Goal: Communication & Community: Answer question/provide support

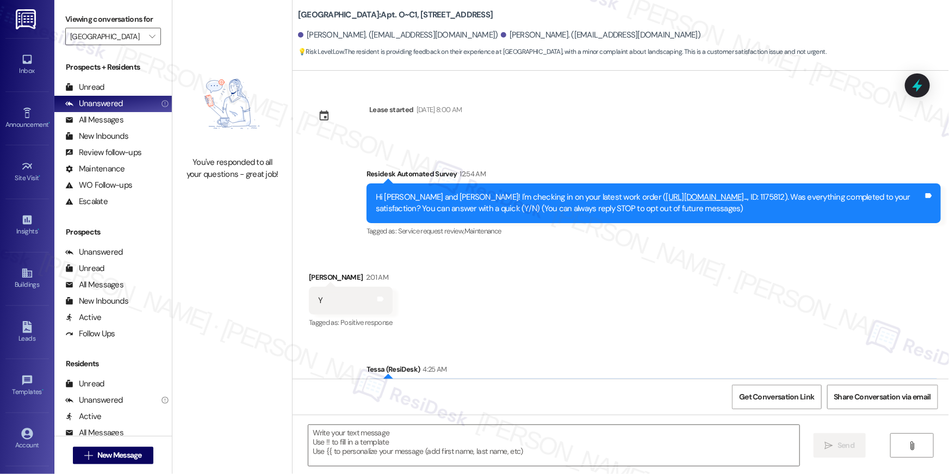
scroll to position [787, 0]
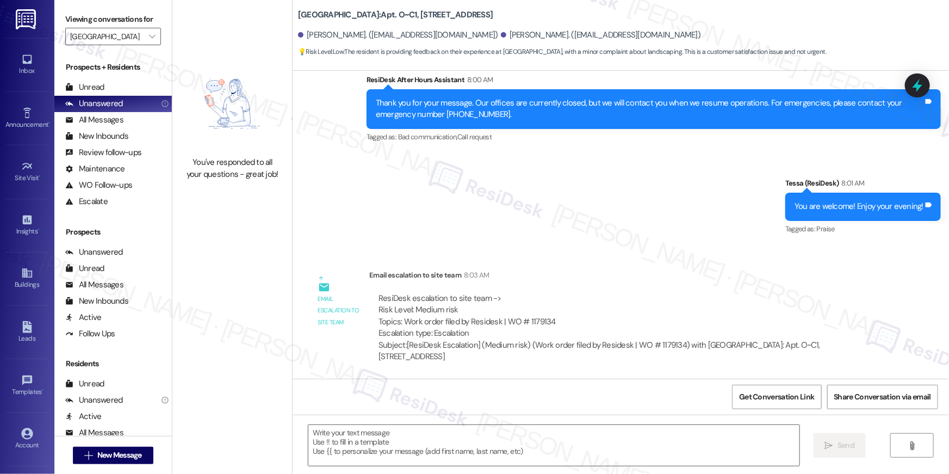
click at [0, 0] on div "Inbox Go to Inbox Announcement • Send A Text Announcement Site Visit • Go to Si…" at bounding box center [474, 237] width 949 height 474
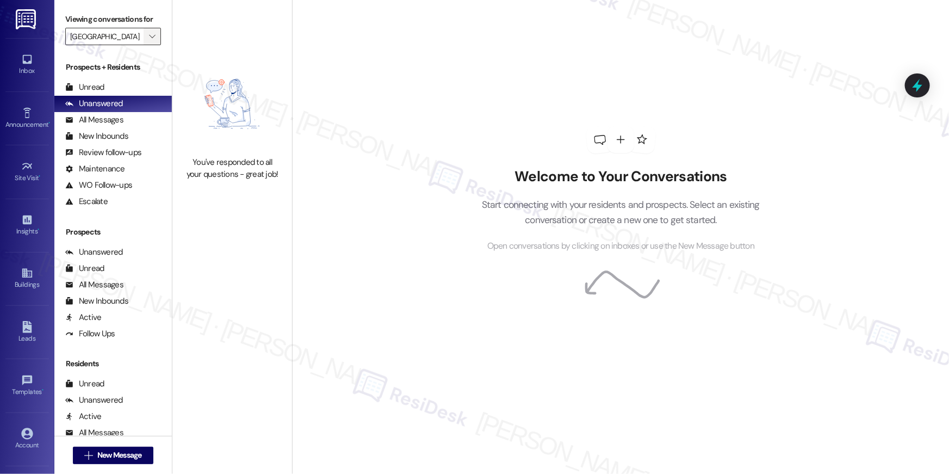
click at [149, 35] on icon "" at bounding box center [152, 36] width 6 height 9
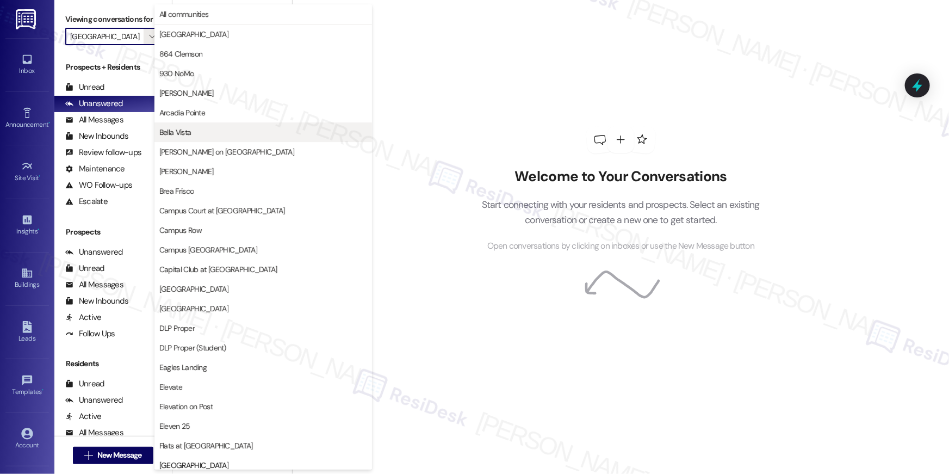
click at [217, 129] on span "Bella Vista" at bounding box center [263, 132] width 208 height 11
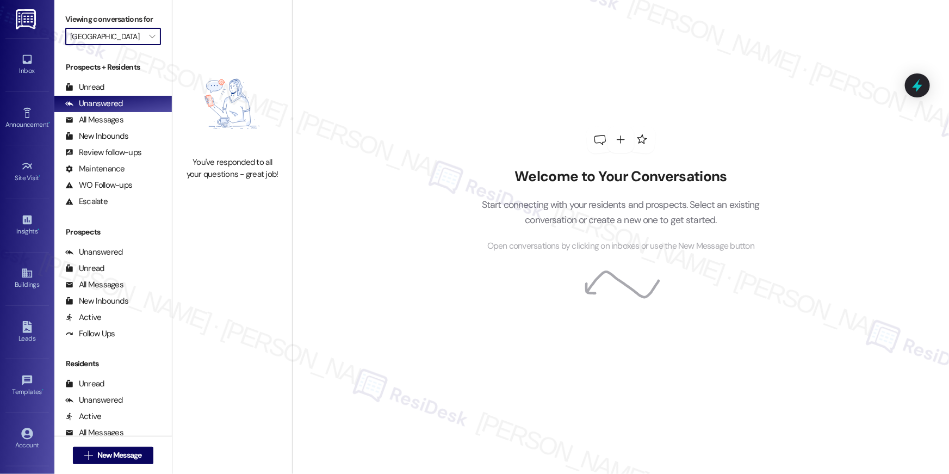
type input "Bella Vista"
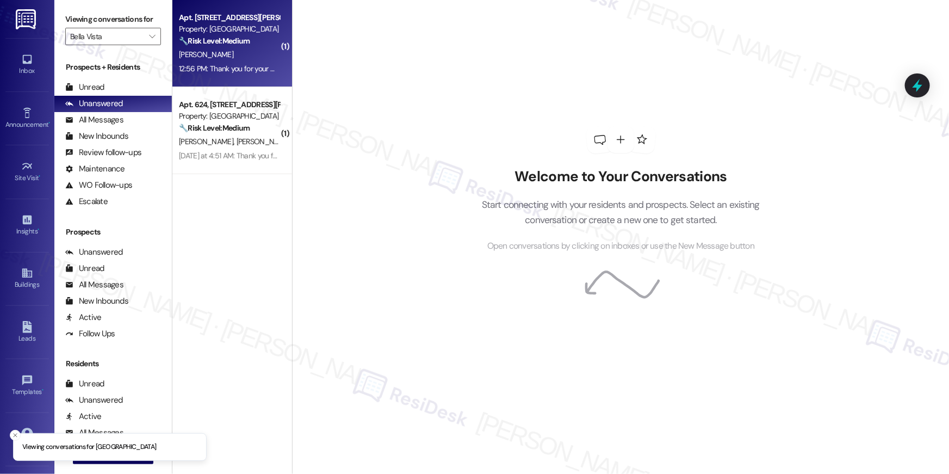
click at [233, 52] on div "S. Nunez" at bounding box center [229, 55] width 103 height 14
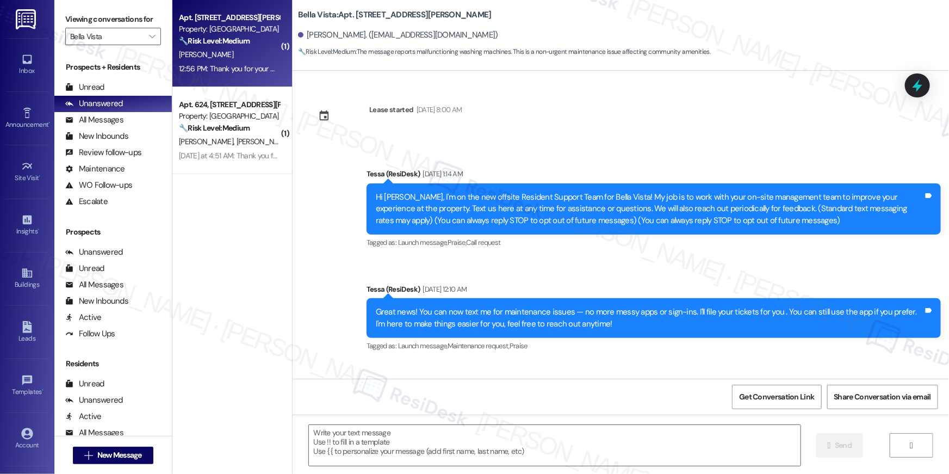
scroll to position [75, 0]
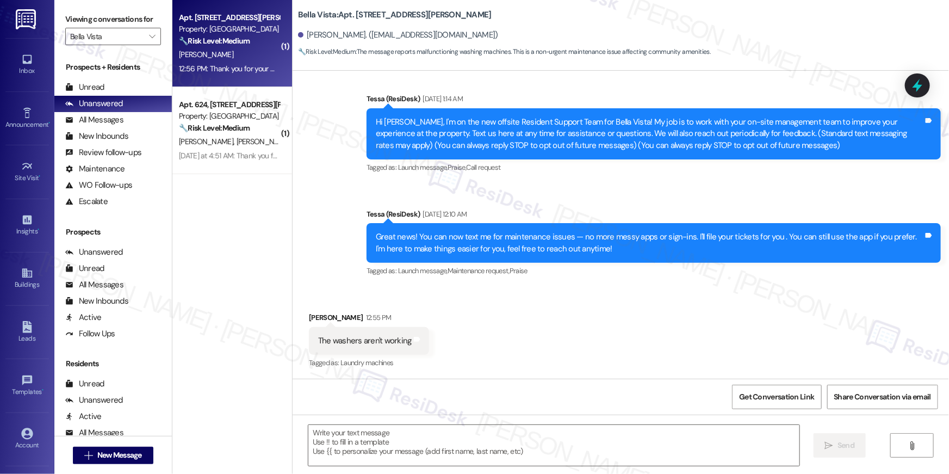
type textarea "Fetching suggested responses. Please feel free to read through the conversation…"
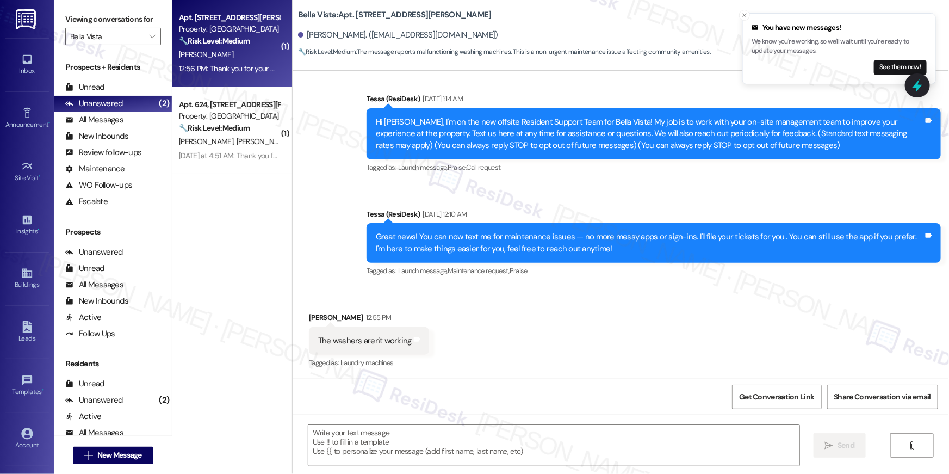
drag, startPoint x: 513, startPoint y: 321, endPoint x: 507, endPoint y: 323, distance: 6.2
click at [513, 322] on div "Received via SMS Sebastian Nunez 12:55 PM The washers aren't working Tags and n…" at bounding box center [621, 333] width 657 height 92
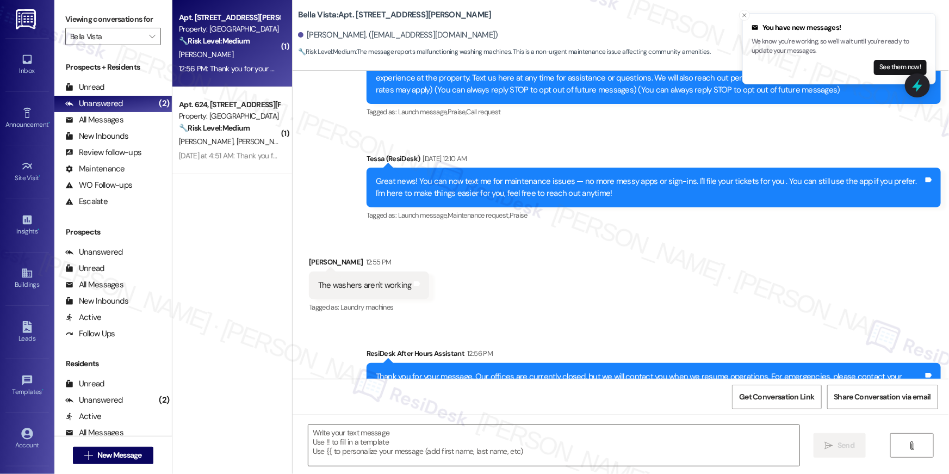
scroll to position [179, 0]
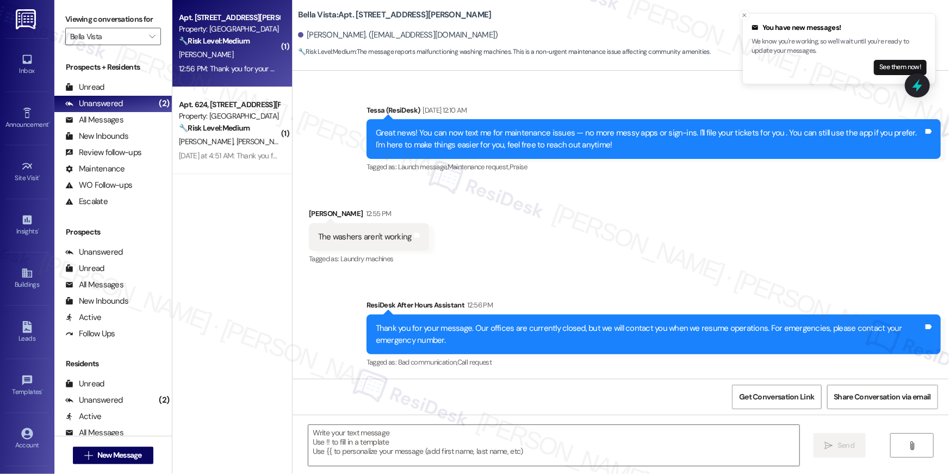
click at [523, 282] on div "Sent via SMS ResiDesk After Hours Assistant 12:56 PM Thank you for your message…" at bounding box center [621, 326] width 657 height 103
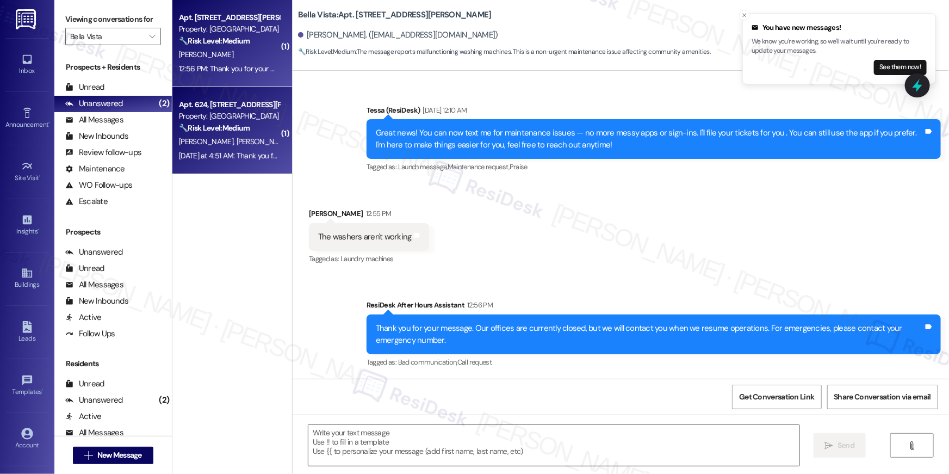
click at [248, 107] on div "Apt. 624, 1564 N Morrison Ave" at bounding box center [229, 104] width 101 height 11
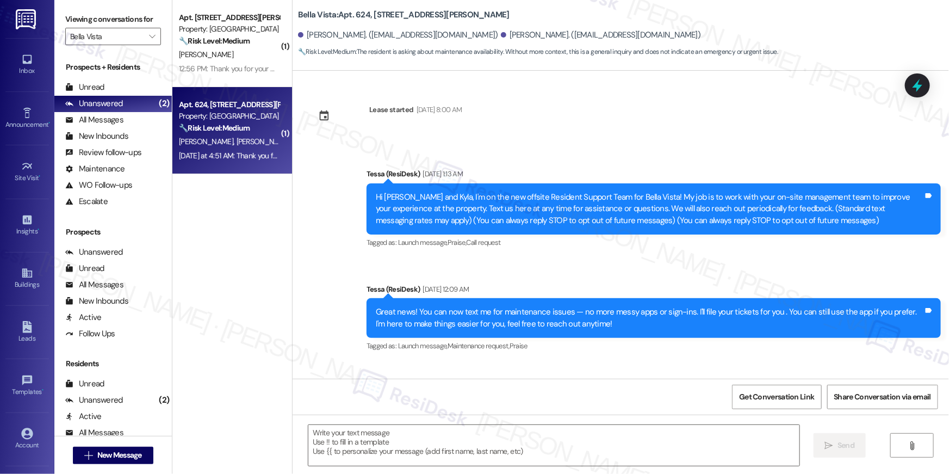
scroll to position [75, 0]
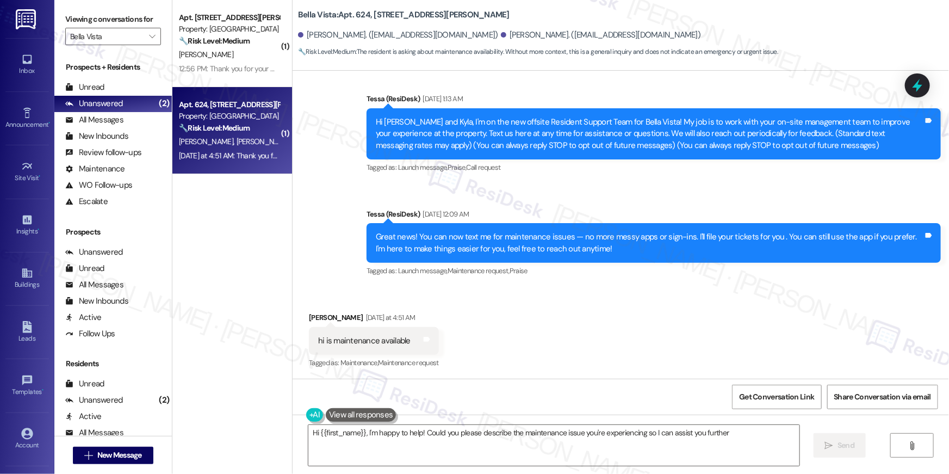
type textarea "Hi {{first_name}}, I'm happy to help! Could you please describe the maintenance…"
click at [564, 335] on div "Received via SMS Kyla Lovette Yesterday at 4:51 AM hi is maintenance available …" at bounding box center [621, 333] width 657 height 92
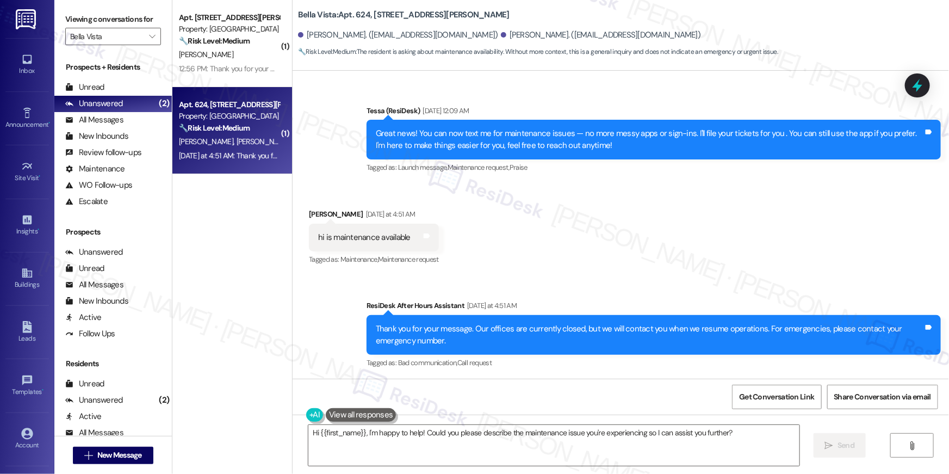
scroll to position [179, 0]
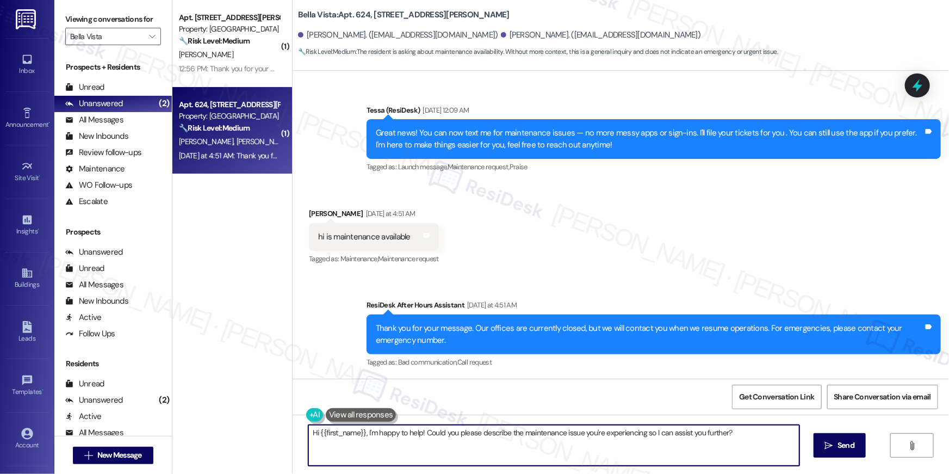
click at [548, 445] on textarea "Hi {{first_name}}, I'm happy to help! Could you please describe the maintenance…" at bounding box center [553, 445] width 491 height 41
click at [533, 445] on textarea "Hi {{first_name}}, I'm happy to help! Could you please describe the maintenance…" at bounding box center [553, 445] width 491 height 41
drag, startPoint x: 604, startPoint y: 439, endPoint x: 721, endPoint y: 435, distance: 117.6
click at [604, 439] on textarea "Hi {{first_name}}, I'm happy to help! Could you please describe the maintenance…" at bounding box center [553, 445] width 491 height 41
click at [698, 437] on textarea "Hi {{first_name}}, I'm happy to help! Could you please describe the maintenance…" at bounding box center [553, 445] width 491 height 41
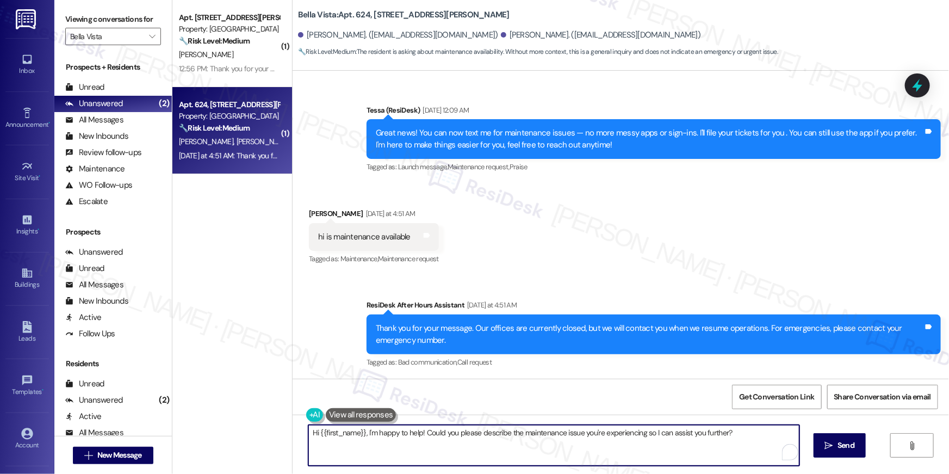
click at [829, 444] on icon "" at bounding box center [829, 445] width 8 height 9
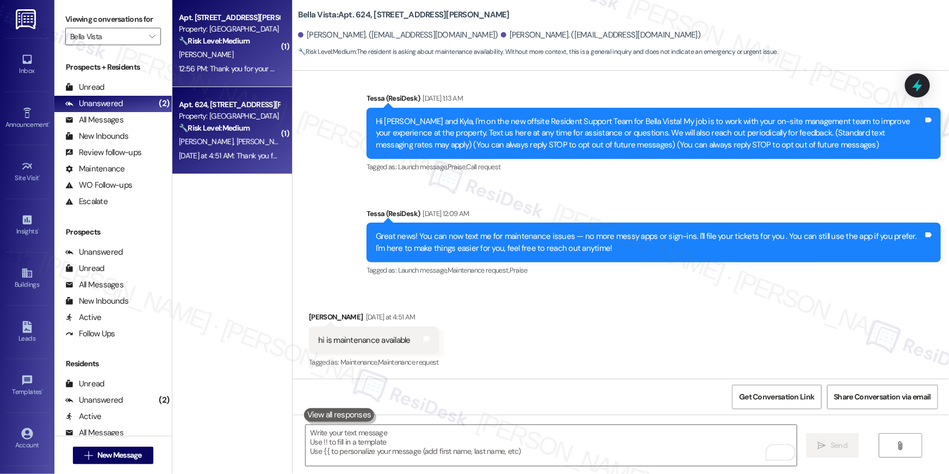
scroll to position [75, 0]
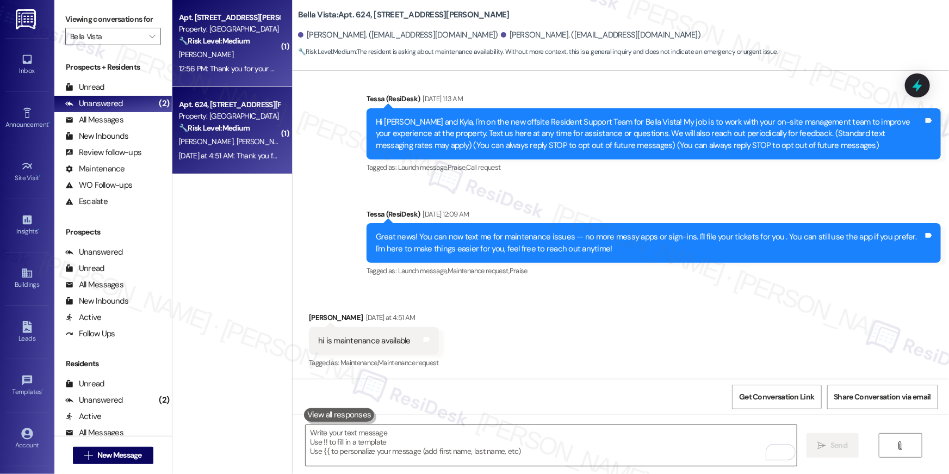
click at [221, 62] on div "12:56 PM: Thank you for your message. Our offices are currently closed, but we …" at bounding box center [229, 69] width 103 height 14
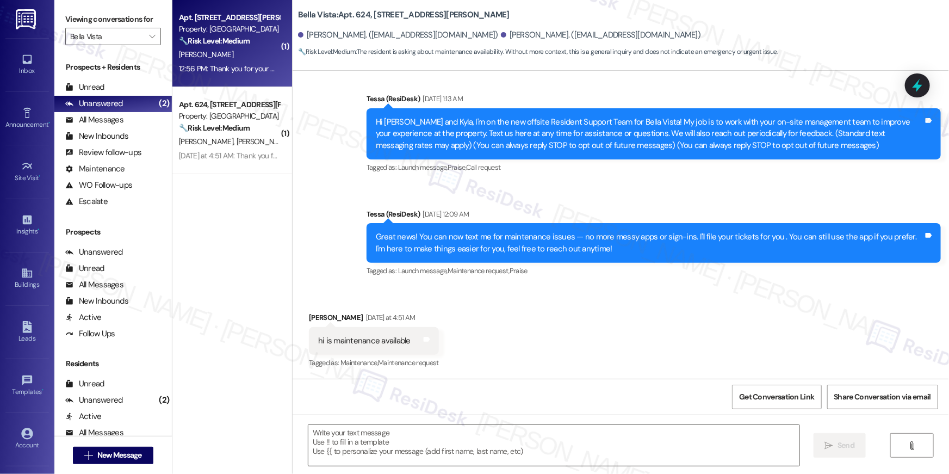
type textarea "Fetching suggested responses. Please feel free to read through the conversation…"
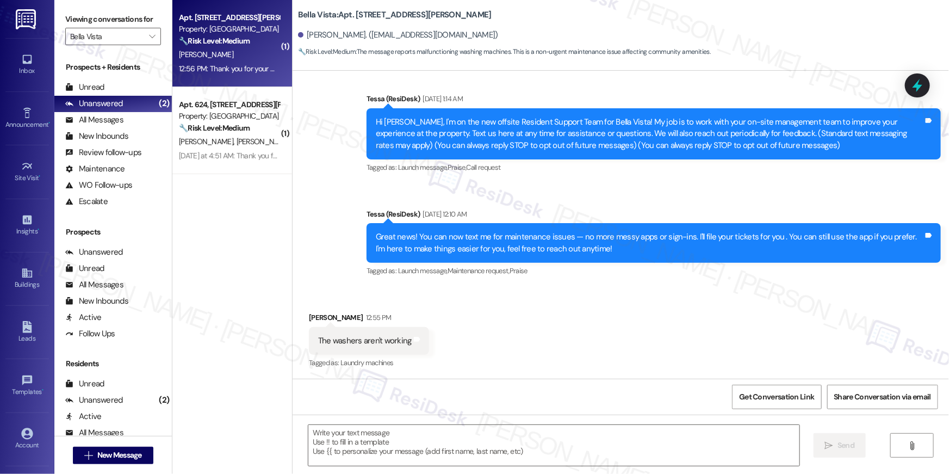
type textarea "Fetching suggested responses. Please feel free to read through the conversation…"
click at [612, 350] on div "Received via SMS Sebastian Nunez 12:55 PM The washers aren't working Tags and n…" at bounding box center [621, 333] width 657 height 92
drag, startPoint x: 497, startPoint y: 372, endPoint x: 476, endPoint y: 438, distance: 70.0
click at [497, 372] on div "Received via SMS Sebastian Nunez 12:55 PM The washers aren't working Tags and n…" at bounding box center [621, 333] width 657 height 92
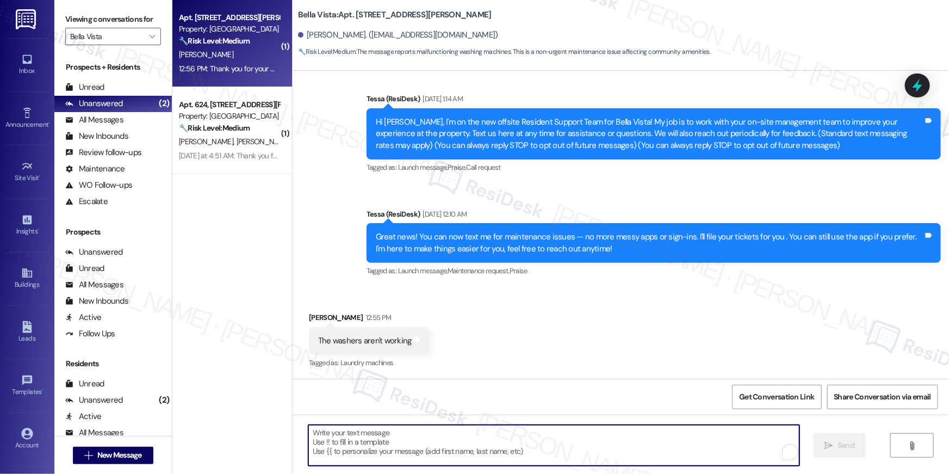
click at [468, 461] on textarea "To enrich screen reader interactions, please activate Accessibility in Grammarl…" at bounding box center [553, 445] width 491 height 41
click at [448, 453] on textarea "To enrich screen reader interactions, please activate Accessibility in Grammarl…" at bounding box center [553, 445] width 491 height 41
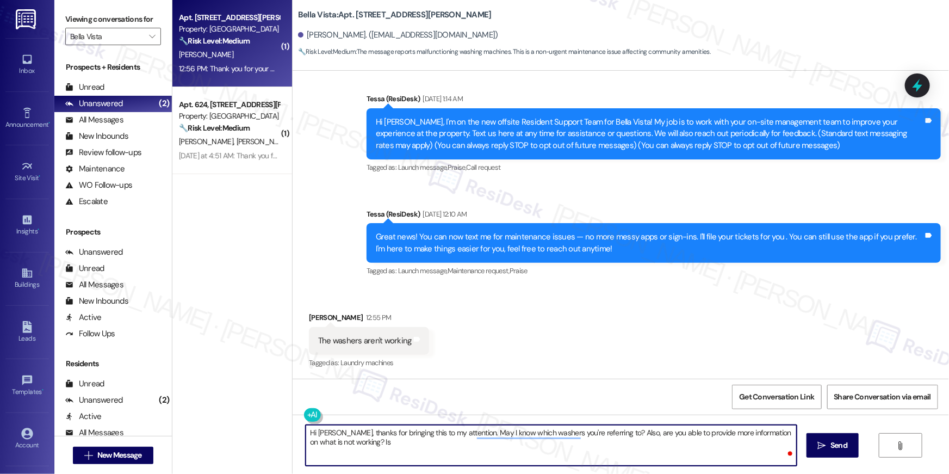
type textarea "Hi Sebastian, thanks for bringing this to my attention. May I know which washer…"
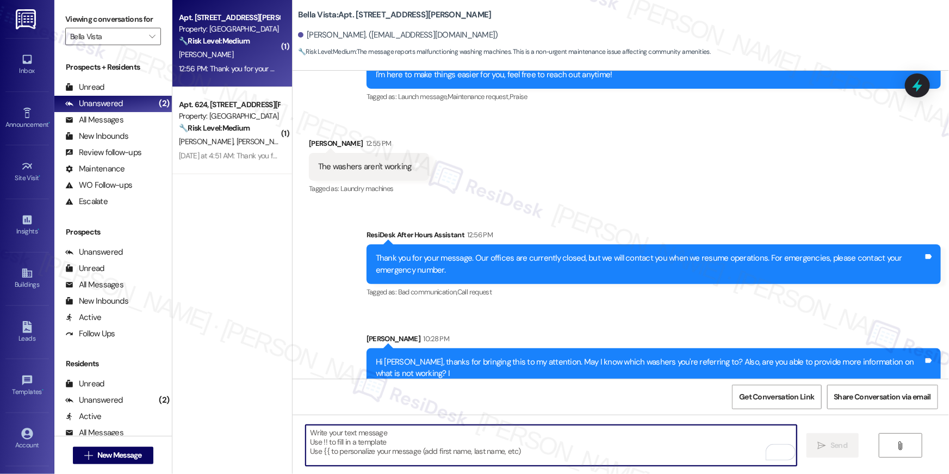
scroll to position [267, 0]
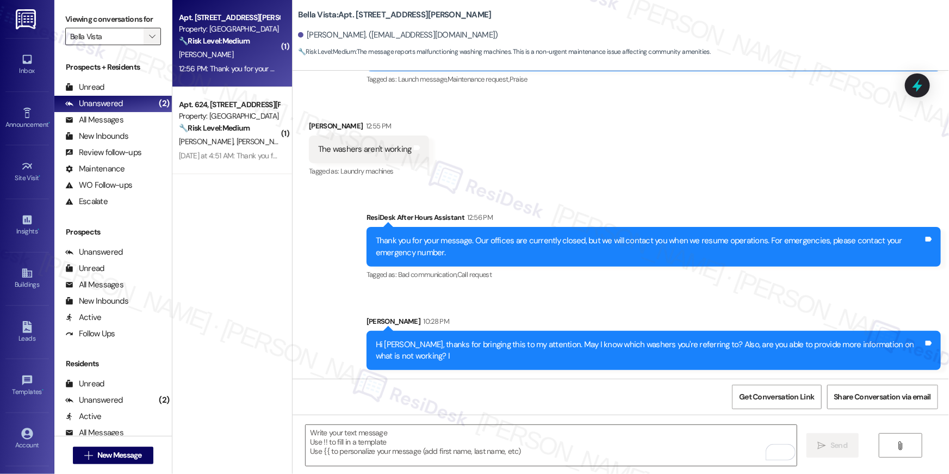
click at [149, 35] on icon "" at bounding box center [152, 36] width 6 height 9
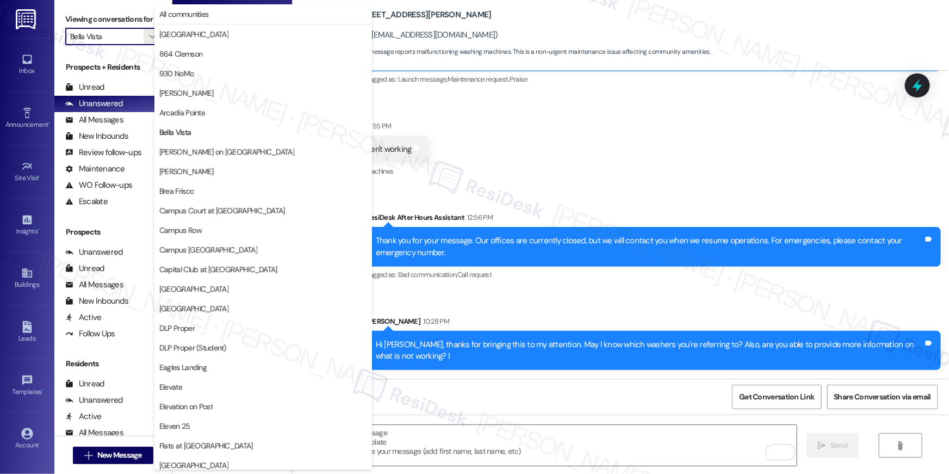
click at [204, 290] on span "[GEOGRAPHIC_DATA]" at bounding box center [193, 288] width 69 height 11
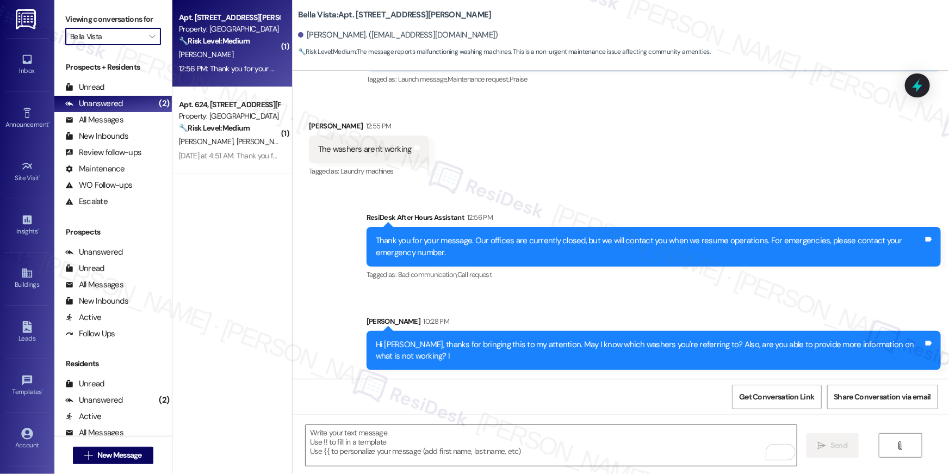
type input "[GEOGRAPHIC_DATA]"
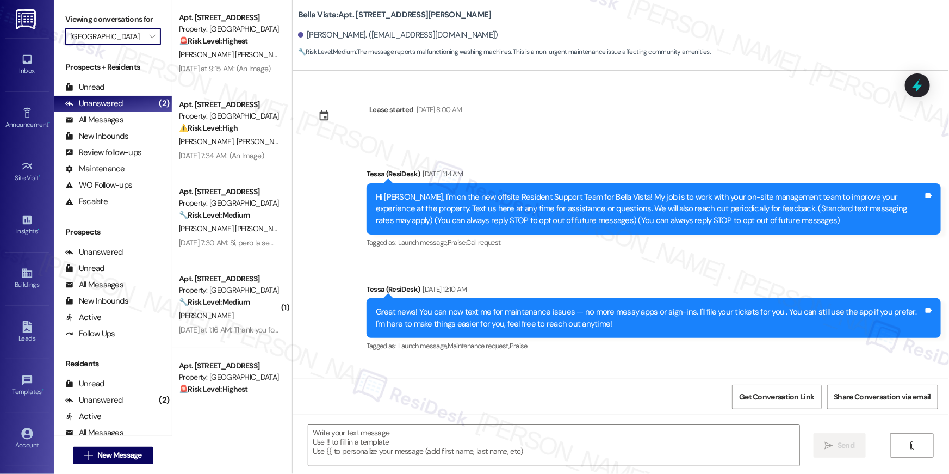
scroll to position [75, 0]
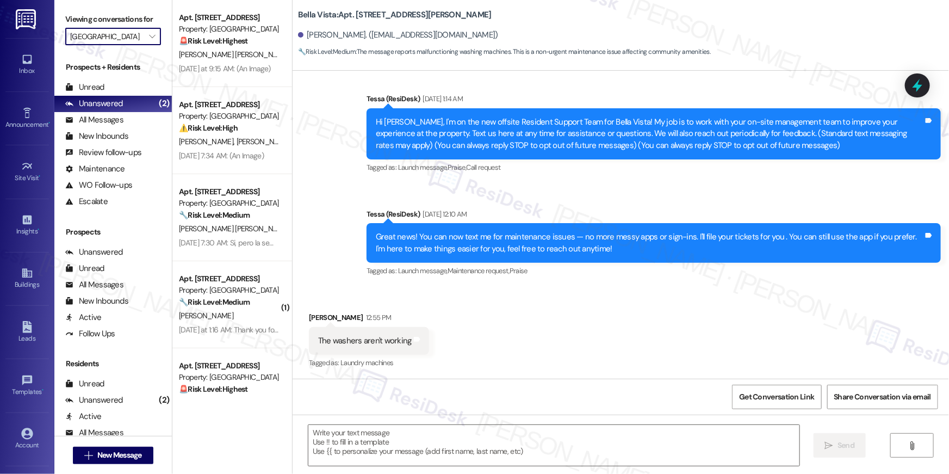
type textarea "Fetching suggested responses. Please feel free to read through the conversation…"
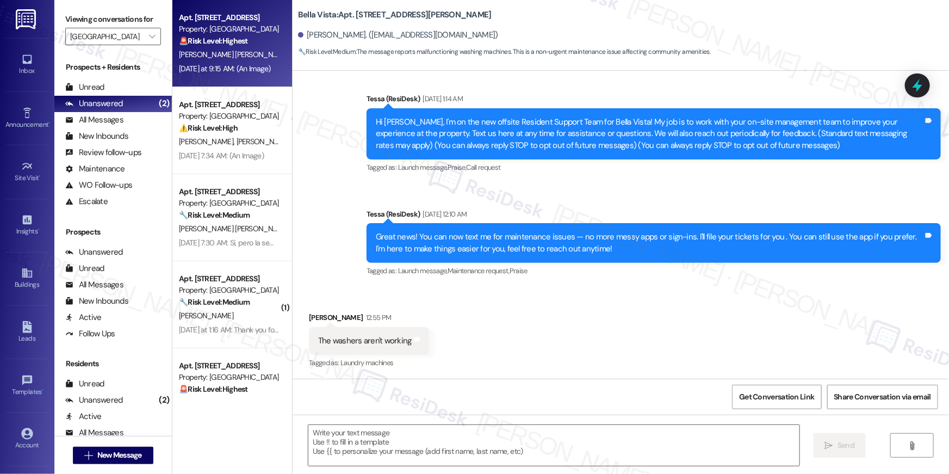
click at [233, 82] on div "Apt. 8A10, 8200 Bridge Blvd SW Property: Crescent Ridge 🚨 Risk Level: Highest T…" at bounding box center [232, 43] width 120 height 87
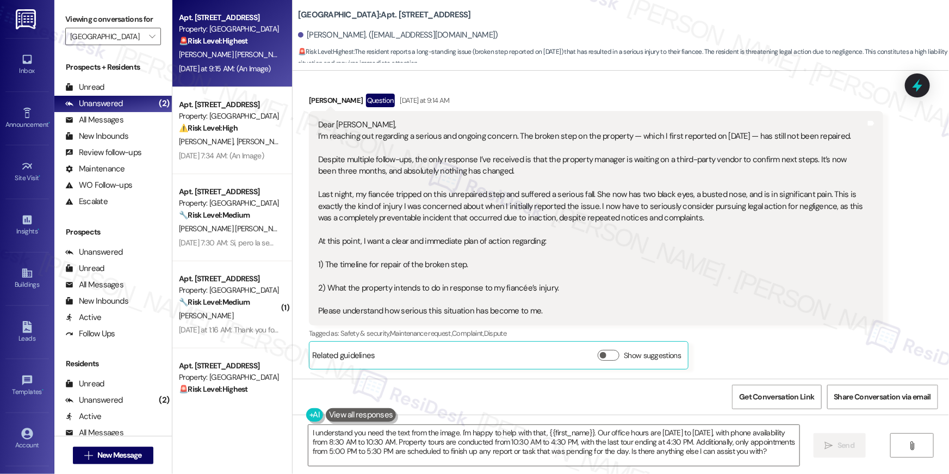
scroll to position [269, 0]
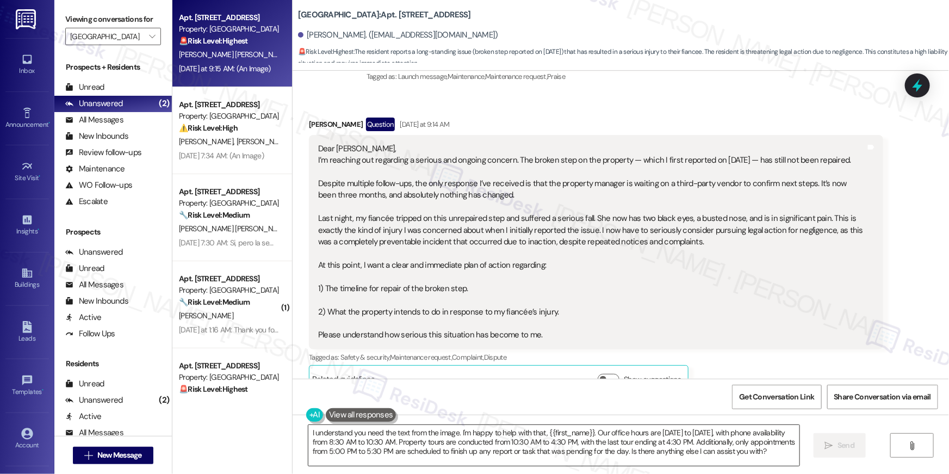
click at [415, 454] on textarea "I understand you need the text from the image. I'm happy to help with that, {{f…" at bounding box center [553, 445] width 491 height 41
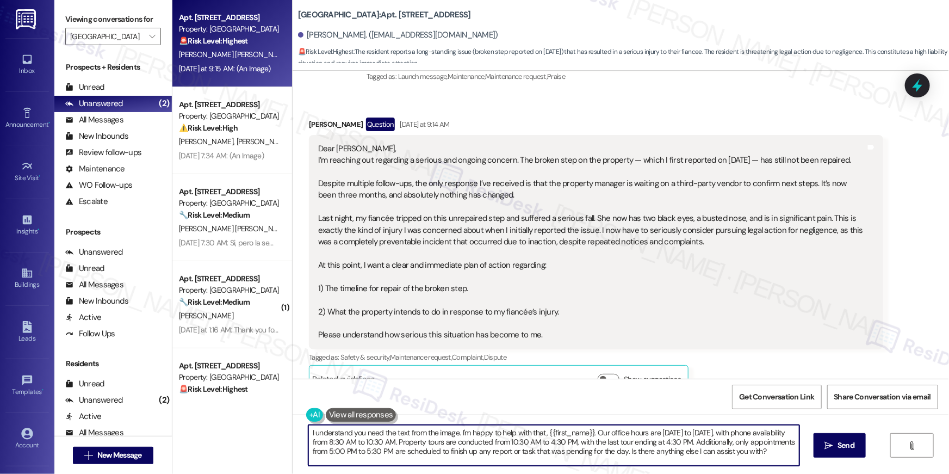
click at [415, 454] on textarea "I understand you need the text from the image. I'm happy to help with that, {{f…" at bounding box center [553, 445] width 491 height 41
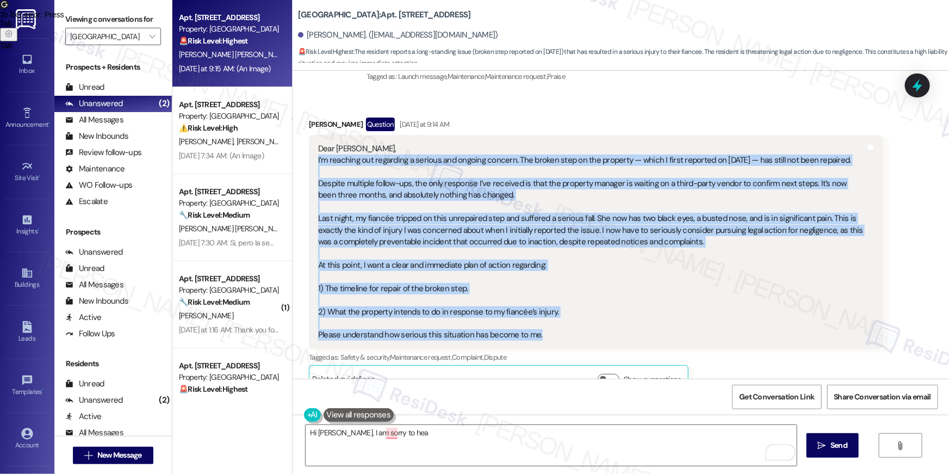
drag, startPoint x: 547, startPoint y: 340, endPoint x: 308, endPoint y: 162, distance: 298.6
click at [309, 162] on div "Dear Tessa, I’m reaching out regarding a serious and ongoing concern. The broke…" at bounding box center [596, 242] width 575 height 214
copy div "I’m reaching out regarding a serious and ongoing concern. The broken step on th…"
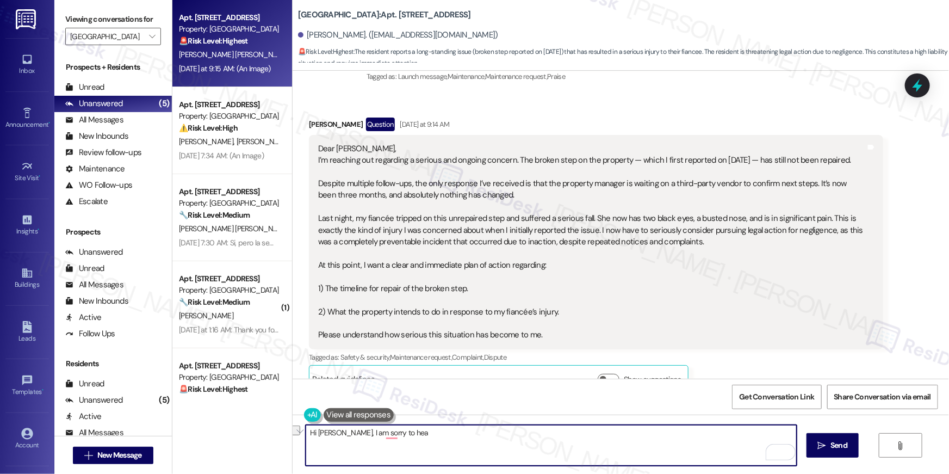
drag, startPoint x: 338, startPoint y: 431, endPoint x: 424, endPoint y: 436, distance: 86.6
click at [424, 436] on textarea "Hi Jasinda, I am sorry to hea" at bounding box center [551, 445] width 491 height 41
paste textarea "received an update from the site team. I’m very sorry to hear about your fiancé…"
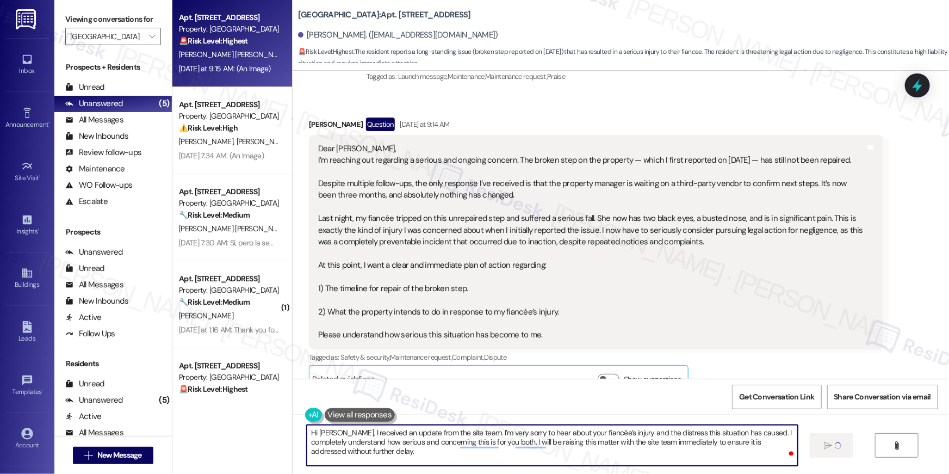
type textarea "Hi Jasinda, I received an update from the site team. I’m very sorry to hear abo…"
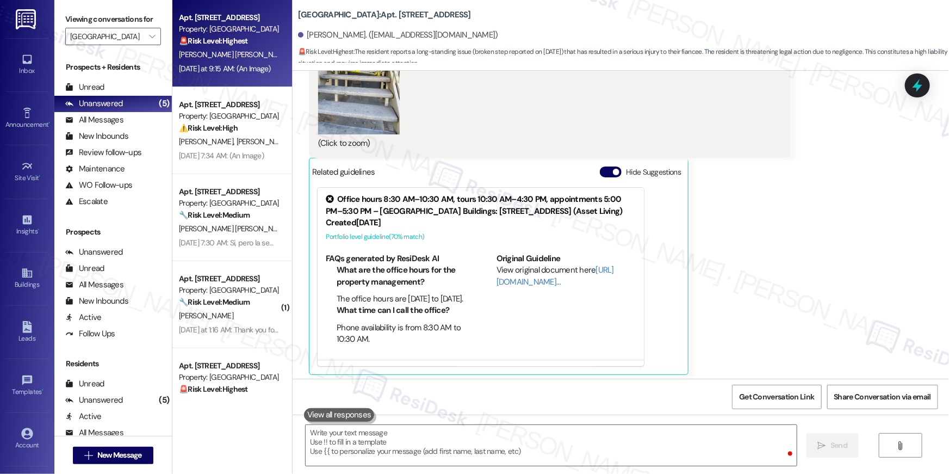
scroll to position [907, 0]
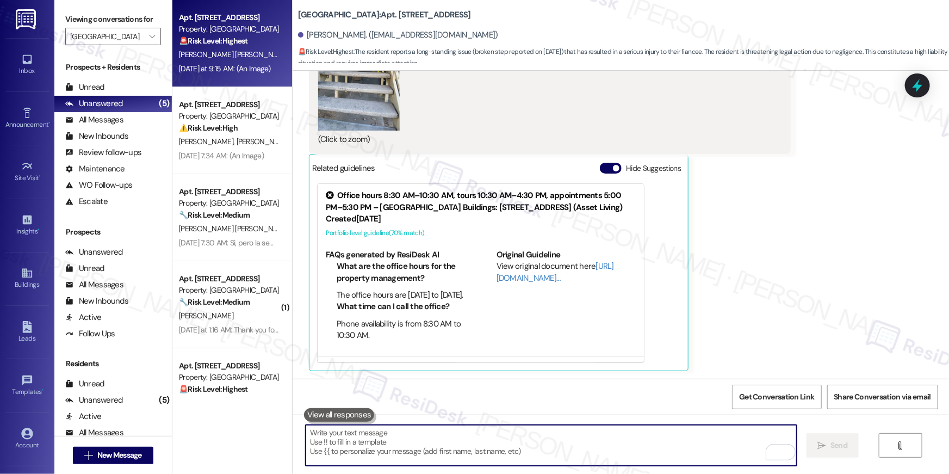
click at [556, 443] on textarea "To enrich screen reader interactions, please activate Accessibility in Grammarl…" at bounding box center [551, 445] width 491 height 41
paste textarea "I will follow up with you as soon as I have more information regarding the repa…"
type textarea "I will follow up with you as soon as I have more information regarding the repa…"
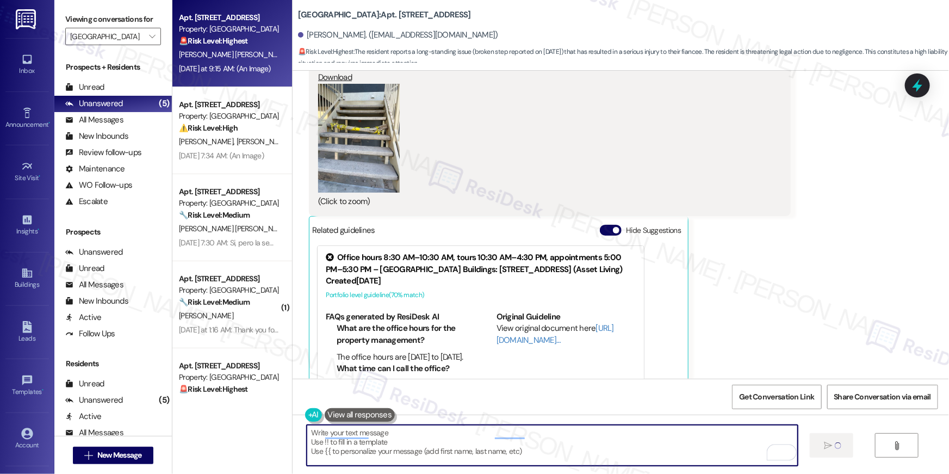
click at [361, 208] on div "Jasinda Aguero Rubio Yesterday at 9:15 AM JPG attachment ResiDesk found written…" at bounding box center [550, 193] width 482 height 480
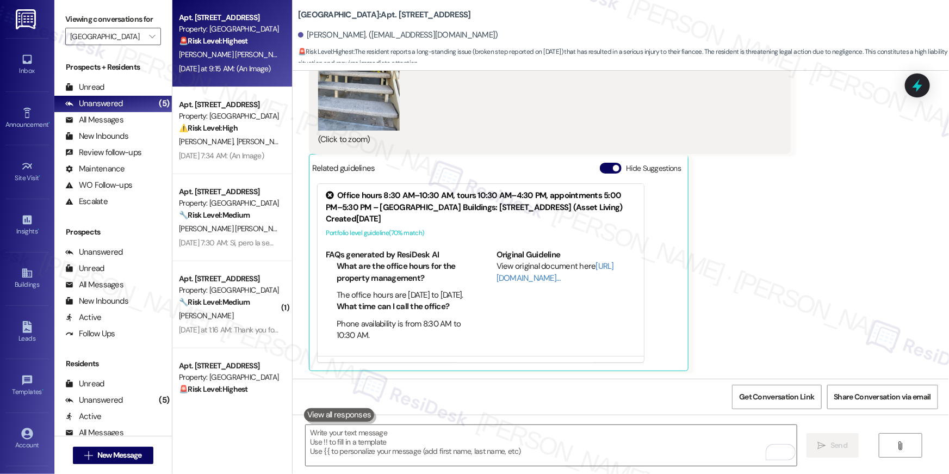
click at [356, 116] on button "Zoom image" at bounding box center [359, 76] width 82 height 109
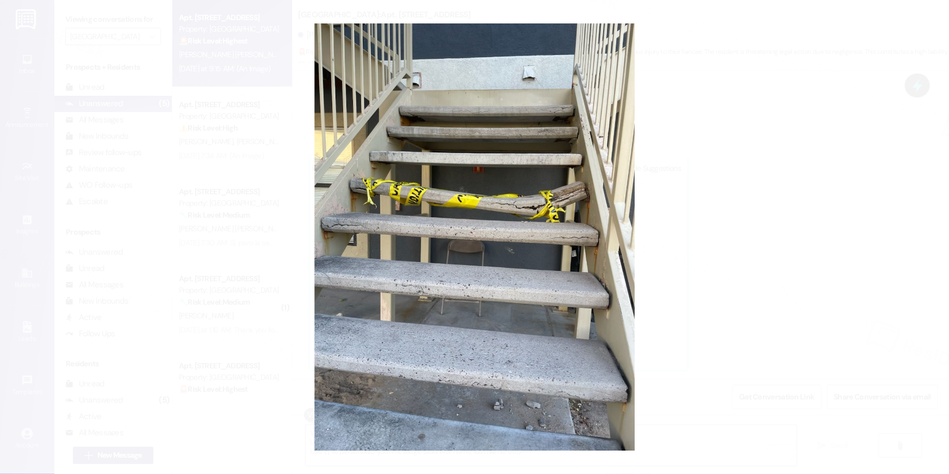
click at [776, 231] on button "Unzoom image" at bounding box center [474, 237] width 949 height 474
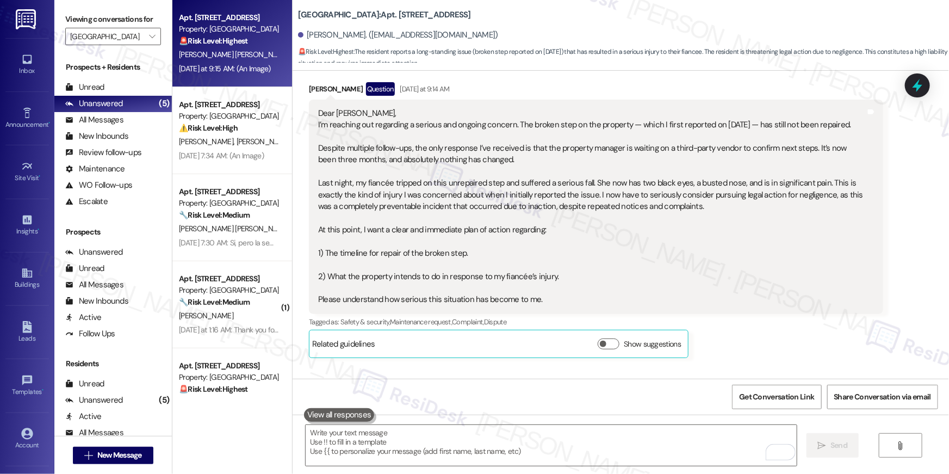
scroll to position [213, 0]
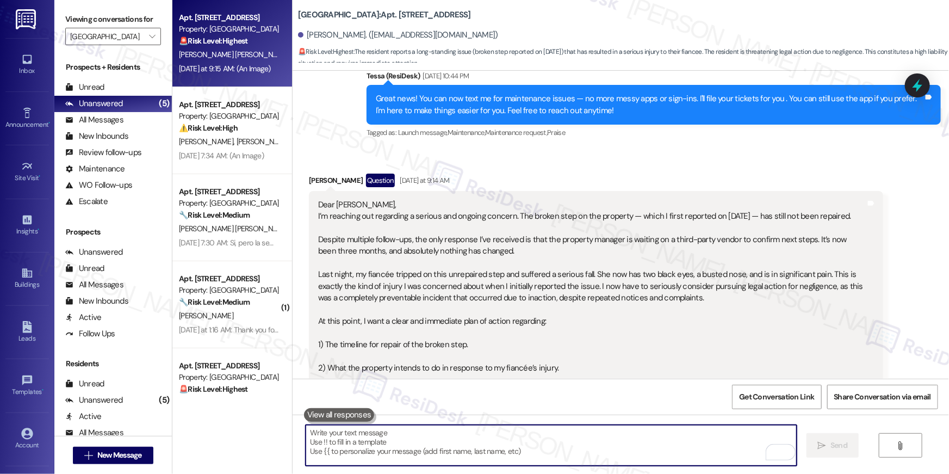
click at [635, 448] on textarea "To enrich screen reader interactions, please activate Accessibility in Grammarl…" at bounding box center [551, 445] width 491 height 41
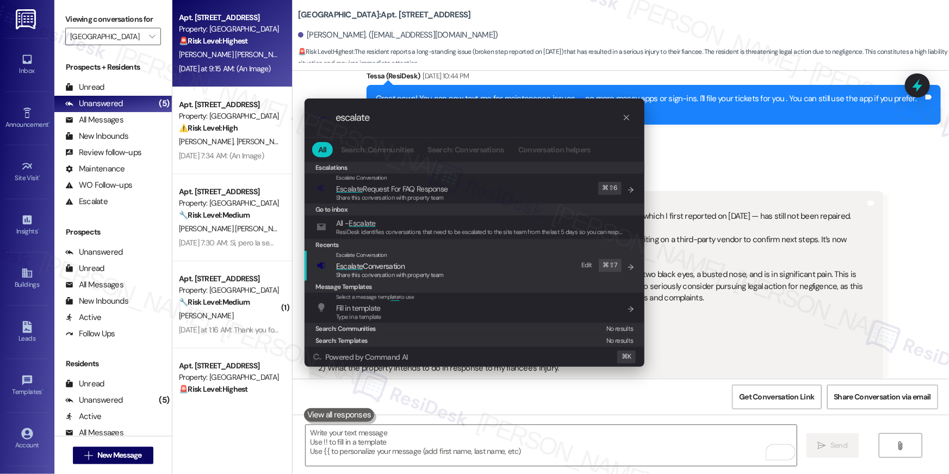
type input "escalate"
drag, startPoint x: 399, startPoint y: 267, endPoint x: 381, endPoint y: 146, distance: 122.1
click at [399, 267] on span "Escalate Conversation" at bounding box center [370, 266] width 69 height 10
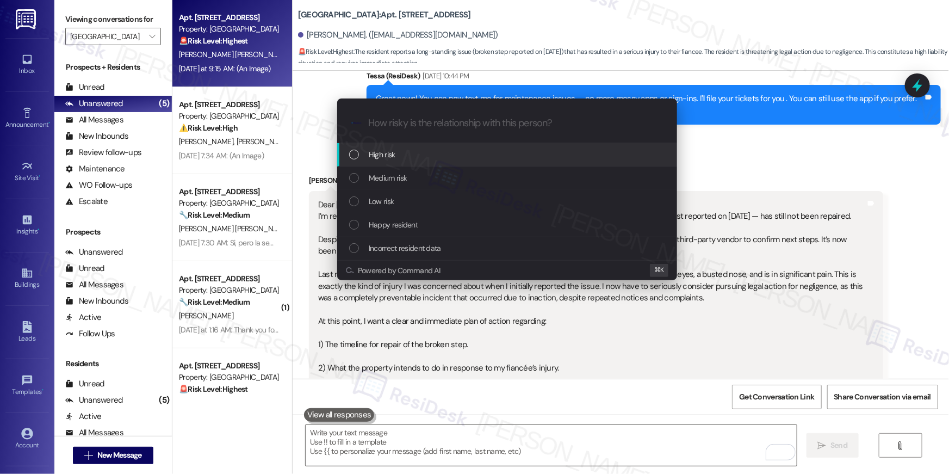
click at [354, 161] on div "High risk" at bounding box center [507, 154] width 340 height 23
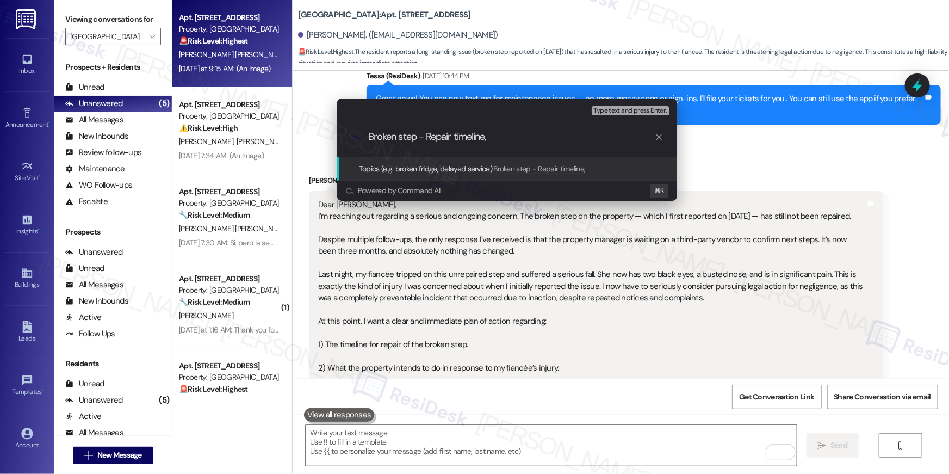
type input "Broken step - Repair timeline"
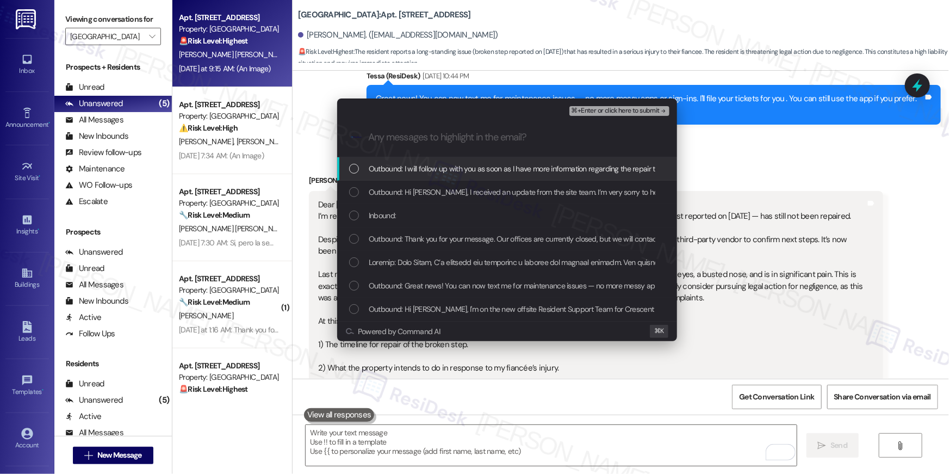
click at [352, 168] on div "List of options" at bounding box center [354, 169] width 10 height 10
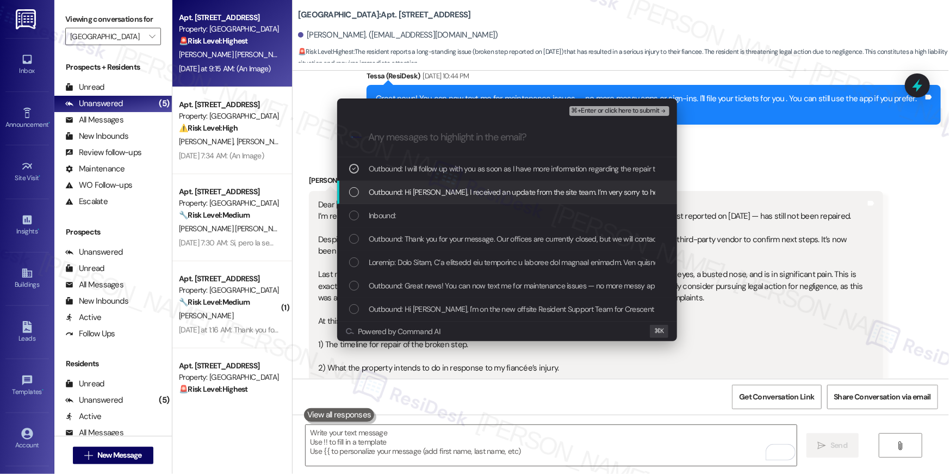
click at [353, 186] on div "Outbound: Hi Jasinda, I received an update from the site team. I’m very sorry t…" at bounding box center [508, 192] width 318 height 12
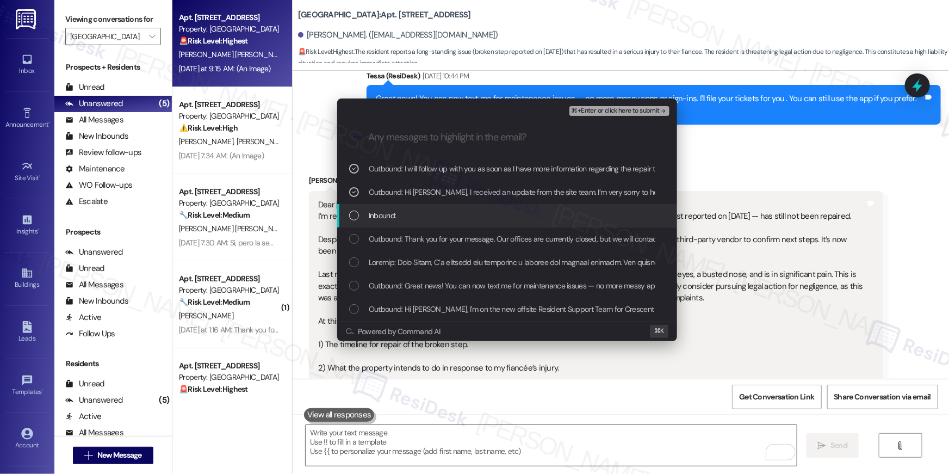
click at [350, 206] on div "Inbound:" at bounding box center [507, 215] width 340 height 23
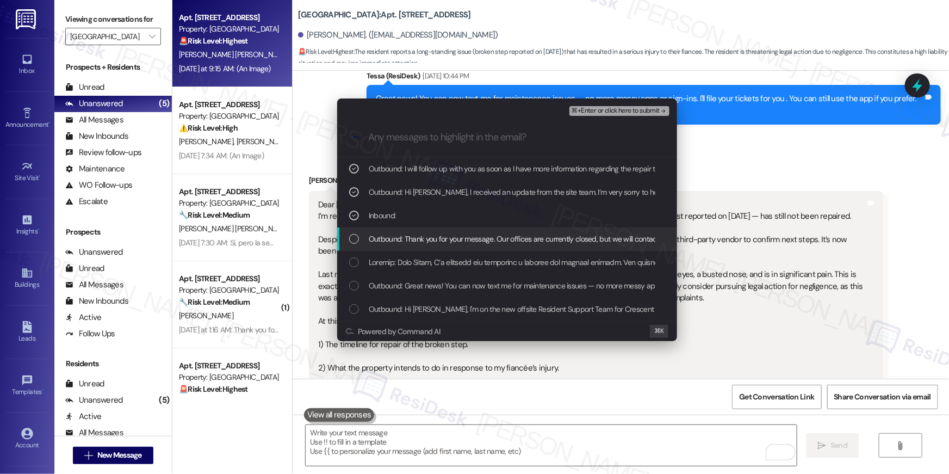
click at [354, 236] on div "List of options" at bounding box center [354, 239] width 10 height 10
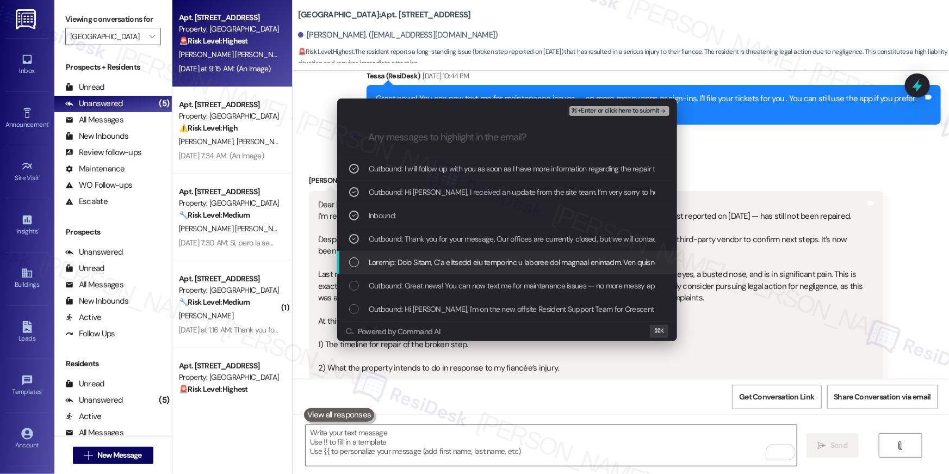
drag, startPoint x: 352, startPoint y: 261, endPoint x: 506, endPoint y: 192, distance: 168.5
click at [352, 261] on div "List of options" at bounding box center [354, 262] width 10 height 10
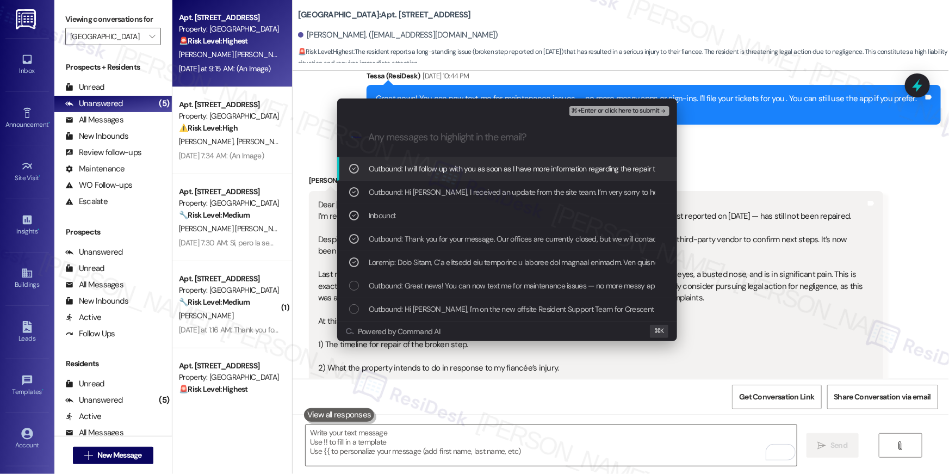
click at [611, 109] on span "⌘+Enter or click here to submit" at bounding box center [616, 111] width 88 height 8
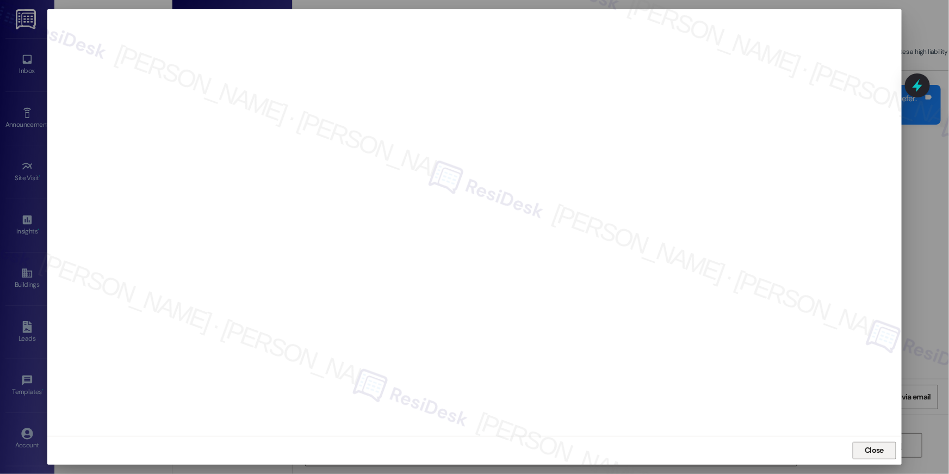
click at [875, 451] on span "Close" at bounding box center [874, 449] width 19 height 11
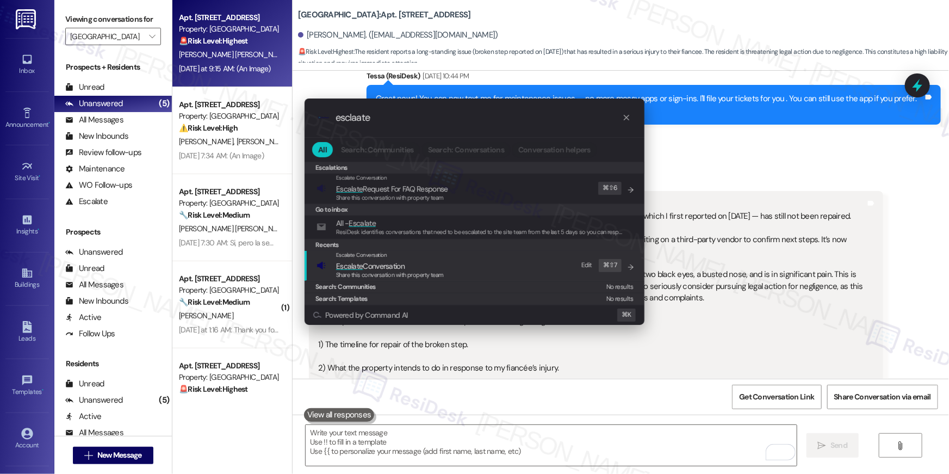
type input "esclaate"
click at [399, 269] on span "Escalate Conversation" at bounding box center [370, 266] width 69 height 10
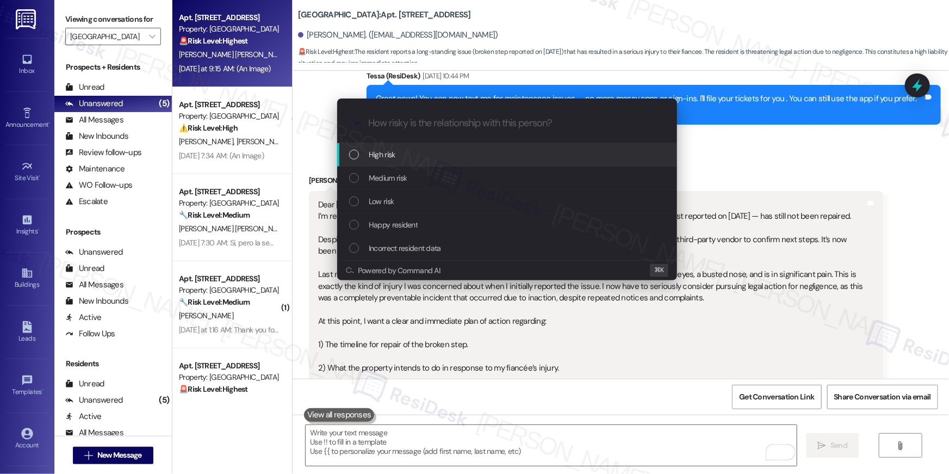
click at [379, 155] on span "High risk" at bounding box center [382, 155] width 27 height 12
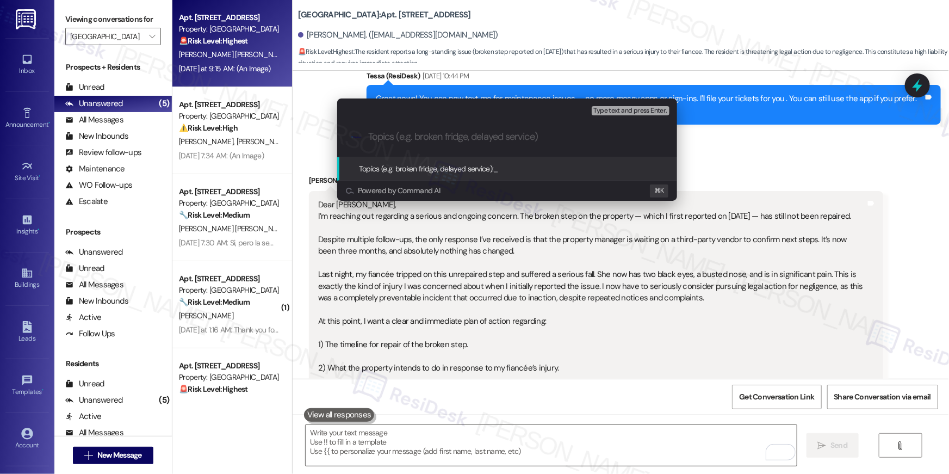
paste input "Broken step - Repair timeline"
type input "Broken step - Repair timeline"
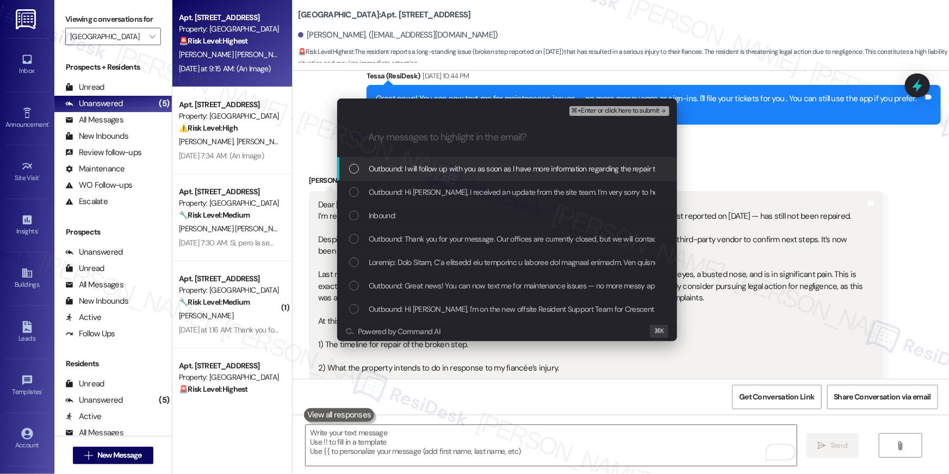
drag, startPoint x: 340, startPoint y: 167, endPoint x: 347, endPoint y: 181, distance: 15.8
click at [340, 168] on div "Outbound: I will follow up with you as soon as I have more information regardin…" at bounding box center [507, 168] width 340 height 23
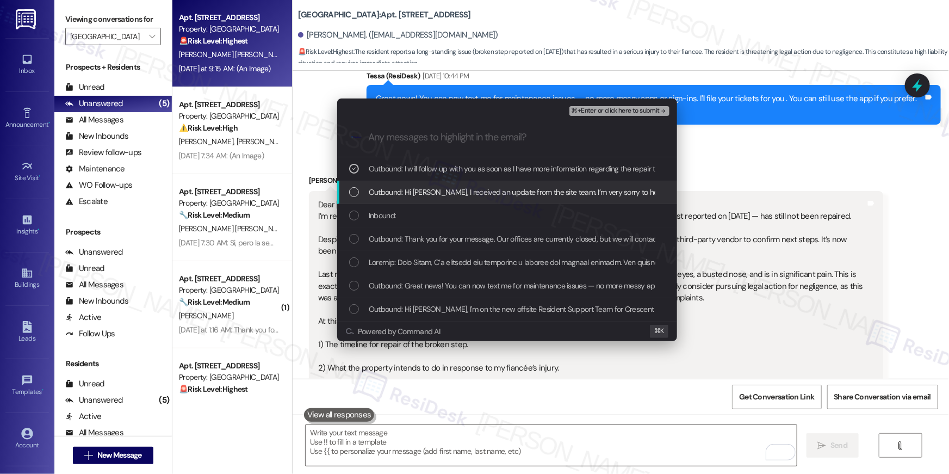
drag, startPoint x: 353, startPoint y: 195, endPoint x: 354, endPoint y: 217, distance: 21.8
click at [353, 195] on div "List of options" at bounding box center [354, 192] width 10 height 10
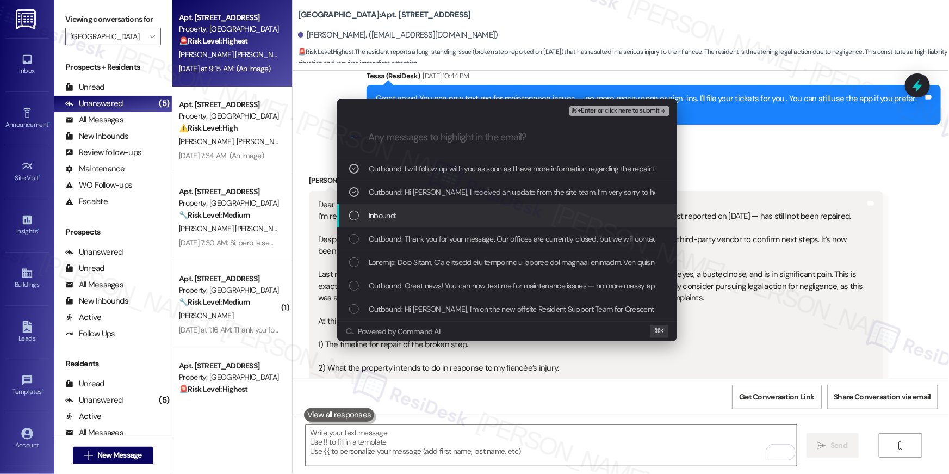
click at [354, 217] on div "List of options" at bounding box center [354, 216] width 10 height 10
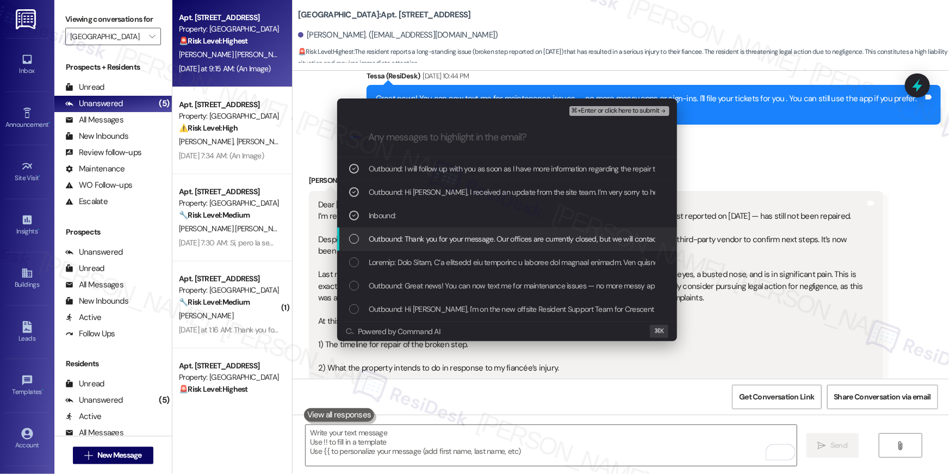
click at [357, 248] on div "Outbound: Thank you for your message. Our offices are currently closed, but we …" at bounding box center [507, 238] width 340 height 23
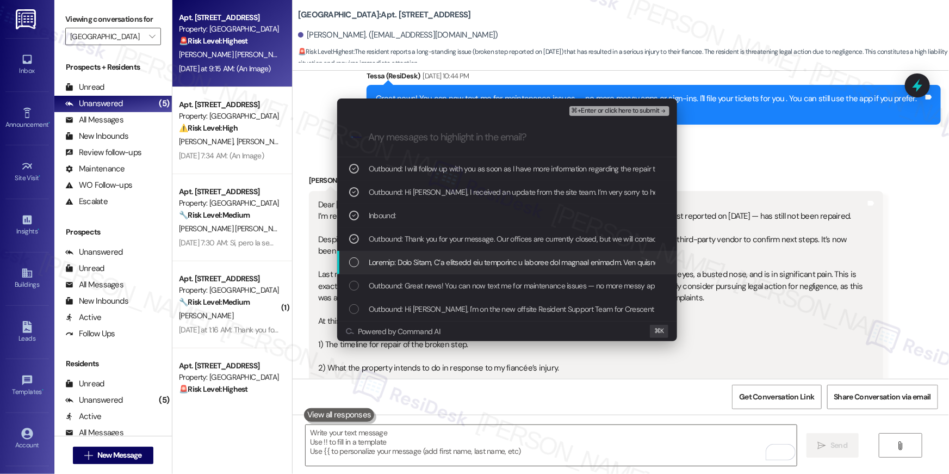
click at [357, 265] on div "List of options" at bounding box center [354, 262] width 10 height 10
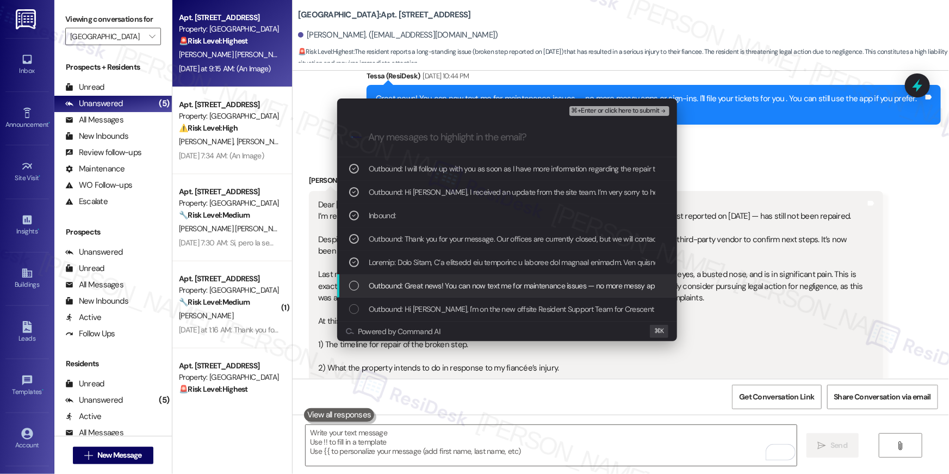
click at [356, 282] on div "List of options" at bounding box center [354, 286] width 10 height 10
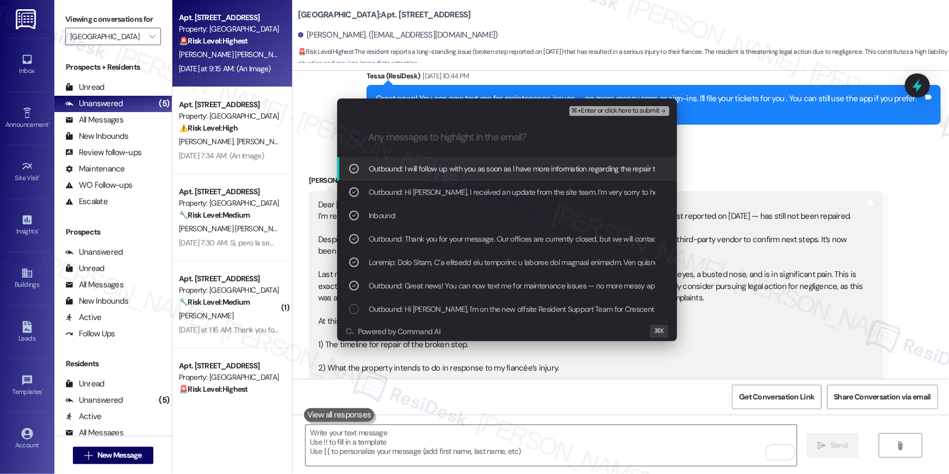
click at [607, 114] on span "⌘+Enter or click here to submit" at bounding box center [616, 111] width 88 height 8
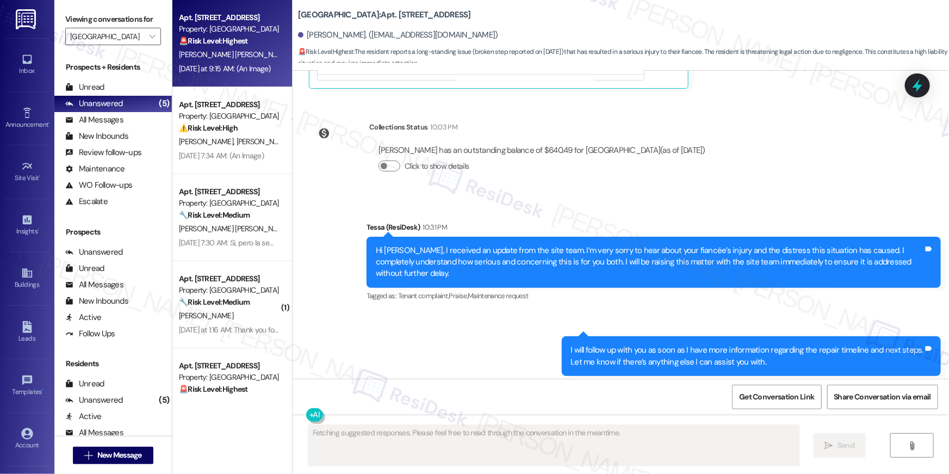
scroll to position [1227, 0]
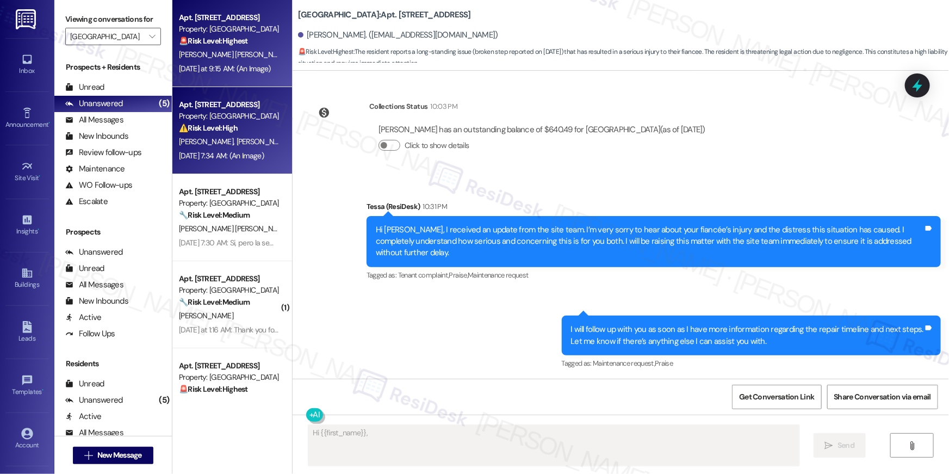
type textarea "Hi {{first_name}}, I'm"
click at [229, 136] on div "R. Brito E. Garcia" at bounding box center [229, 142] width 103 height 14
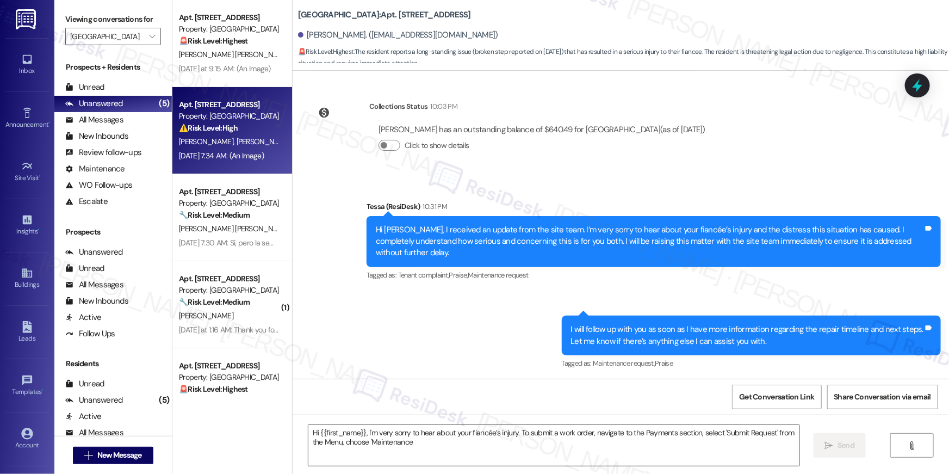
type textarea "Fetching suggested responses. Please feel free to read through the conversation…"
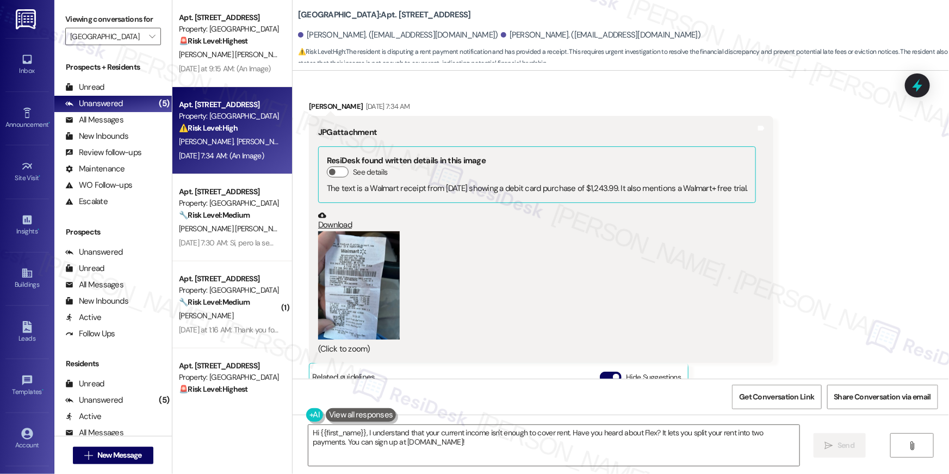
scroll to position [1250, 0]
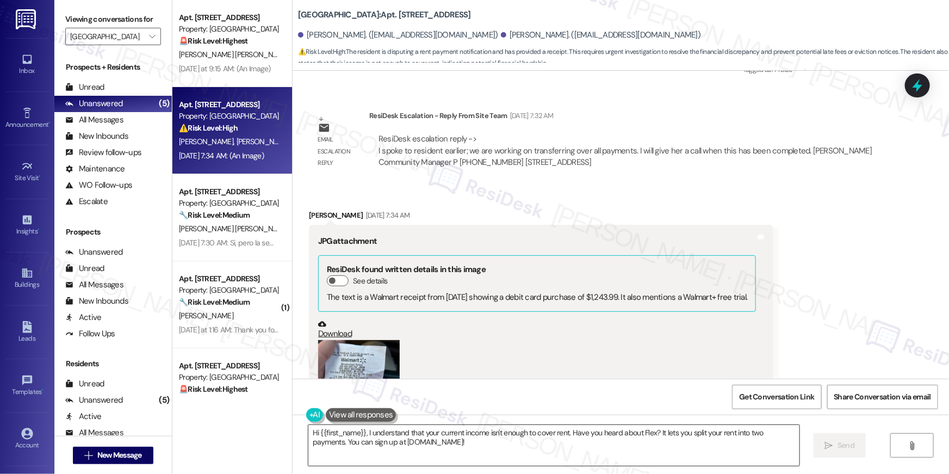
click at [415, 442] on textarea "Hi {{first_name}}, I understand that your current income isn't enough to cover …" at bounding box center [553, 445] width 491 height 41
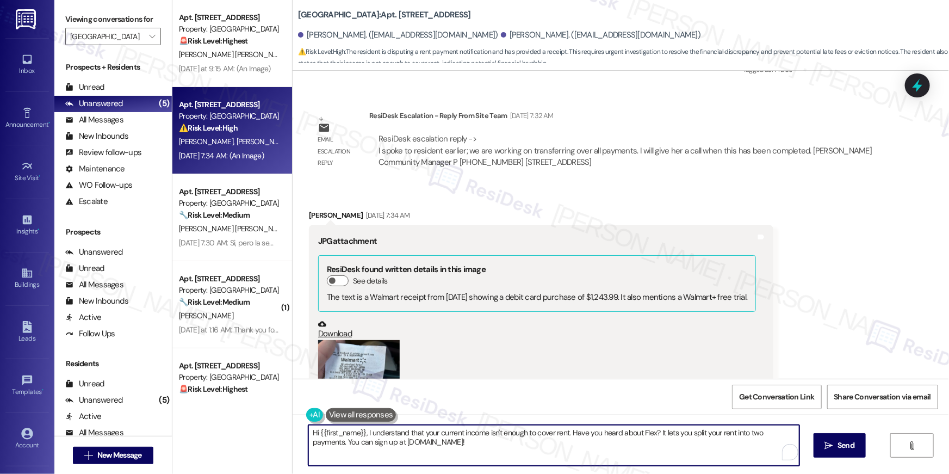
drag, startPoint x: 422, startPoint y: 443, endPoint x: 362, endPoint y: 428, distance: 61.8
click at [362, 428] on textarea "Hi {{first_name}}, I understand that your current income isn't enough to cover …" at bounding box center [553, 445] width 491 height 41
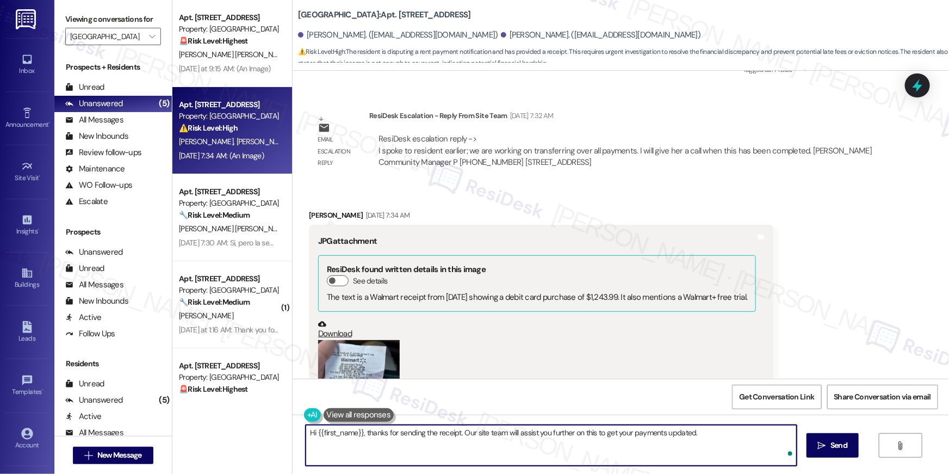
type textarea "Hi {{first_name}}, thanks for sending the receipt. Our site team will assist yo…"
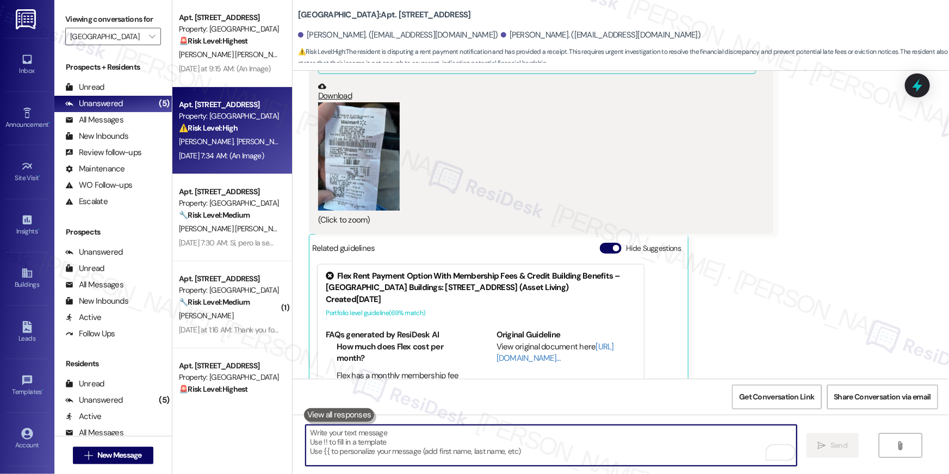
scroll to position [1545, 0]
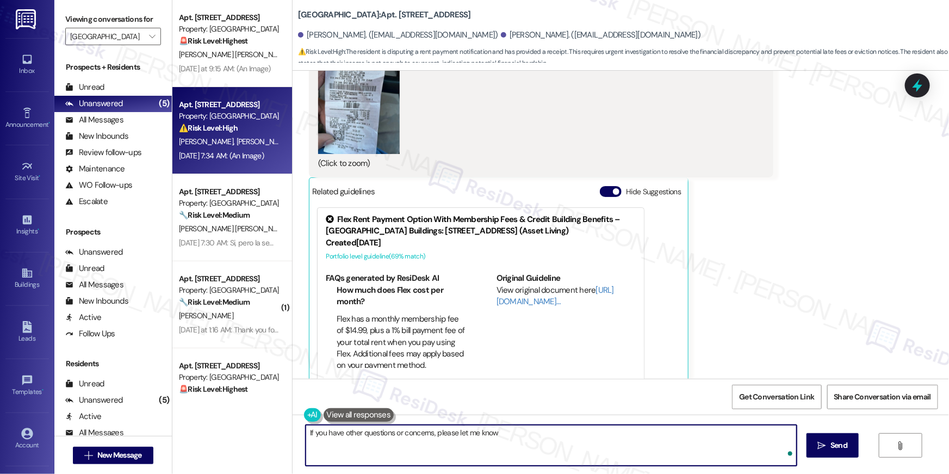
type textarea "If you have other questions or concerns, please let me know!"
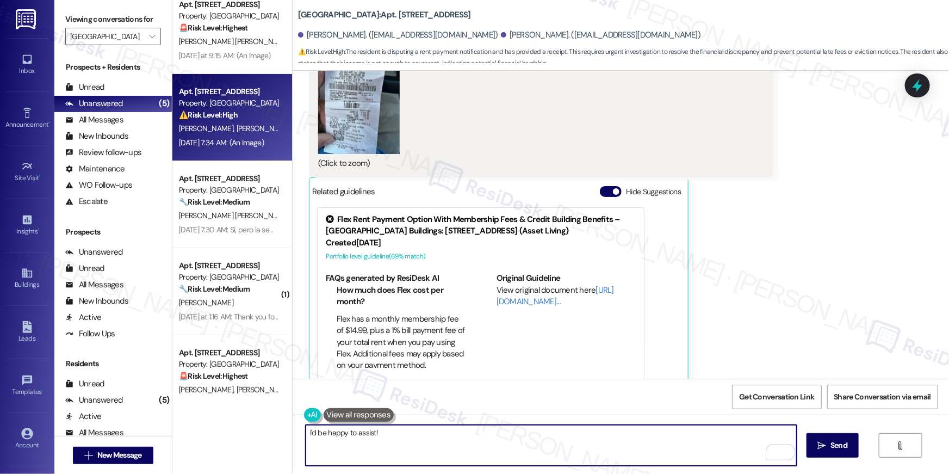
scroll to position [0, 0]
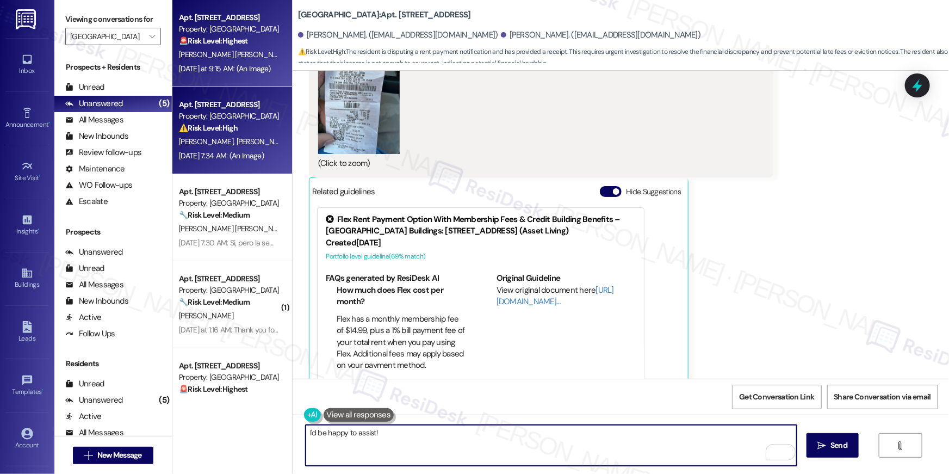
type textarea "I'd be happy to assist!"
click at [228, 49] on div "J. Aguero Rubio" at bounding box center [229, 55] width 103 height 14
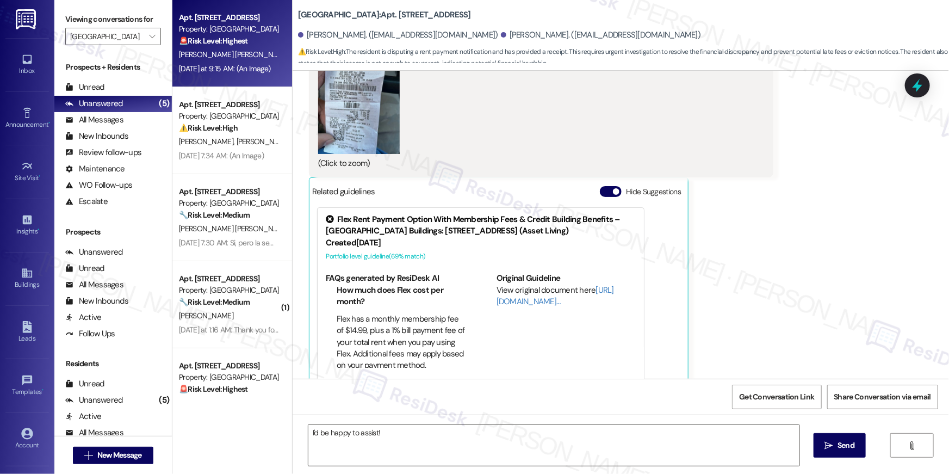
type textarea "Fetching suggested responses. Please feel free to read through the conversation…"
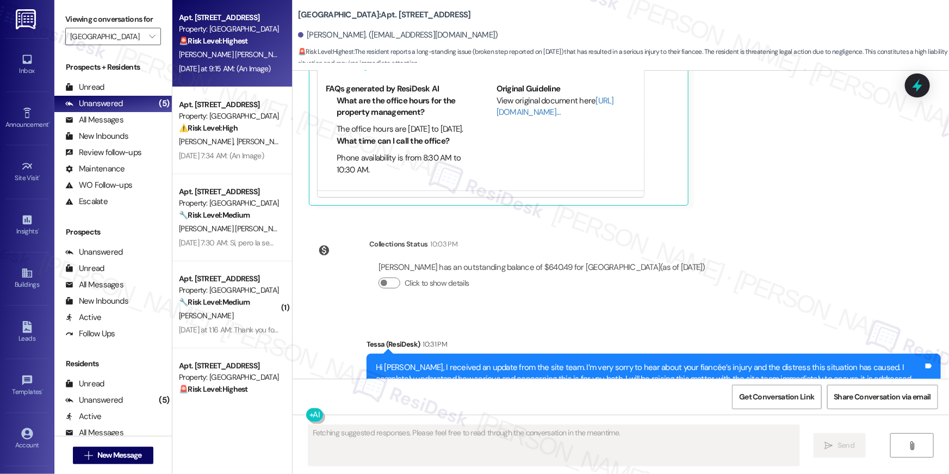
scroll to position [923, 0]
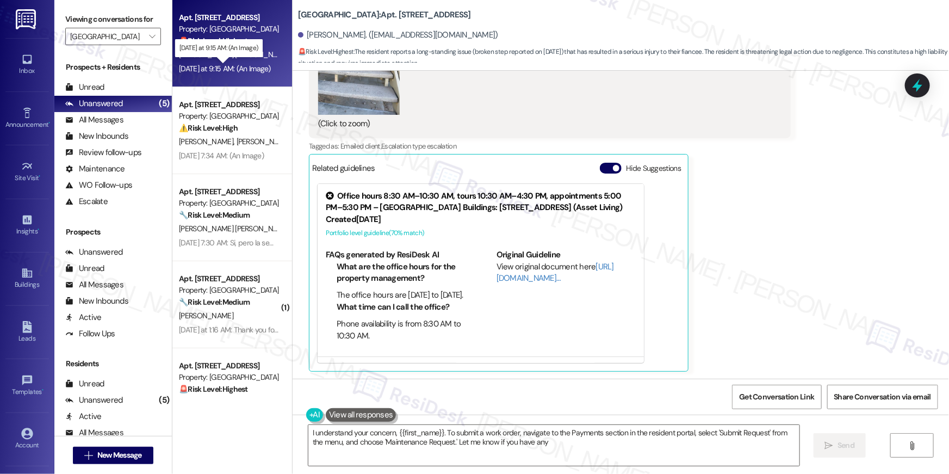
type textarea "I understand your concern, {{first_name}}. To submit a work order, navigate to …"
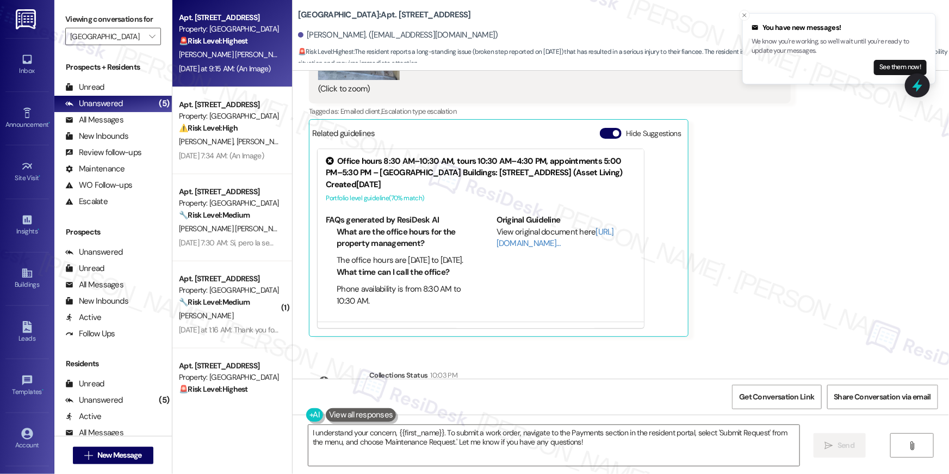
scroll to position [1361, 0]
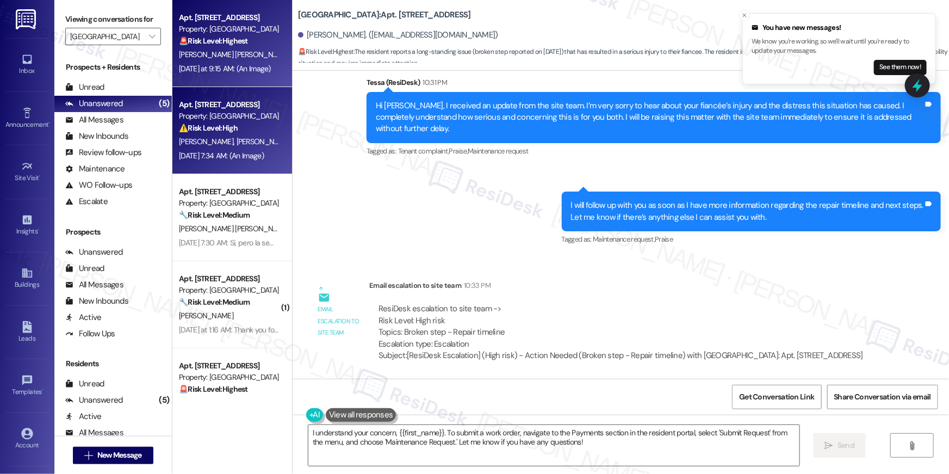
click at [233, 160] on div "Sep 13, 2025 at 7:34 AM: (An Image) Sep 13, 2025 at 7:34 AM: (An Image)" at bounding box center [221, 156] width 85 height 10
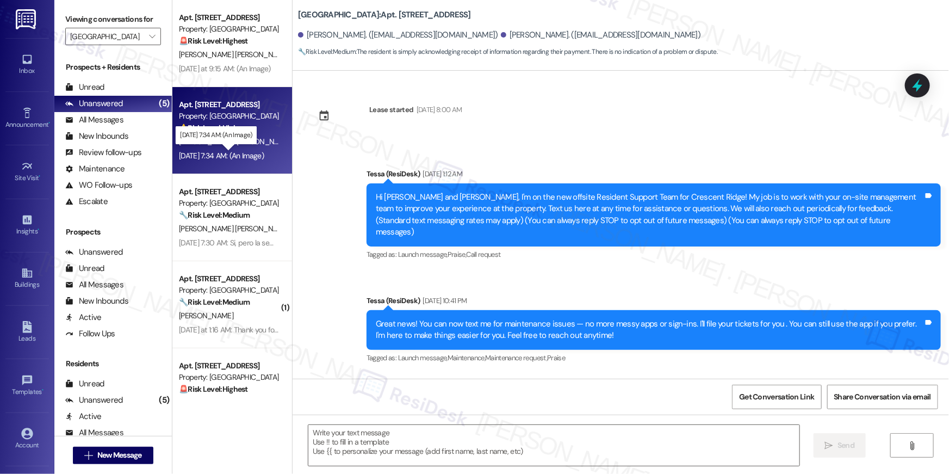
scroll to position [1715, 0]
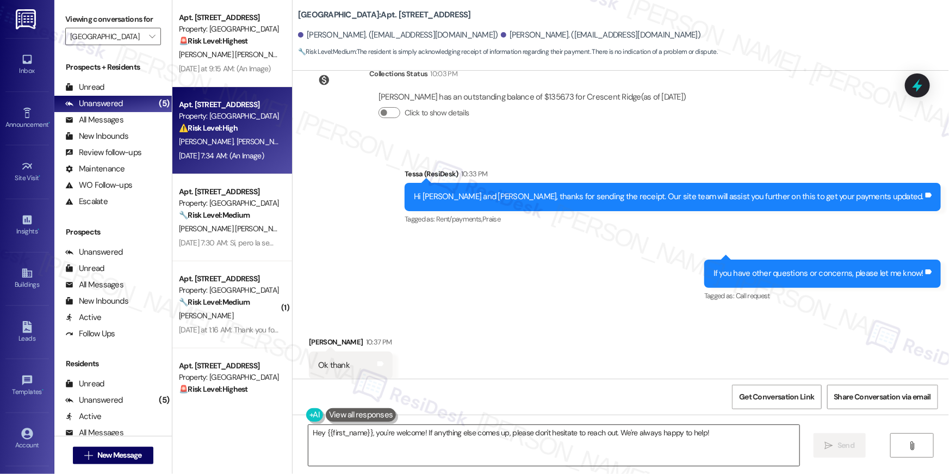
click at [512, 442] on textarea "Hey {{first_name}}, you're welcome! If anything else comes up, please don't hes…" at bounding box center [553, 445] width 491 height 41
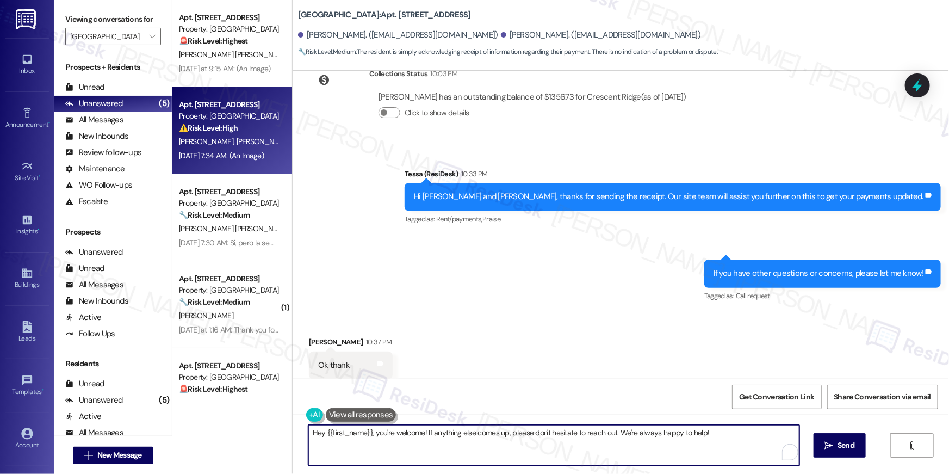
click at [512, 442] on textarea "Hey {{first_name}}, you're welcome! If anything else comes up, please don't hes…" at bounding box center [553, 445] width 491 height 41
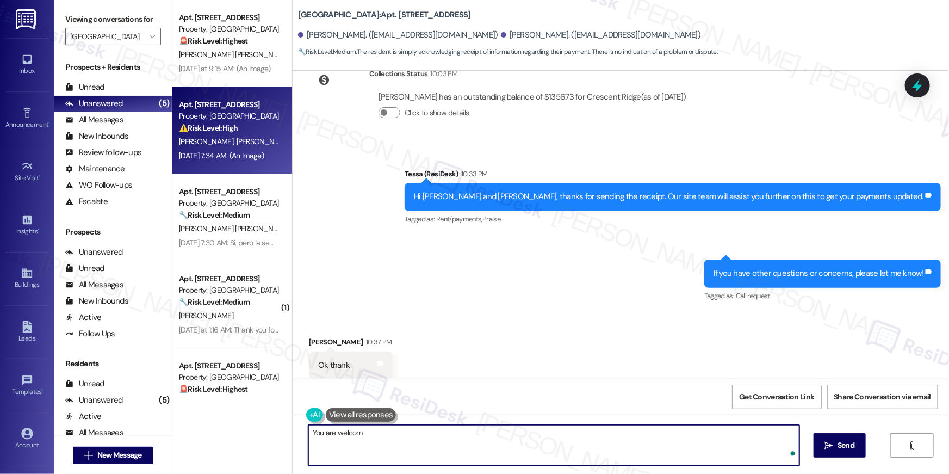
type textarea "You are welcom!"
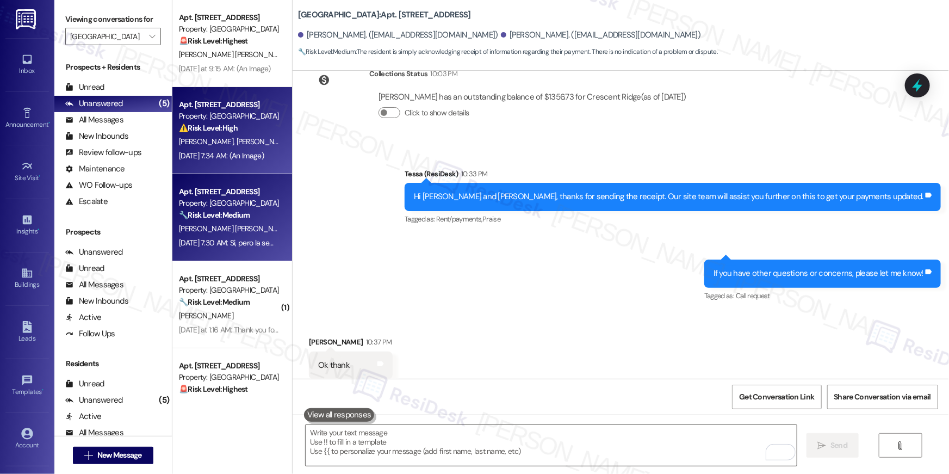
click at [240, 184] on div "Apt. 8B16, 8200 Bridge Blvd SW Property: Crescent Ridge 🔧 Risk Level: Medium Th…" at bounding box center [232, 217] width 120 height 87
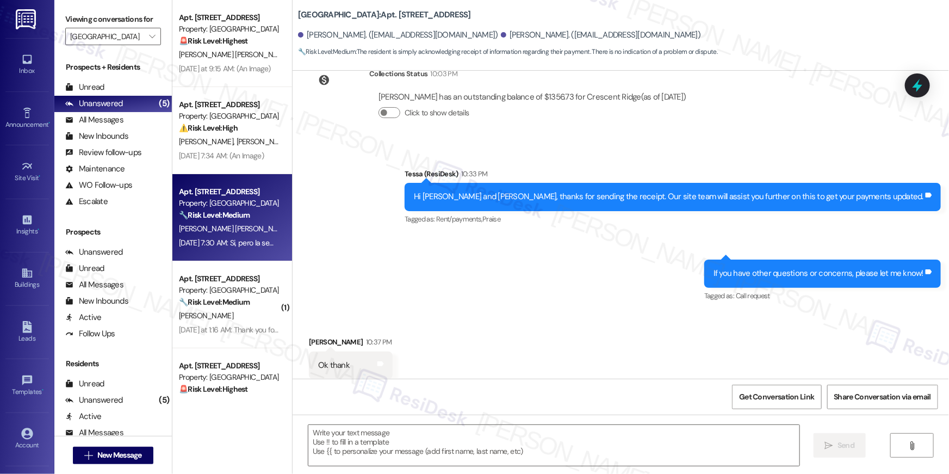
type textarea "Fetching suggested responses. Please feel free to read through the conversation…"
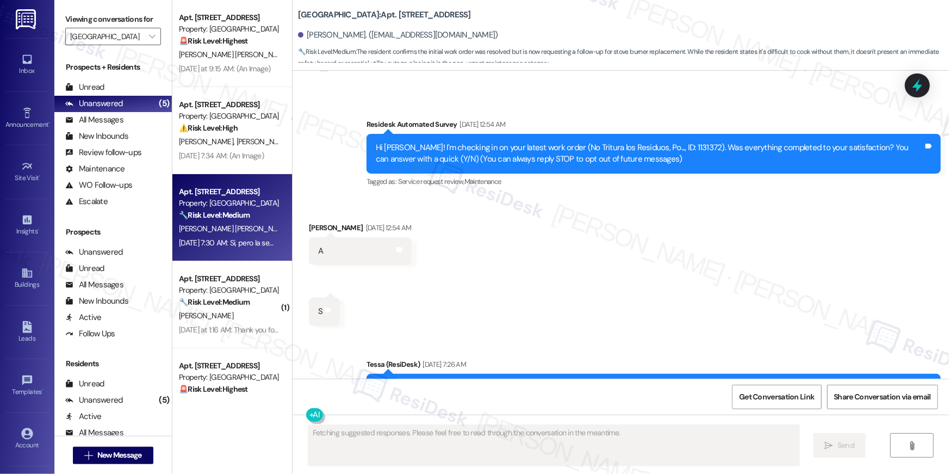
type textarea "Fetching suggested responses. Please feel free to read through the conversation…"
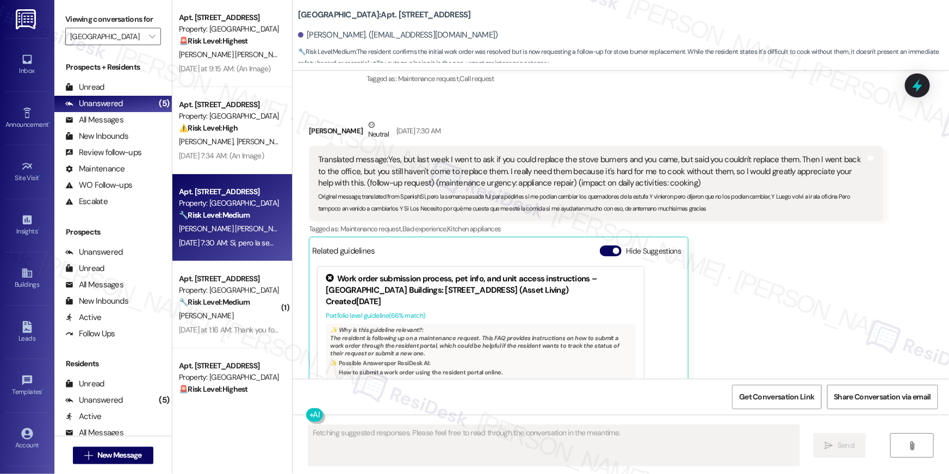
scroll to position [401, 0]
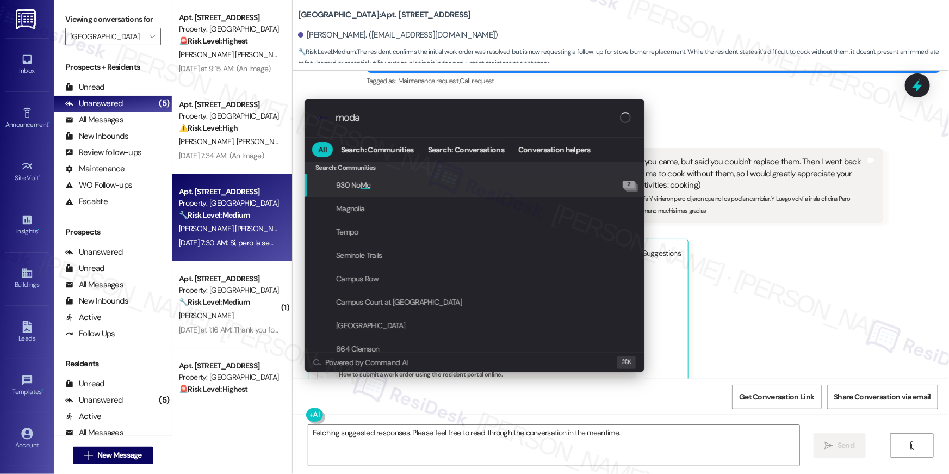
type input "modal"
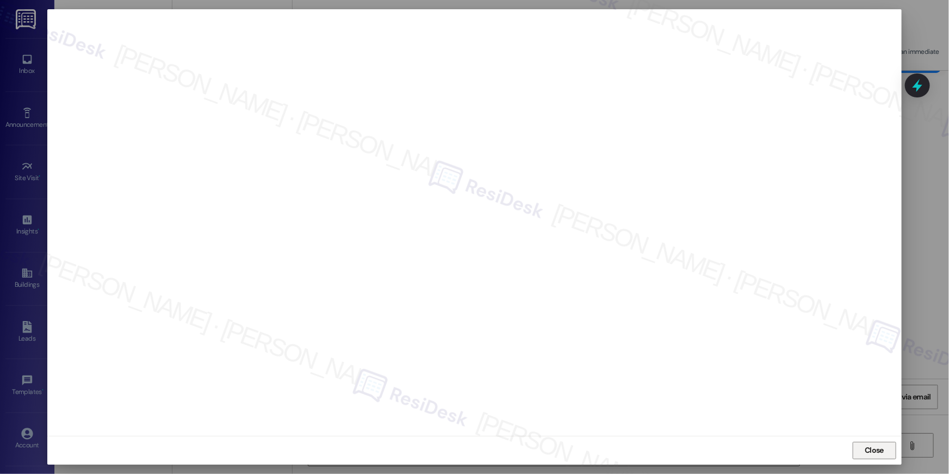
click at [875, 449] on span "Close" at bounding box center [874, 449] width 19 height 11
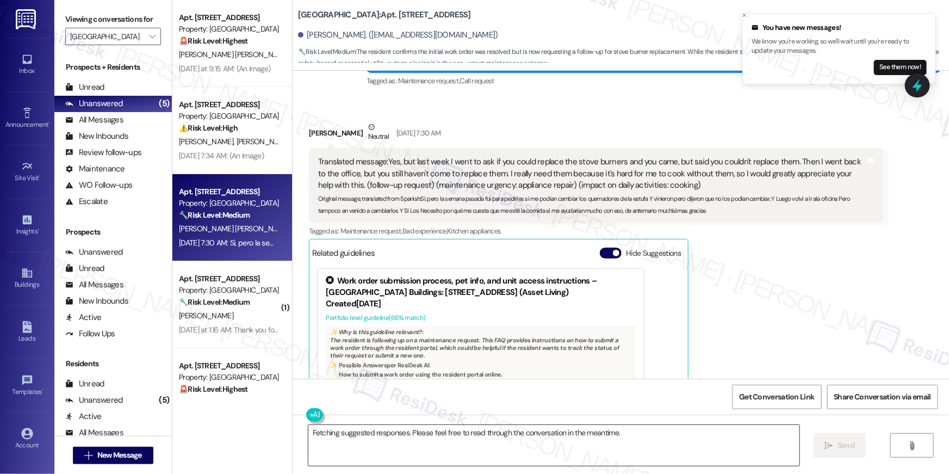
click at [598, 444] on textarea "Fetching suggested responses. Please feel free to read through the conversation…" at bounding box center [553, 445] width 491 height 41
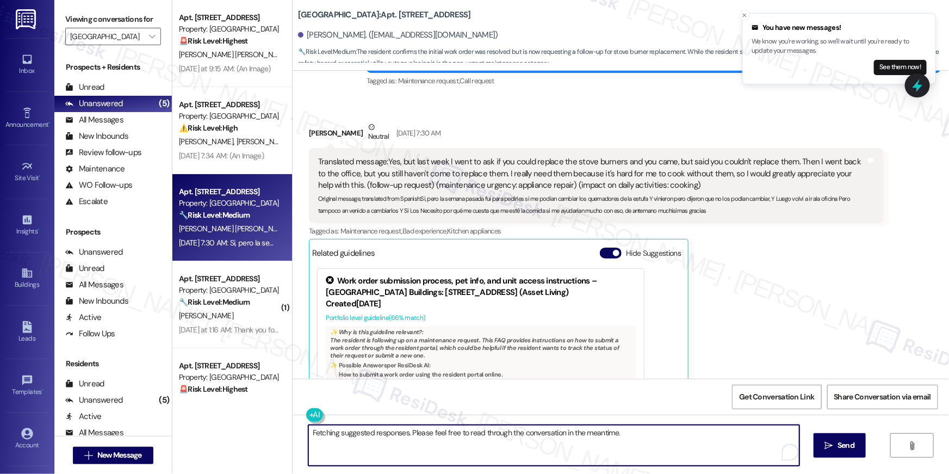
click at [598, 444] on textarea "Fetching suggested responses. Please feel free to read through the conversation…" at bounding box center [553, 445] width 491 height 41
click at [717, 454] on textarea "Hi Ingrid, thanks for bringing this to my attention. May I know if there are no…" at bounding box center [551, 445] width 491 height 41
drag, startPoint x: 717, startPoint y: 454, endPoint x: 722, endPoint y: 444, distance: 11.2
click at [717, 453] on textarea "Hi Ingrid, thanks for bringing this to my attention. May I know if there are no…" at bounding box center [551, 445] width 491 height 41
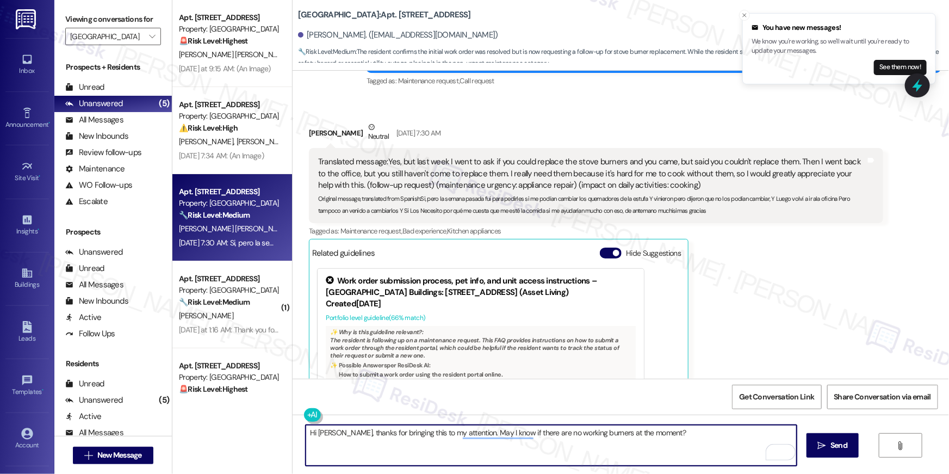
click at [722, 442] on textarea "Hi Ingrid, thanks for bringing this to my attention. May I know if there are no…" at bounding box center [551, 445] width 491 height 41
type textarea "Hi Ingrid, thanks for bringing this to my attention. May I know if there are no…"
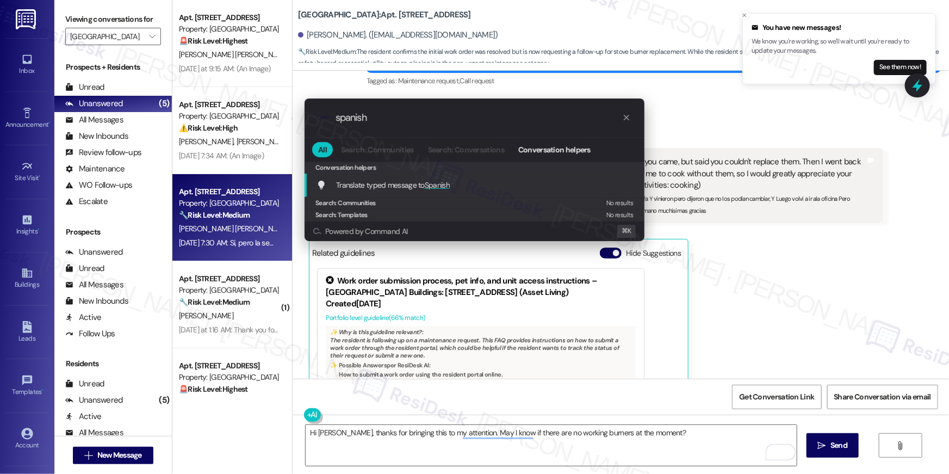
type input "spanish"
click at [440, 184] on span "Spanish" at bounding box center [437, 185] width 25 height 10
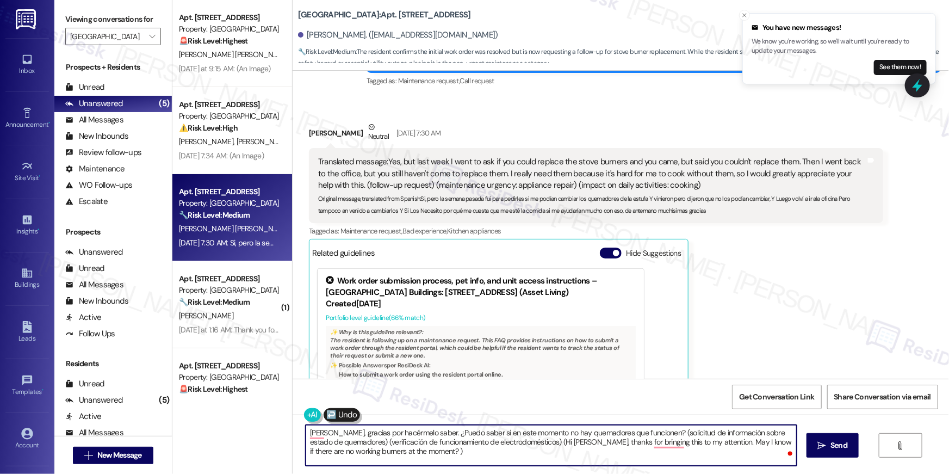
click at [577, 427] on textarea "Hola Ingrid, gracias por hacérmelo saber. ¿Puedo saber si en este momento no ha…" at bounding box center [551, 445] width 491 height 41
drag, startPoint x: 658, startPoint y: 434, endPoint x: 659, endPoint y: 465, distance: 31.0
click at [659, 465] on textarea "Hola Ingrid, gracias por hacérmelo saber. ¿Puedo saber si en este momento no ha…" at bounding box center [551, 445] width 491 height 41
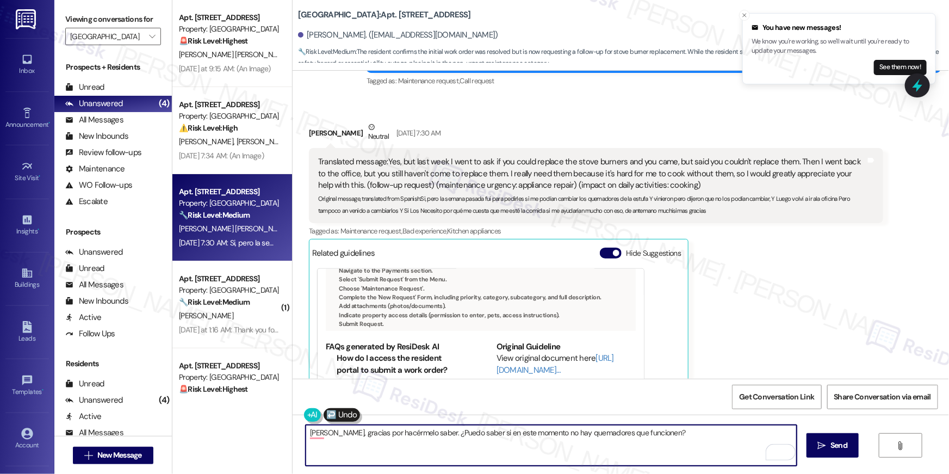
scroll to position [588, 0]
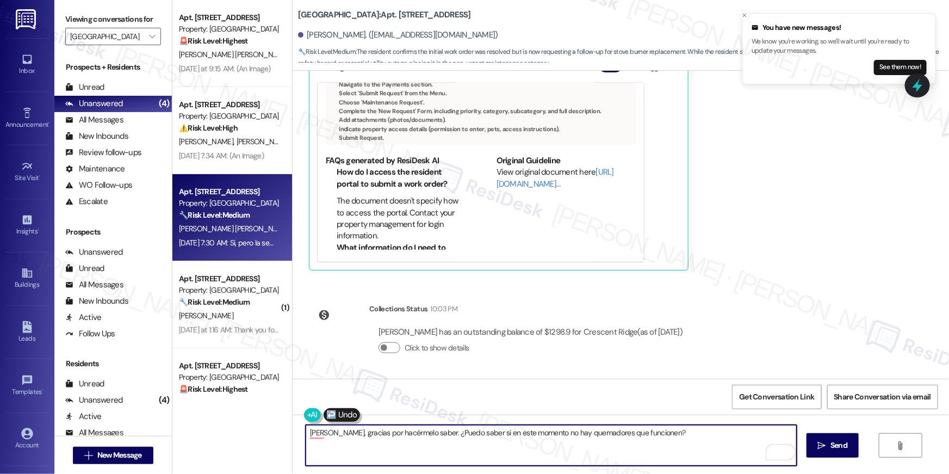
drag, startPoint x: 699, startPoint y: 455, endPoint x: 706, endPoint y: 455, distance: 7.6
click at [699, 455] on textarea "Hola Ingrid, gracias por hacérmelo saber. ¿Puedo saber si en este momento no ha…" at bounding box center [551, 445] width 491 height 41
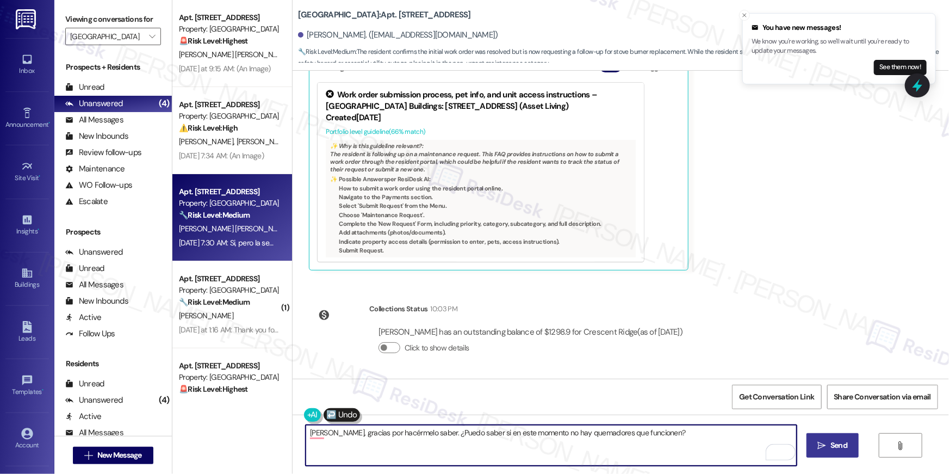
type textarea "Hola Ingrid, gracias por hacérmelo saber. ¿Puedo saber si en este momento no ha…"
click at [839, 453] on button " Send" at bounding box center [833, 445] width 53 height 24
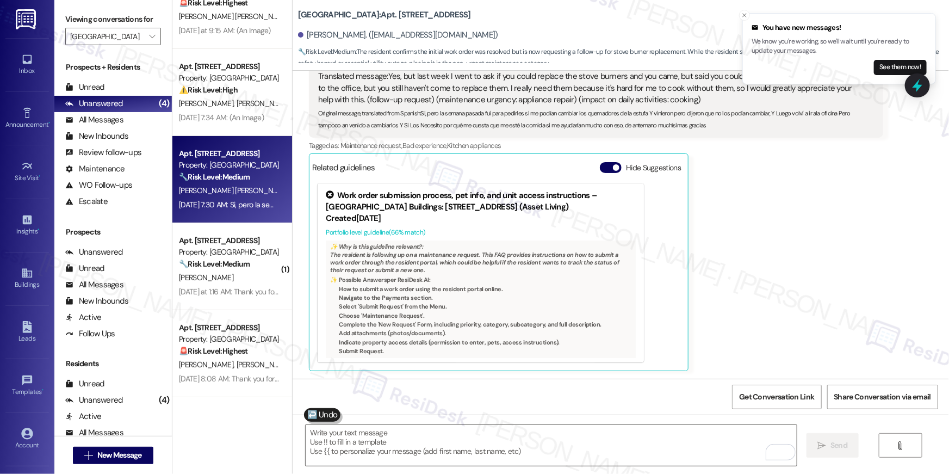
scroll to position [663, 0]
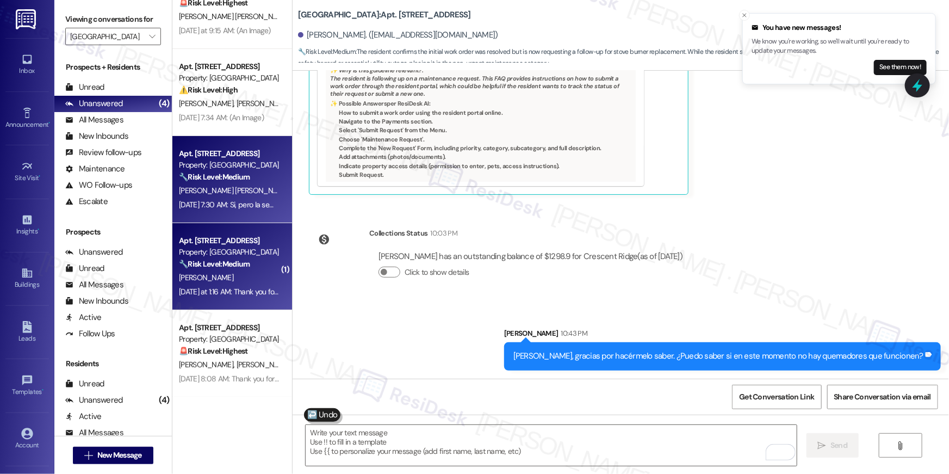
click at [250, 260] on div "🔧 Risk Level: Medium The resident is asking about the height of the swings in t…" at bounding box center [229, 263] width 101 height 11
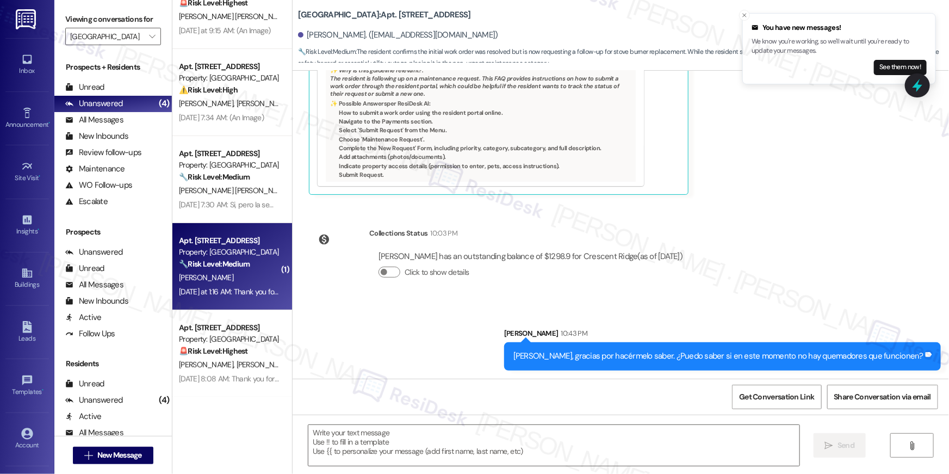
type textarea "Fetching suggested responses. Please feel free to read through the conversation…"
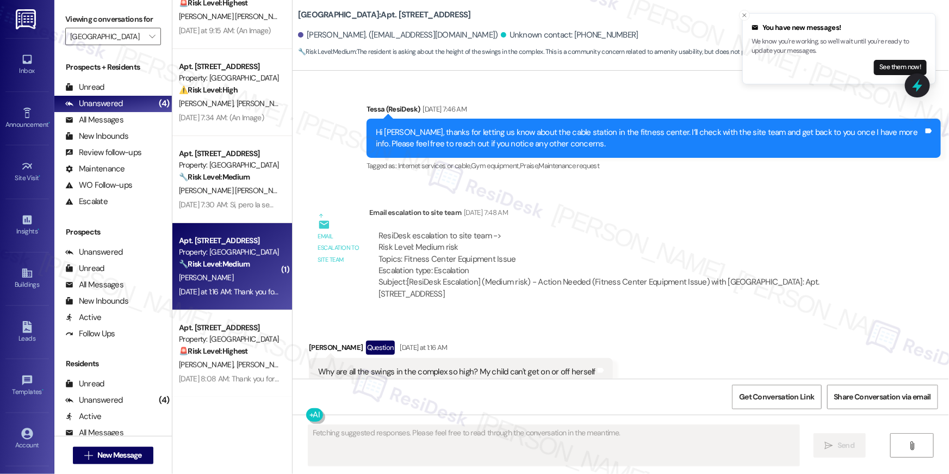
scroll to position [2595, 0]
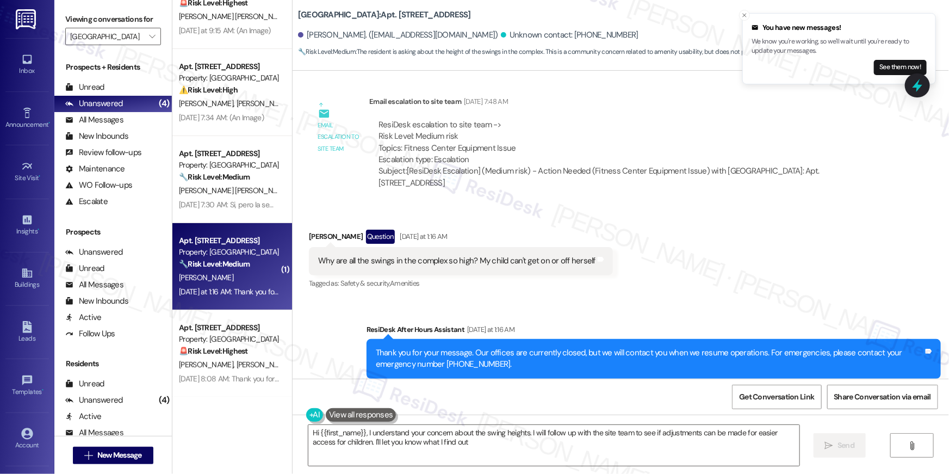
type textarea "Hi {{first_name}}, I understand your concern about the swing heights. I will fo…"
click at [447, 446] on textarea "Hi {{first_name}}, I understand your concern about the swing heights. I will fo…" at bounding box center [553, 445] width 491 height 41
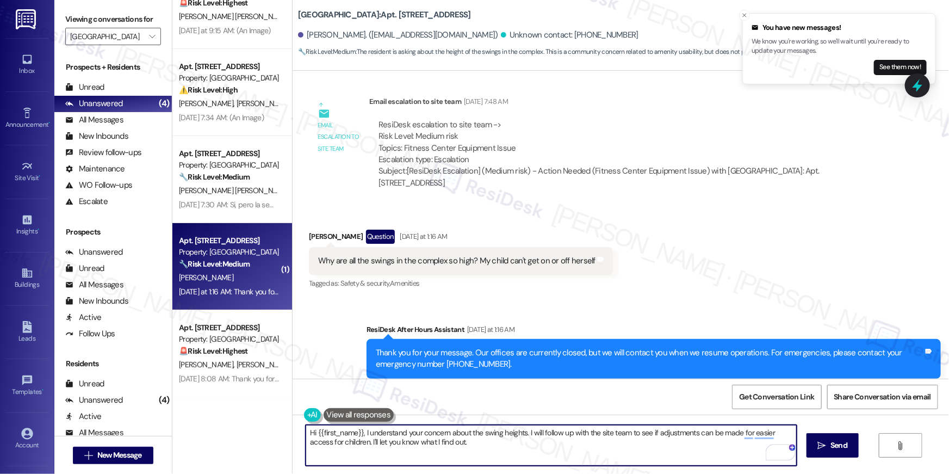
click at [679, 449] on textarea "Hi {{first_name}}, I understand your concern about the swing heights. I will fo…" at bounding box center [551, 445] width 491 height 41
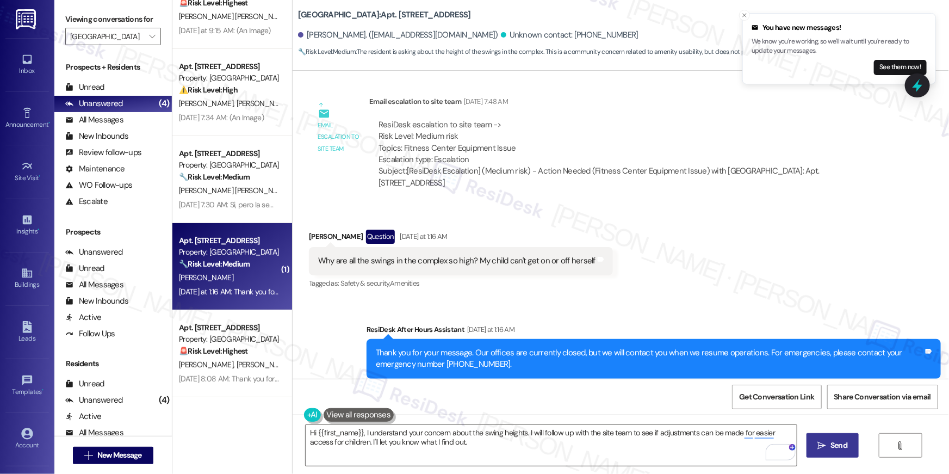
click at [822, 450] on span " Send" at bounding box center [833, 445] width 34 height 11
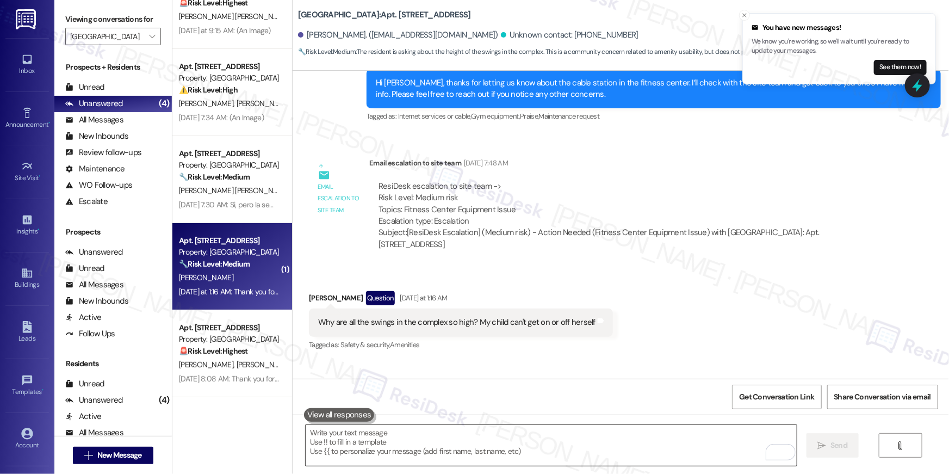
scroll to position [2491, 0]
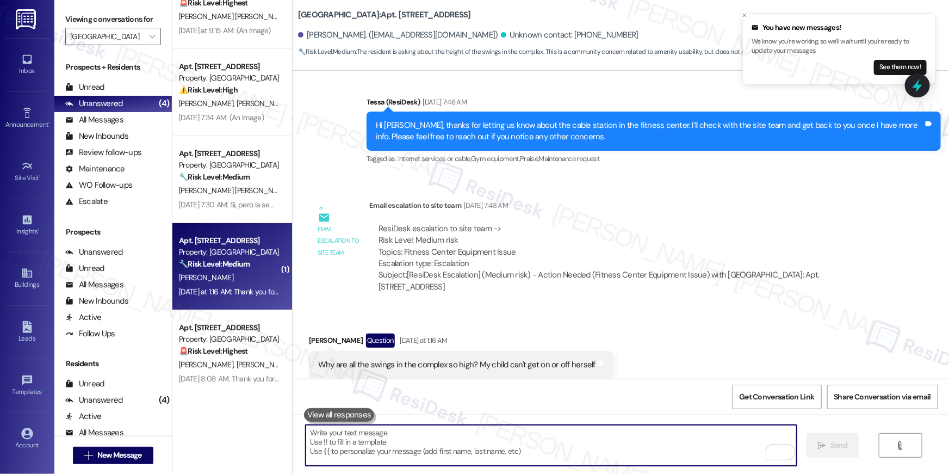
click at [484, 447] on textarea "To enrich screen reader interactions, please activate Accessibility in Grammarl…" at bounding box center [551, 445] width 491 height 41
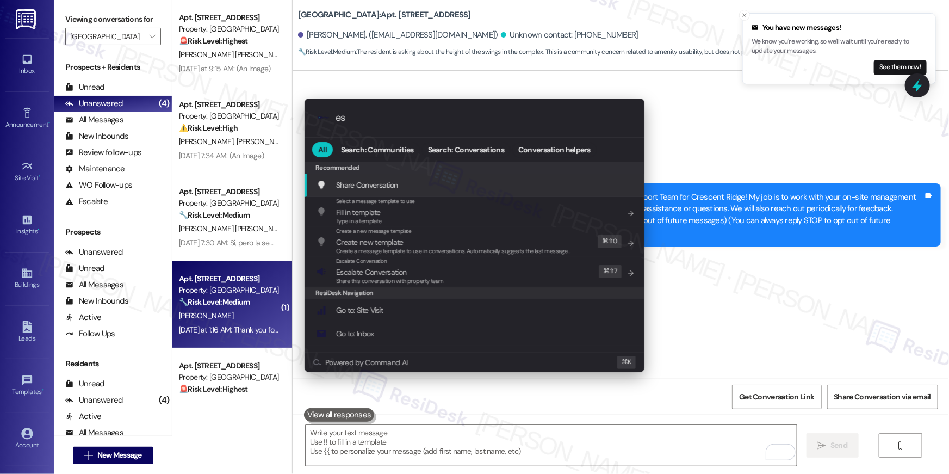
scroll to position [2491, 0]
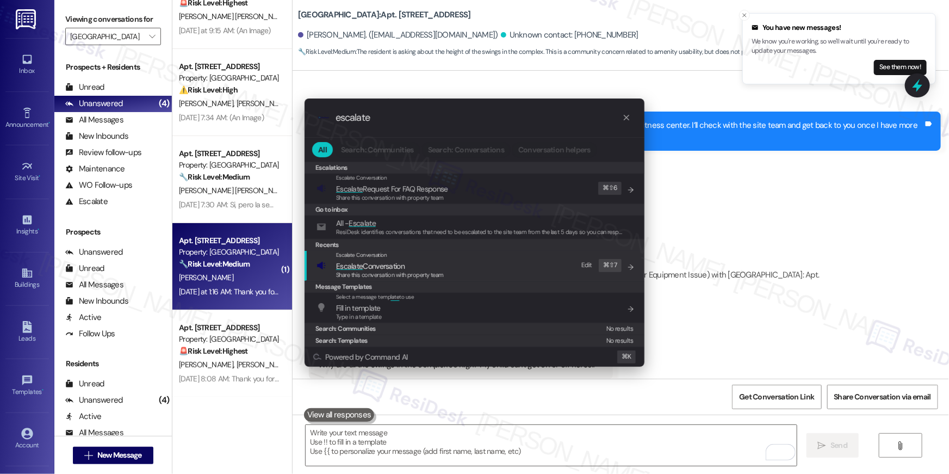
type input "escalate"
drag, startPoint x: 423, startPoint y: 273, endPoint x: 419, endPoint y: 279, distance: 7.1
click at [423, 273] on span "Share this conversation with property team" at bounding box center [390, 275] width 108 height 8
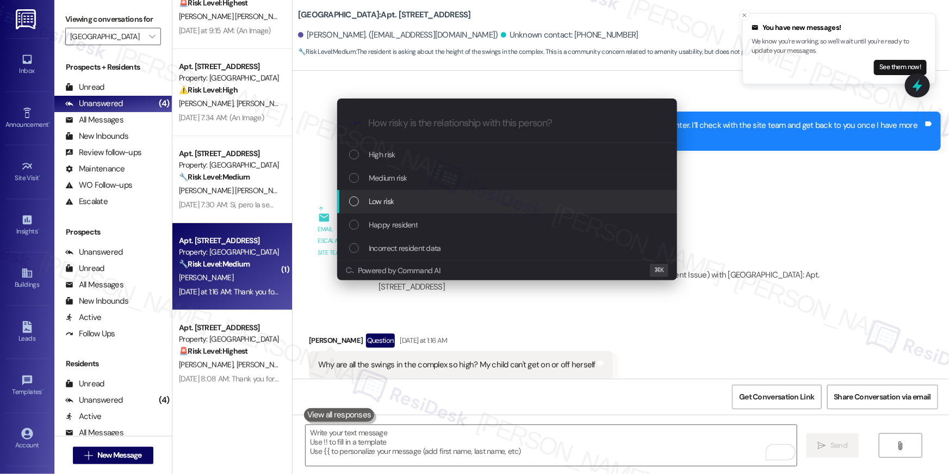
click at [396, 202] on div "Low risk" at bounding box center [508, 201] width 318 height 12
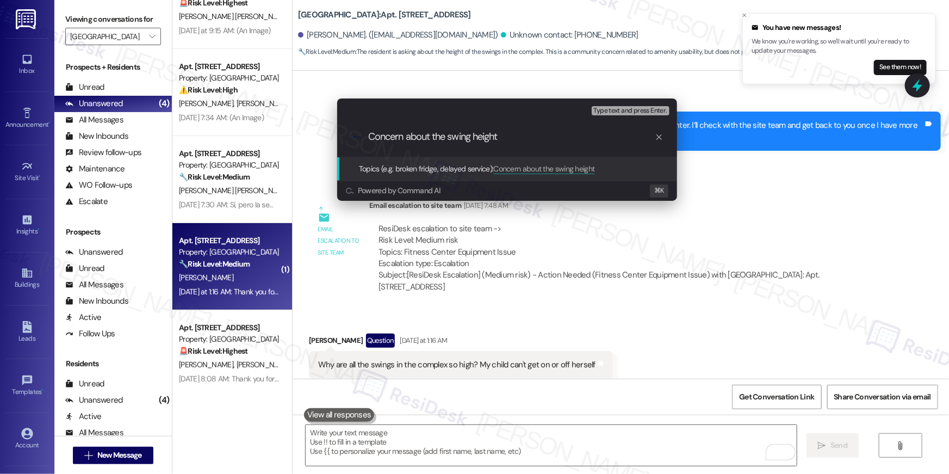
type input "Concern about the swing heights"
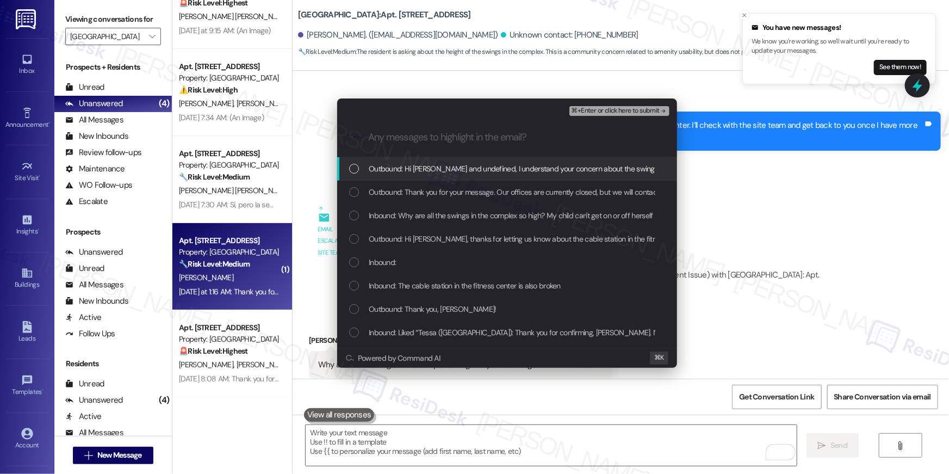
click at [353, 168] on div "List of options" at bounding box center [354, 169] width 10 height 10
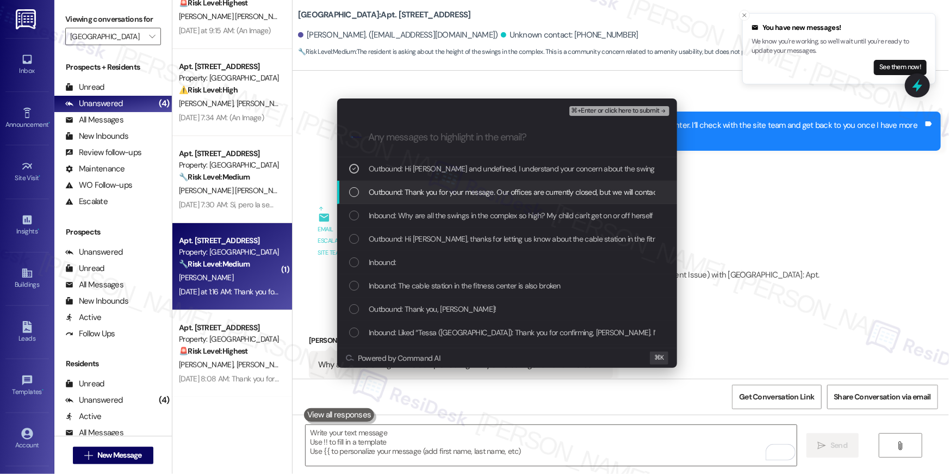
drag, startPoint x: 359, startPoint y: 199, endPoint x: 357, endPoint y: 217, distance: 18.6
click at [359, 199] on div "Outbound: Thank you for your message. Our offices are currently closed, but we …" at bounding box center [507, 192] width 340 height 23
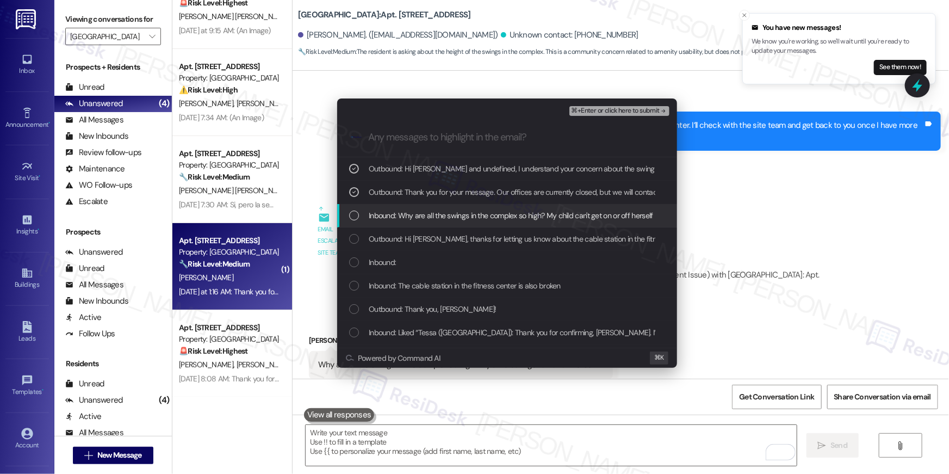
drag, startPoint x: 356, startPoint y: 221, endPoint x: 535, endPoint y: 192, distance: 180.8
click at [356, 221] on div "Inbound: Why are all the swings in the complex so high? My child can't get on o…" at bounding box center [508, 215] width 318 height 12
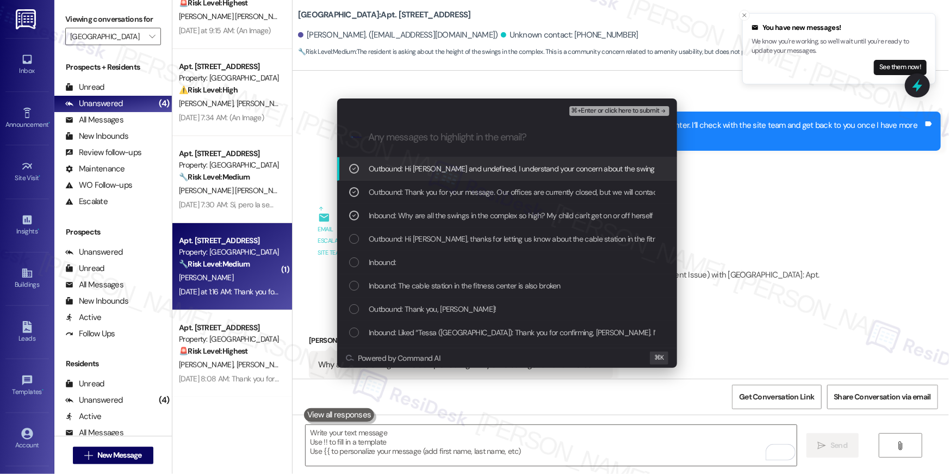
click at [617, 108] on span "⌘+Enter or click here to submit" at bounding box center [616, 111] width 88 height 8
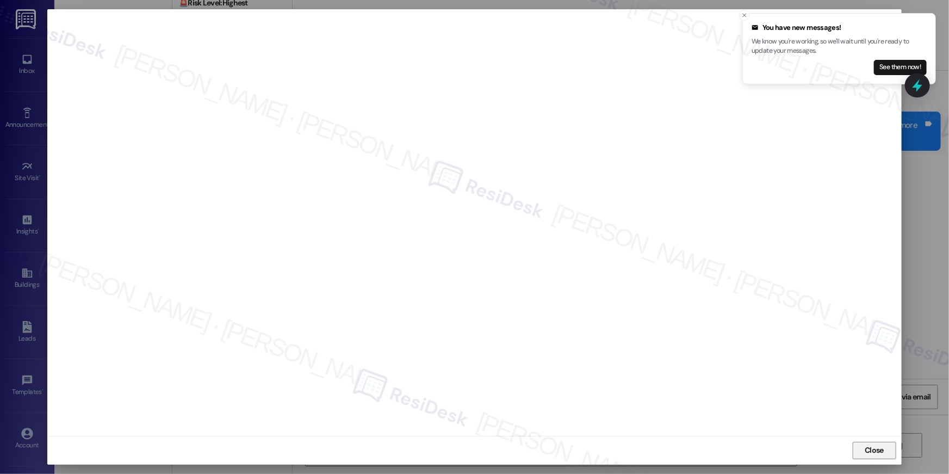
click at [879, 448] on span "Close" at bounding box center [874, 449] width 19 height 11
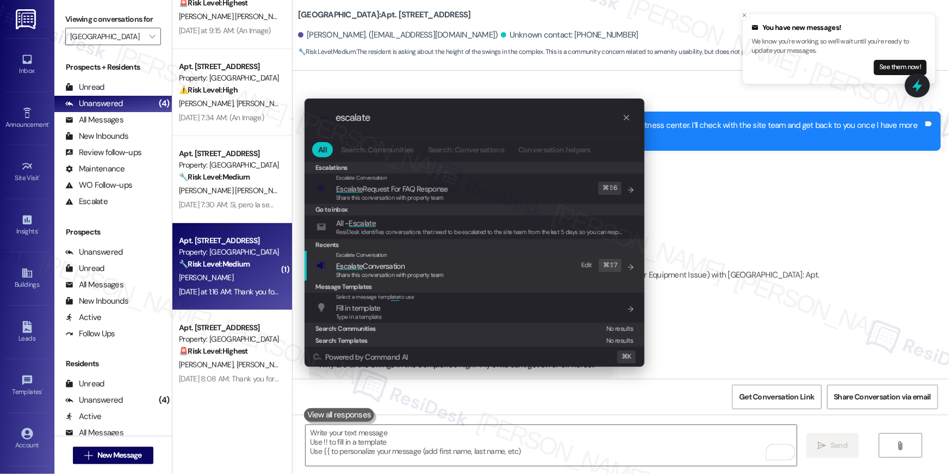
type input "escalate"
click at [373, 265] on span "Escalate Conversation" at bounding box center [370, 266] width 69 height 10
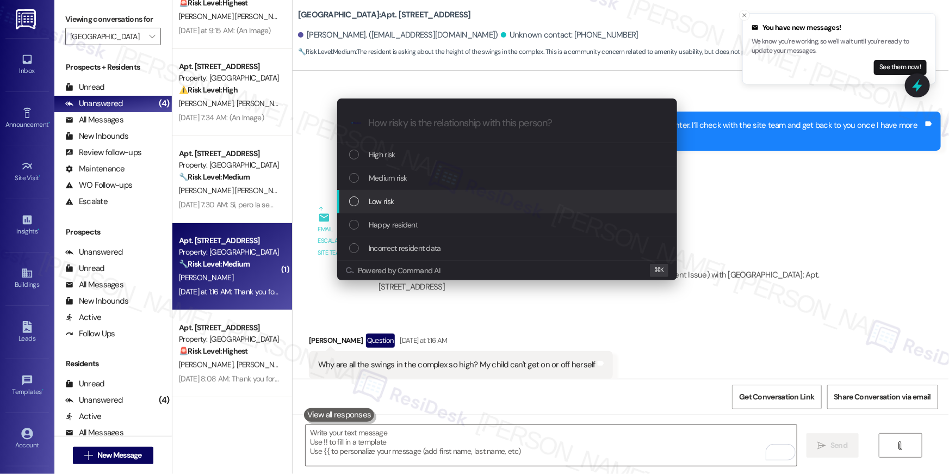
click at [390, 202] on span "Low risk" at bounding box center [381, 201] width 25 height 12
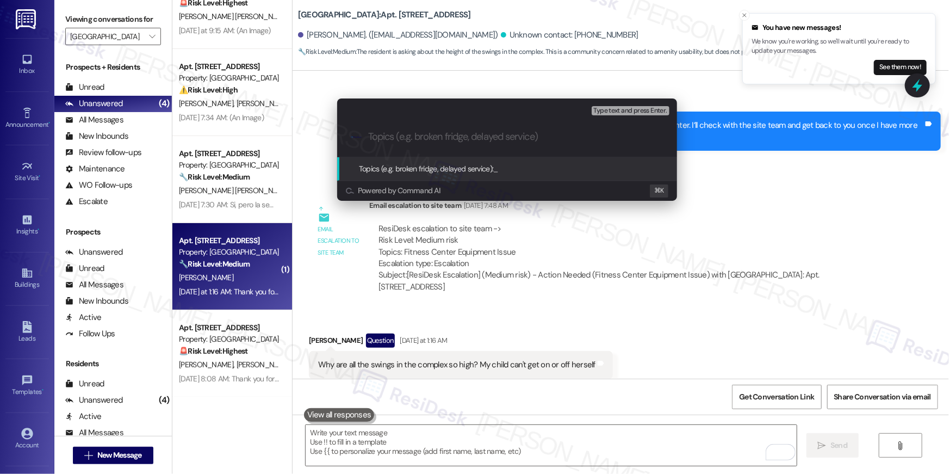
paste input "Concern about the swing heights"
type input "Concern about the swing heights"
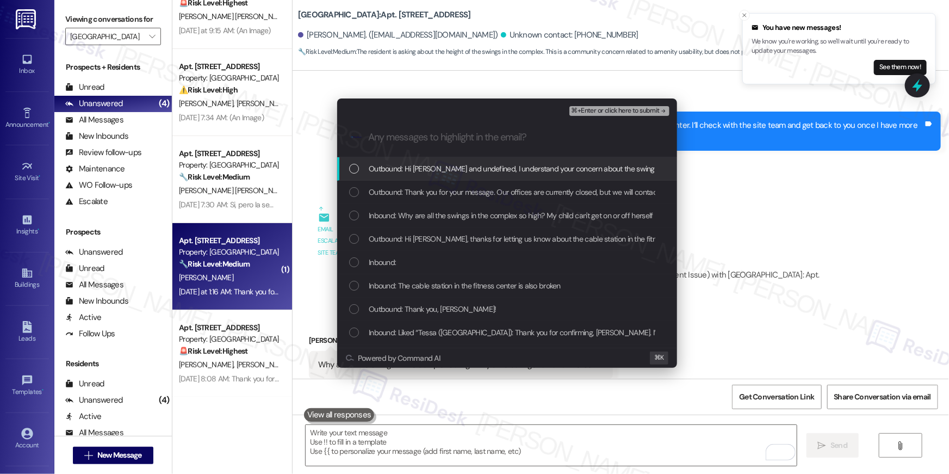
click at [430, 172] on span "Outbound: Hi Kelsey and undefined, I understand your concern about the swing he…" at bounding box center [727, 169] width 717 height 12
click at [428, 189] on span "Outbound: Thank you for your message. Our offices are currently closed, but we …" at bounding box center [691, 192] width 645 height 12
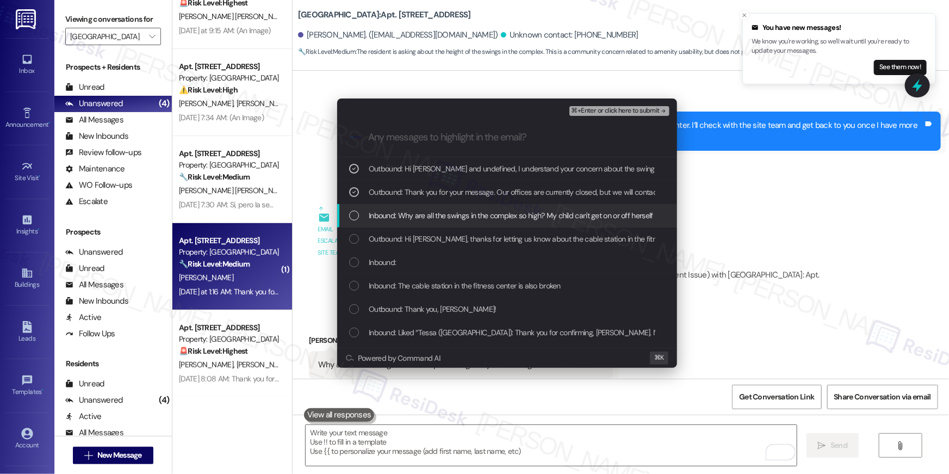
click at [431, 211] on span "Inbound: Why are all the swings in the complex so high? My child can't get on o…" at bounding box center [511, 215] width 285 height 12
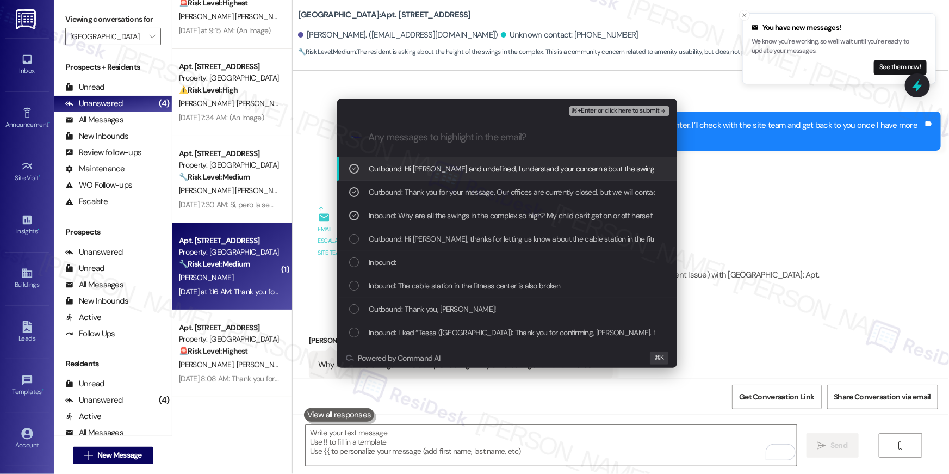
click at [640, 110] on span "⌘+Enter or click here to submit" at bounding box center [616, 111] width 88 height 8
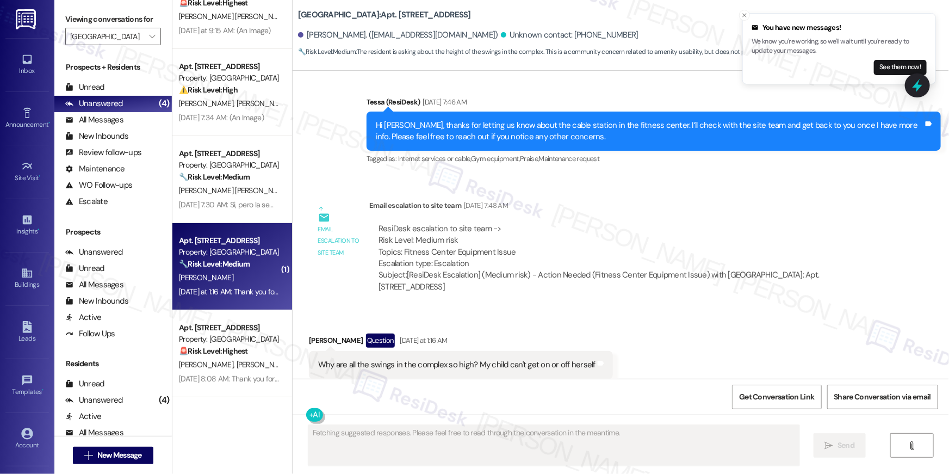
click at [502, 359] on div "Why are all the swings in the complex so high? My child can't get on or off her…" at bounding box center [456, 364] width 277 height 11
copy div "Why are all the swings in the complex so high? My child can't get on or off her…"
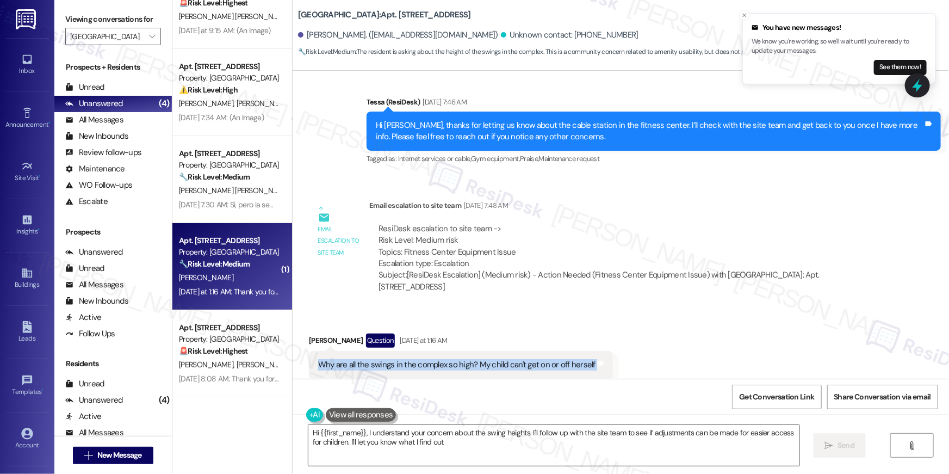
type textarea "Hi {{first_name}}, I understand your concern about the swing heights. I'll foll…"
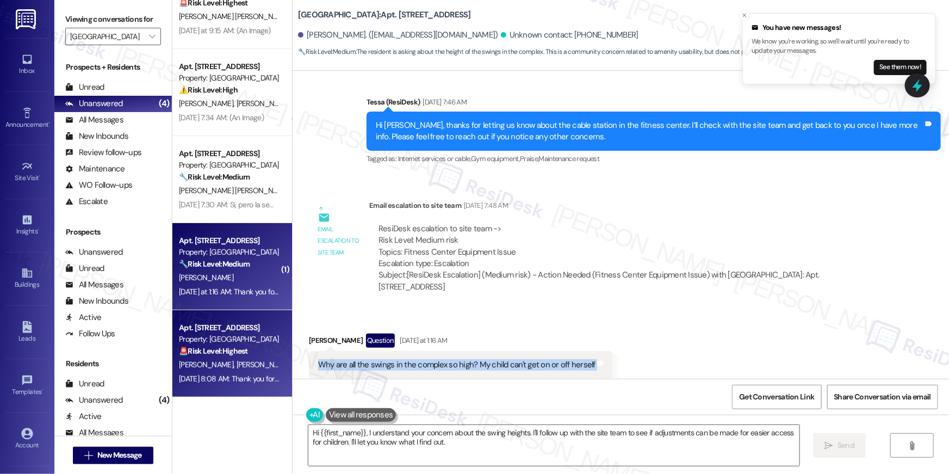
click at [237, 363] on span "I. Bizarron" at bounding box center [264, 365] width 54 height 10
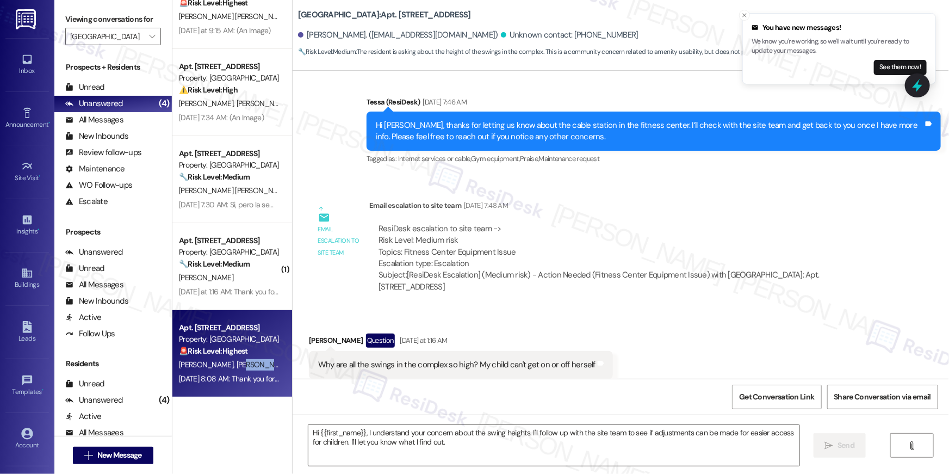
click at [237, 363] on span "I. Bizarron" at bounding box center [264, 365] width 54 height 10
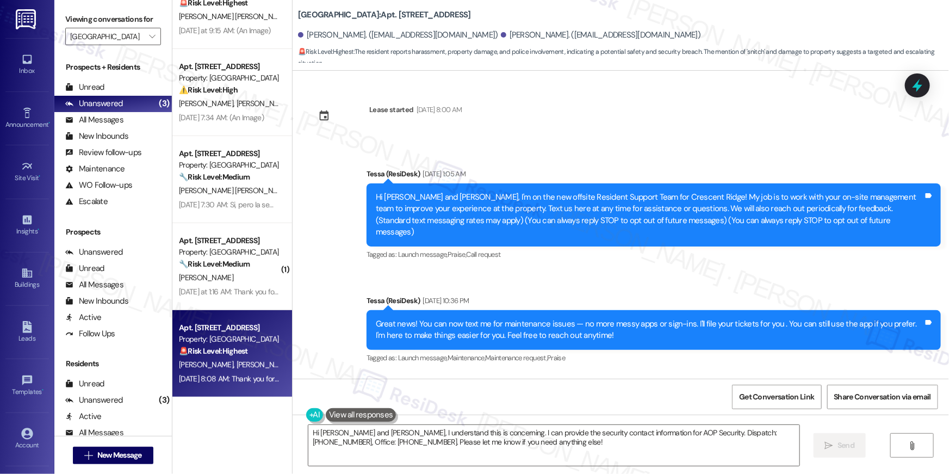
scroll to position [442, 0]
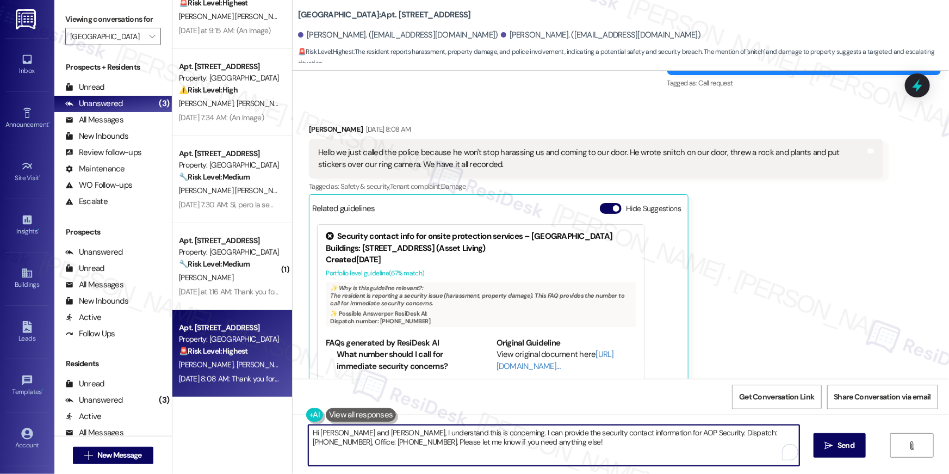
click at [486, 454] on textarea "Hi Ilse and Juan, I understand this is concerning. I can provide the security c…" at bounding box center [553, 445] width 491 height 41
drag, startPoint x: 322, startPoint y: 430, endPoint x: 527, endPoint y: 440, distance: 205.9
click at [527, 440] on textarea "Hi Ilse and Juan, I understand this is concerning. I can provide the security c…" at bounding box center [551, 445] width 491 height 41
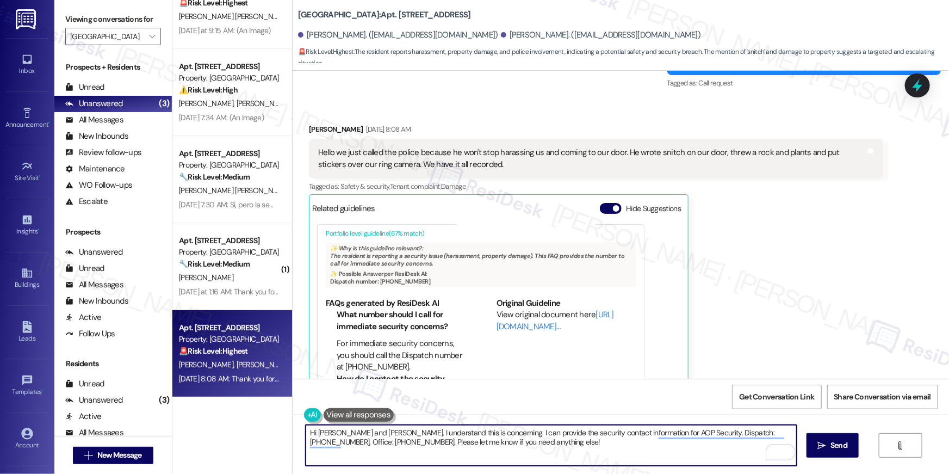
scroll to position [41, 0]
click at [520, 450] on textarea "Hi Ilse and Juan, I understand this is concerning. I can provide the security c…" at bounding box center [551, 445] width 491 height 41
click at [425, 447] on textarea "Hi Ilse and Juan, I understand this is concerning. I can provide the security c…" at bounding box center [551, 445] width 491 height 41
drag, startPoint x: 509, startPoint y: 455, endPoint x: 516, endPoint y: 445, distance: 12.8
click at [516, 445] on textarea "Hi Ilse and Juan, I understand this is concerning. I can provide the security c…" at bounding box center [551, 445] width 491 height 41
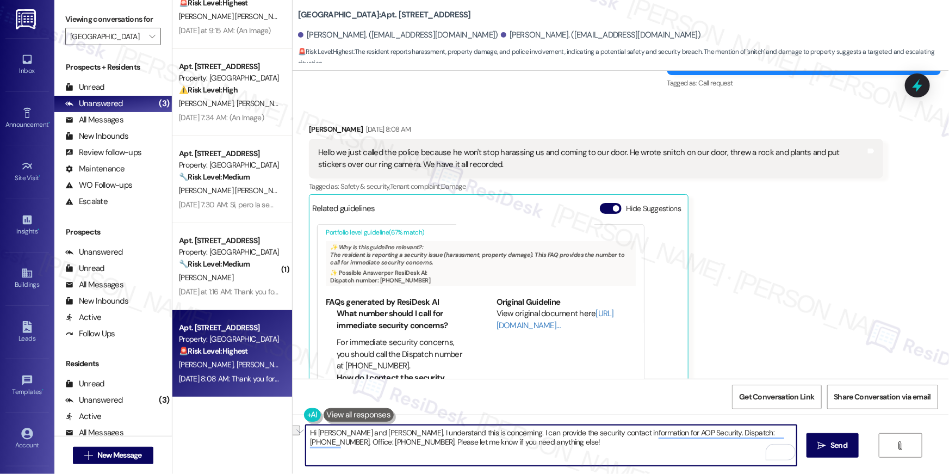
drag, startPoint x: 515, startPoint y: 446, endPoint x: 337, endPoint y: 441, distance: 177.4
click at [337, 441] on textarea "Hi Ilse and Juan, I understand this is concerning. I can provide the security c…" at bounding box center [551, 445] width 491 height 41
click at [580, 437] on textarea "Hi Ilse and Juan, I understand this is concerning. I can provide the security c…" at bounding box center [551, 445] width 491 height 41
drag, startPoint x: 523, startPoint y: 442, endPoint x: 337, endPoint y: 442, distance: 186.1
click at [337, 442] on textarea "Hi Ilse and Juan, I understand this is concerning. I can provide the security c…" at bounding box center [551, 445] width 491 height 41
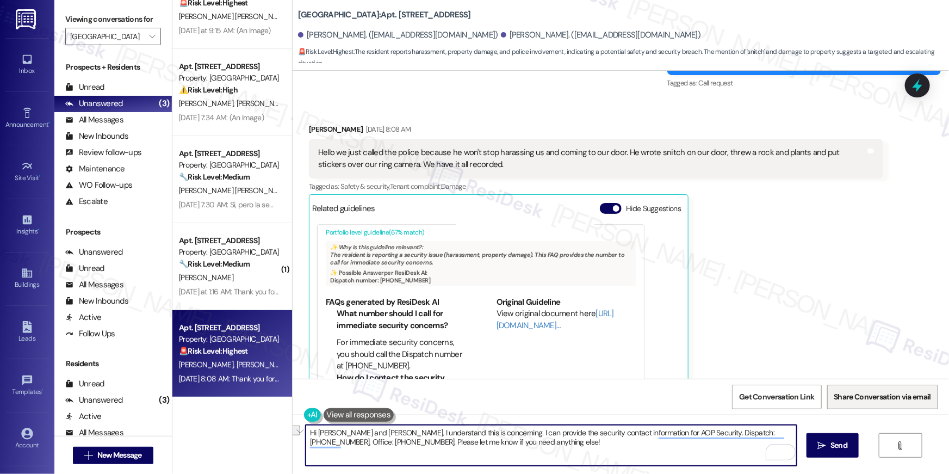
type textarea "Hi Ilse and Juan, I understand this is concerning. I can provide the security c…"
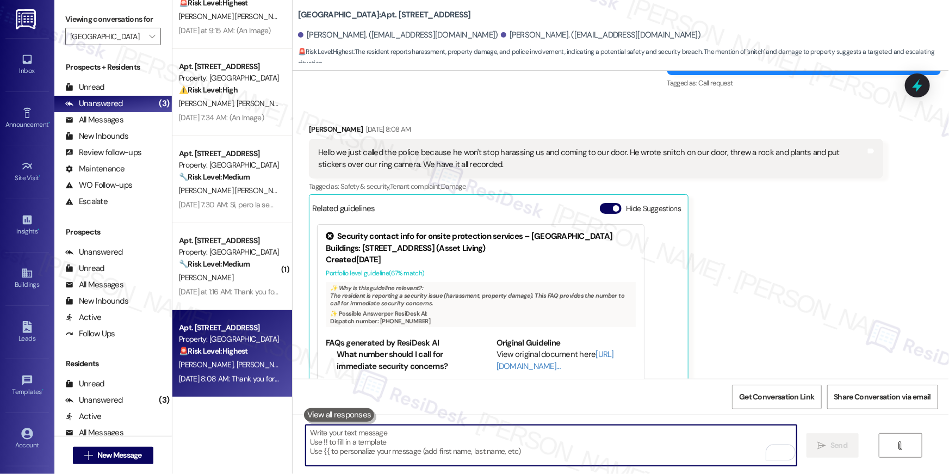
scroll to position [472, 0]
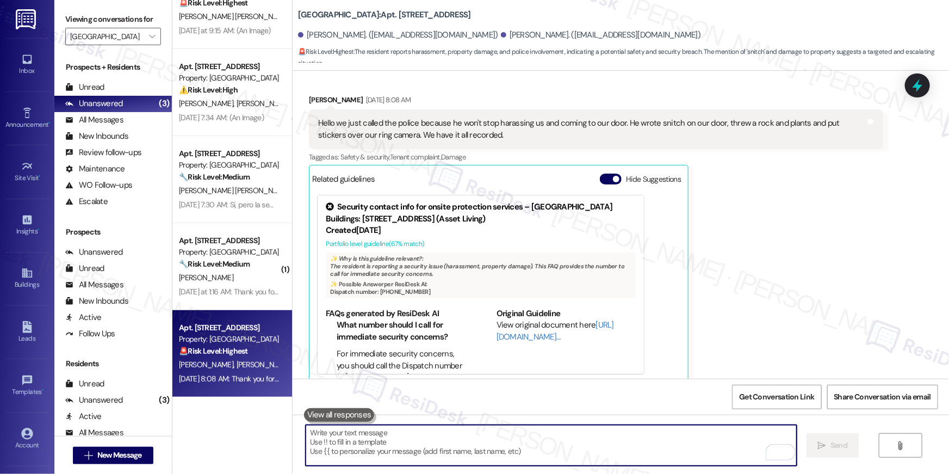
click at [427, 454] on textarea "To enrich screen reader interactions, please activate Accessibility in Grammarl…" at bounding box center [551, 445] width 491 height 41
click at [451, 440] on textarea "To enrich screen reader interactions, please activate Accessibility in Grammarl…" at bounding box center [551, 445] width 491 height 41
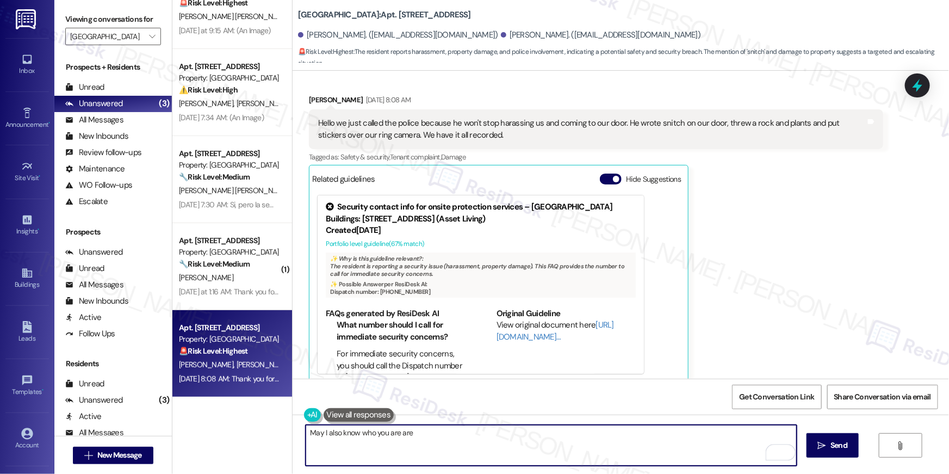
click at [357, 434] on textarea "May I also know who you are are" at bounding box center [551, 445] width 491 height 41
type textarea "May I also know if you are referring to a neighbor? Did the police address your…"
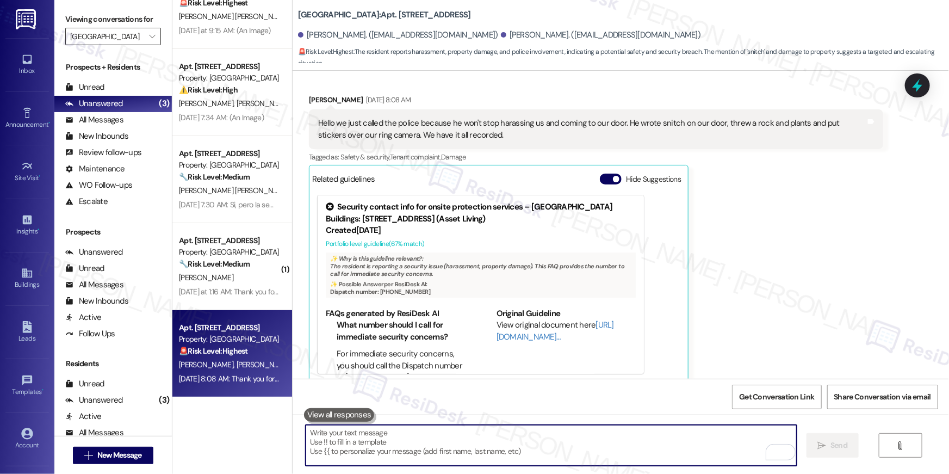
click at [134, 35] on input "Crescent Ridge" at bounding box center [106, 36] width 73 height 17
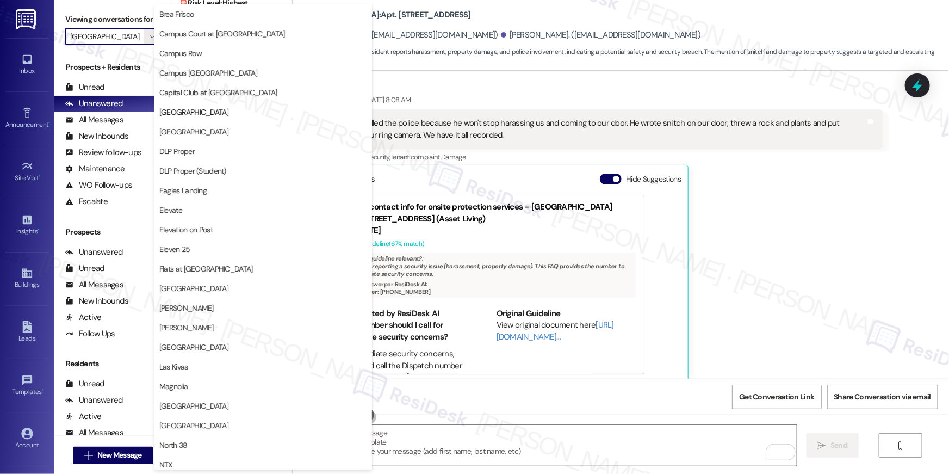
scroll to position [0, 0]
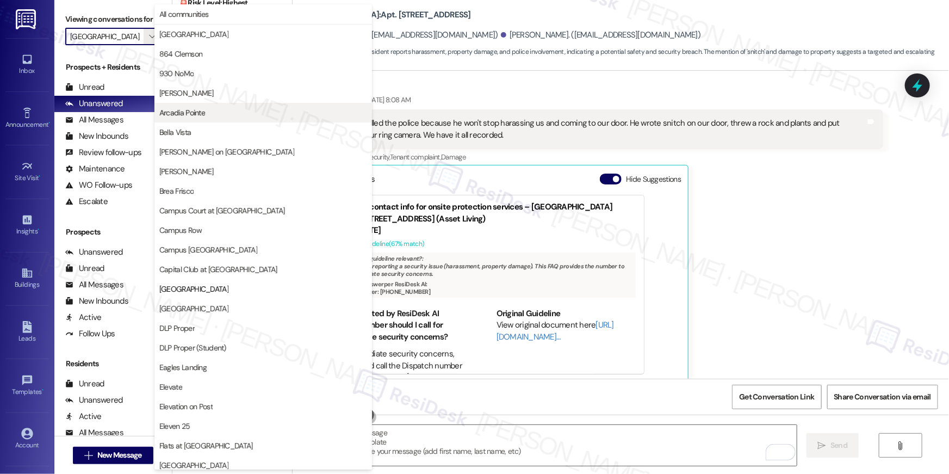
click at [197, 119] on button "Arcadia Pointe" at bounding box center [264, 113] width 218 height 20
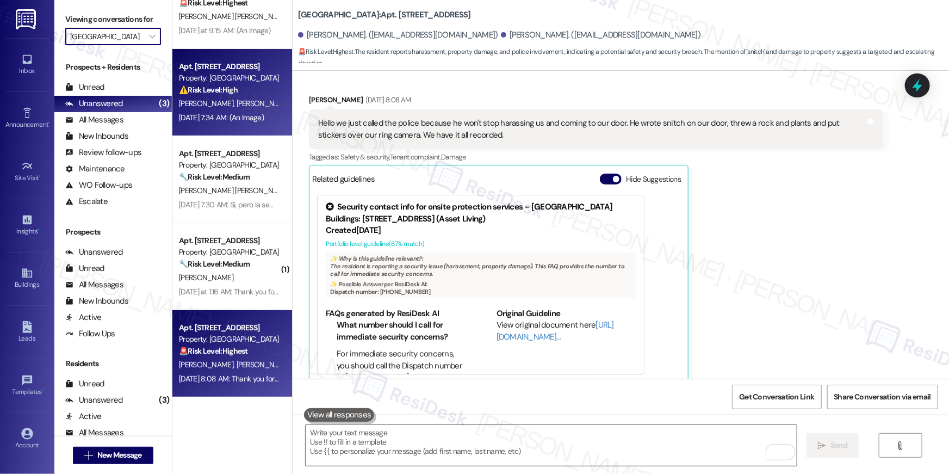
type input "Arcadia Pointe"
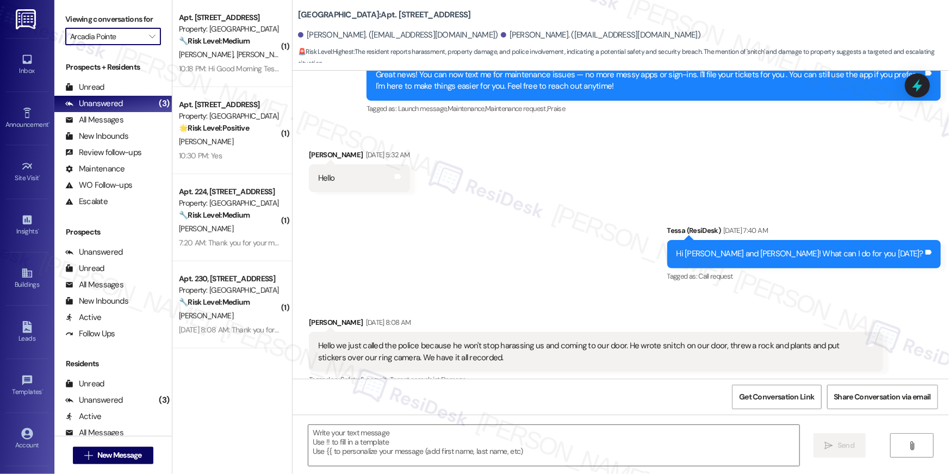
type textarea "Fetching suggested responses. Please feel free to read through the conversation…"
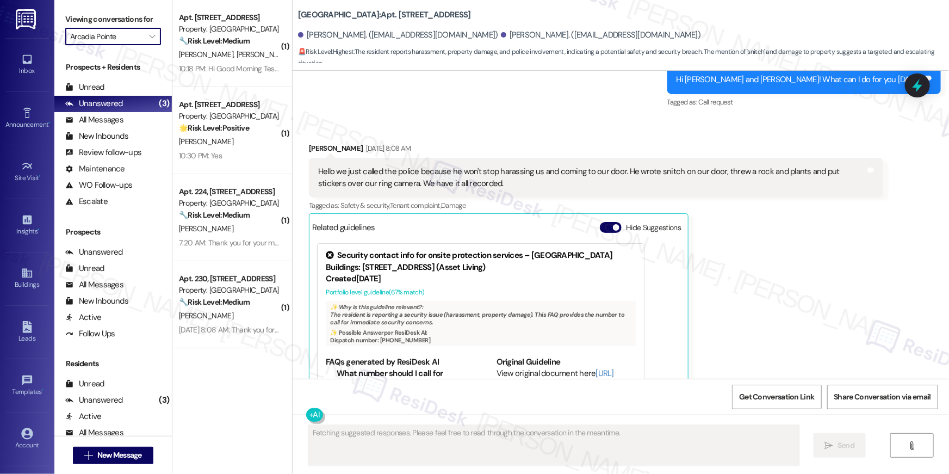
scroll to position [472, 0]
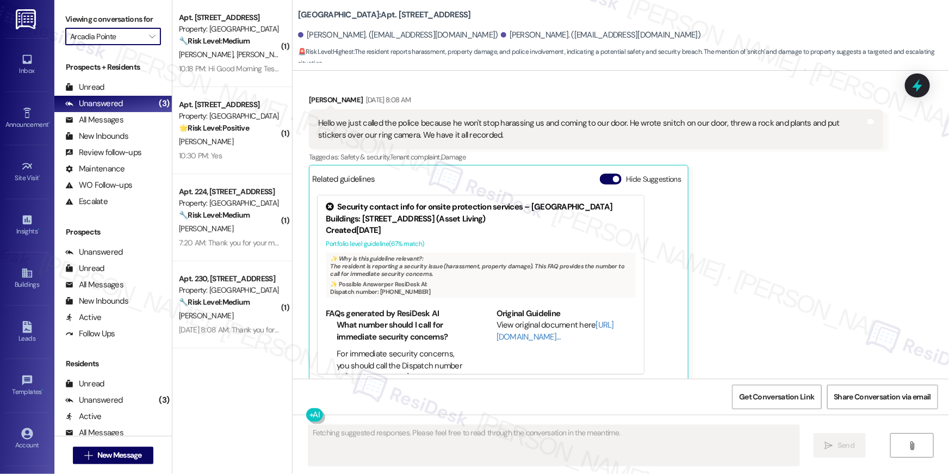
click at [157, 26] on div "Viewing conversations for Arcadia Pointe " at bounding box center [113, 28] width 118 height 56
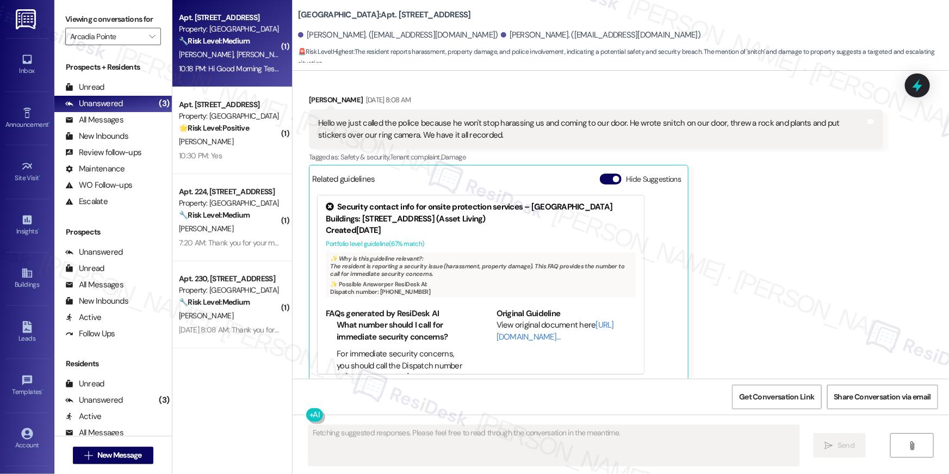
click at [202, 46] on div "🔧 Risk Level: Medium The resident is reporting a non-urgent maintenance issue (…" at bounding box center [229, 40] width 101 height 11
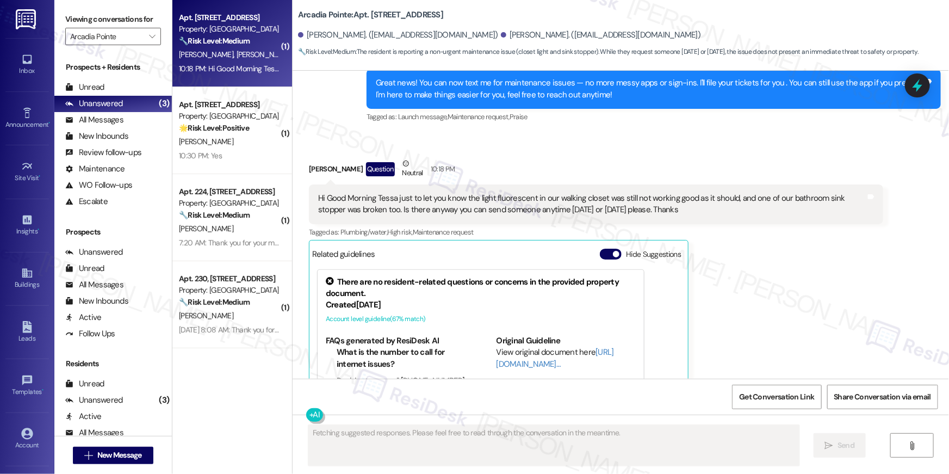
scroll to position [1378, 0]
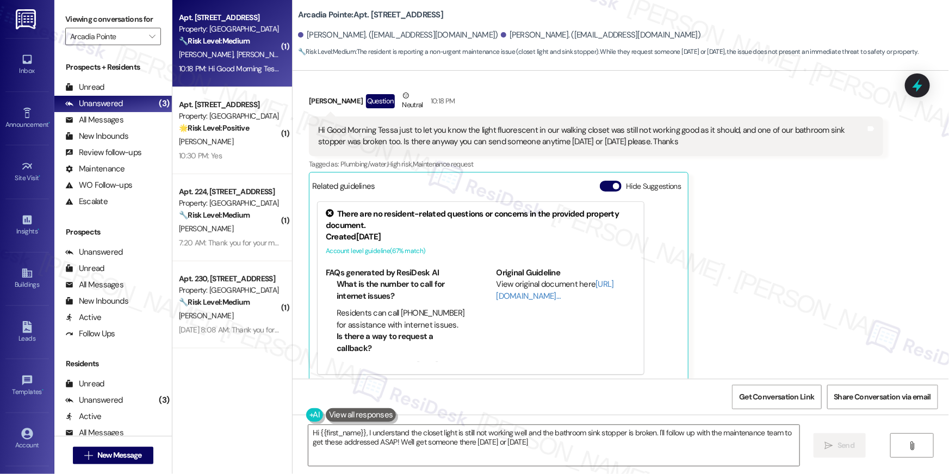
type textarea "Hi {{first_name}}, I understand the closet light is still not working well and …"
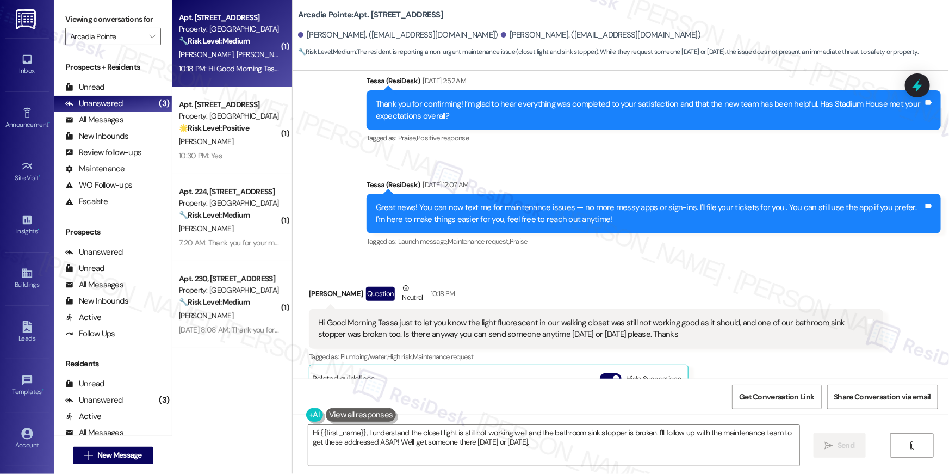
scroll to position [1183, 0]
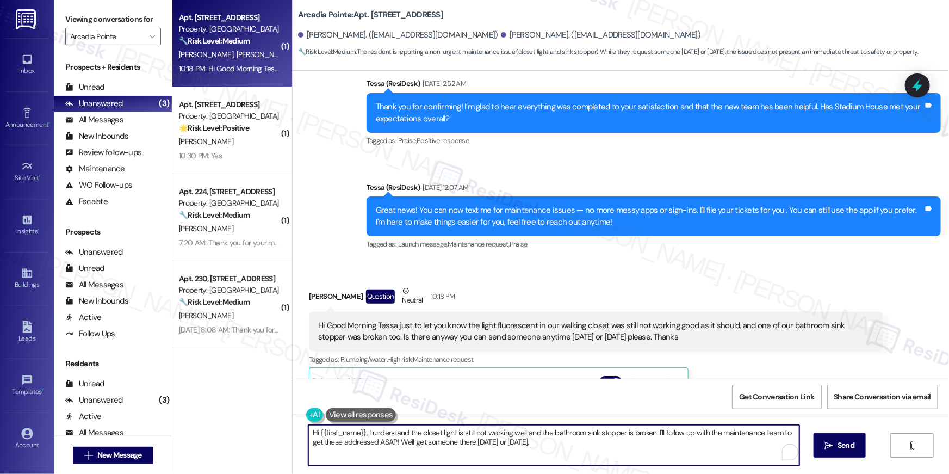
click at [499, 452] on textarea "Hi {{first_name}}, I understand the closet light is still not working well and …" at bounding box center [553, 445] width 491 height 41
drag, startPoint x: 553, startPoint y: 448, endPoint x: 651, endPoint y: 431, distance: 99.4
click at [651, 431] on textarea "Hi {{first_name}}, I understand the closet light is still not working well and …" at bounding box center [551, 445] width 491 height 41
click at [610, 458] on textarea "Hi {{first_name}}, I understand the closet light is still not working well and …" at bounding box center [551, 445] width 491 height 41
click at [647, 453] on textarea "Hi {{first_name}}, I understand the closet light is still not working well and …" at bounding box center [551, 445] width 491 height 41
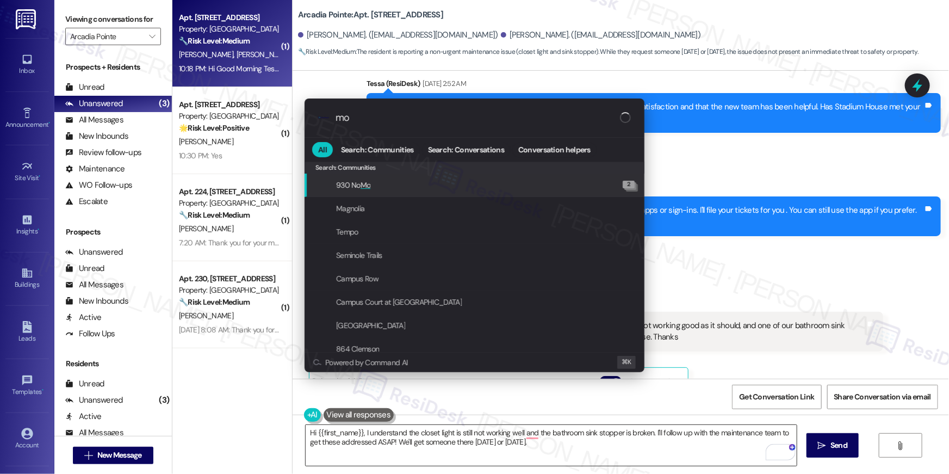
type input "mod"
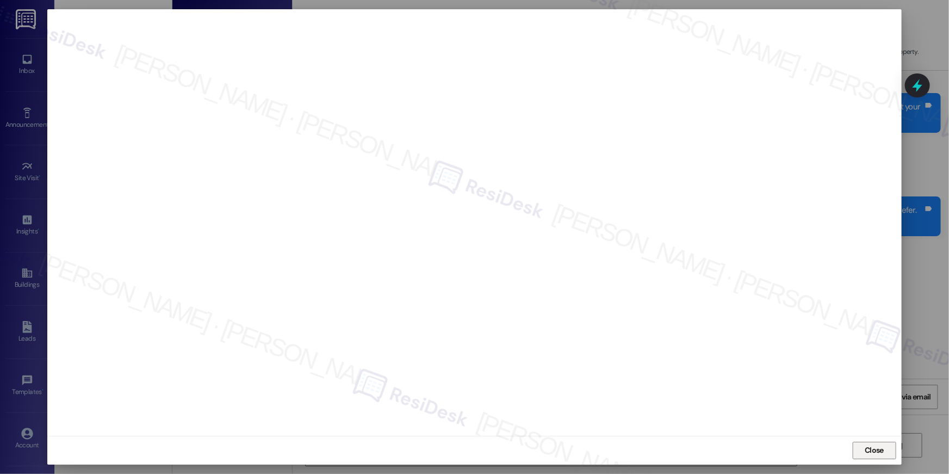
click at [877, 450] on span "Close" at bounding box center [874, 449] width 19 height 11
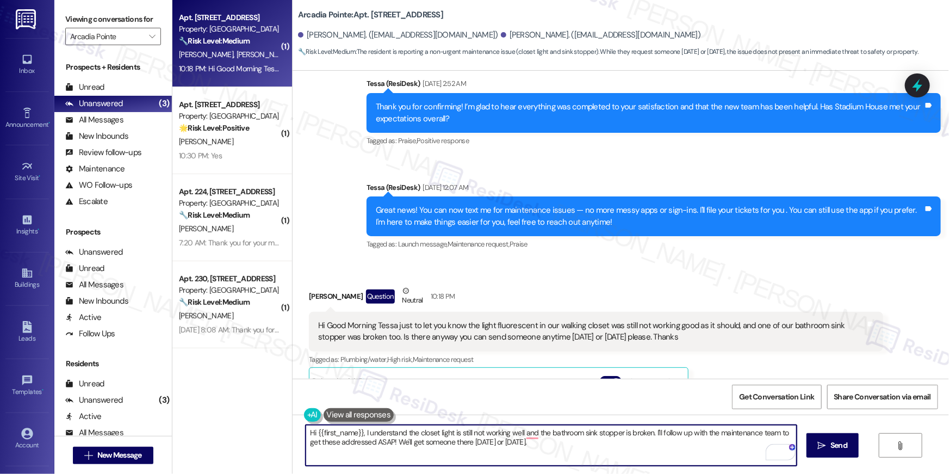
click at [546, 456] on textarea "Hi {{first_name}}, I understand the closet light is still not working well and …" at bounding box center [551, 445] width 491 height 41
click at [606, 456] on textarea "Hi {{first_name}}, I understand the closet light is still not working well and …" at bounding box center [551, 445] width 491 height 41
drag, startPoint x: 605, startPoint y: 452, endPoint x: 651, endPoint y: 436, distance: 48.3
click at [651, 436] on textarea "Hi {{first_name}}, I understand the closet light is still not working well and …" at bounding box center [551, 445] width 491 height 41
type textarea "Hi {{first_name}}, I understand the closet light is still not working well and …"
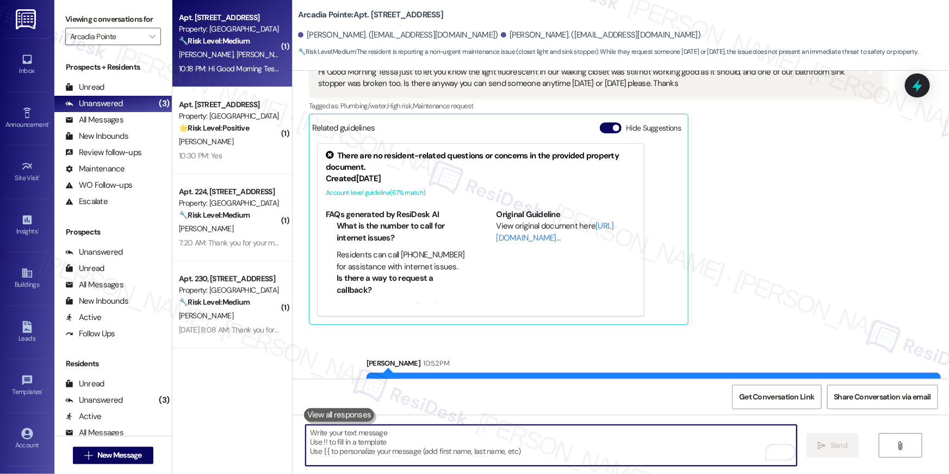
scroll to position [1466, 0]
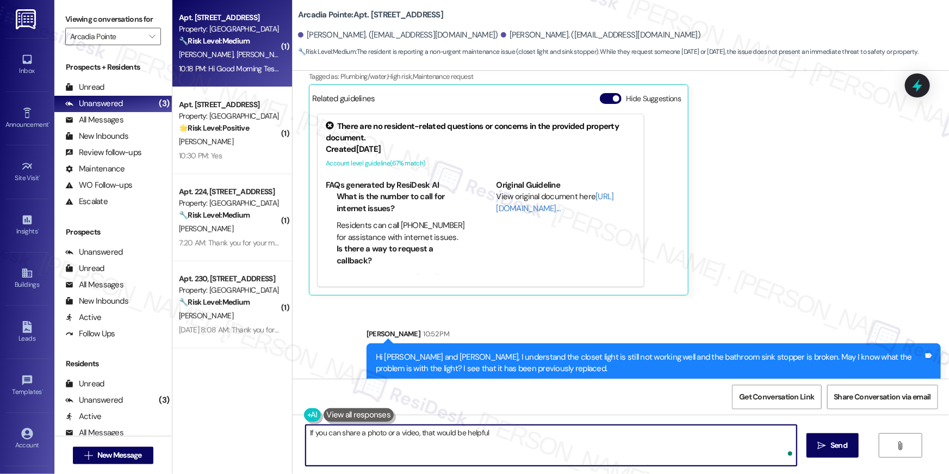
type textarea "If you can share a photo or a video, that would be helpful!"
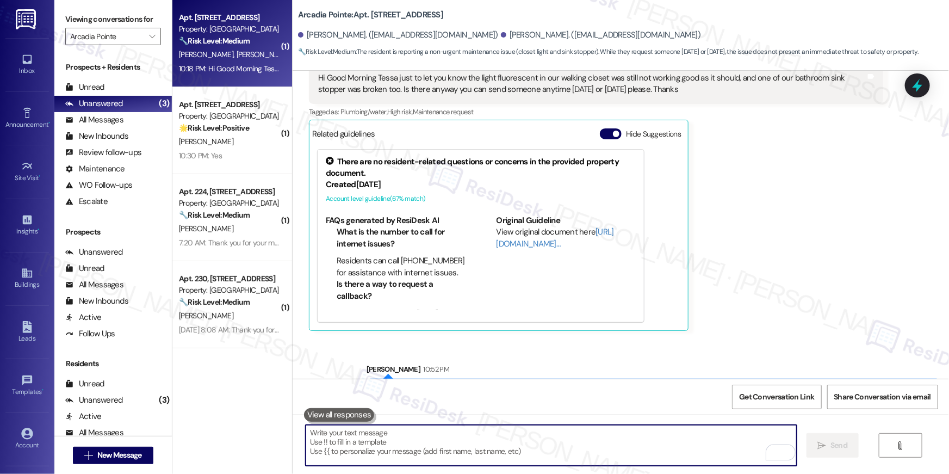
scroll to position [1378, 0]
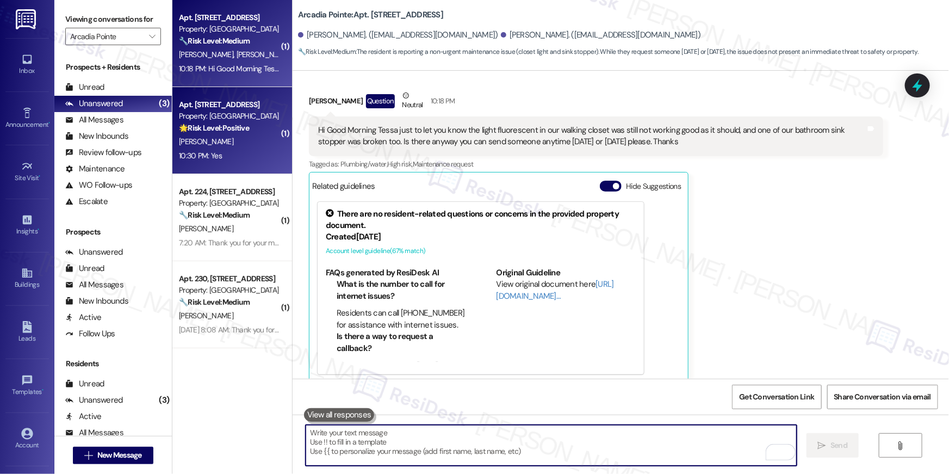
click at [254, 132] on div "🌟 Risk Level: Positive The resident responded positively to a check-in regardin…" at bounding box center [229, 127] width 101 height 11
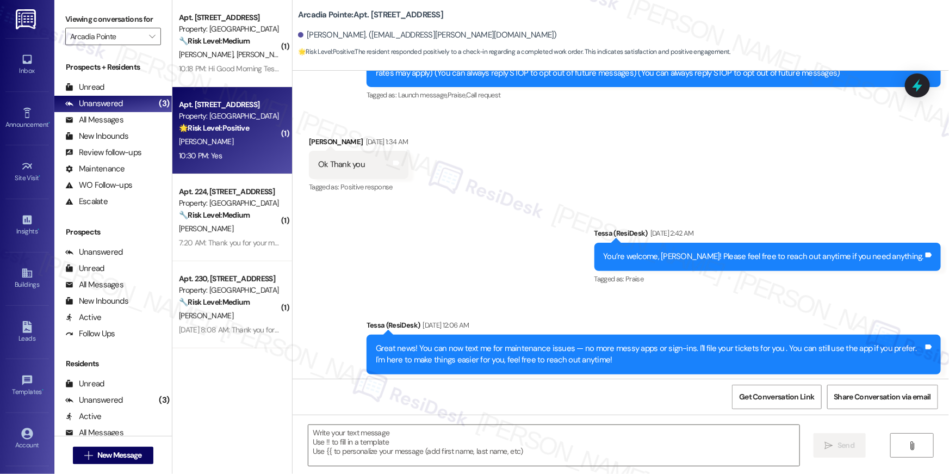
type textarea "Fetching suggested responses. Please feel free to read through the conversation…"
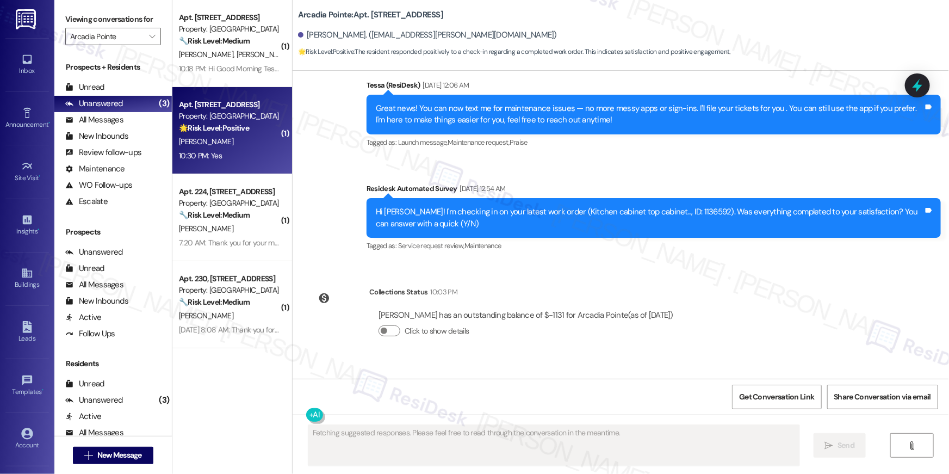
scroll to position [462, 0]
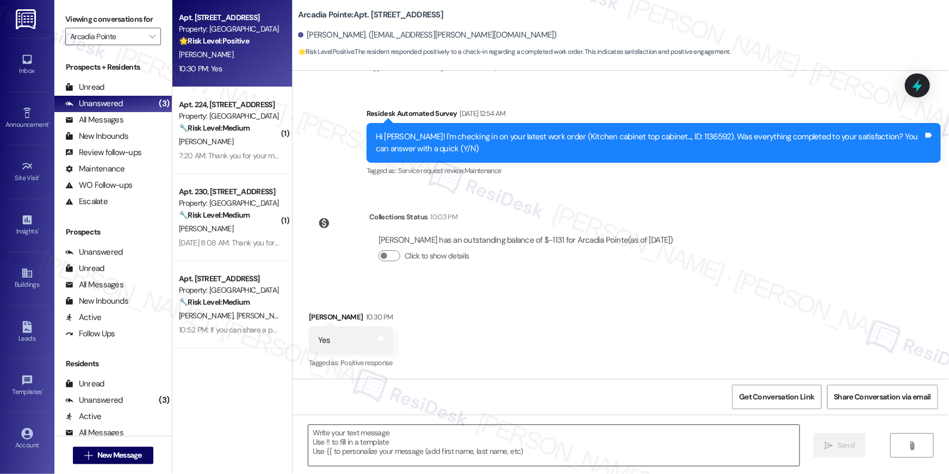
click at [530, 443] on textarea at bounding box center [553, 445] width 491 height 41
drag, startPoint x: 530, startPoint y: 443, endPoint x: 543, endPoint y: 421, distance: 25.8
click at [530, 442] on textarea at bounding box center [553, 445] width 491 height 41
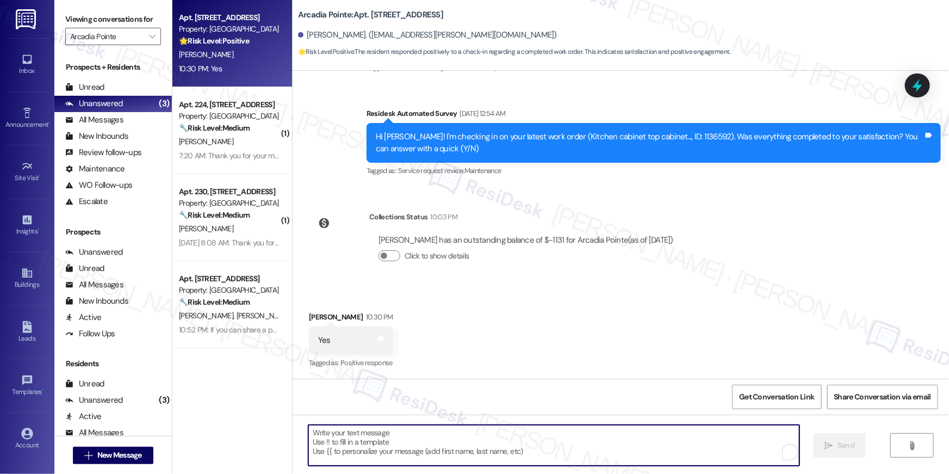
paste textarea "Hi {{first_name}}, I’m glad to hear your work order has been completed! If anyt…"
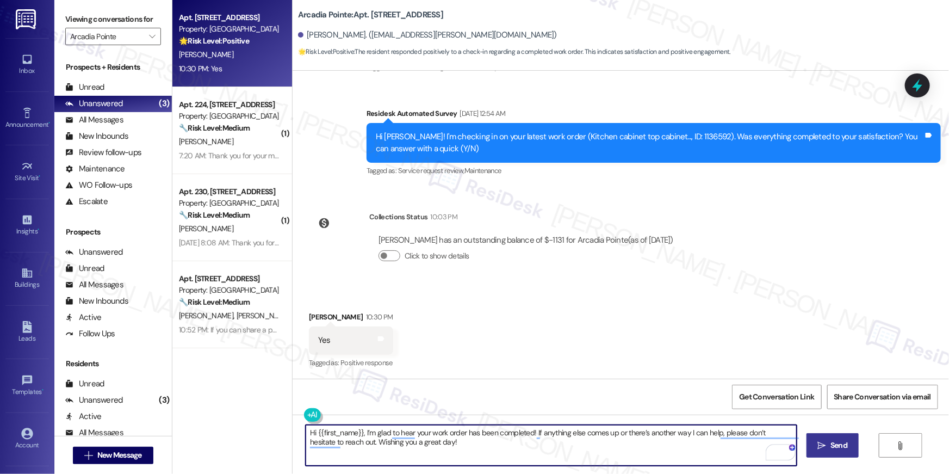
type textarea "Hi {{first_name}}, I’m glad to hear your work order has been completed! If anyt…"
click at [843, 449] on span "Send" at bounding box center [839, 445] width 17 height 11
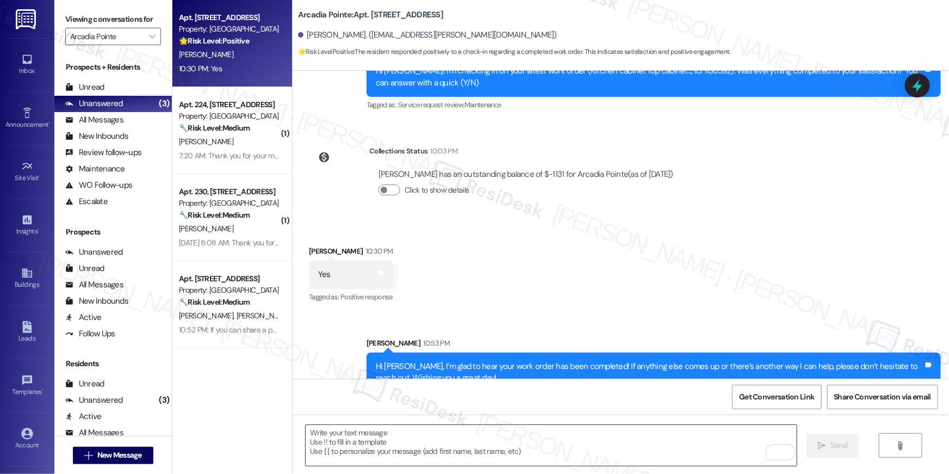
scroll to position [549, 0]
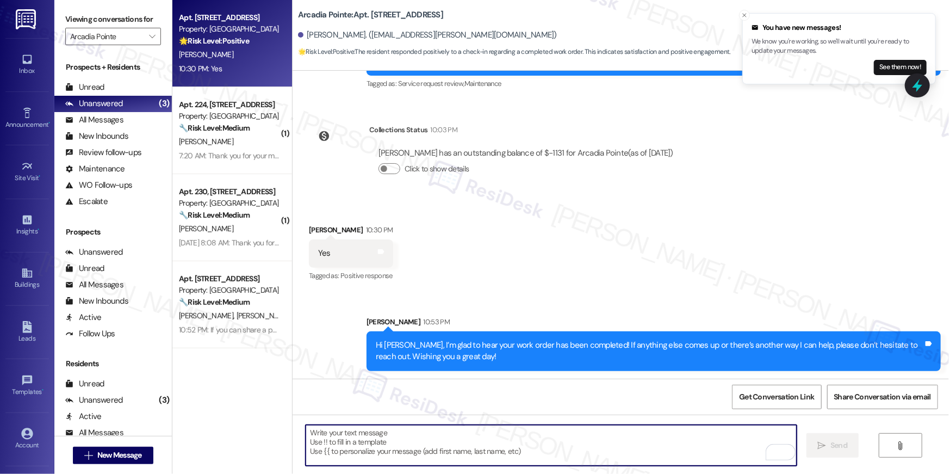
click at [628, 447] on textarea "To enrich screen reader interactions, please activate Accessibility in Grammarl…" at bounding box center [551, 445] width 491 height 41
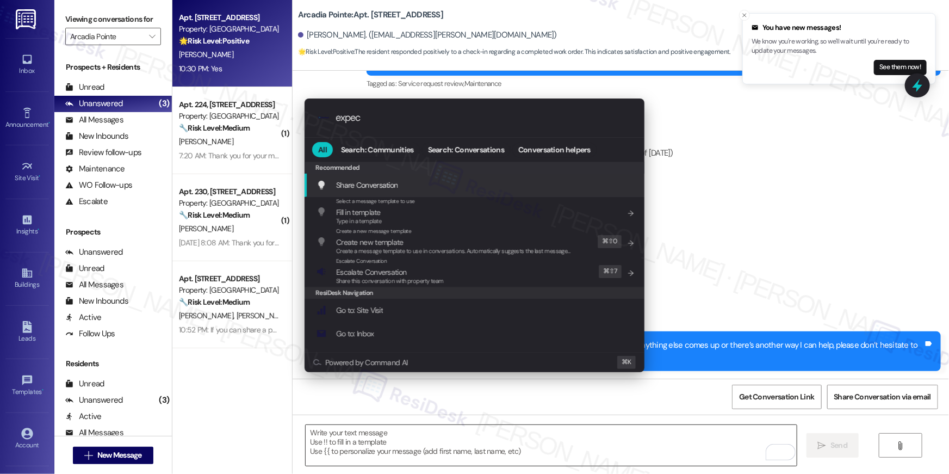
type input "expect"
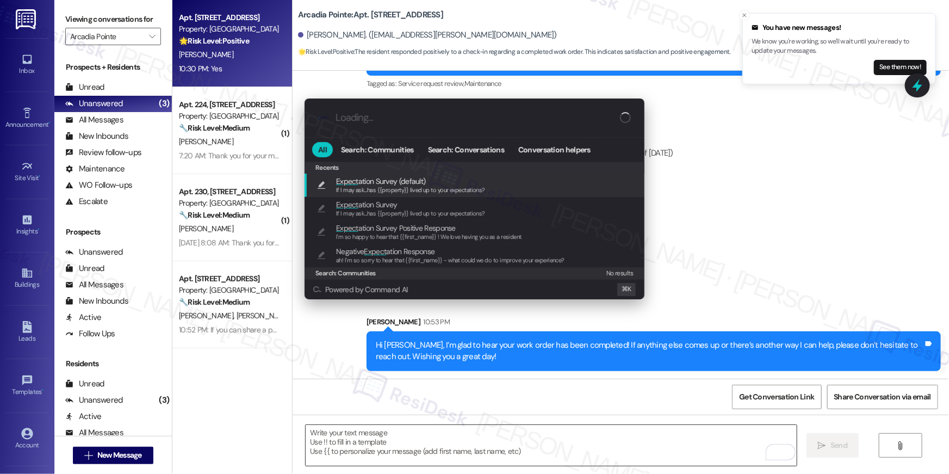
type textarea "If I may ask...has {{property}} lived up to your expectations?"
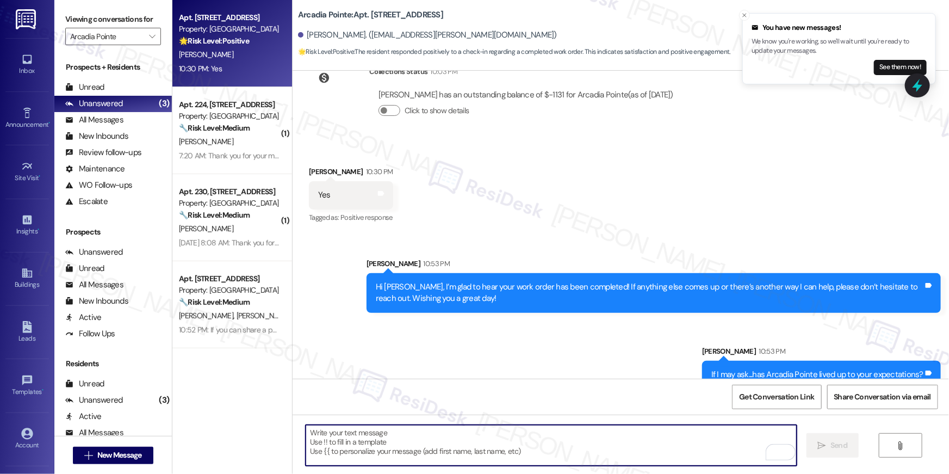
scroll to position [626, 0]
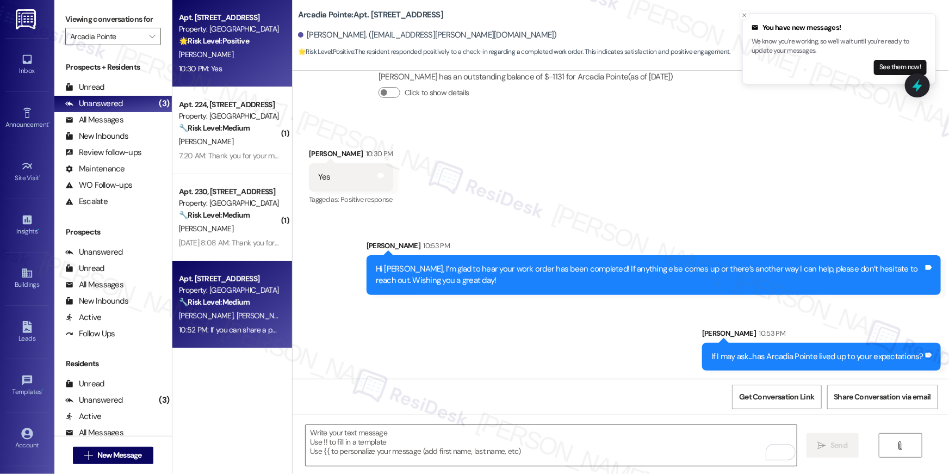
click at [267, 290] on div "Property: [GEOGRAPHIC_DATA]" at bounding box center [229, 290] width 101 height 11
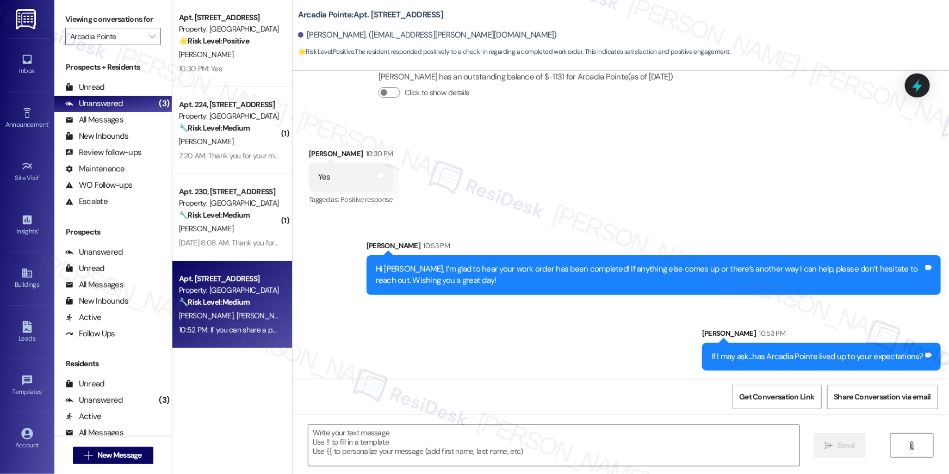
type textarea "Fetching suggested responses. Please feel free to read through the conversation…"
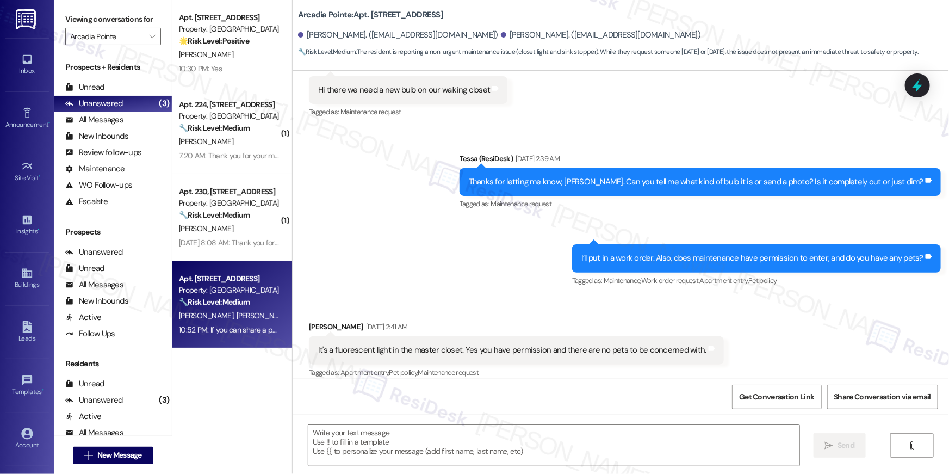
type textarea "Fetching suggested responses. Please feel free to read through the conversation…"
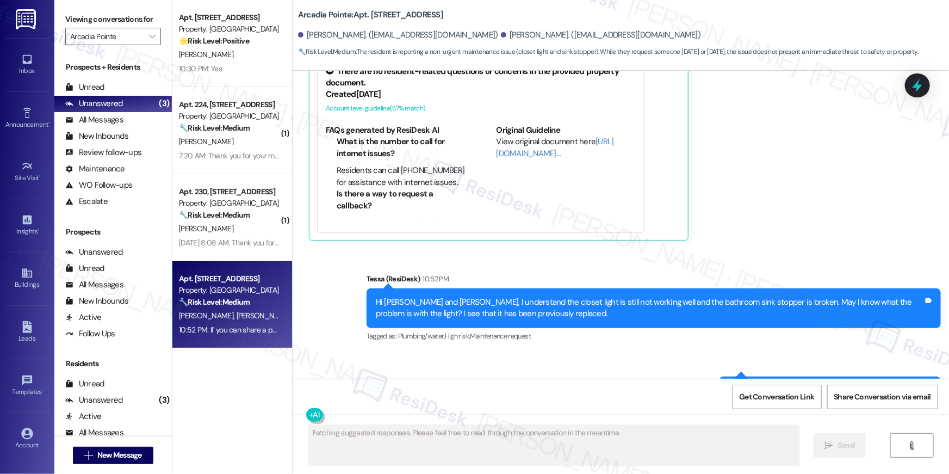
scroll to position [1542, 0]
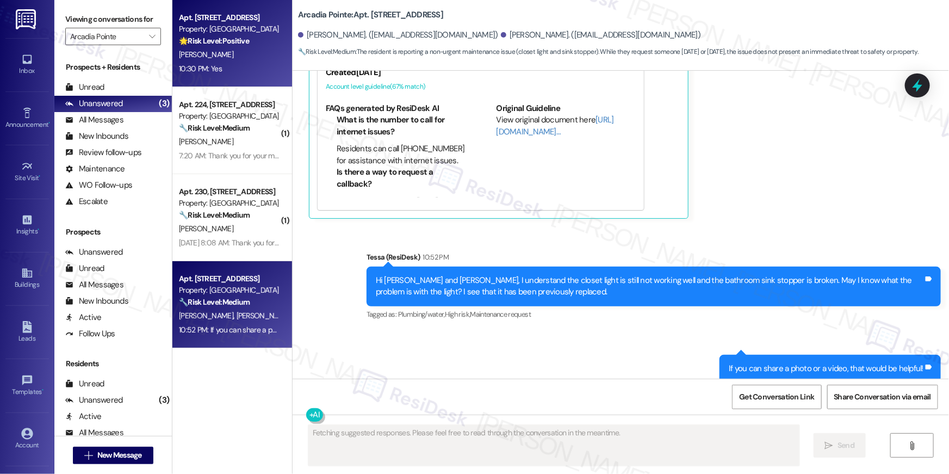
click at [221, 36] on strong "🌟 Risk Level: Positive" at bounding box center [214, 41] width 70 height 10
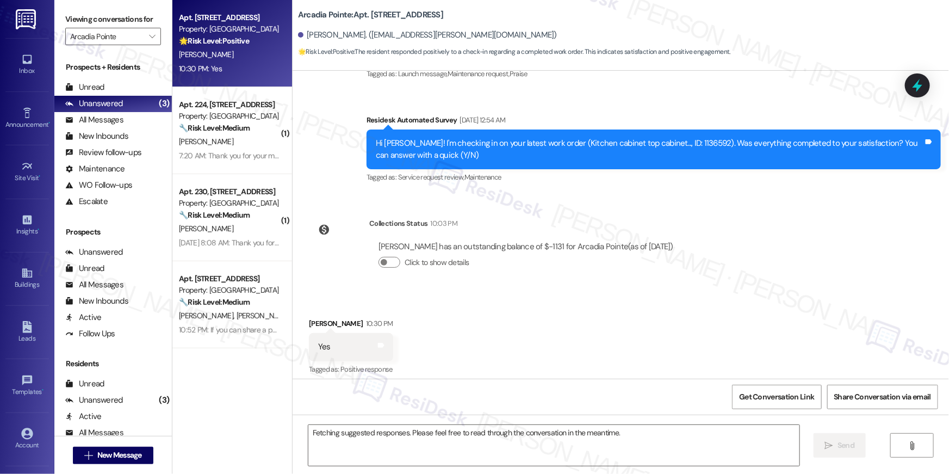
scroll to position [462, 0]
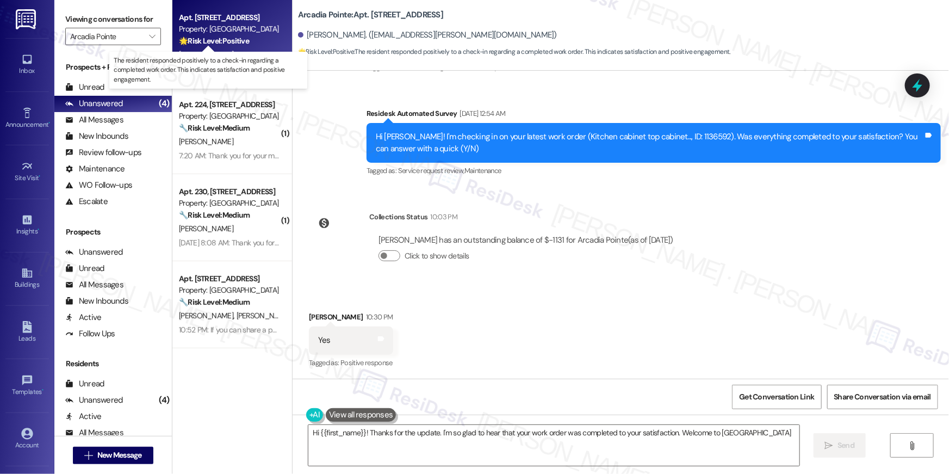
type textarea "Hi {{first_name}}! Thanks for the update. I'm so glad to hear that your work or…"
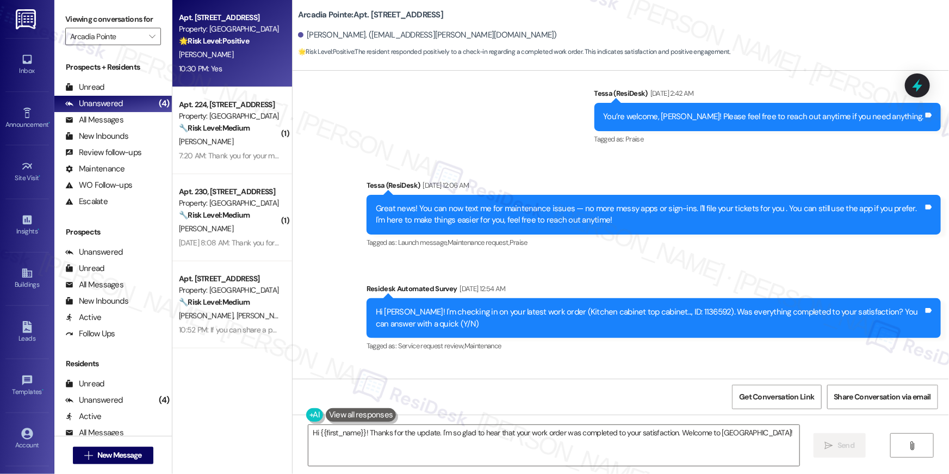
scroll to position [643, 0]
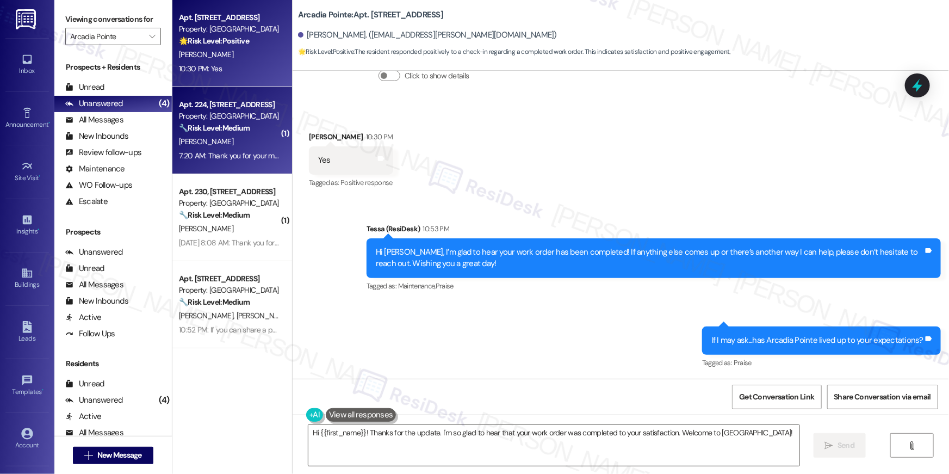
click at [255, 109] on div "Apt. 224, 4330 S Eastern Ave" at bounding box center [229, 104] width 101 height 11
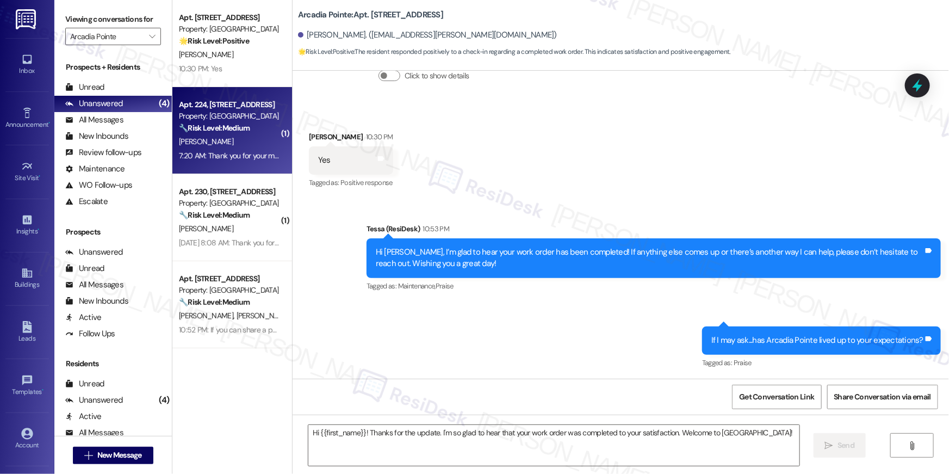
type textarea "Fetching suggested responses. Please feel free to read through the conversation…"
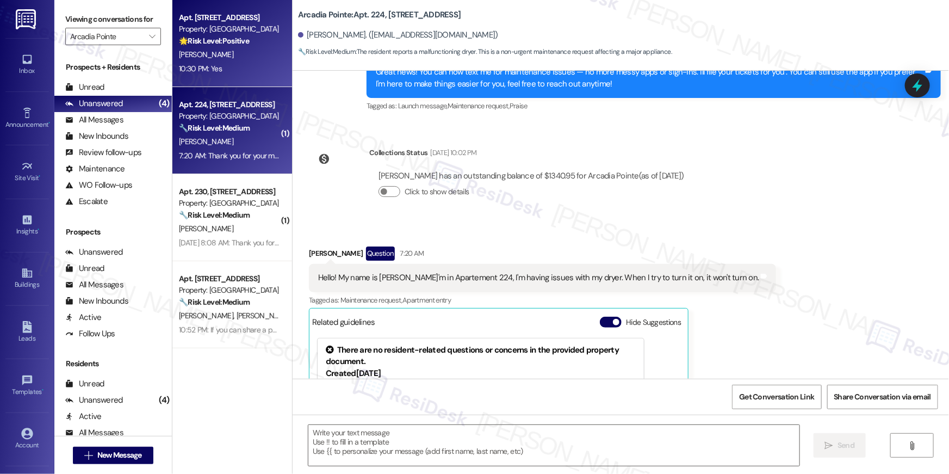
type textarea "Fetching suggested responses. Please feel free to read through the conversation…"
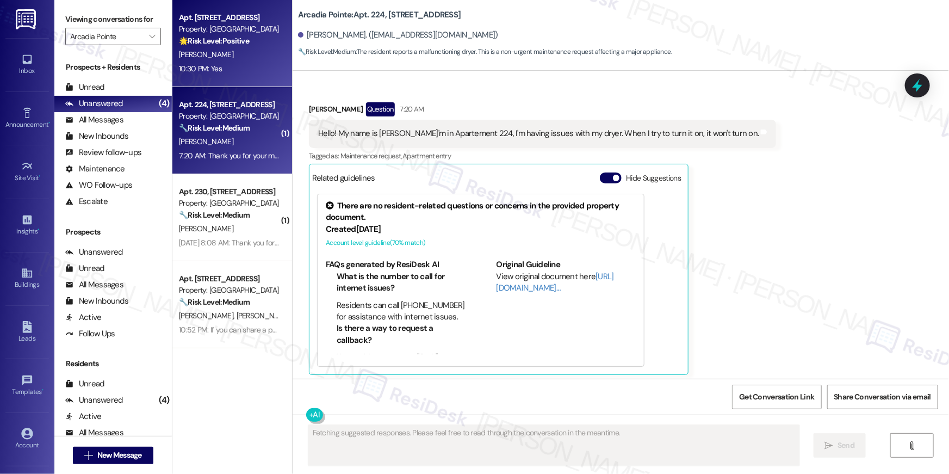
scroll to position [388, 0]
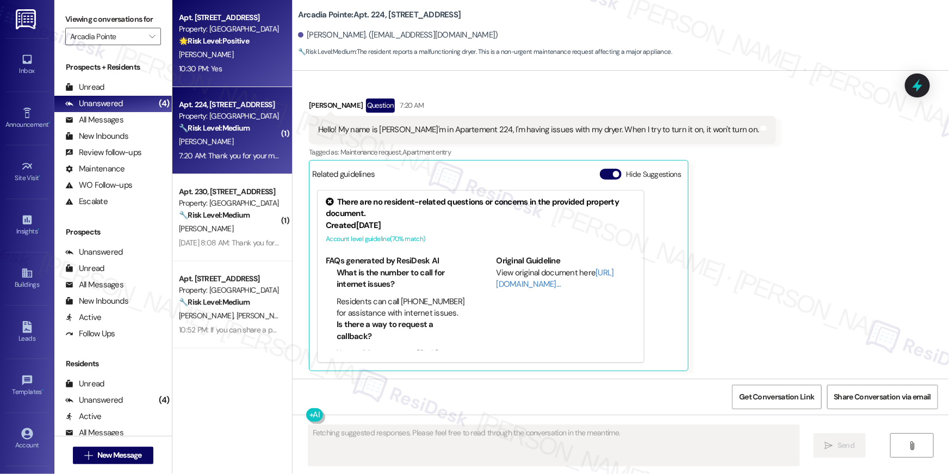
click at [227, 60] on div "M. Henderson" at bounding box center [229, 55] width 103 height 14
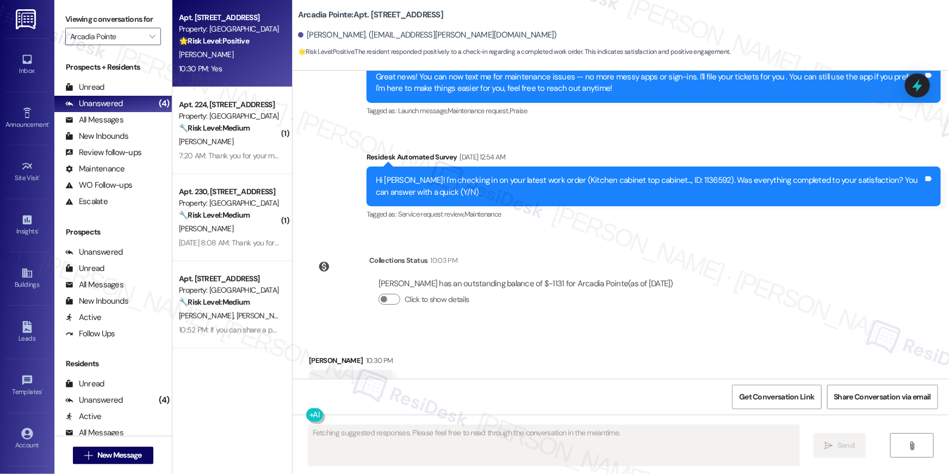
scroll to position [462, 0]
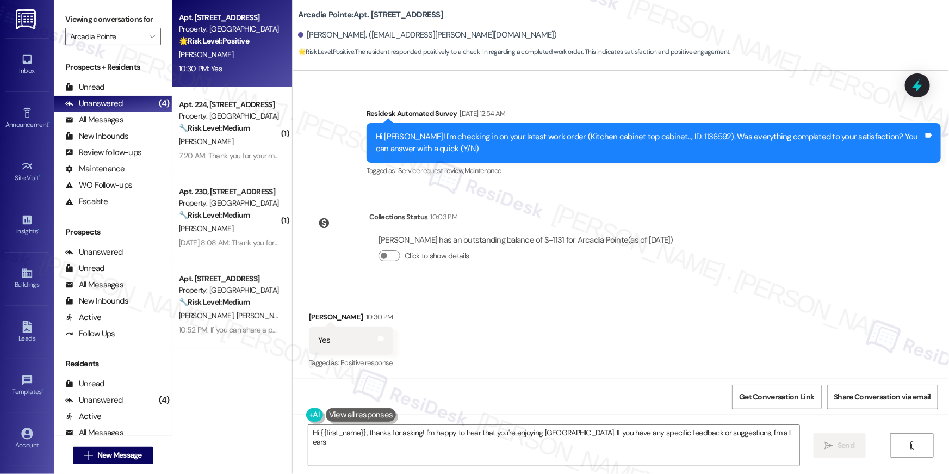
type textarea "Hi {{first_name}}, thanks for asking! I'm happy to hear that you're enjoying Ar…"
click at [646, 328] on div "Received via SMS Matthew Henderson 10:30 PM Yes Tags and notes Tagged as: Posit…" at bounding box center [621, 333] width 657 height 92
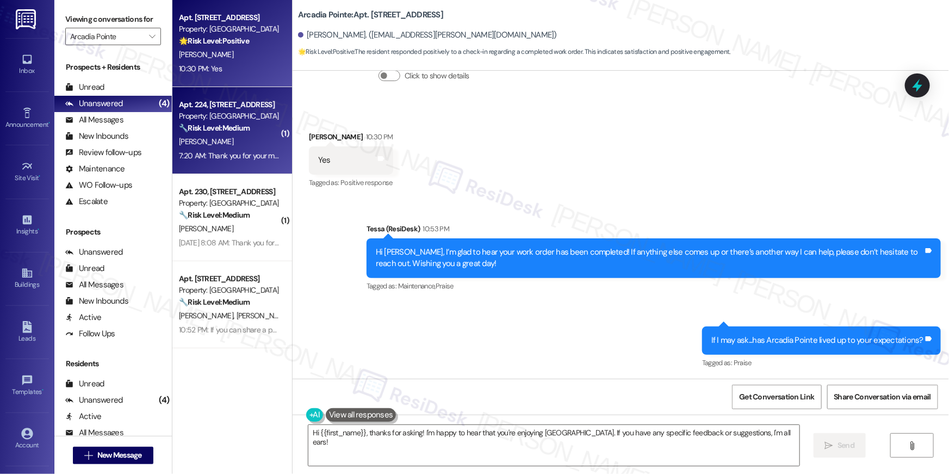
click at [238, 139] on div "A. Johnson" at bounding box center [229, 142] width 103 height 14
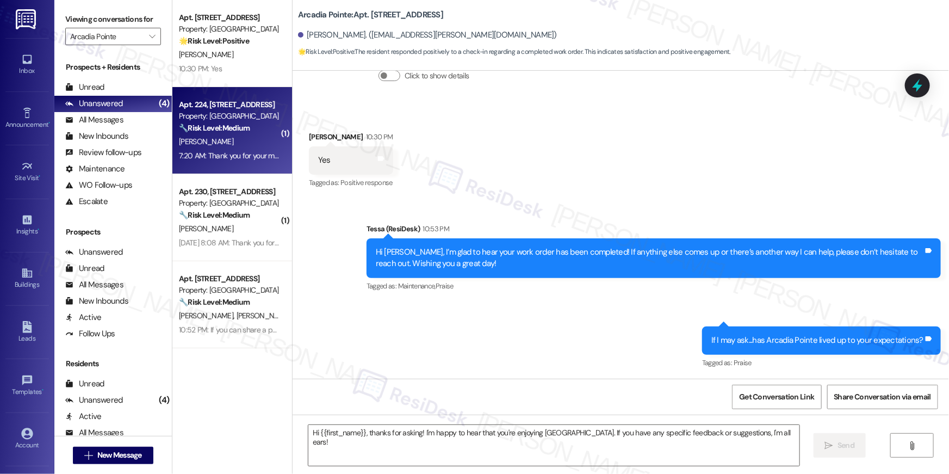
type textarea "Fetching suggested responses. Please feel free to read through the conversation…"
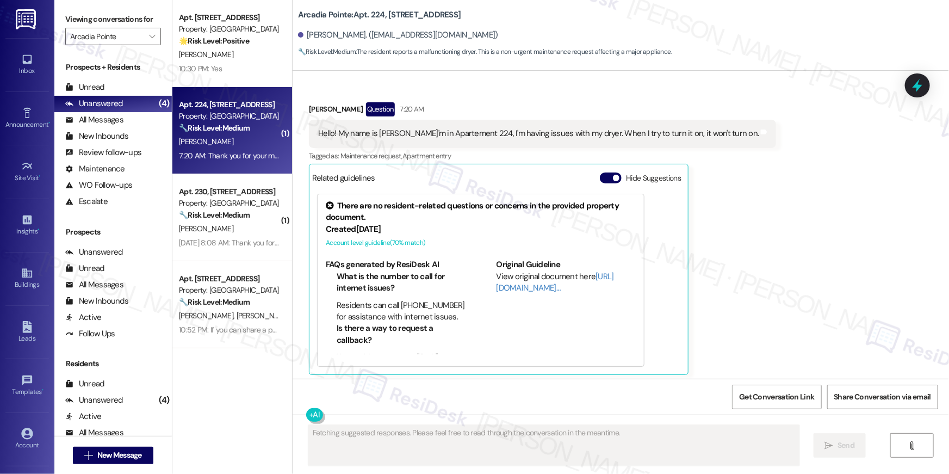
scroll to position [388, 0]
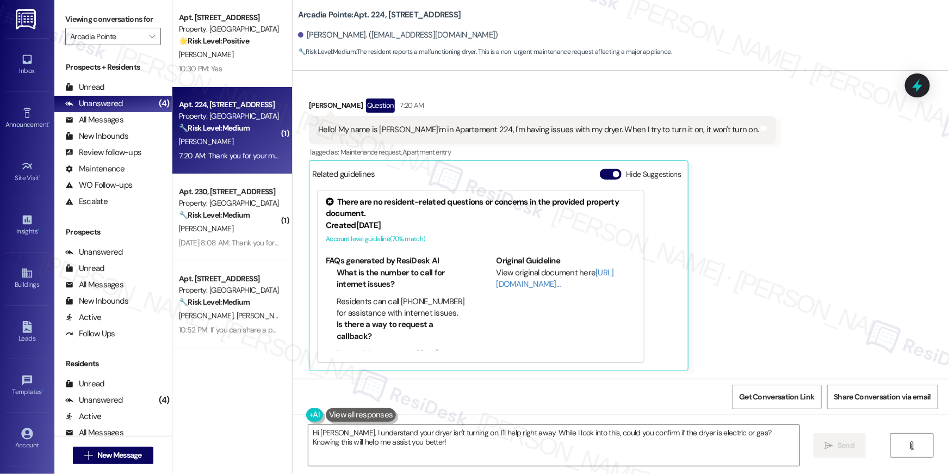
click at [579, 125] on div "Hello! My name is Amari I'm in Apartement 224, I'm having issues with my dryer.…" at bounding box center [538, 129] width 441 height 11
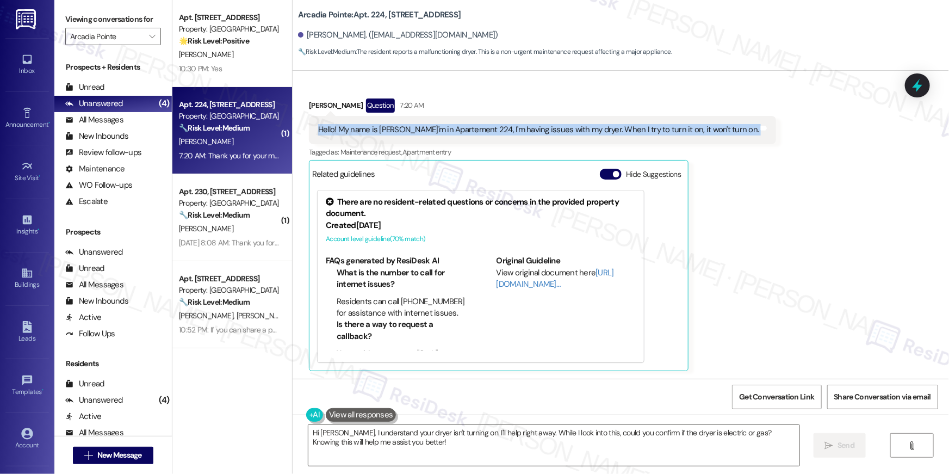
click at [579, 125] on div "Hello! My name is Amari I'm in Apartement 224, I'm having issues with my dryer.…" at bounding box center [538, 129] width 441 height 11
copy div "Hello! My name is Amari I'm in Apartement 224, I'm having issues with my dryer.…"
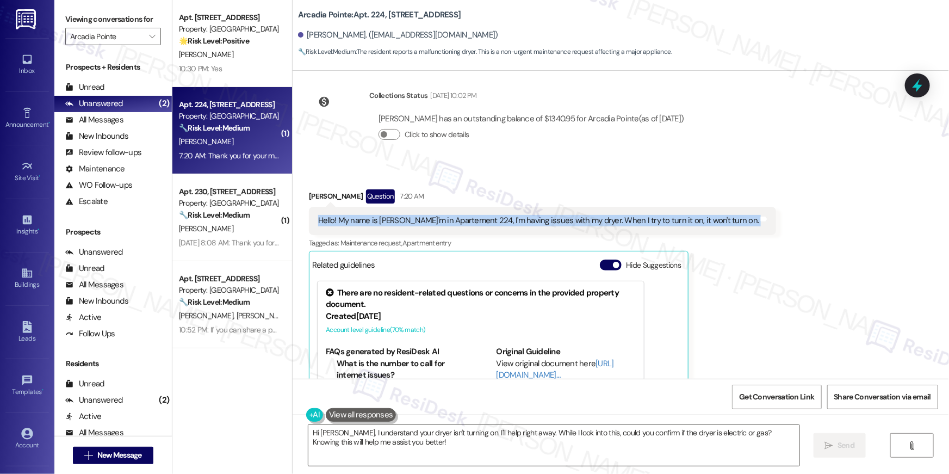
scroll to position [327, 0]
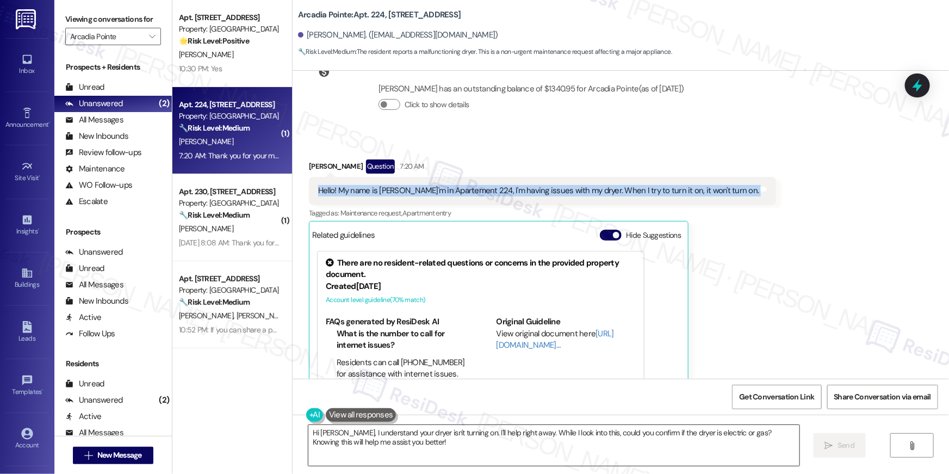
click at [427, 451] on textarea "Hi Amari, I understand your dryer isn't turning on. I'll help right away. While…" at bounding box center [553, 445] width 491 height 41
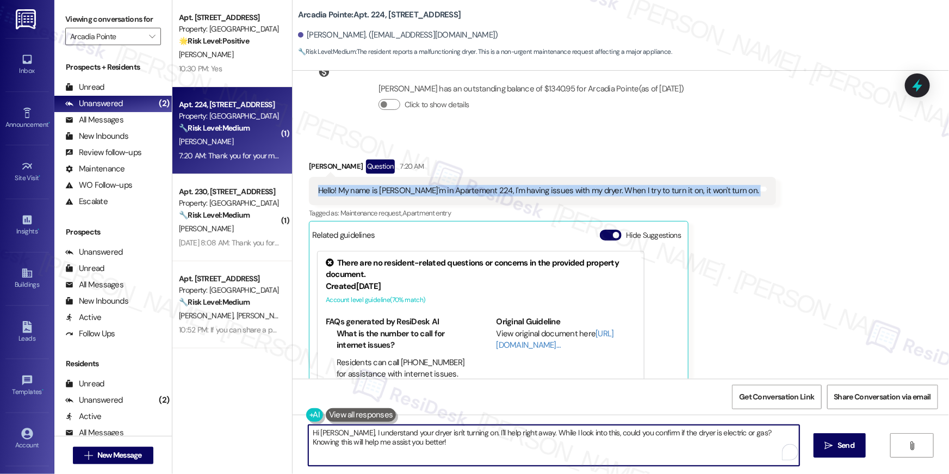
click at [428, 450] on textarea "Hi Amari, I understand your dryer isn't turning on. I'll help right away. While…" at bounding box center [553, 445] width 491 height 41
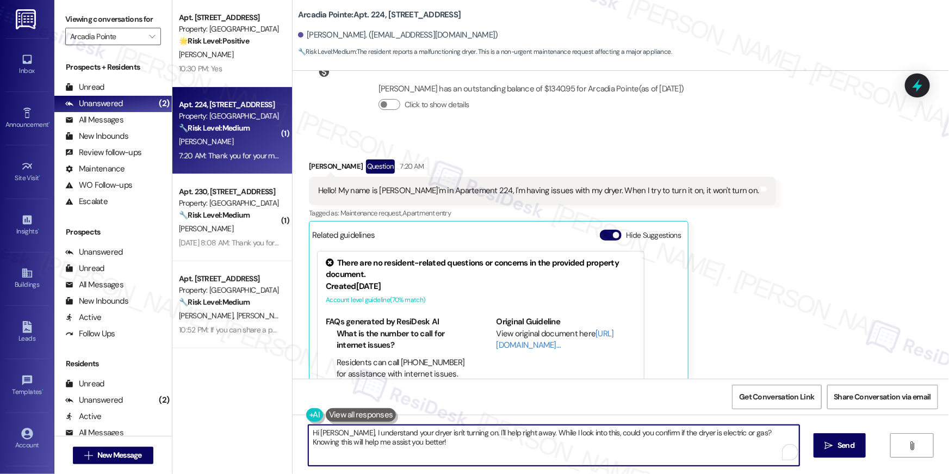
paste textarea "I received an update from the site team. Thank you for letting us know about th…"
type textarea "Hi Amari, I received an update from the site team. Thank you for letting us kno…"
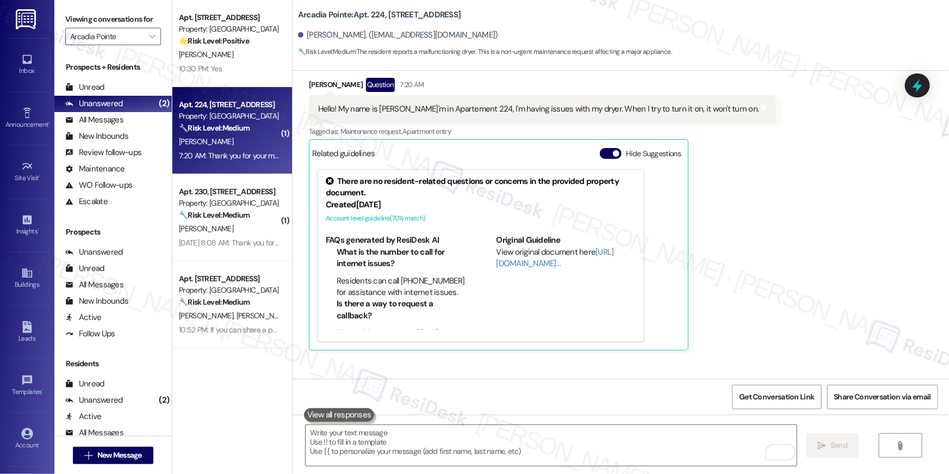
scroll to position [388, 0]
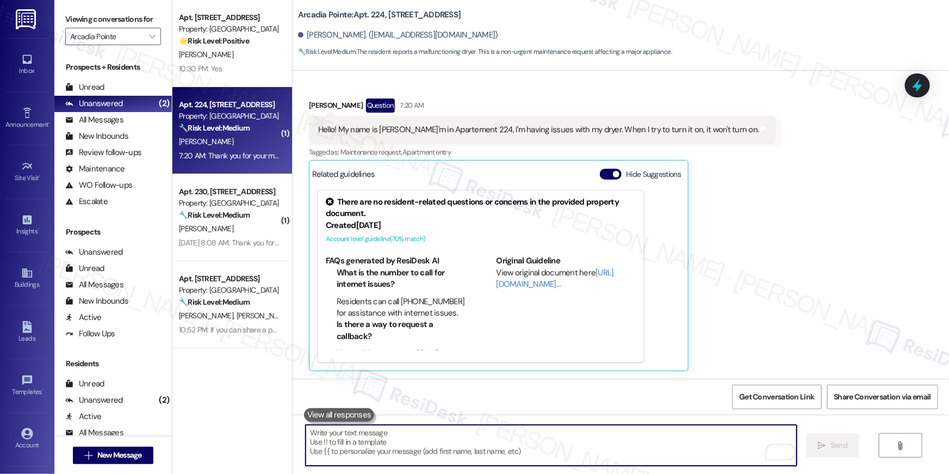
click at [591, 436] on textarea "To enrich screen reader interactions, please activate Accessibility in Grammarl…" at bounding box center [551, 445] width 491 height 41
paste textarea "Let me know if there’s anything else I can assist you with."
type textarea "Let me know if there’s anything else I can assist you with."
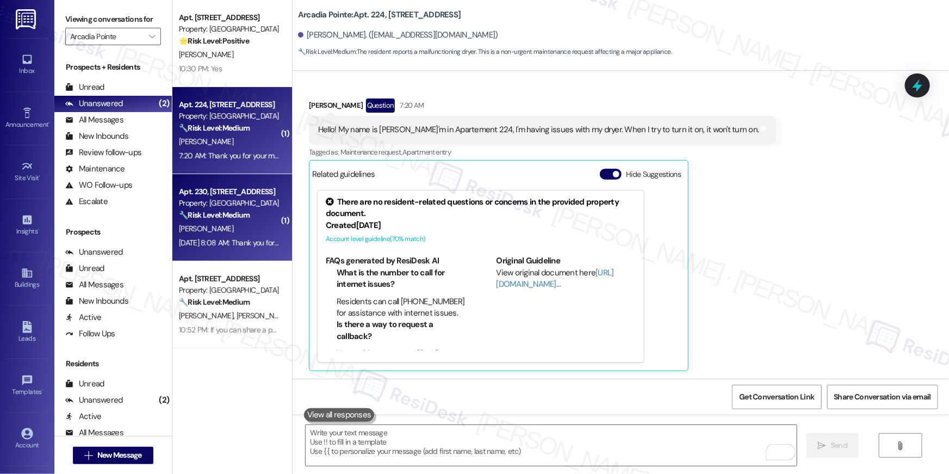
click at [234, 227] on div "G. Jacob" at bounding box center [229, 229] width 103 height 14
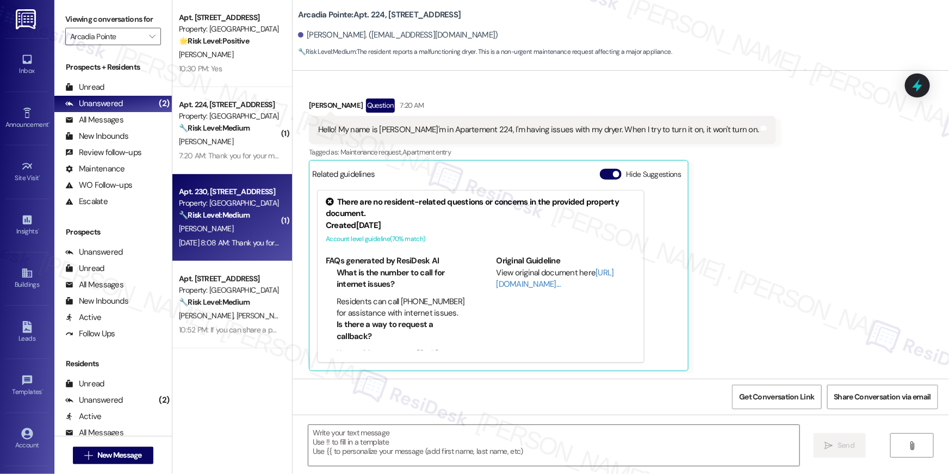
type textarea "Fetching suggested responses. Please feel free to read through the conversation…"
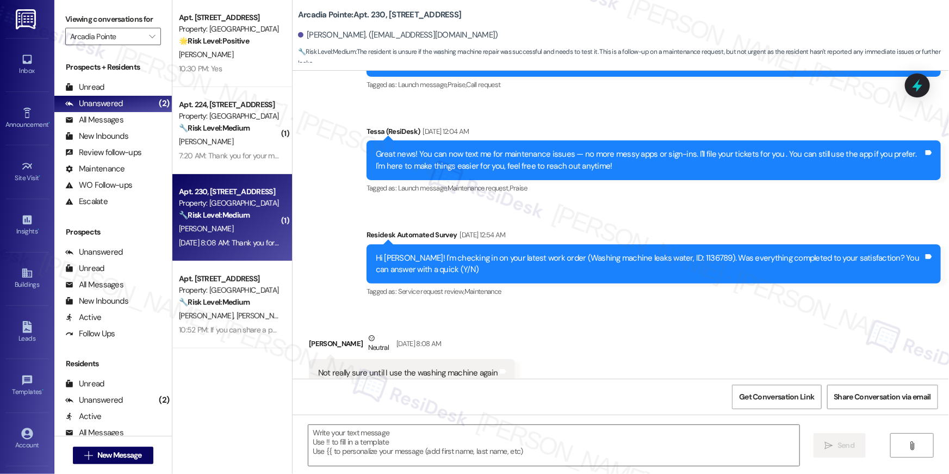
type textarea "Fetching suggested responses. Please feel free to read through the conversation…"
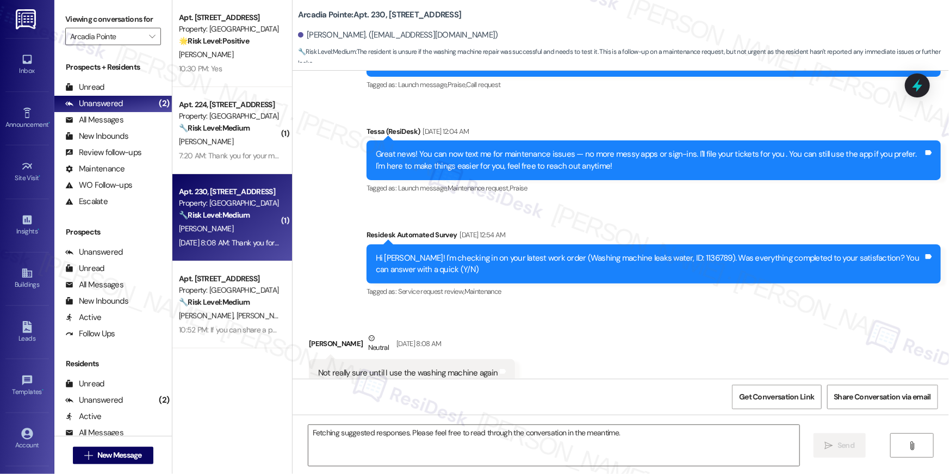
scroll to position [190, 0]
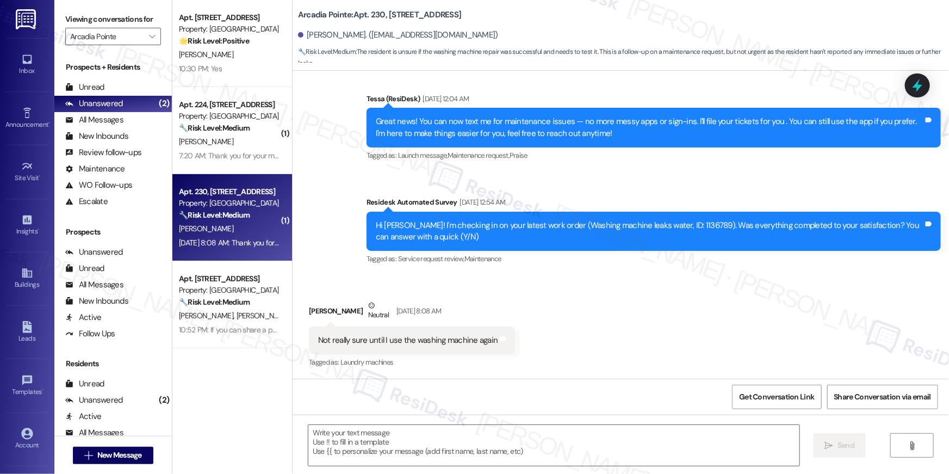
click at [619, 355] on div "Received via SMS Georgy Jacob Neutral Sep 13, 2025 at 8:08 AM Not really sure u…" at bounding box center [621, 326] width 657 height 103
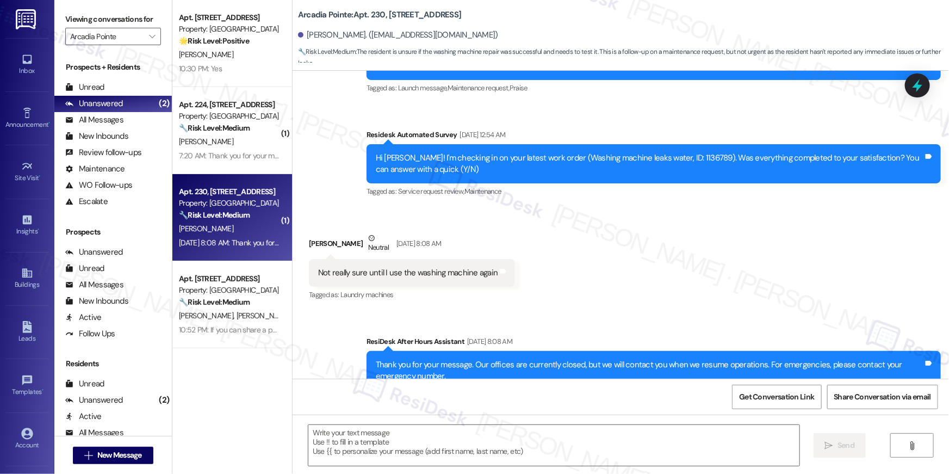
scroll to position [294, 0]
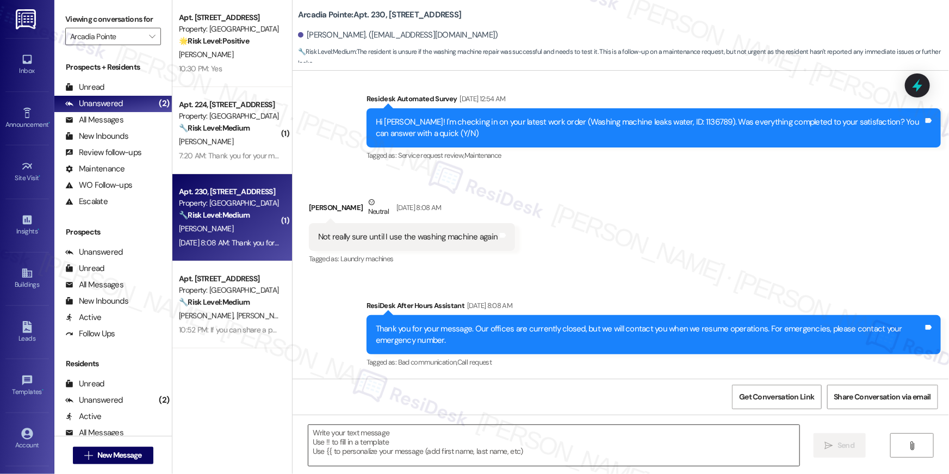
click at [583, 436] on textarea at bounding box center [553, 445] width 491 height 41
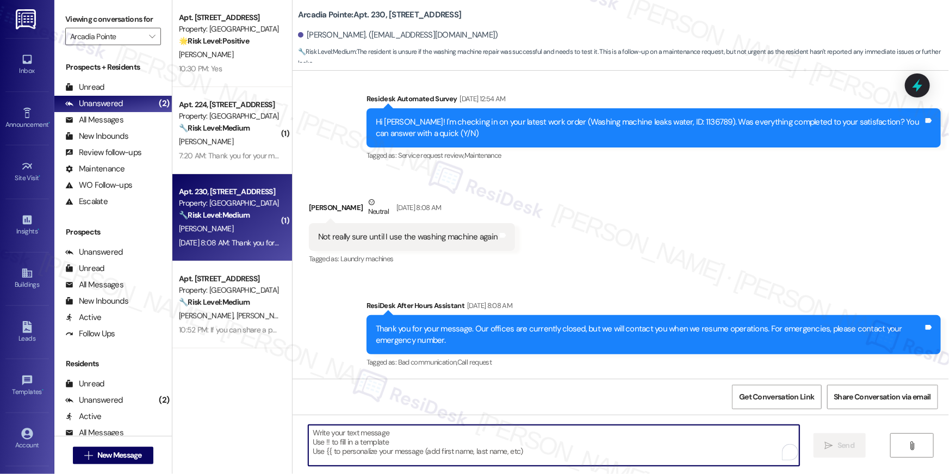
click at [583, 436] on textarea "To enrich screen reader interactions, please activate Accessibility in Grammarl…" at bounding box center [553, 445] width 491 height 41
type textarea "G"
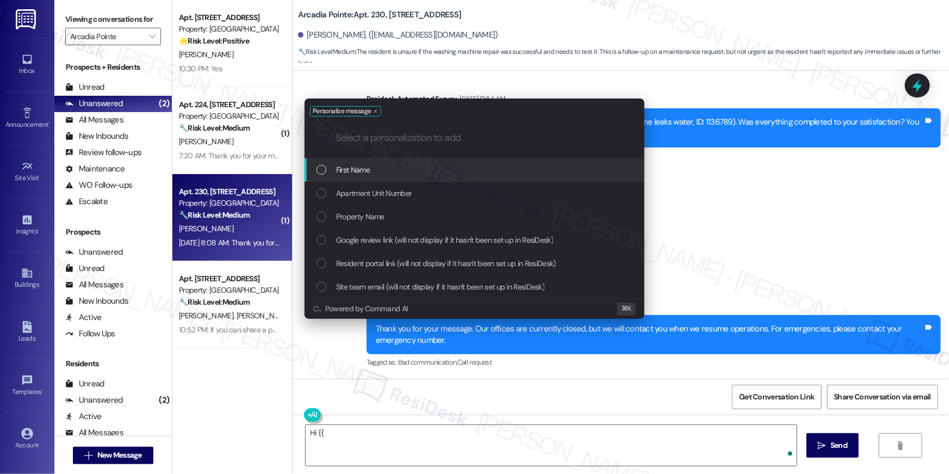
click at [361, 173] on span "First Name" at bounding box center [353, 170] width 34 height 12
click at [382, 177] on div "First Name" at bounding box center [475, 169] width 340 height 23
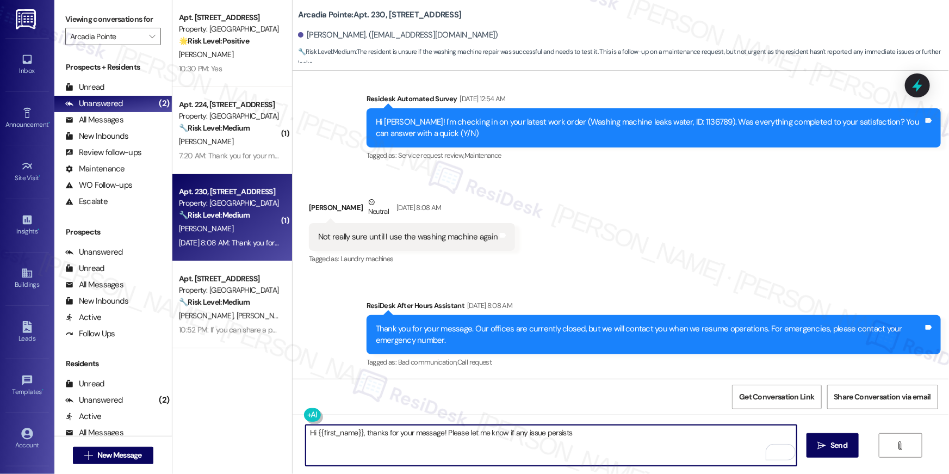
click at [542, 443] on textarea "Hi {{first_name}}, thanks for your message! Please let me know if any issue per…" at bounding box center [551, 445] width 491 height 41
type textarea "Hi {{first_name}}, thanks for your message! Please let me know if any issue per…"
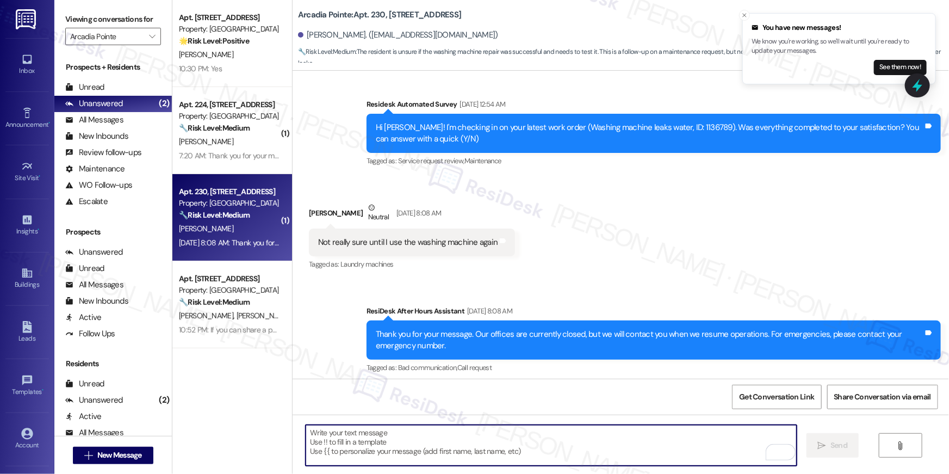
scroll to position [370, 0]
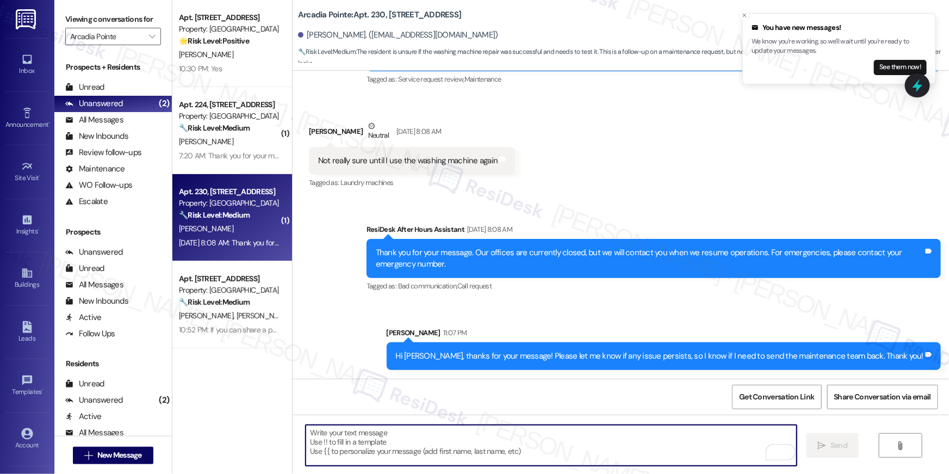
click at [517, 281] on div "Tagged as: Bad communication , Click to highlight conversations about Bad commu…" at bounding box center [654, 286] width 575 height 16
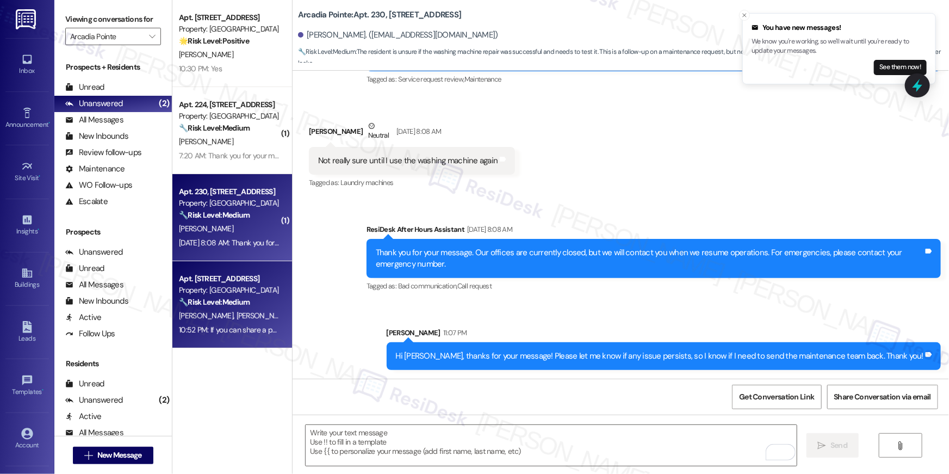
click at [257, 311] on div "V. Longmore D. Longmore" at bounding box center [229, 316] width 103 height 14
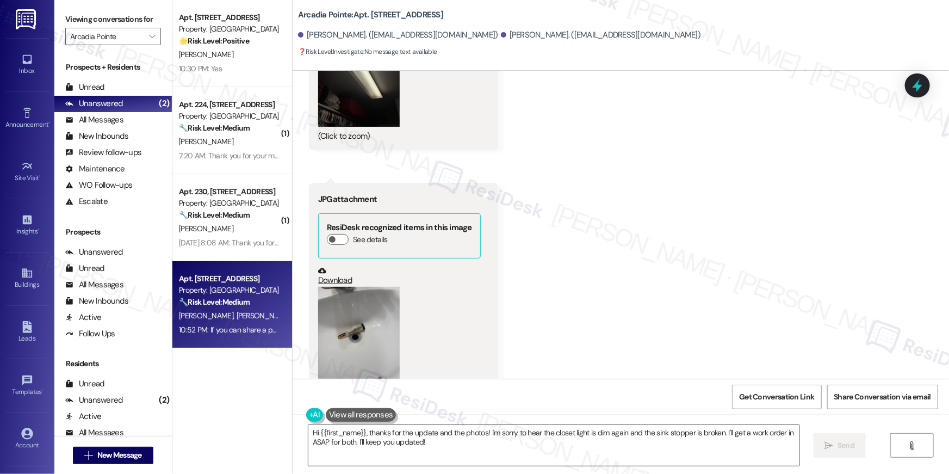
scroll to position [2003, 0]
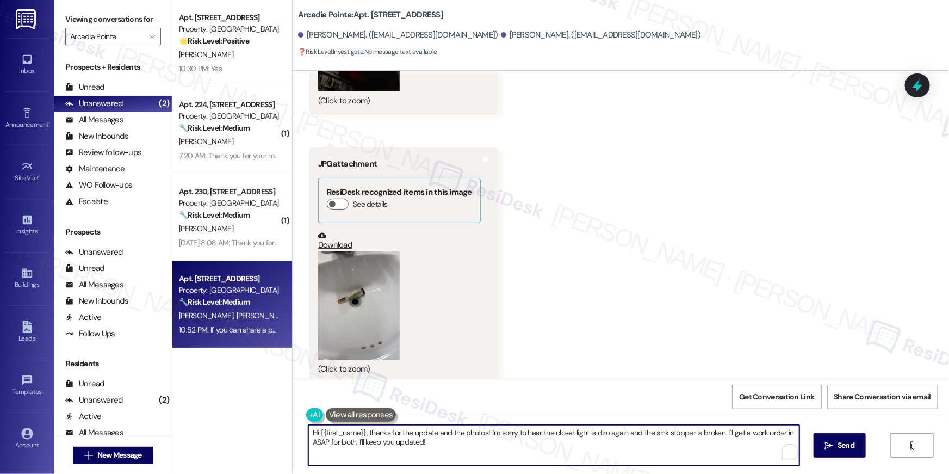
click at [421, 447] on textarea "Hi {{first_name}}, thanks for the update and the photos! I'm sorry to hear the …" at bounding box center [553, 445] width 491 height 41
drag, startPoint x: 440, startPoint y: 436, endPoint x: 486, endPoint y: 430, distance: 46.6
click at [484, 430] on textarea "Hi {{first_name}}, thanks for the update and the photos! I'm sorry to hear the …" at bounding box center [553, 445] width 491 height 41
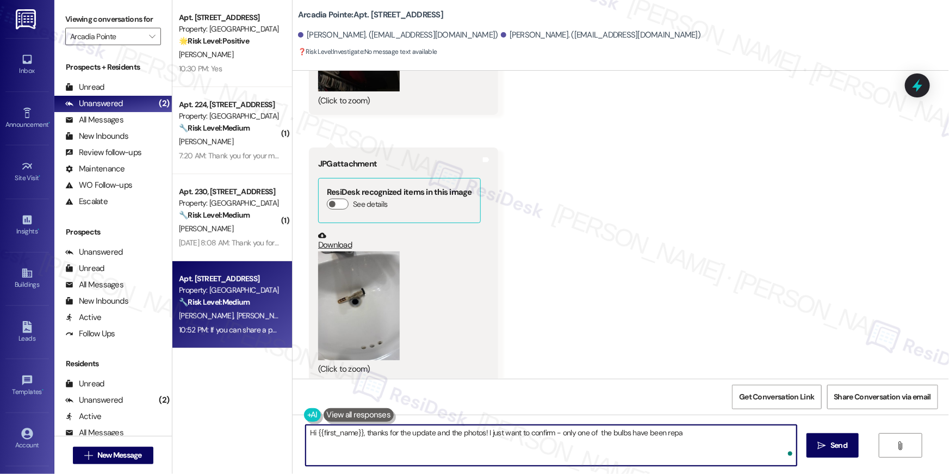
type textarea "Hi {{first_name}}, thanks for the update and the photos! I just want to confirm…"
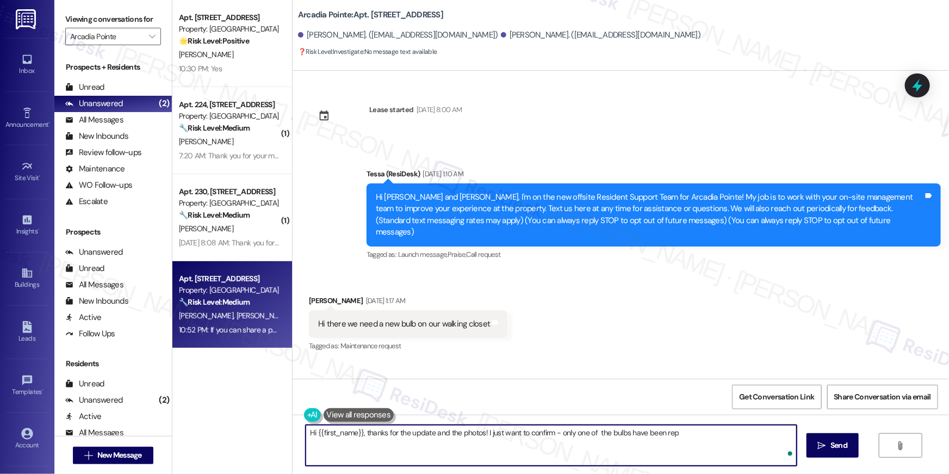
scroll to position [2003, 0]
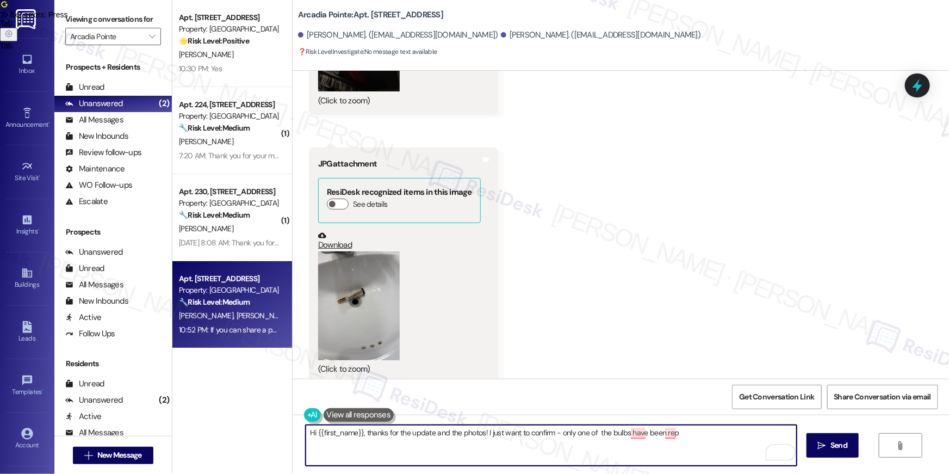
click at [548, 433] on textarea "Hi {{first_name}}, thanks for the update and the photos! I just want to confirm…" at bounding box center [551, 445] width 491 height 41
type textarea "Hi {{first_name}}, thanks for the update and the photos! I just want to confirm…"
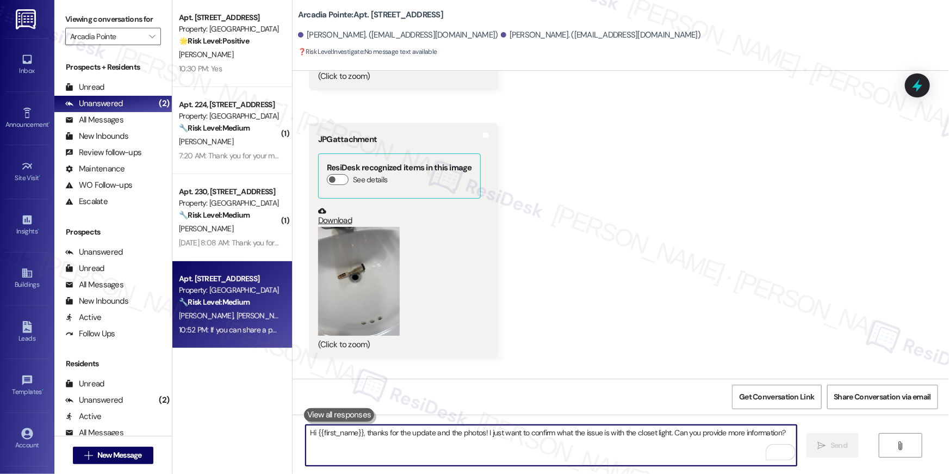
scroll to position [2078, 0]
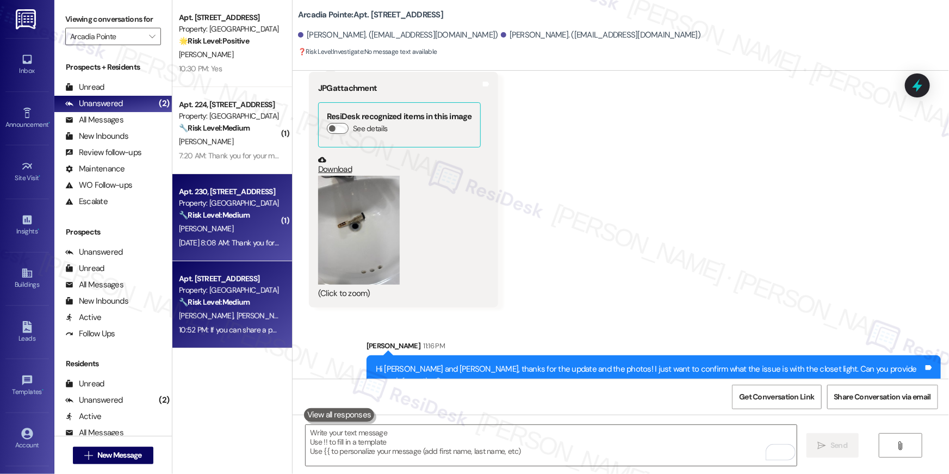
click at [252, 239] on div "Sep 13, 2025 at 8:08 AM: Thank you for your message. Our offices are currently …" at bounding box center [479, 243] width 600 height 10
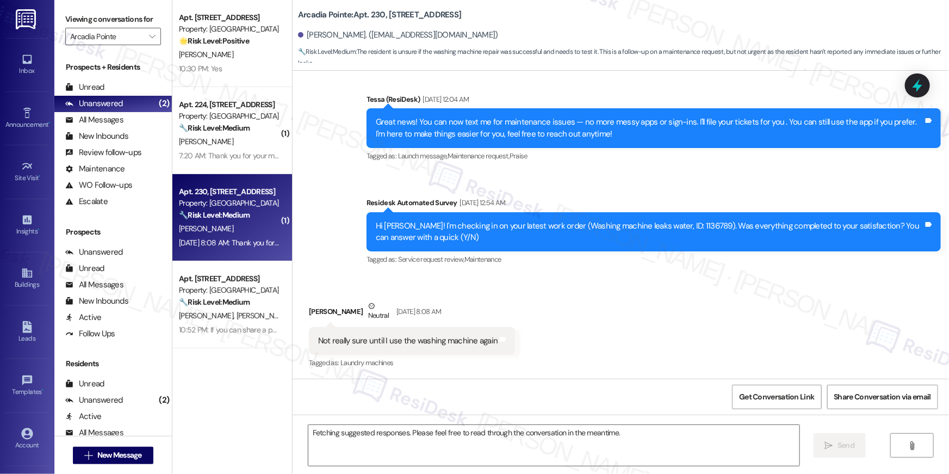
scroll to position [190, 0]
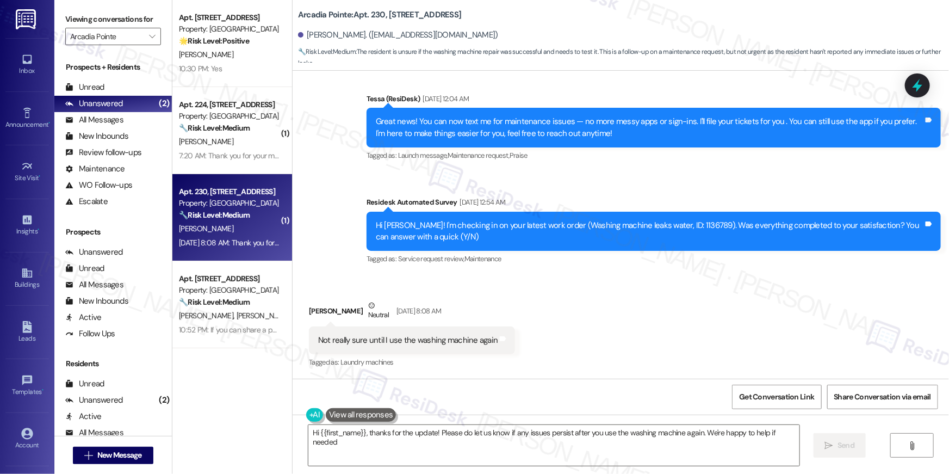
type textarea "Hi {{first_name}}, thanks for the update! Please do let us know if any issues p…"
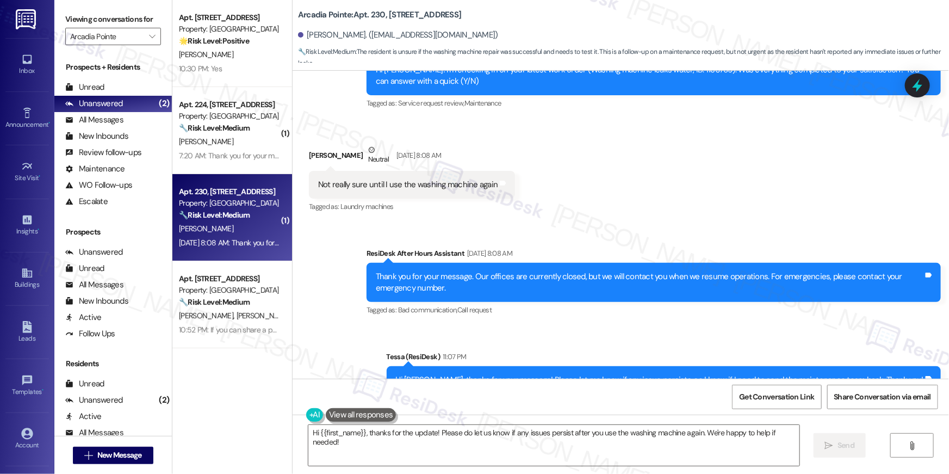
scroll to position [386, 0]
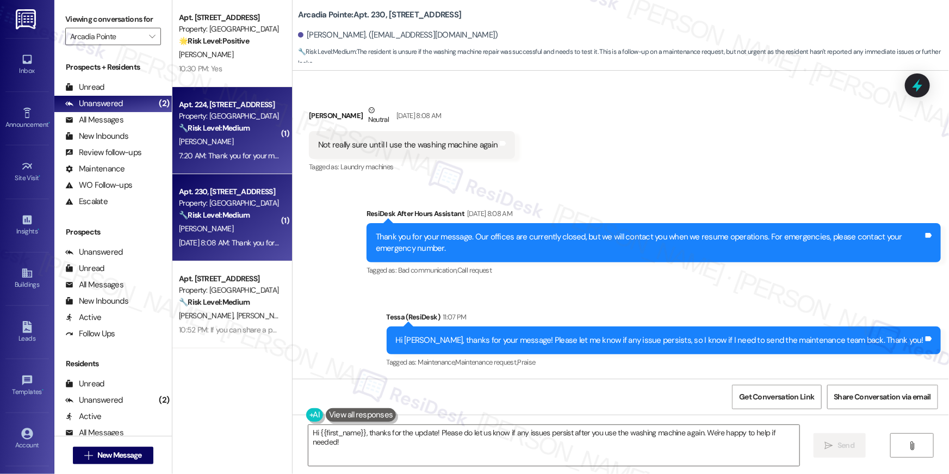
click at [216, 116] on div "Property: Arcadia Pointe" at bounding box center [229, 115] width 101 height 11
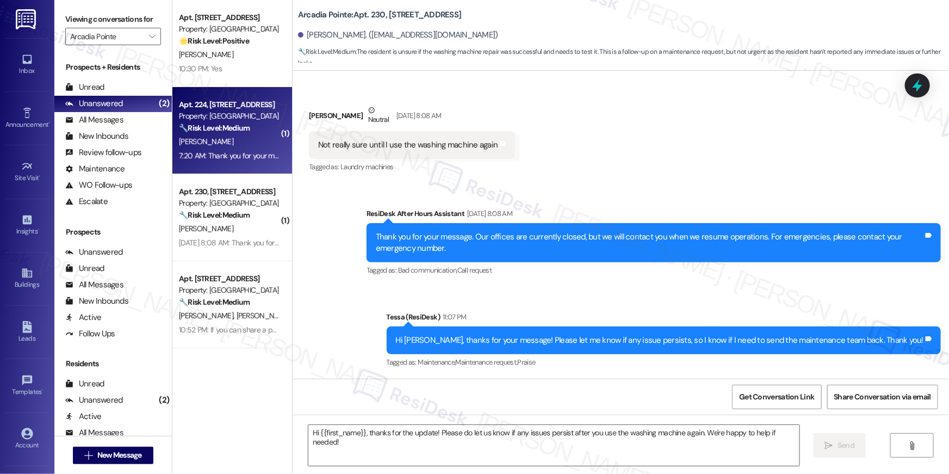
type textarea "Fetching suggested responses. Please feel free to read through the conversation…"
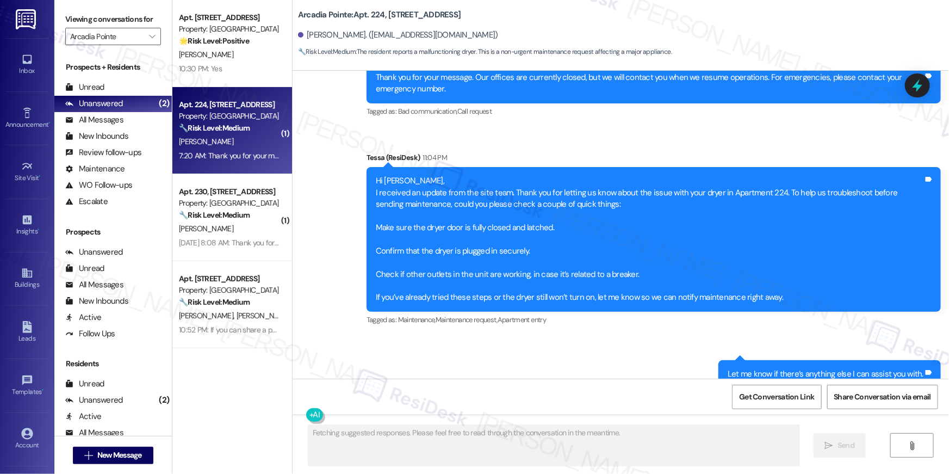
scroll to position [777, 0]
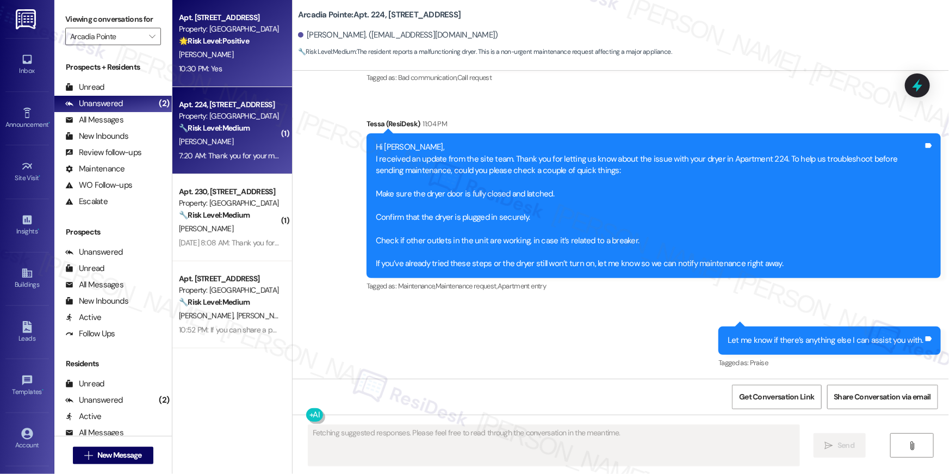
click at [211, 55] on span "M. Henderson" at bounding box center [206, 55] width 54 height 10
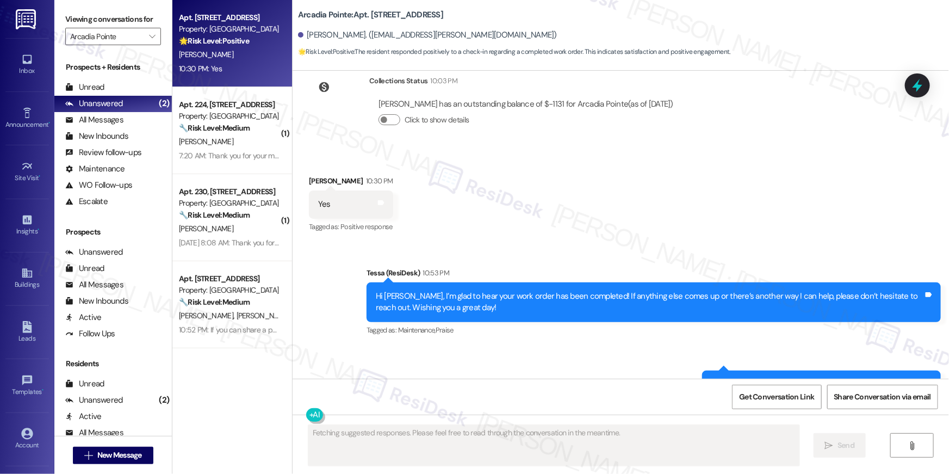
scroll to position [643, 0]
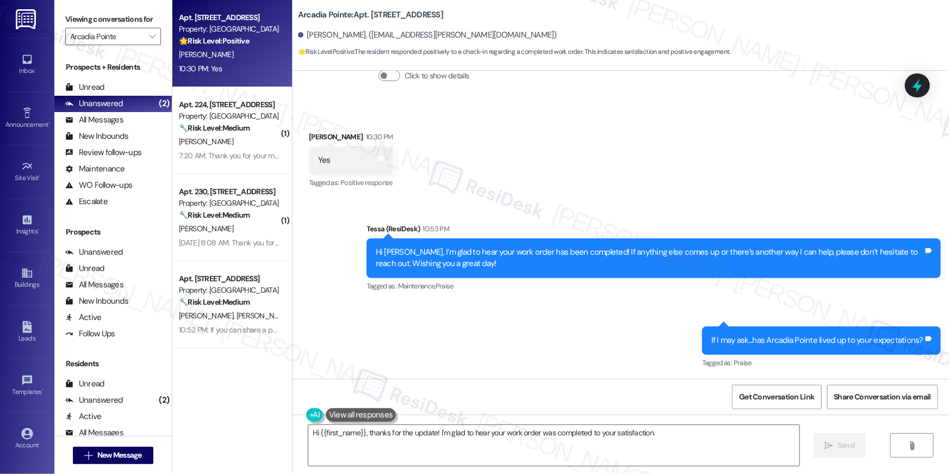
click at [155, 38] on div "Viewing conversations for Arcadia Pointe " at bounding box center [113, 28] width 118 height 56
type textarea "Hi {{first_name}}, thanks for the update! I'm glad to hear your work order was …"
click at [149, 37] on icon "" at bounding box center [152, 36] width 6 height 9
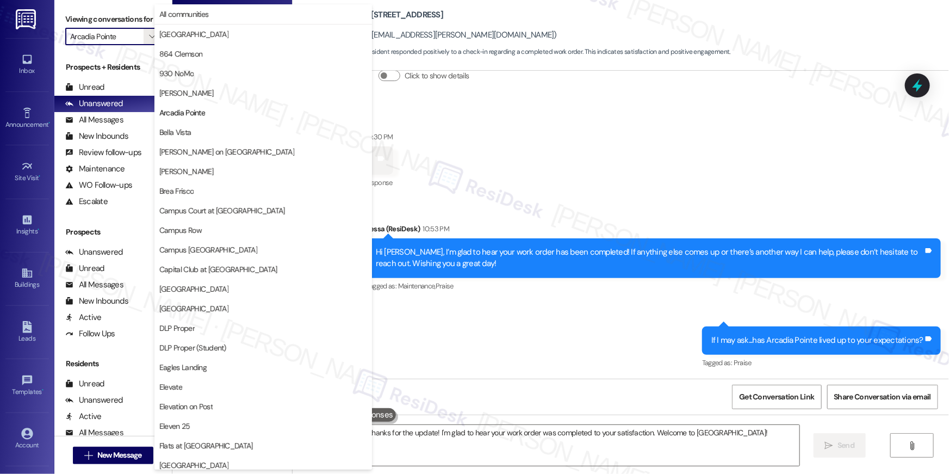
scroll to position [984, 0]
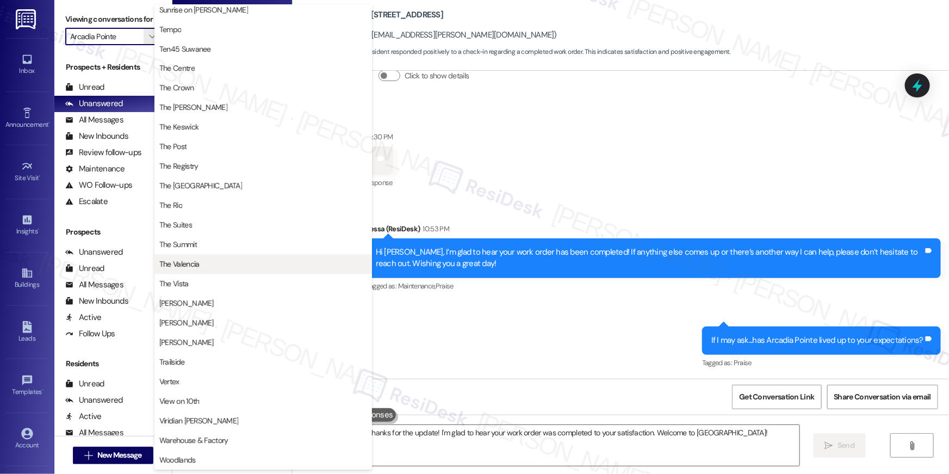
click at [189, 263] on span "The Valencia" at bounding box center [179, 264] width 40 height 11
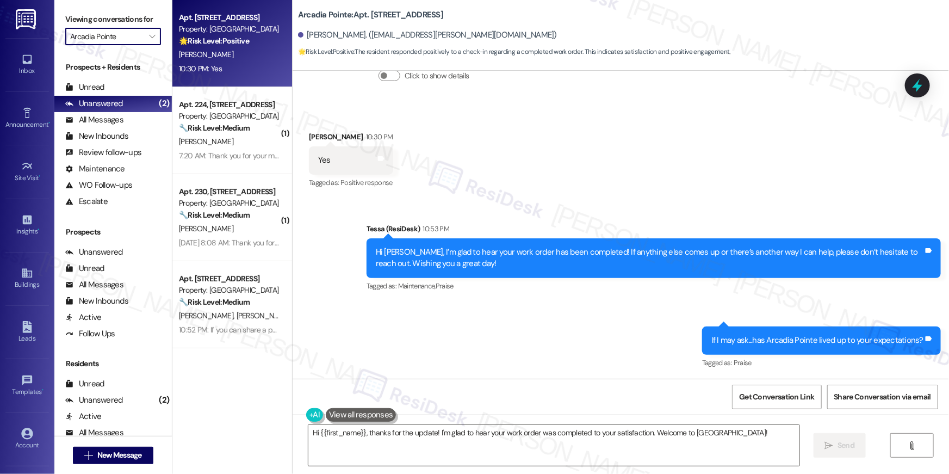
type input "The Valencia"
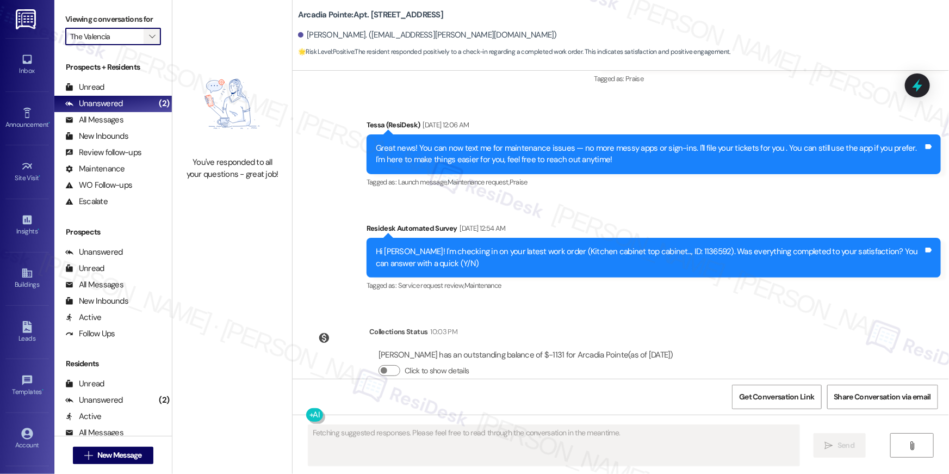
scroll to position [462, 0]
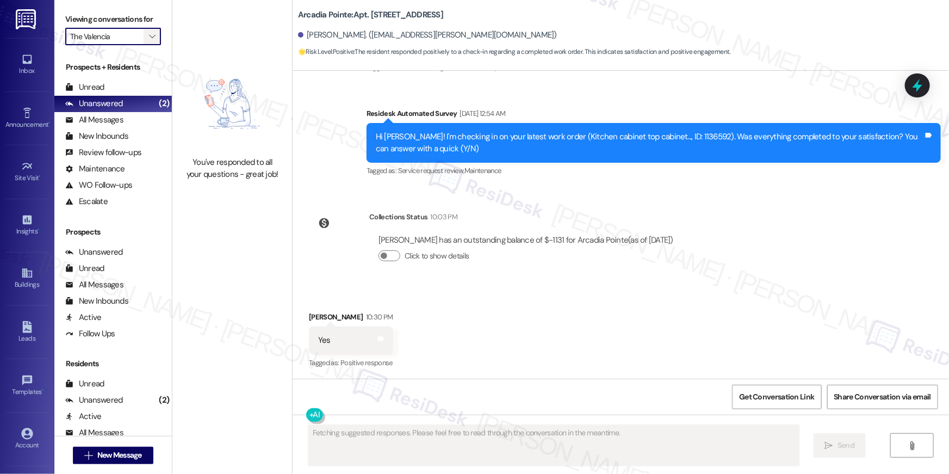
click at [149, 39] on icon "" at bounding box center [152, 36] width 6 height 9
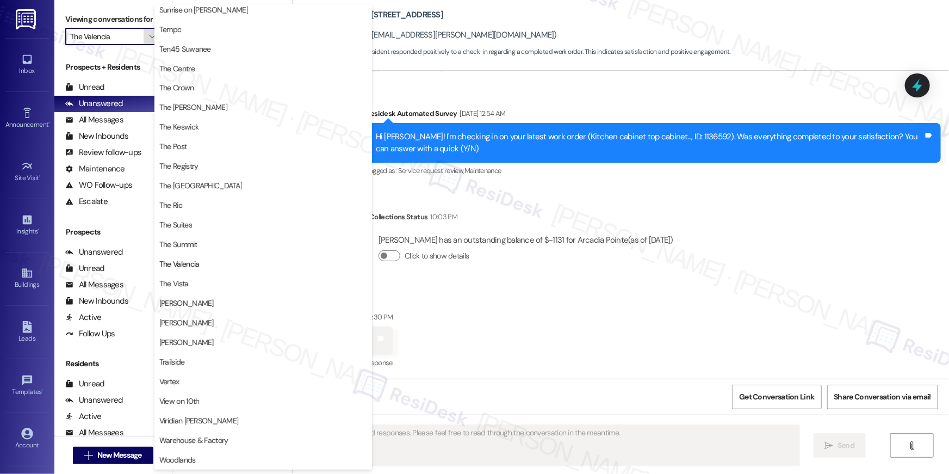
scroll to position [984, 0]
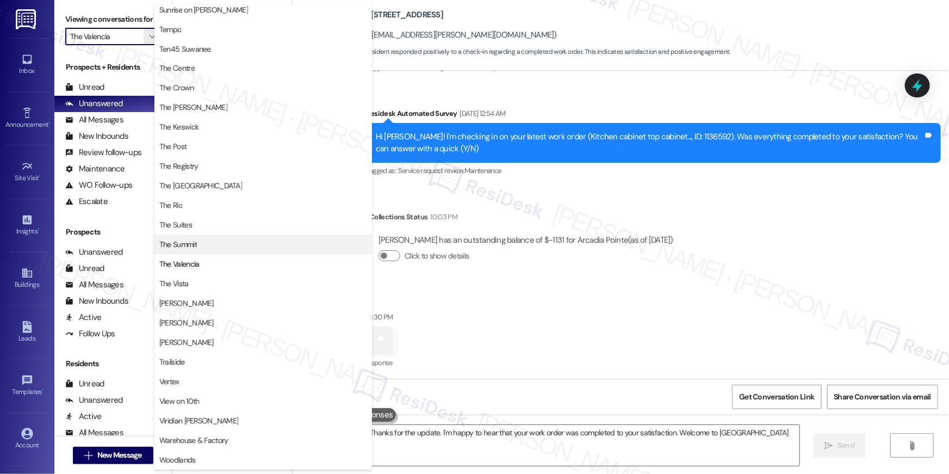
type textarea "Hi {{first_name}}! Thanks for the update. I'm happy to hear that your work orde…"
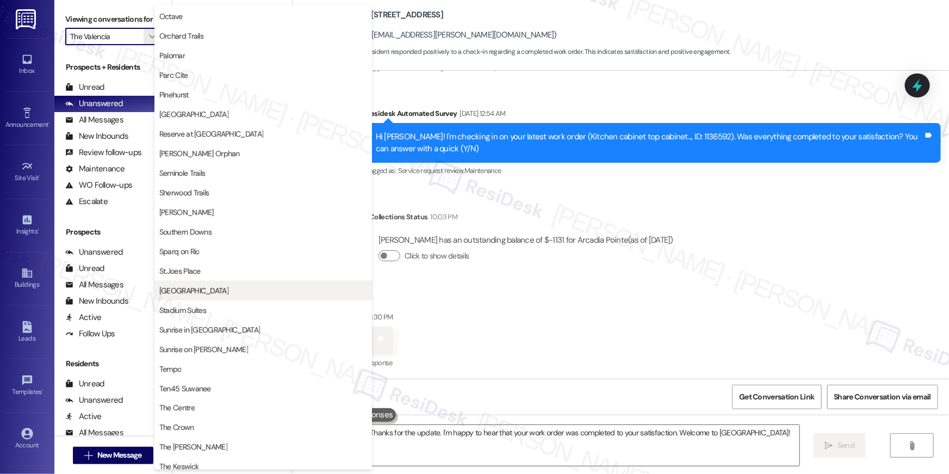
scroll to position [522, 0]
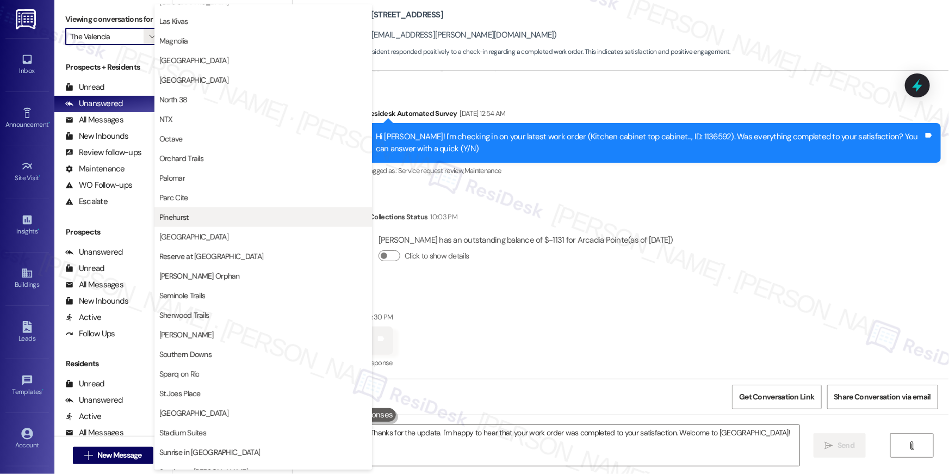
click at [195, 220] on span "Pinehurst" at bounding box center [263, 217] width 208 height 11
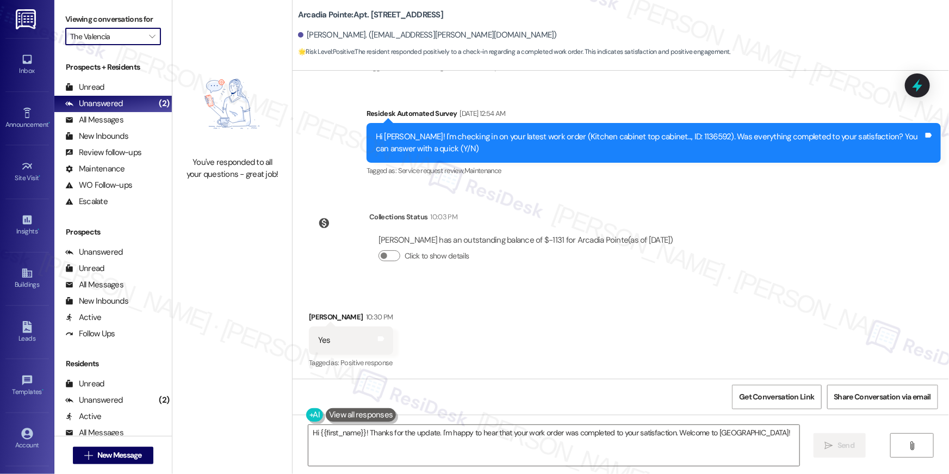
type input "Pinehurst"
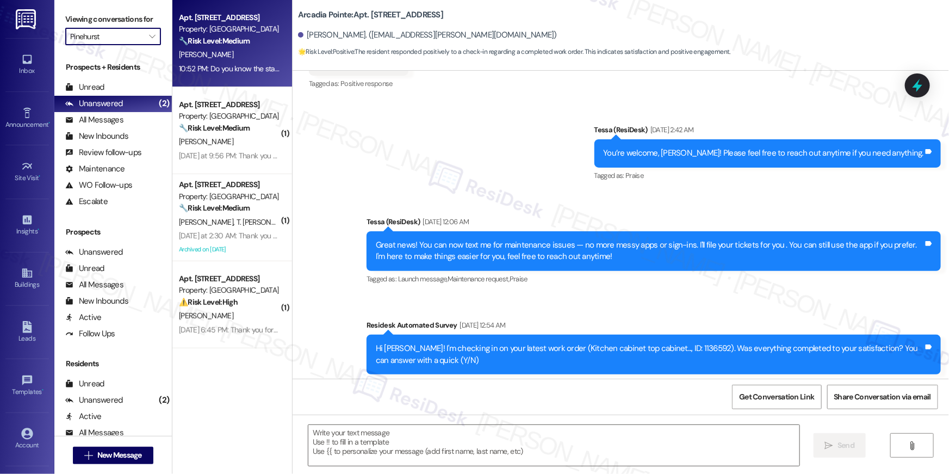
type textarea "Fetching suggested responses. Please feel free to read through the conversation…"
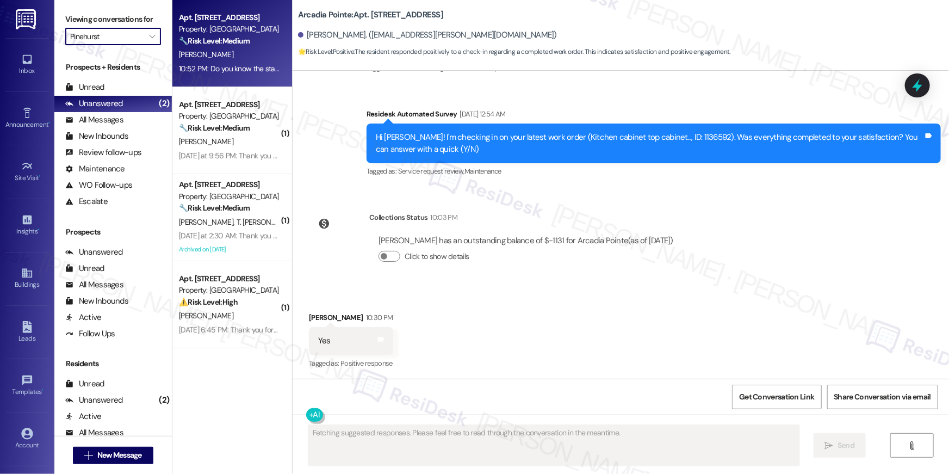
scroll to position [462, 0]
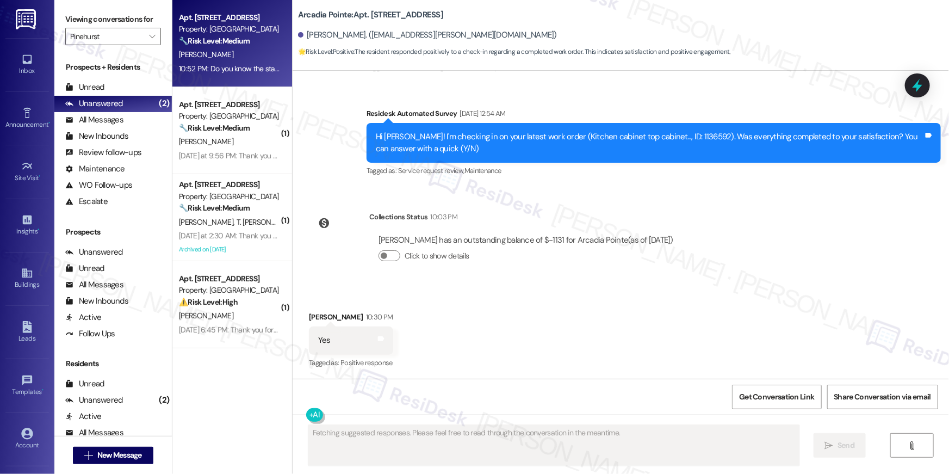
click at [217, 57] on div "K. Collins" at bounding box center [229, 55] width 103 height 14
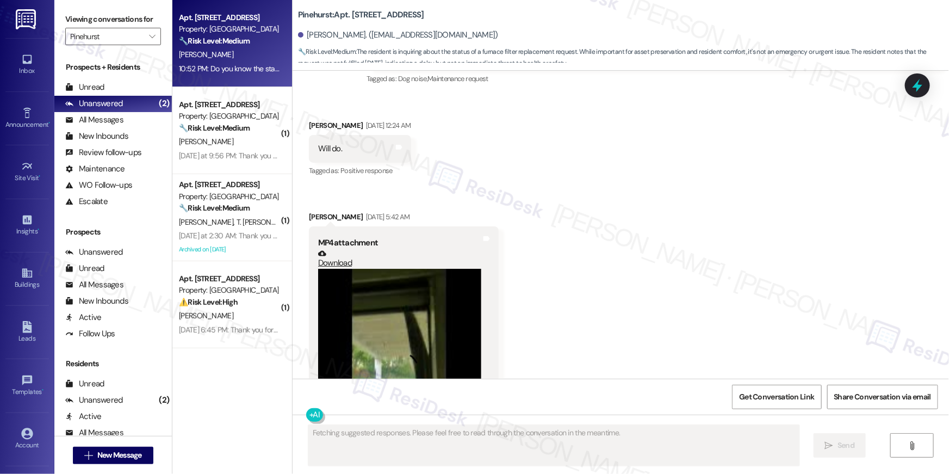
scroll to position [1913, 0]
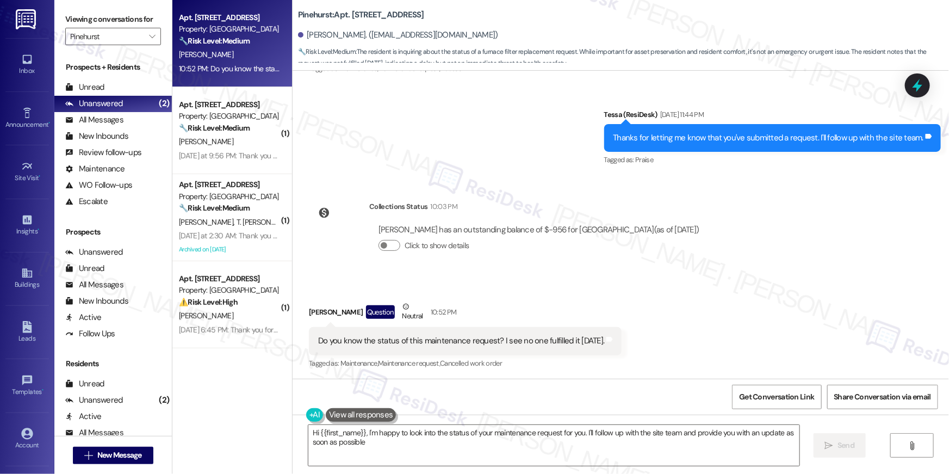
type textarea "Hi {{first_name}}, I'm happy to look into the status of your maintenance reques…"
click at [608, 278] on div "Received via SMS Kyle Collins Question Neutral 10:52 PM Do you know the status …" at bounding box center [621, 327] width 657 height 103
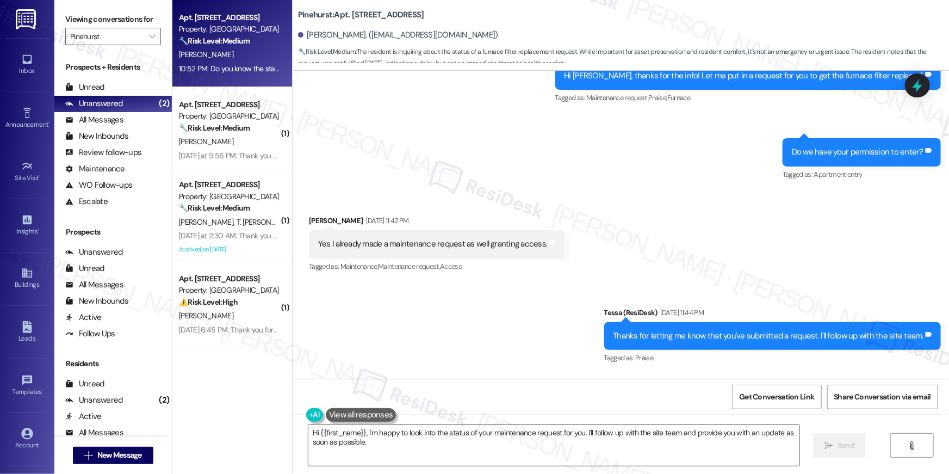
scroll to position [1836, 0]
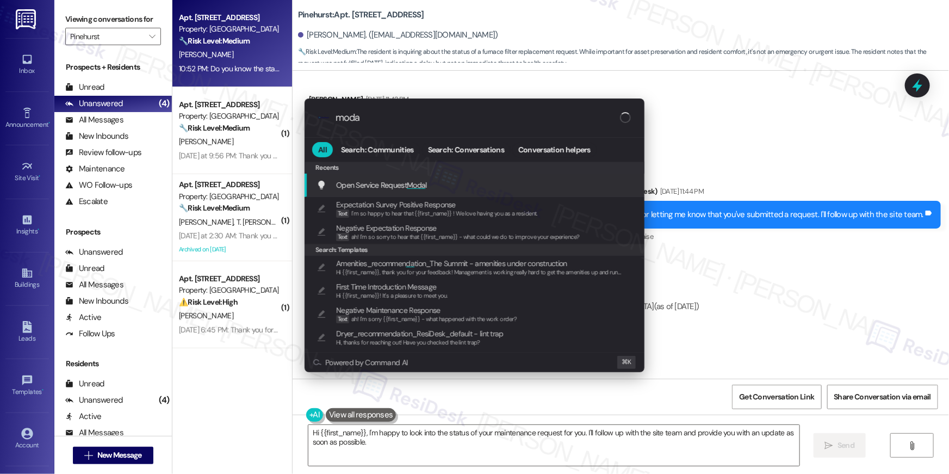
type input "modal"
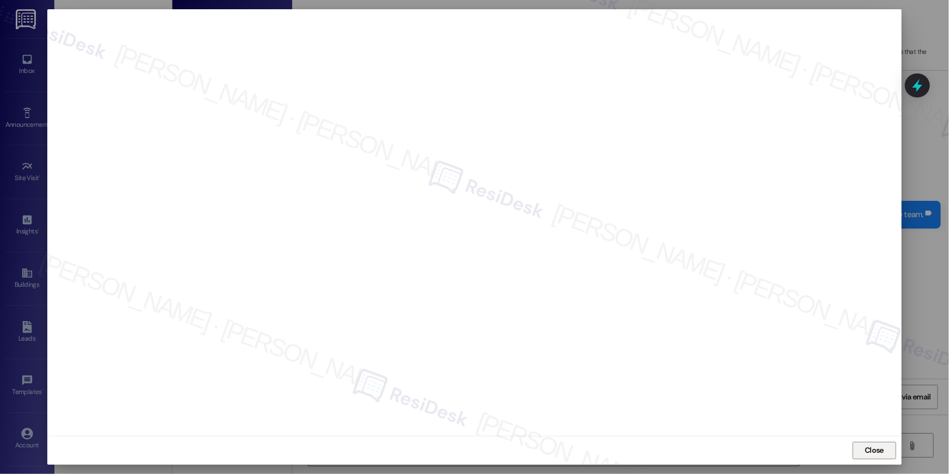
click at [886, 448] on span "Close" at bounding box center [874, 449] width 23 height 11
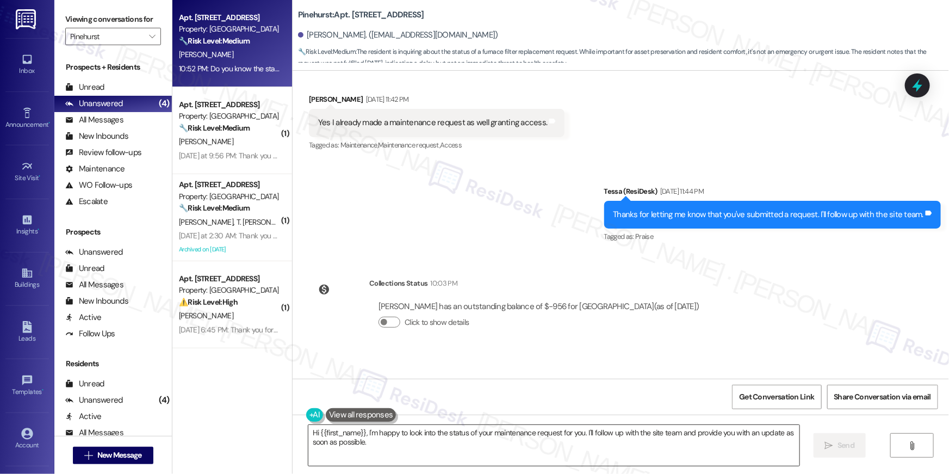
click at [488, 451] on textarea "Hi {{first_name}}, I'm happy to look into the status of your maintenance reques…" at bounding box center [553, 445] width 491 height 41
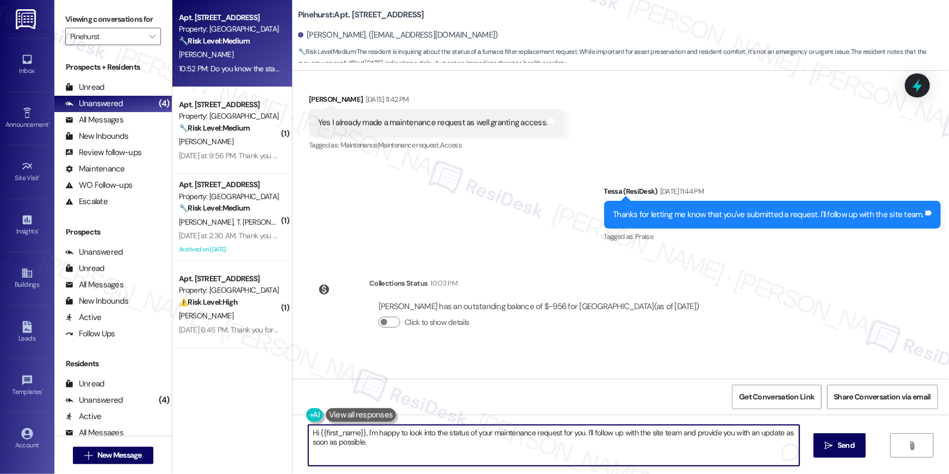
paste textarea "I apologize for the delay in completing your request, {{first_name}}. Work orde…"
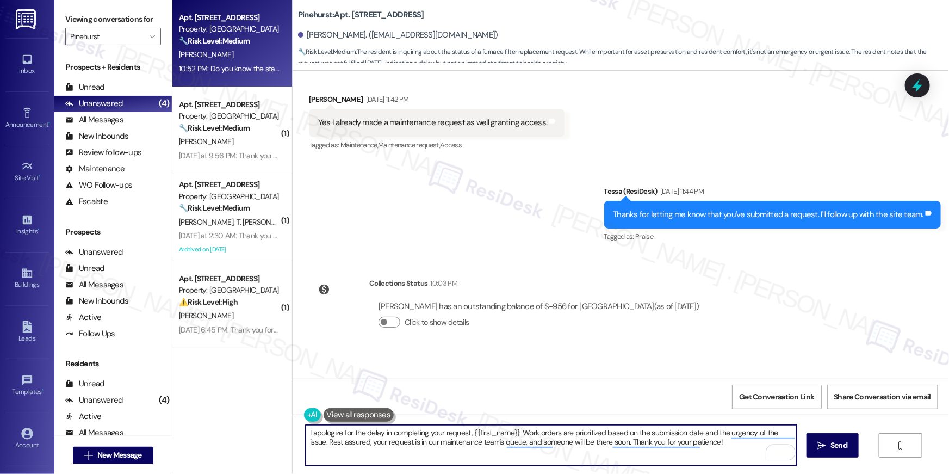
click at [543, 436] on textarea "I apologize for the delay in completing your request, {{first_name}}. Work orde…" at bounding box center [551, 445] width 491 height 41
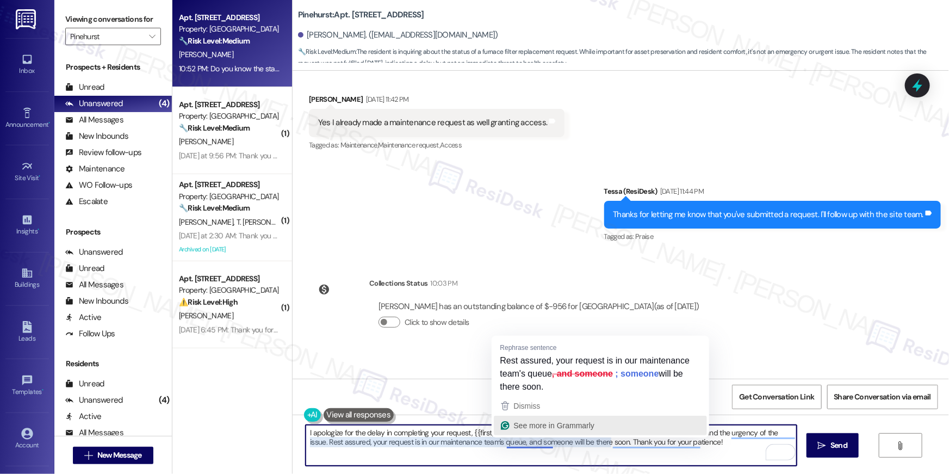
click at [517, 431] on div "See more in Grammarly" at bounding box center [553, 425] width 83 height 16
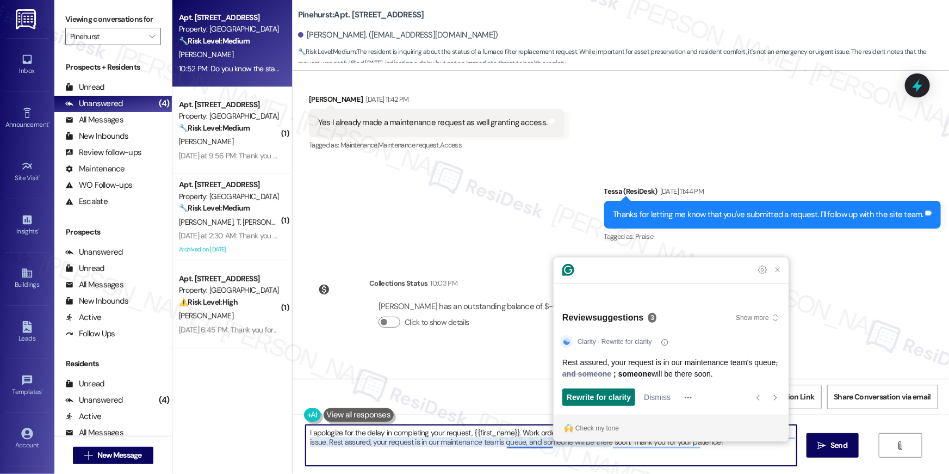
click at [777, 455] on textarea "I apologize for the delay in completing your request, {{first_name}}. Work orde…" at bounding box center [551, 445] width 491 height 41
click at [793, 444] on textarea "I apologize for the delay in completing your request, {{first_name}}. Work orde…" at bounding box center [551, 445] width 491 height 41
click at [795, 433] on textarea "I apologize for the delay in completing your request, {{first_name}}. Work orde…" at bounding box center [551, 445] width 491 height 41
click at [518, 433] on textarea "I apologize for the delay in completing your request, {{first_name}}. Work orde…" at bounding box center [551, 445] width 491 height 41
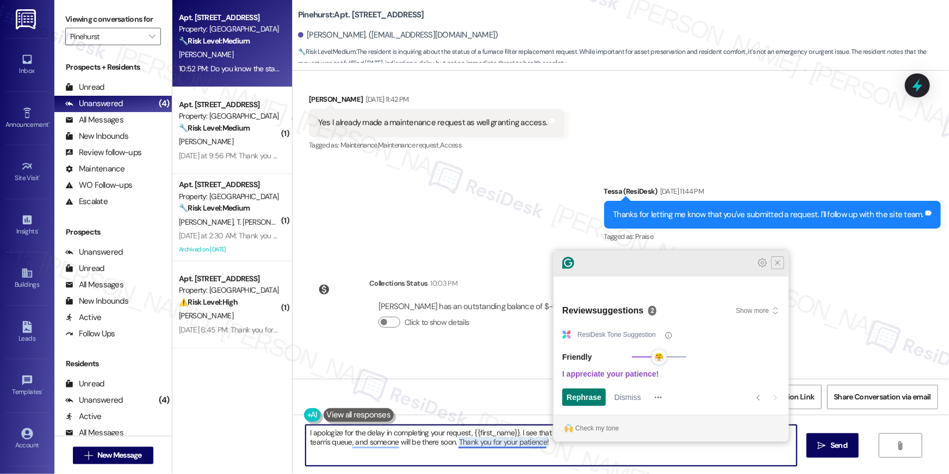
type textarea "I apologize for the delay in completing your request, {{first_name}}. I see tha…"
click at [780, 265] on icon "Close Grammarly Assistant" at bounding box center [778, 263] width 4 height 4
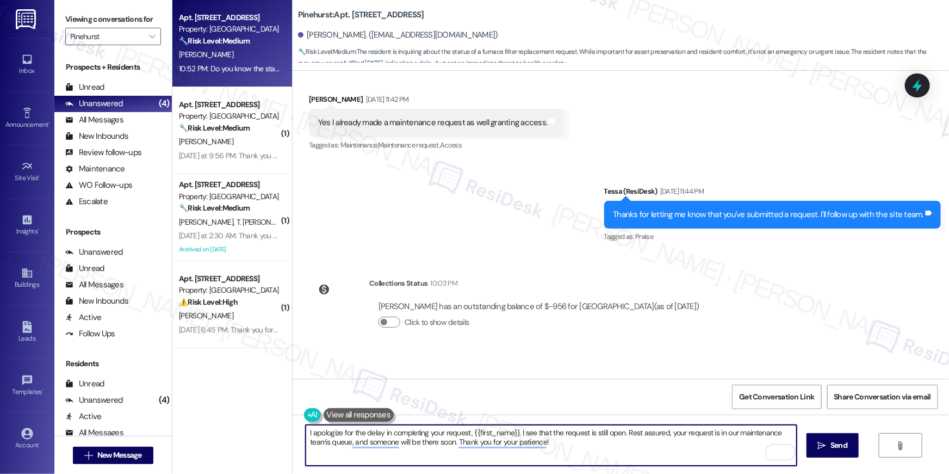
click at [702, 460] on textarea "I apologize for the delay in completing your request, {{first_name}}. I see tha…" at bounding box center [551, 445] width 491 height 41
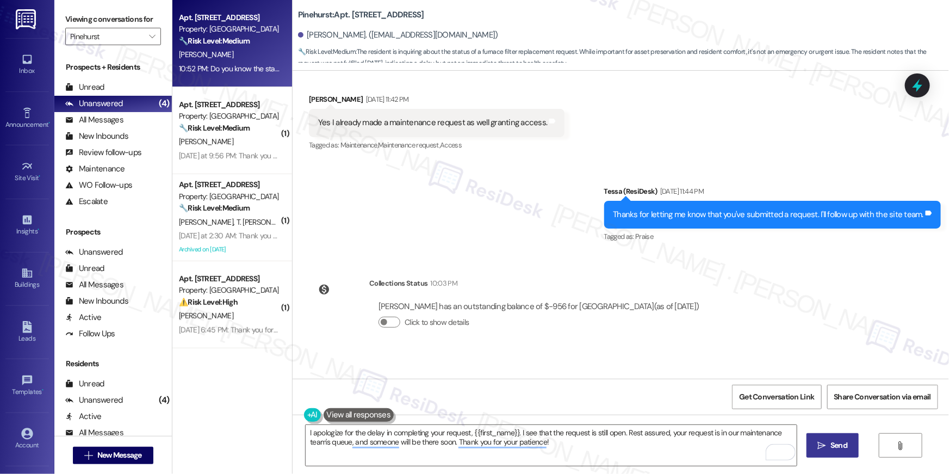
click at [844, 446] on span "Send" at bounding box center [839, 445] width 17 height 11
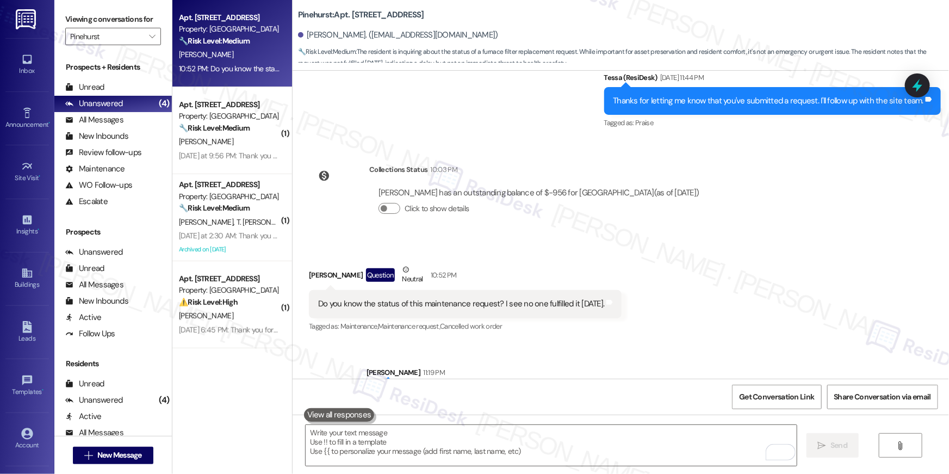
scroll to position [2000, 0]
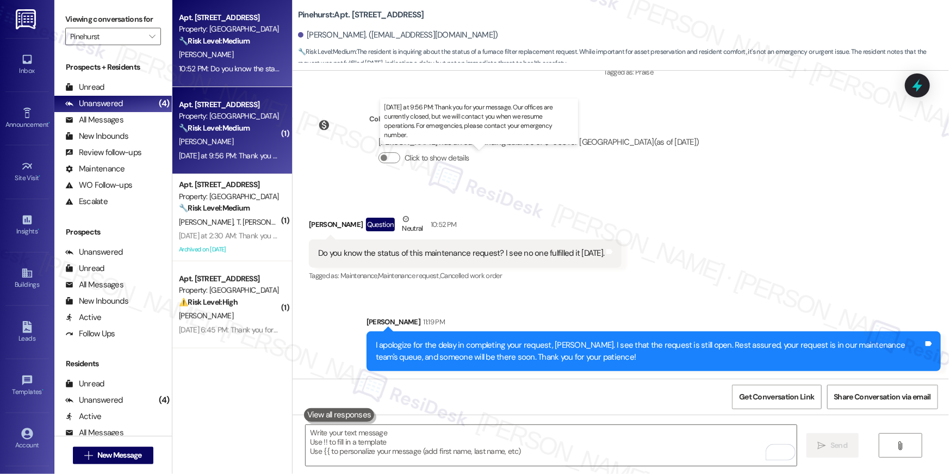
click at [225, 153] on div "Yesterday at 9:56 PM: Thank you for your message. Our offices are currently clo…" at bounding box center [482, 156] width 607 height 10
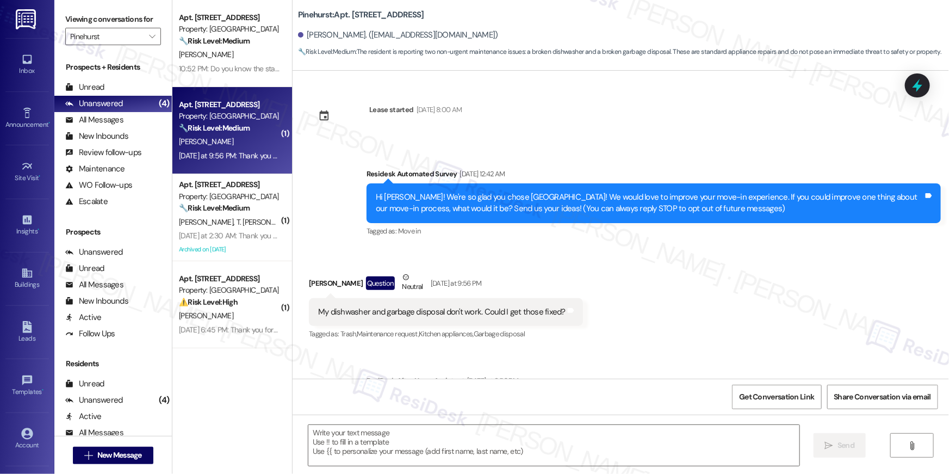
type textarea "Fetching suggested responses. Please feel free to read through the conversation…"
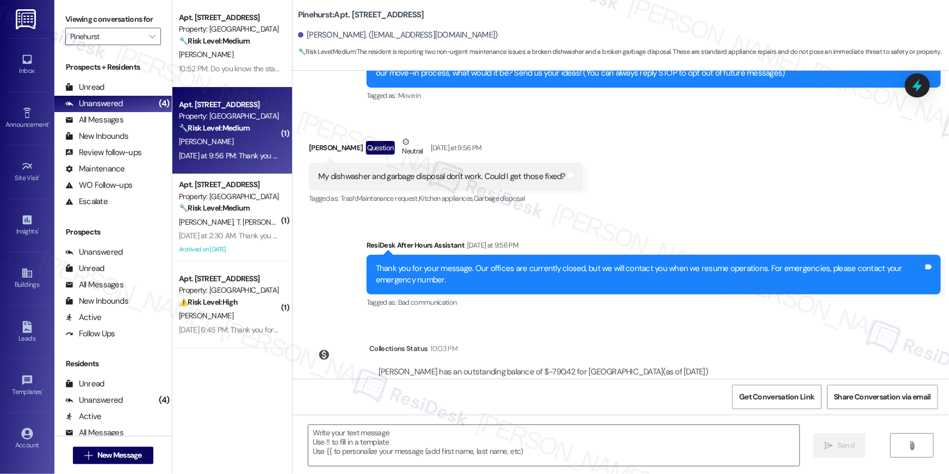
scroll to position [175, 0]
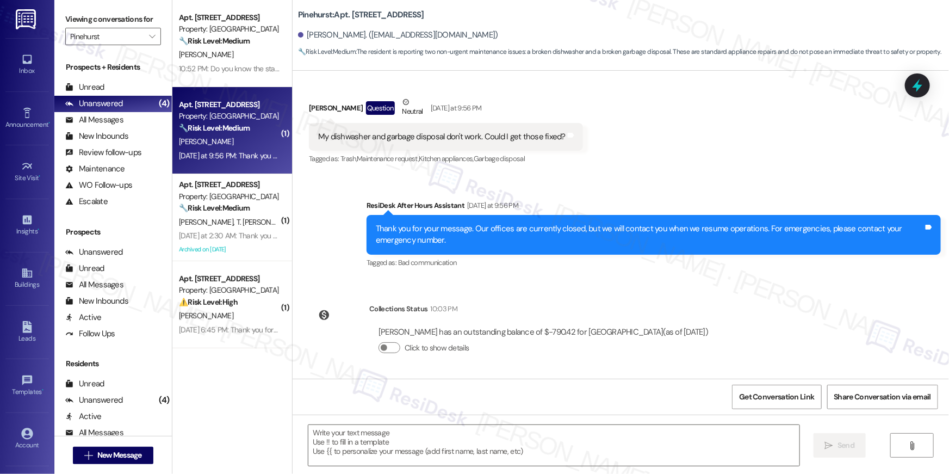
click at [502, 135] on div "My dishwasher and garbage disposal don't work. Could I get those fixed?" at bounding box center [442, 136] width 248 height 11
copy div "My dishwasher and garbage disposal don't work. Could I get those fixed? Tags an…"
click at [616, 450] on textarea at bounding box center [553, 445] width 491 height 41
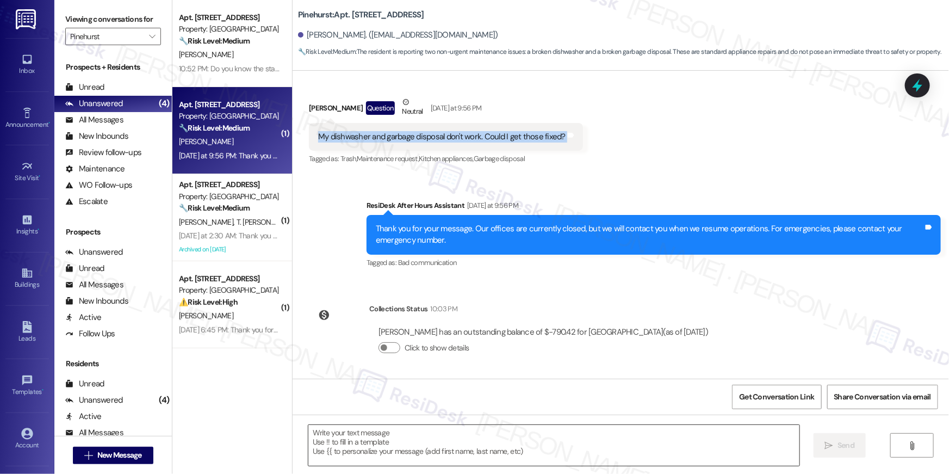
paste textarea "Thank you for letting us know about the issues with your dishwasher and garbage…"
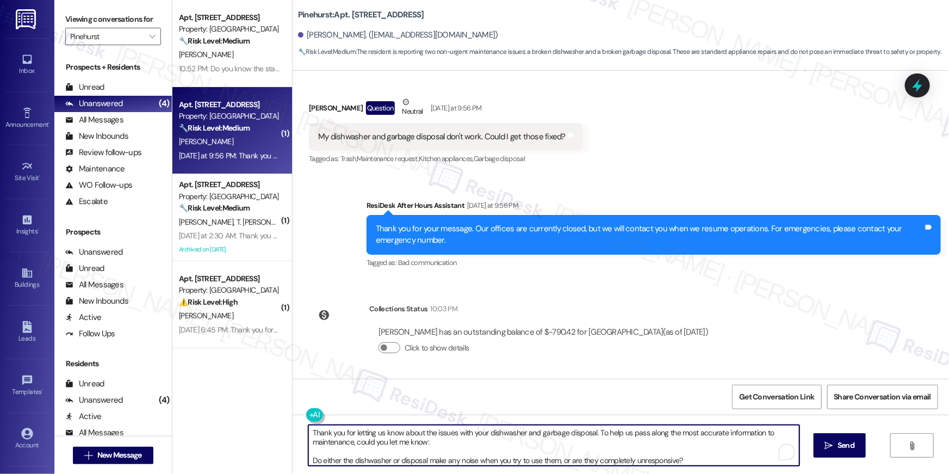
scroll to position [0, 0]
click at [306, 430] on textarea "Thank you for letting us know about the issues with your dishwasher and garbage…" at bounding box center [551, 445] width 491 height 41
click at [588, 434] on textarea "Thank you for letting us know about the issues with your dishwasher and garbage…" at bounding box center [551, 445] width 491 height 41
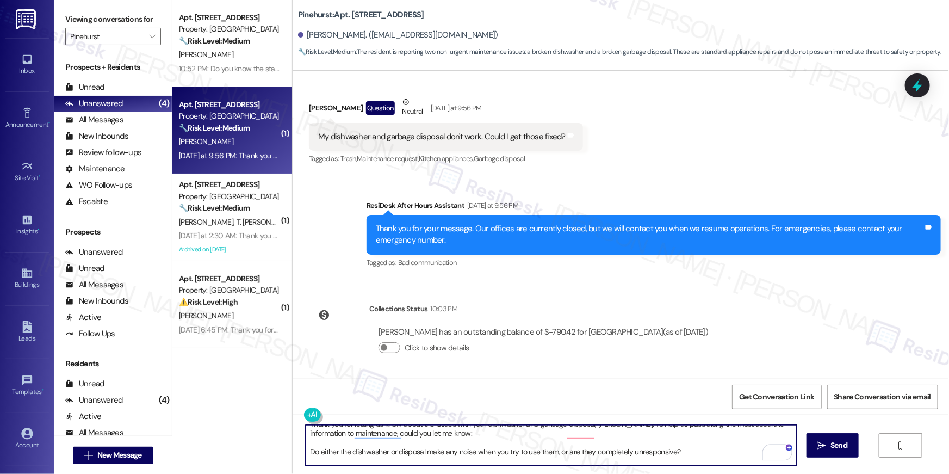
scroll to position [9, 0]
click at [306, 454] on textarea "Thank you for letting us know about the issues with your dishwasher and garbage…" at bounding box center [551, 445] width 491 height 41
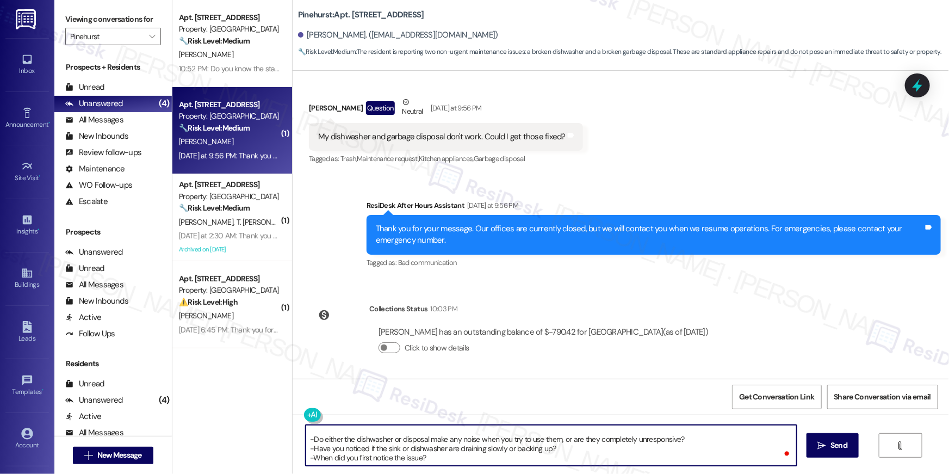
scroll to position [0, 0]
type textarea "Thank you for letting us know about the issues with your dishwasher and garbage…"
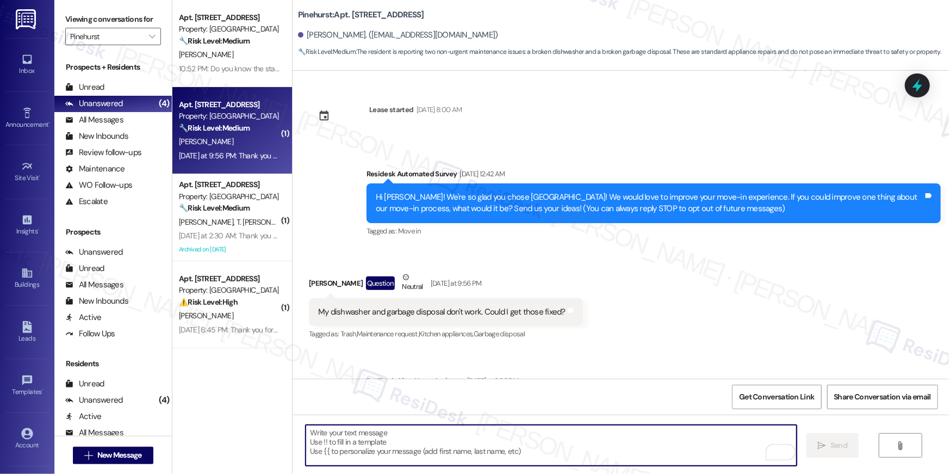
click at [580, 438] on textarea "To enrich screen reader interactions, please activate Accessibility in Grammarl…" at bounding box center [551, 445] width 491 height 41
paste textarea "Once I have these details, I’ll notify the maintenance team so they can better …"
type textarea "Once I have these details, I’ll notify the maintenance team so they can better …"
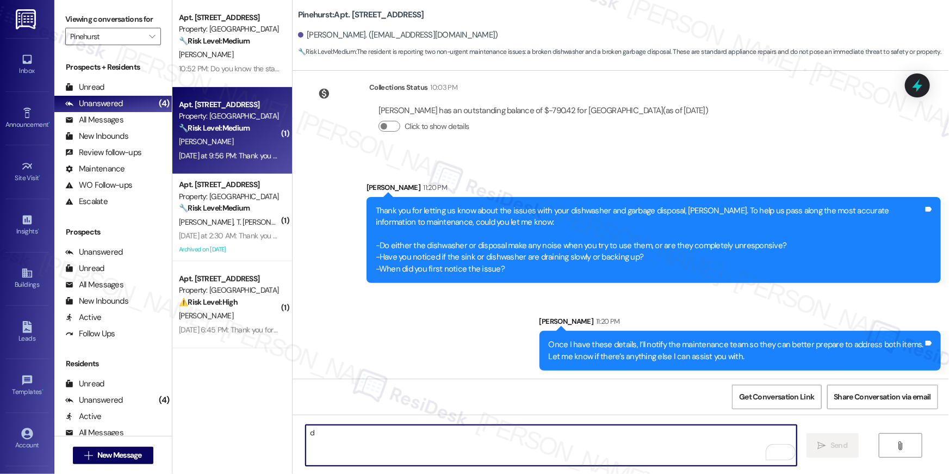
type textarea "d"
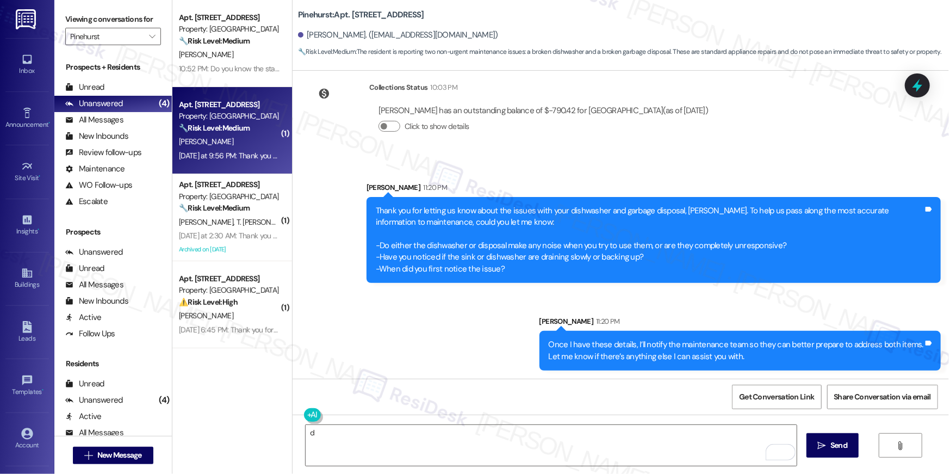
click at [467, 315] on div "Sent via SMS Sarah 11:20 PM Thank you for letting us know about the issues with…" at bounding box center [621, 267] width 657 height 221
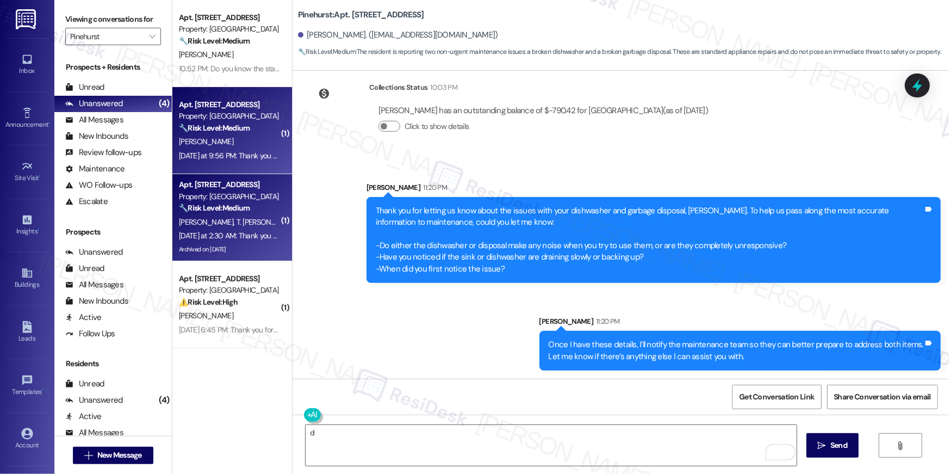
click at [223, 213] on div "🔧 Risk Level: Medium The message describes a bank transaction indicating a rent…" at bounding box center [229, 207] width 101 height 11
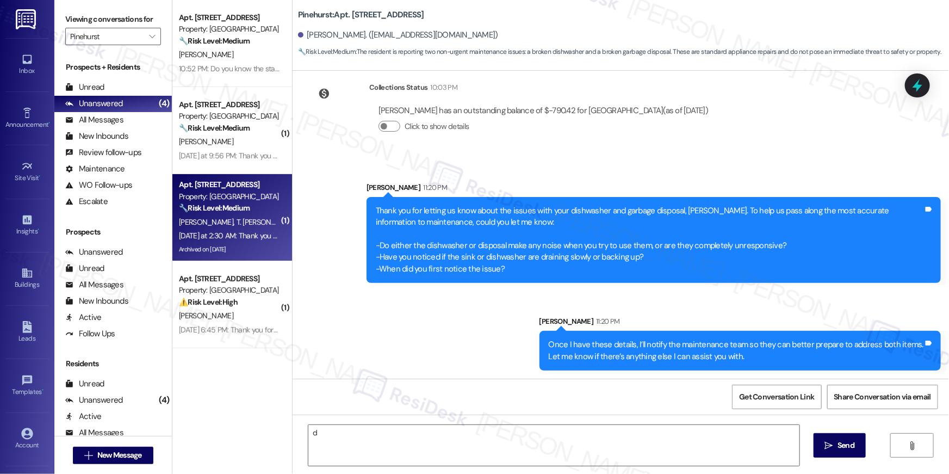
type textarea "Fetching suggested responses. Please feel free to read through the conversation…"
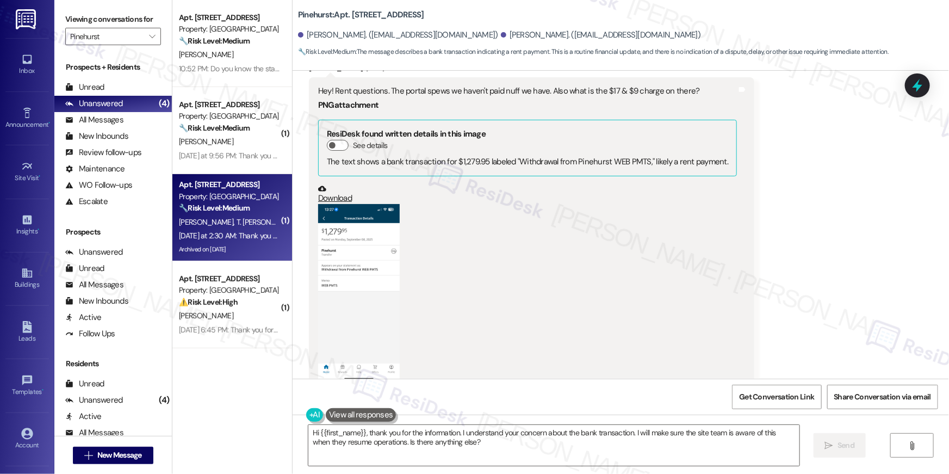
scroll to position [1842, 0]
click at [331, 273] on button "Zoom image" at bounding box center [359, 294] width 82 height 177
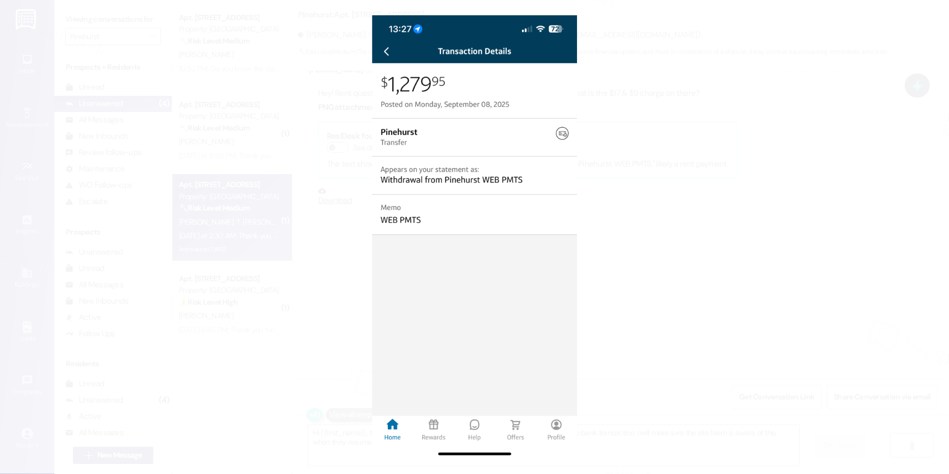
click at [752, 300] on button "Unzoom image" at bounding box center [474, 237] width 949 height 474
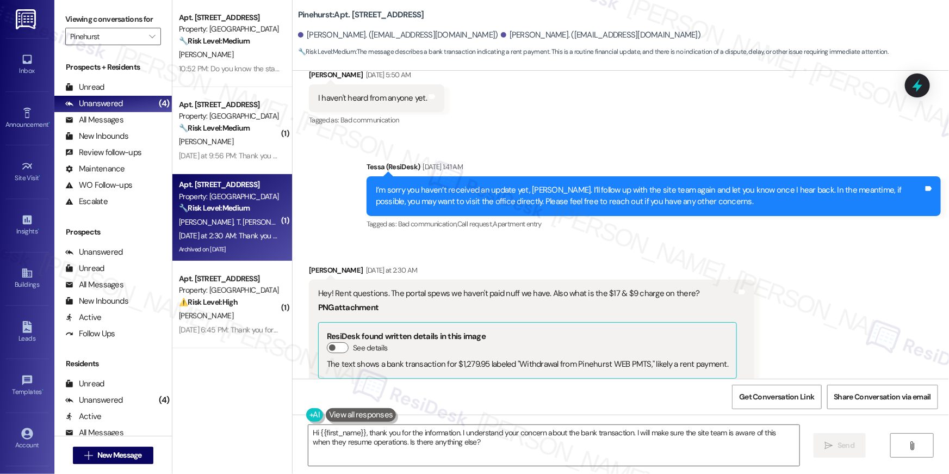
scroll to position [2128, 0]
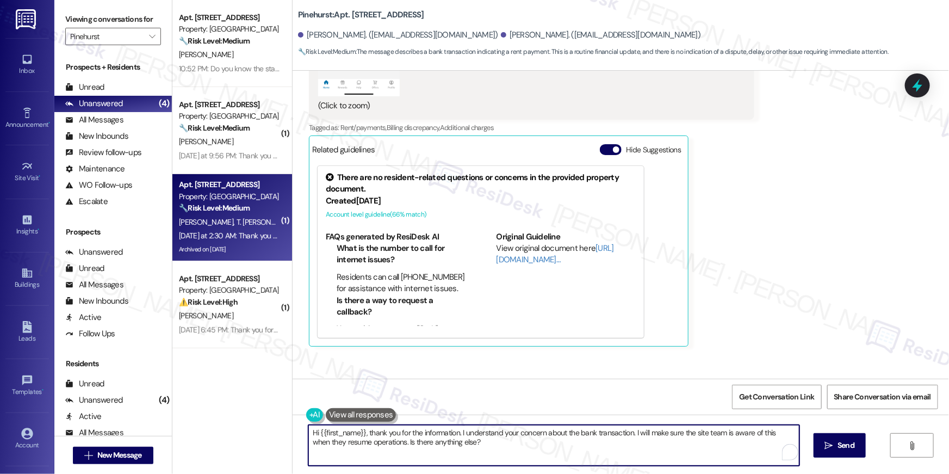
drag, startPoint x: 602, startPoint y: 447, endPoint x: 424, endPoint y: 442, distance: 178.0
click at [602, 447] on textarea "Hi {{first_name}}, thank you for the information. I understand your concern abo…" at bounding box center [553, 445] width 491 height 41
click at [424, 441] on textarea "Hi {{first_name}}, thank you for the information. I understand your concern abo…" at bounding box center [553, 445] width 491 height 41
drag, startPoint x: 471, startPoint y: 443, endPoint x: 404, endPoint y: 433, distance: 68.2
click at [403, 434] on textarea "Hi {{first_name}}, thank you for the information. I understand your concern abo…" at bounding box center [551, 445] width 491 height 41
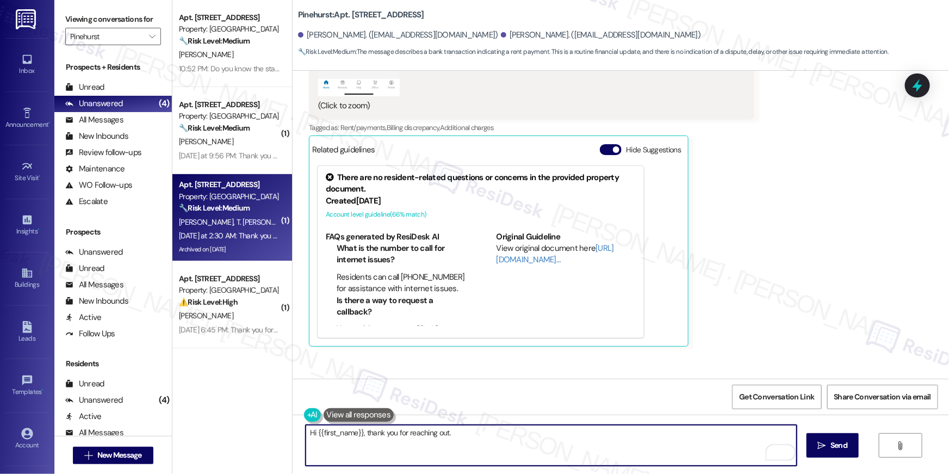
type textarea "Hi {{first_name}}, thank you for reaching out."
click at [398, 13] on b "Pinehurst: Apt. 621, 500 NW 63rd Street" at bounding box center [361, 14] width 126 height 11
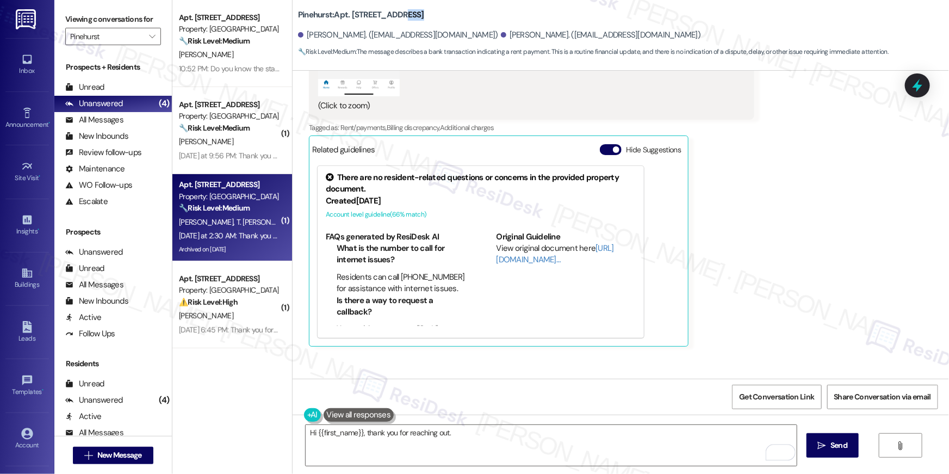
click at [398, 13] on b "Pinehurst: Apt. 621, 500 NW 63rd Street" at bounding box center [361, 14] width 126 height 11
copy div "Pinehurst: Apt. 621, 500 NW 63rd Street"
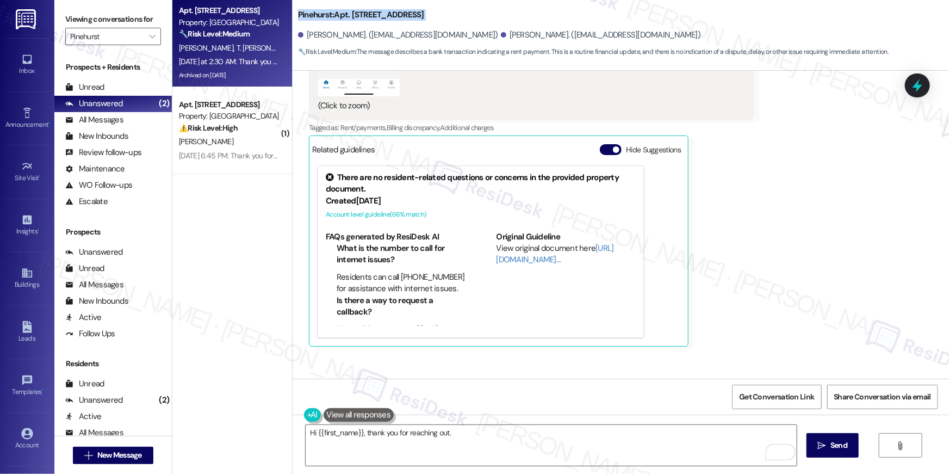
scroll to position [2096, 0]
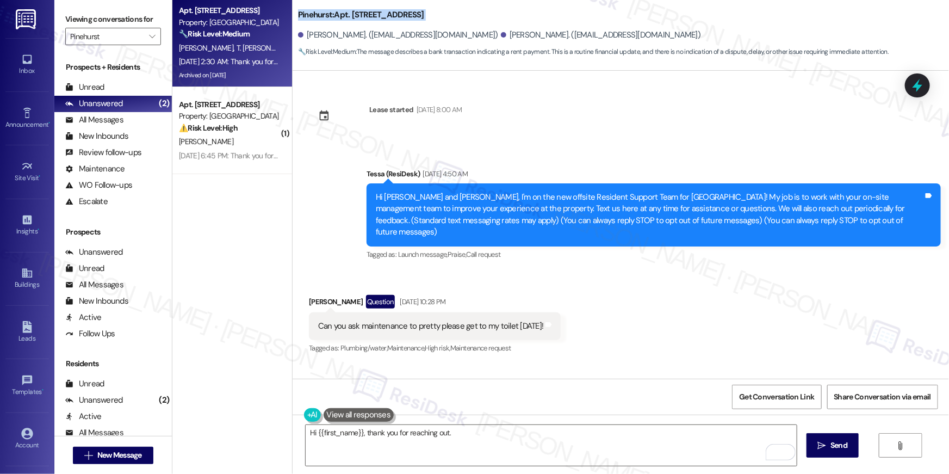
scroll to position [2096, 0]
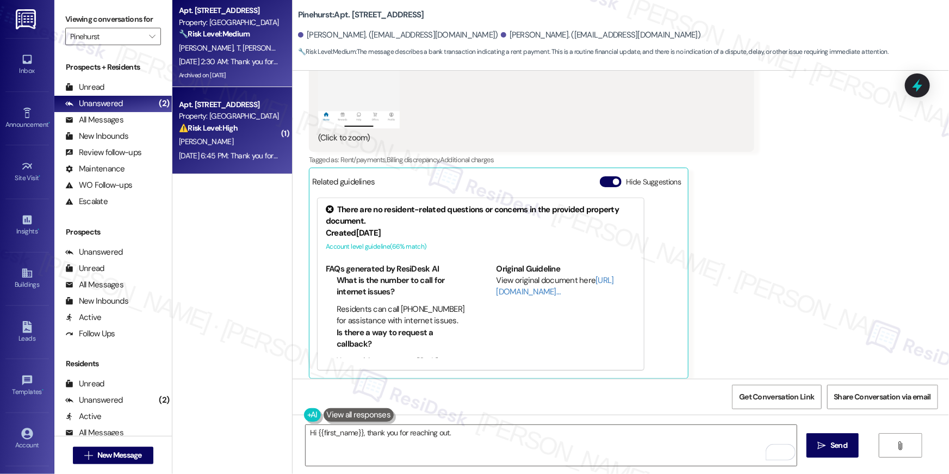
click at [228, 140] on div "[PERSON_NAME]" at bounding box center [229, 142] width 103 height 14
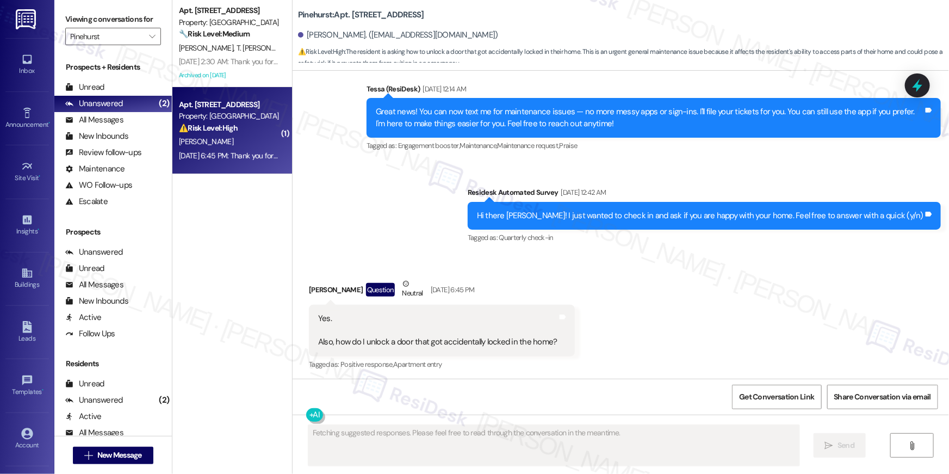
scroll to position [201, 0]
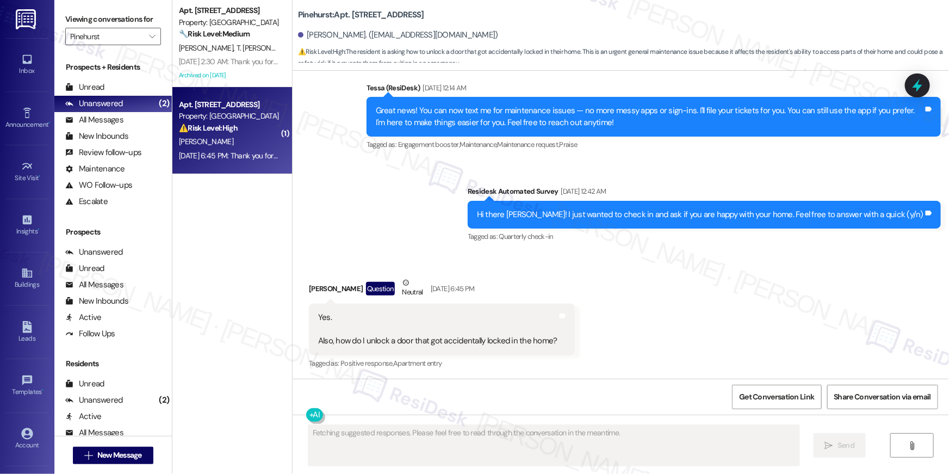
click at [702, 341] on div "Received via SMS [PERSON_NAME] Question Neutral [DATE] 6:45 PM Yes. Also, how d…" at bounding box center [621, 315] width 657 height 127
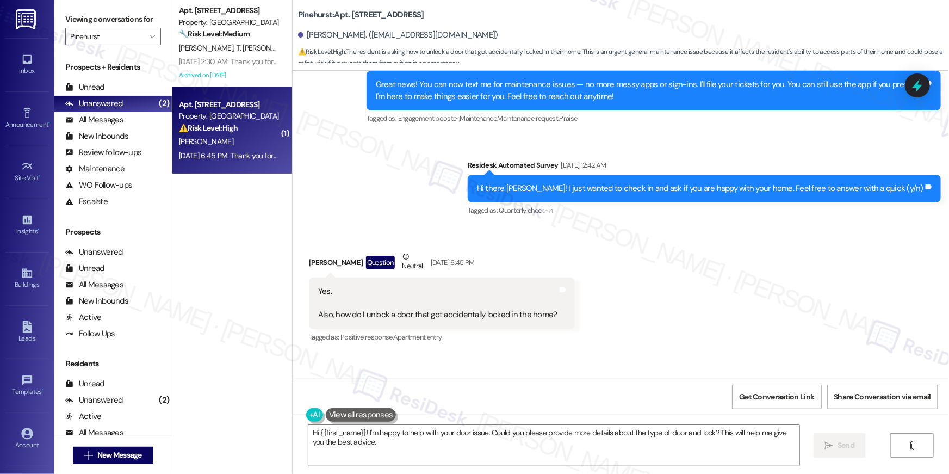
scroll to position [305, 0]
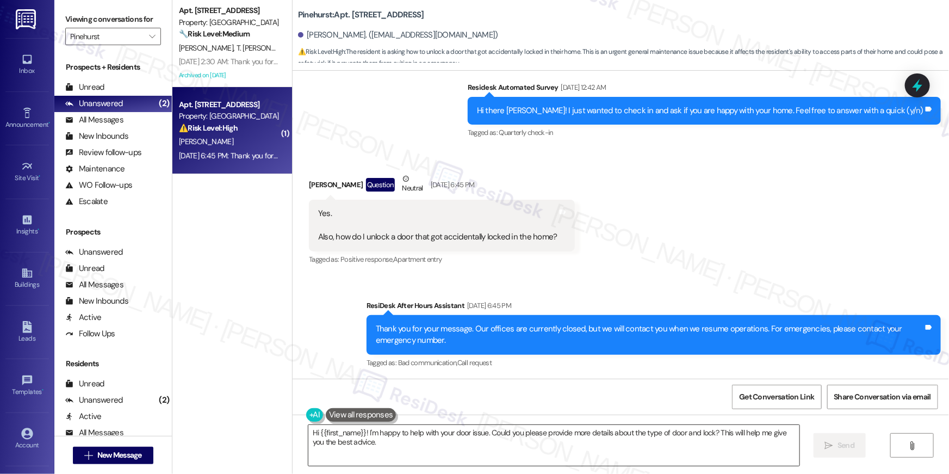
click at [410, 449] on textarea "Hi {{first_name}}! I'm happy to help with your door issue. Could you please pro…" at bounding box center [553, 445] width 491 height 41
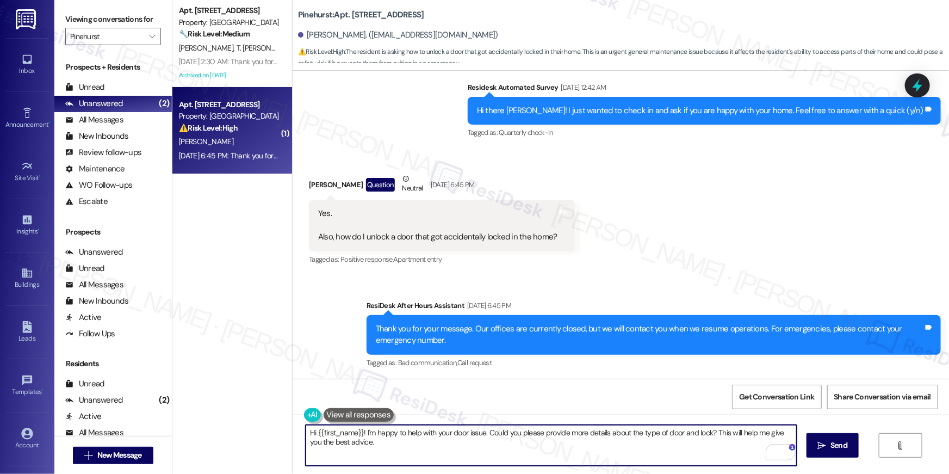
click at [397, 433] on textarea "Hi {{first_name}}! I'm happy to help with your door issue. Could you please pro…" at bounding box center [551, 445] width 491 height 41
click at [409, 442] on textarea "Hi {{first_name}}! I'm happy to help with your door issue. Could you please pro…" at bounding box center [551, 445] width 491 height 41
click at [449, 452] on textarea "Hi {{first_name}}! I'm happy to help with your door issue. Could you please pro…" at bounding box center [551, 445] width 491 height 41
drag, startPoint x: 510, startPoint y: 452, endPoint x: 361, endPoint y: 436, distance: 150.0
click at [361, 436] on textarea "Hi {{first_name}}! I'm happy to help with your door issue. Could you please pro…" at bounding box center [551, 445] width 491 height 41
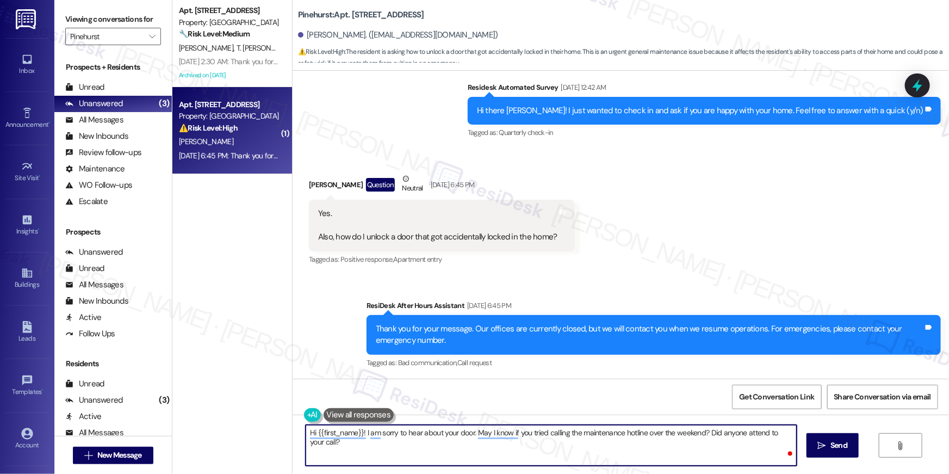
type textarea "Hi {{first_name}}! I am sorry to hear about your door. May I know if you tried …"
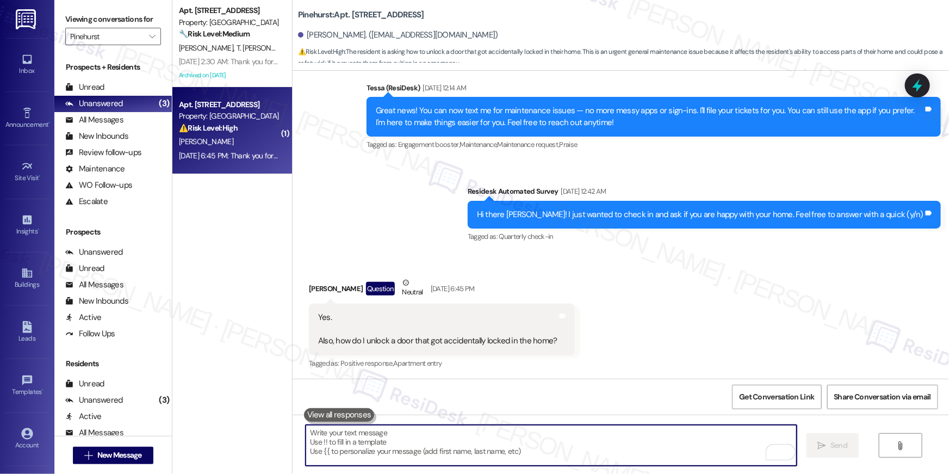
scroll to position [381, 0]
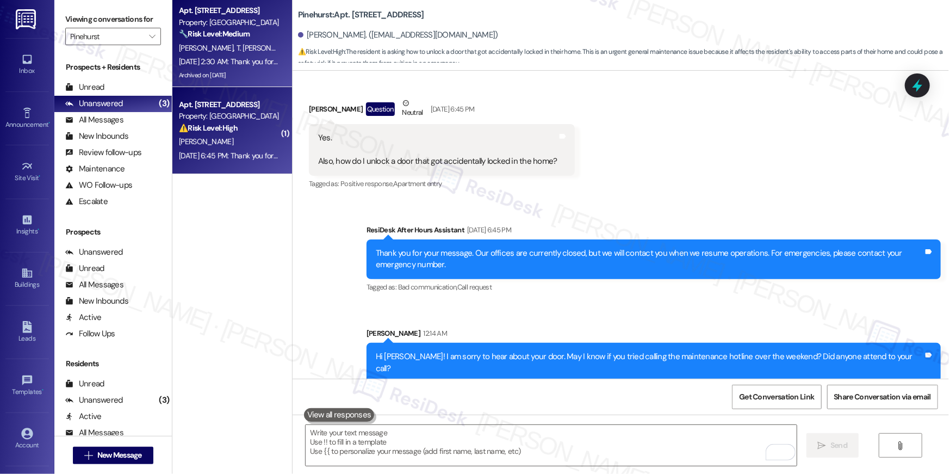
click at [252, 70] on div "Archived on [DATE]" at bounding box center [229, 76] width 103 height 14
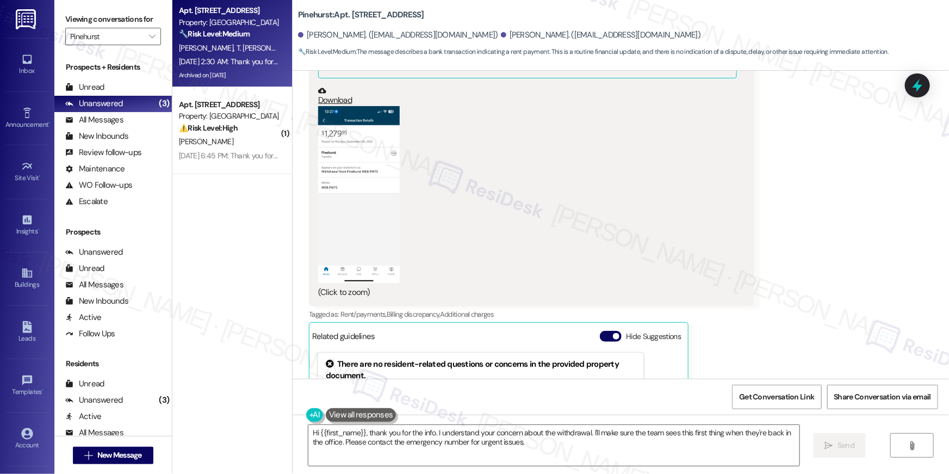
scroll to position [1926, 0]
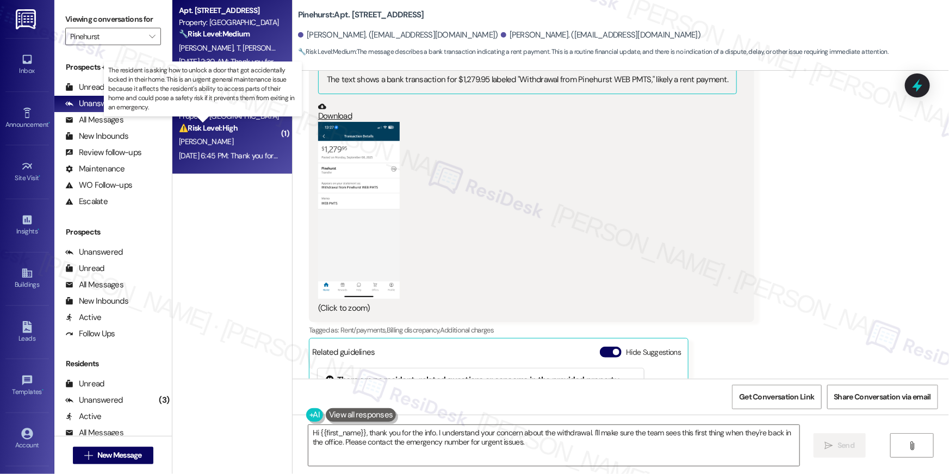
click at [212, 131] on strong "⚠️ Risk Level: High" at bounding box center [208, 128] width 59 height 10
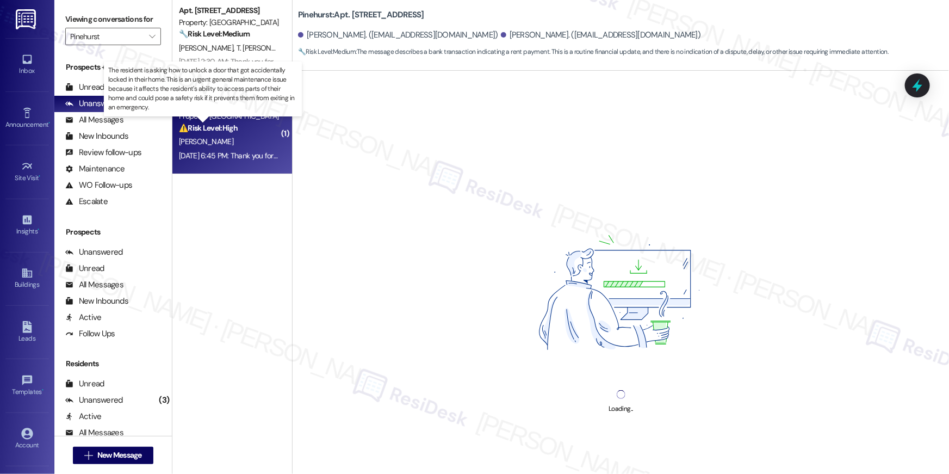
click at [212, 131] on strong "⚠️ Risk Level: High" at bounding box center [208, 128] width 59 height 10
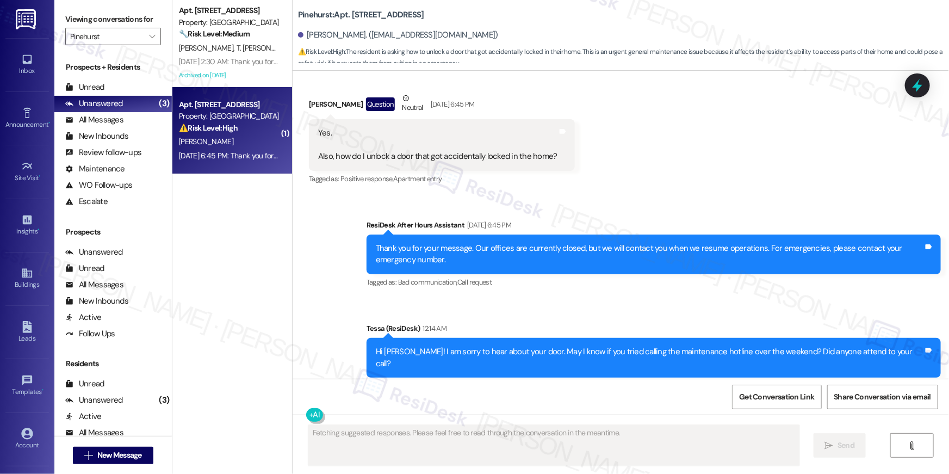
scroll to position [397, 0]
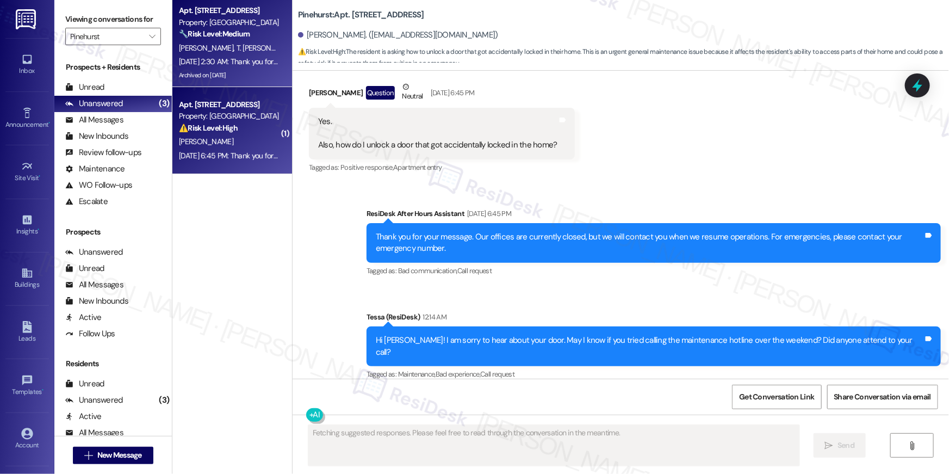
click at [242, 75] on div "Archived on [DATE]" at bounding box center [229, 76] width 103 height 14
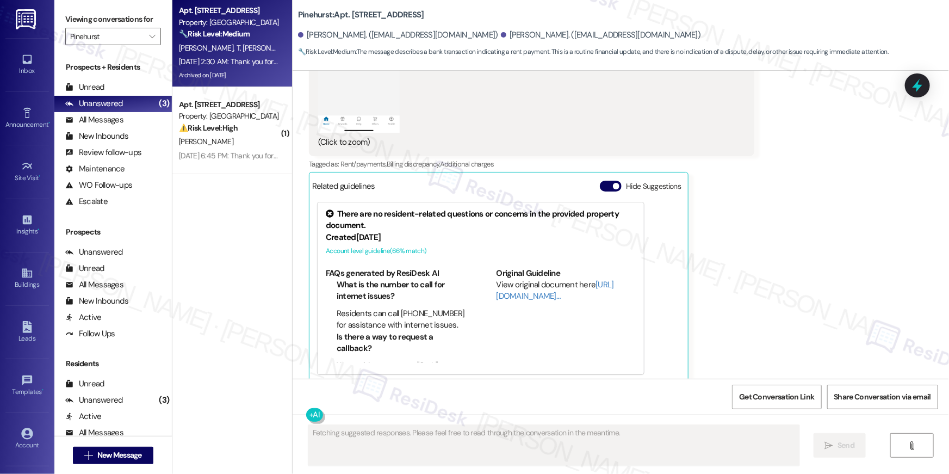
scroll to position [2296, 0]
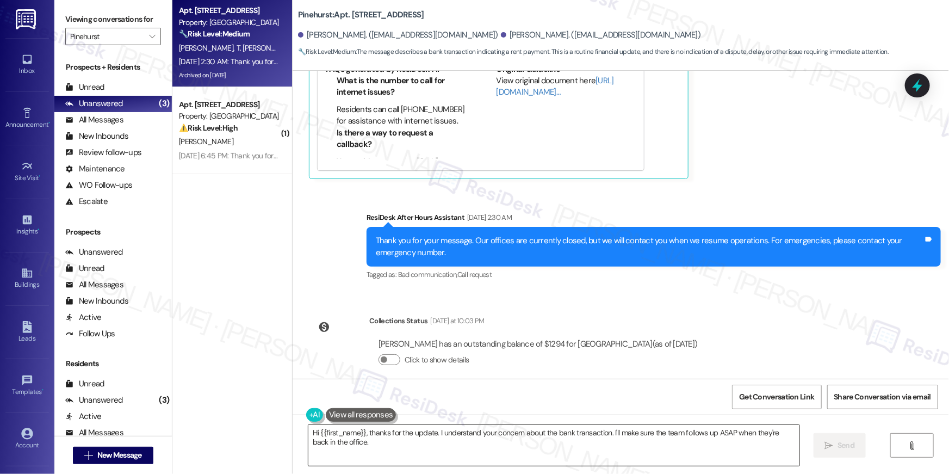
click at [700, 454] on textarea "Hi {{first_name}}, thanks for the update. I understand your concern about the b…" at bounding box center [553, 445] width 491 height 41
paste textarea "! I’d be happy to look into this for you. You should be able to see a breakdown…"
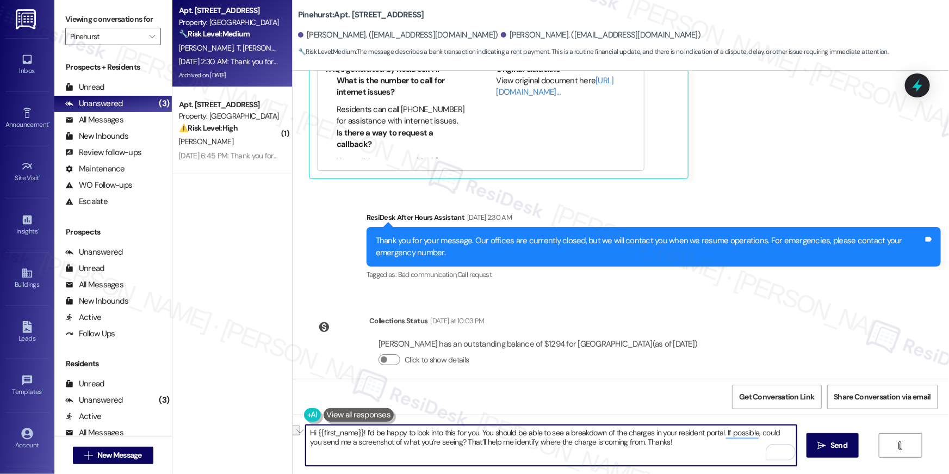
drag, startPoint x: 477, startPoint y: 433, endPoint x: 518, endPoint y: 434, distance: 41.4
click at [518, 434] on textarea "Hi {{first_name}}! I’d be happy to look into this for you. You should be able t…" at bounding box center [551, 445] width 491 height 41
drag, startPoint x: 666, startPoint y: 446, endPoint x: 670, endPoint y: 450, distance: 5.8
click at [666, 446] on textarea "Hi {{first_name}}! I’d be happy to look into this for you. Are you able to see …" at bounding box center [551, 445] width 491 height 41
type textarea "Hi {{first_name}}! I’d be happy to look into this for you. Are you able to see …"
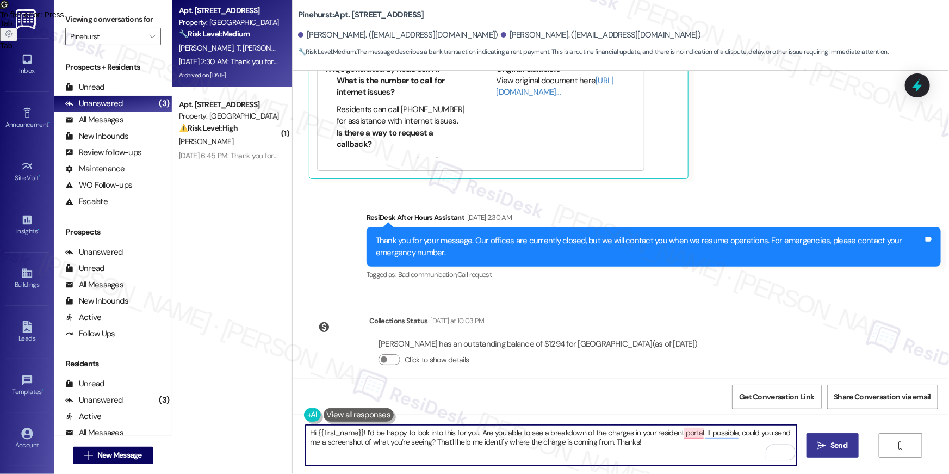
click at [825, 452] on button " Send" at bounding box center [833, 445] width 53 height 24
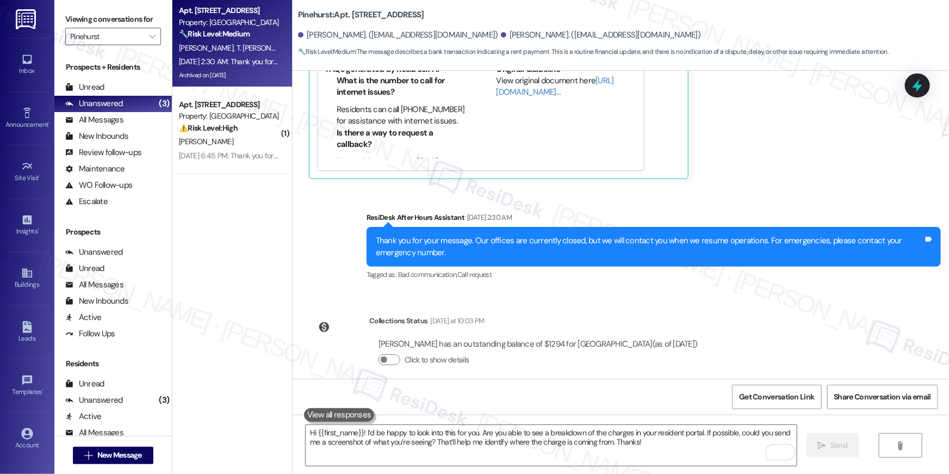
scroll to position [2092, 0]
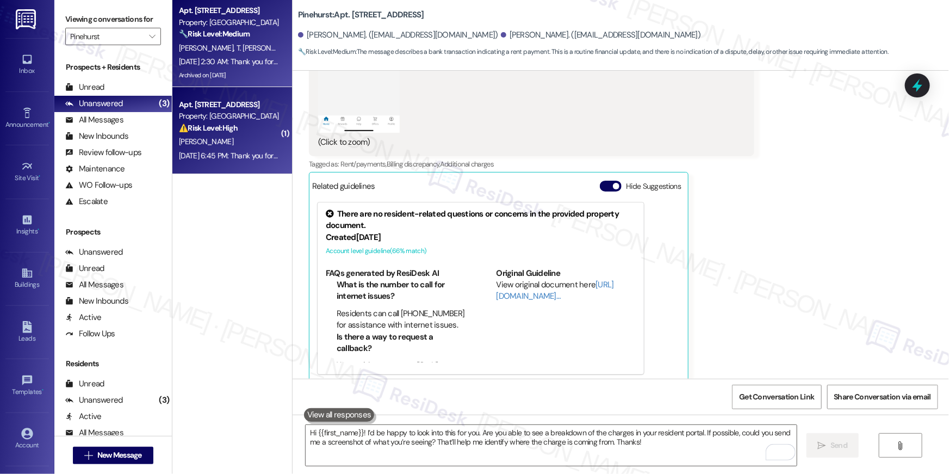
click at [254, 129] on div "⚠️ Risk Level: High The resident is asking how to unlock a door that got accide…" at bounding box center [229, 127] width 101 height 11
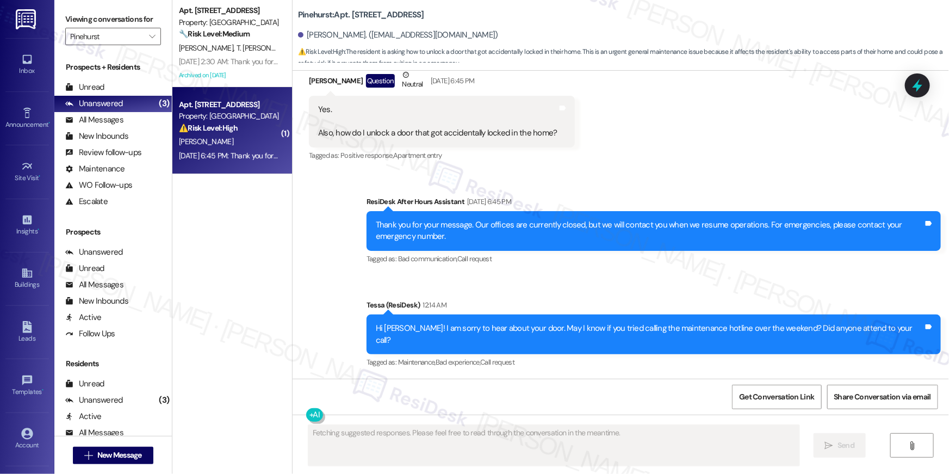
scroll to position [397, 0]
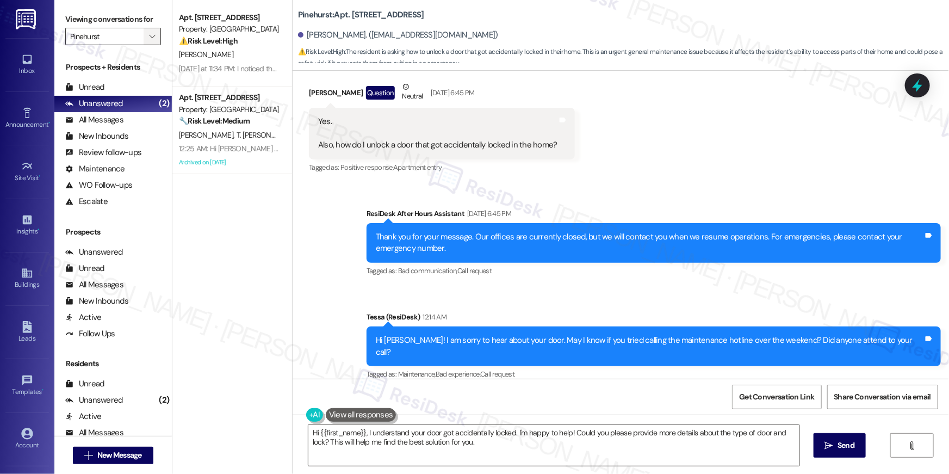
click at [149, 38] on icon "" at bounding box center [152, 36] width 6 height 9
click at [149, 36] on icon "" at bounding box center [152, 36] width 6 height 9
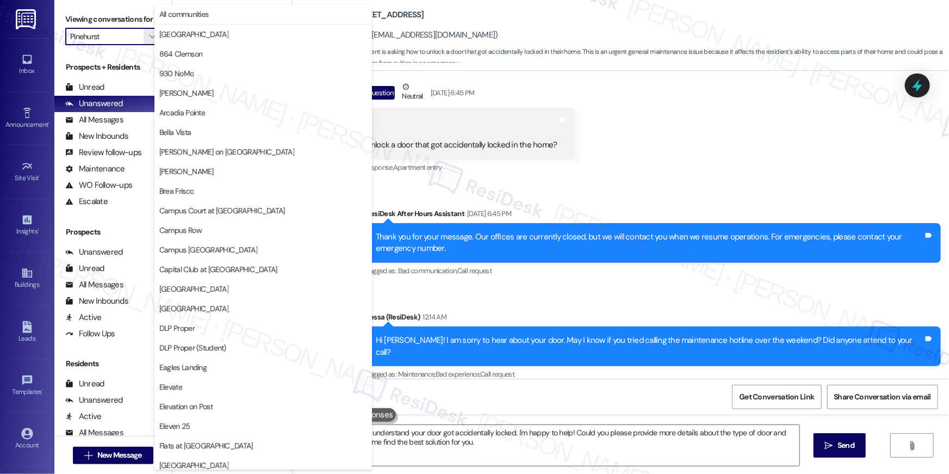
scroll to position [569, 0]
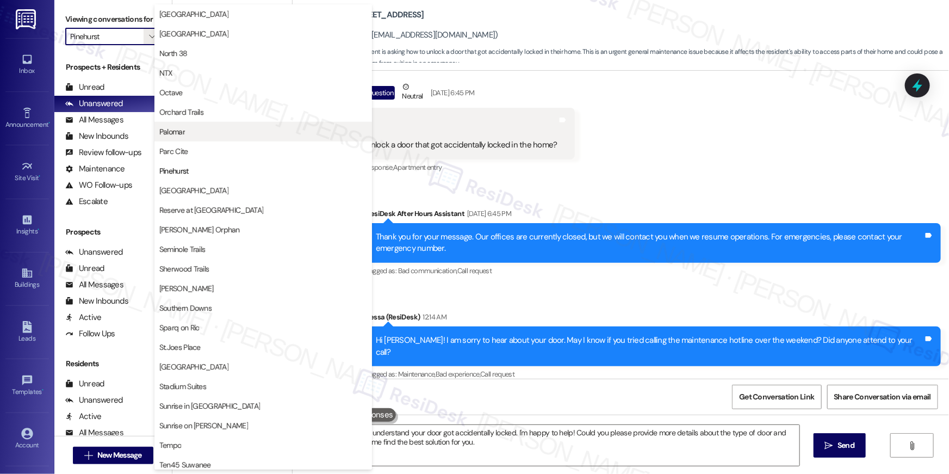
click at [188, 126] on span "Palomar" at bounding box center [263, 131] width 208 height 11
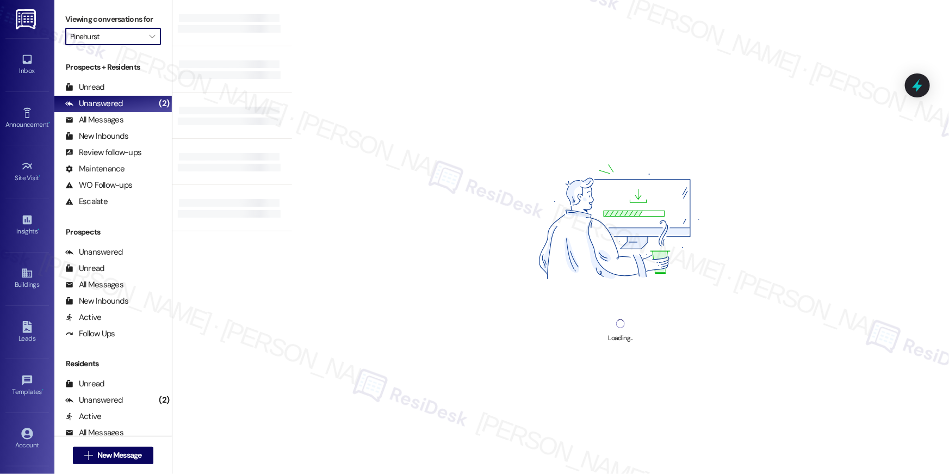
type input "Palomar"
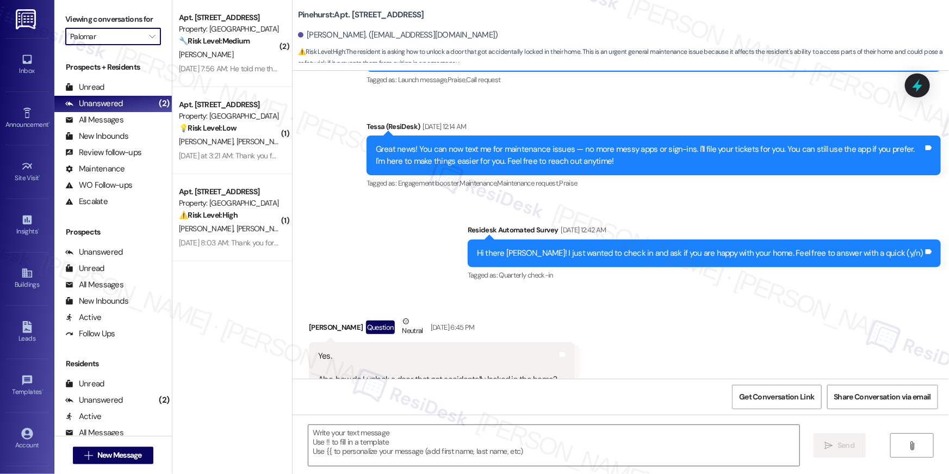
scroll to position [201, 0]
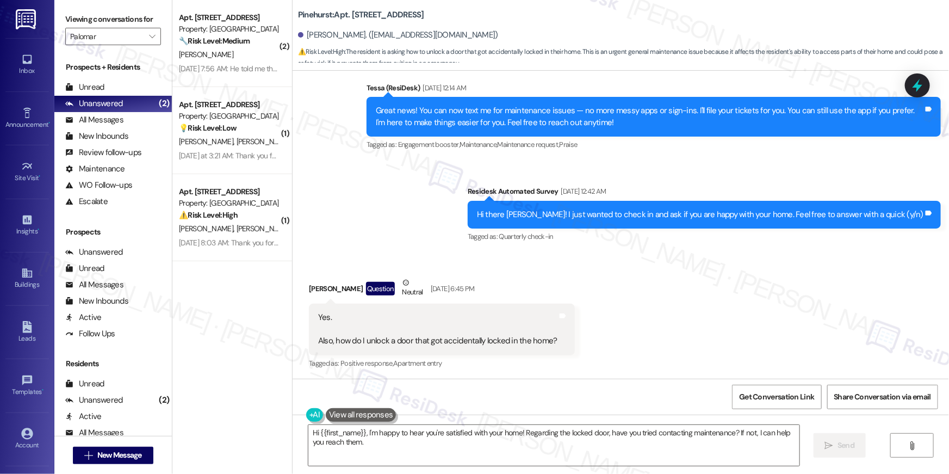
drag, startPoint x: 678, startPoint y: 325, endPoint x: 564, endPoint y: 231, distance: 148.4
click at [677, 325] on div "Received via SMS [PERSON_NAME] Question Neutral [DATE] 6:45 PM Yes. Also, how d…" at bounding box center [621, 315] width 657 height 127
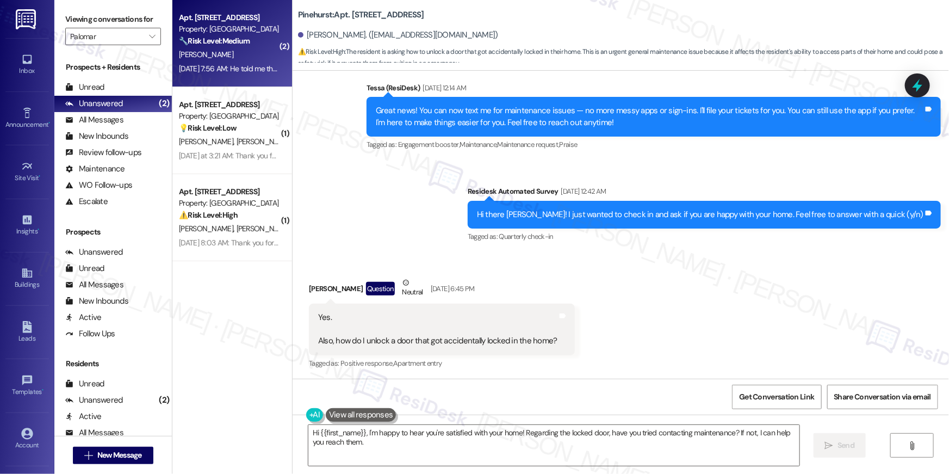
click at [244, 48] on div "[PERSON_NAME]" at bounding box center [229, 55] width 103 height 14
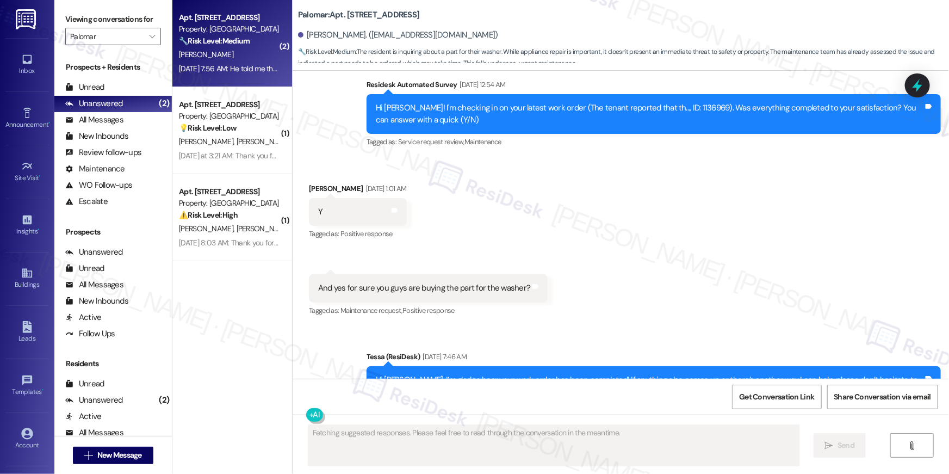
scroll to position [1778, 0]
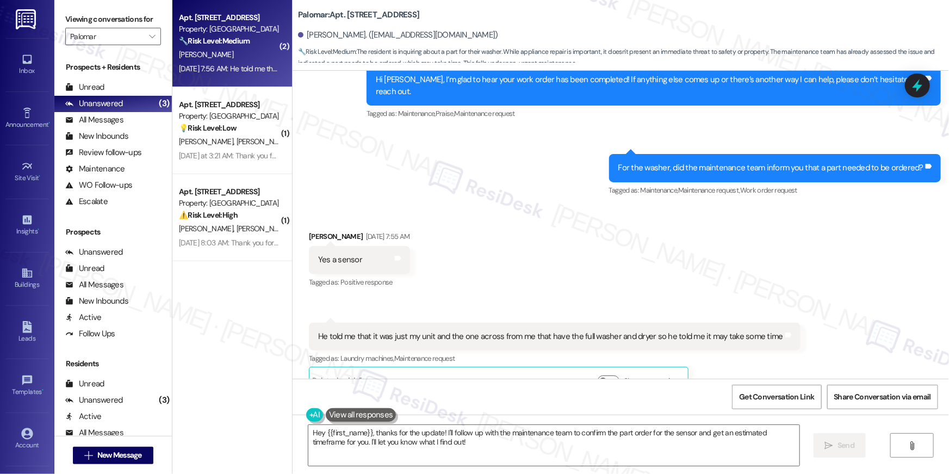
drag, startPoint x: 511, startPoint y: 258, endPoint x: 510, endPoint y: 265, distance: 6.7
click at [511, 259] on div "Received via SMS [PERSON_NAME] [DATE] 7:55 AM Yes a sensor Tags and notes Tagge…" at bounding box center [621, 304] width 657 height 196
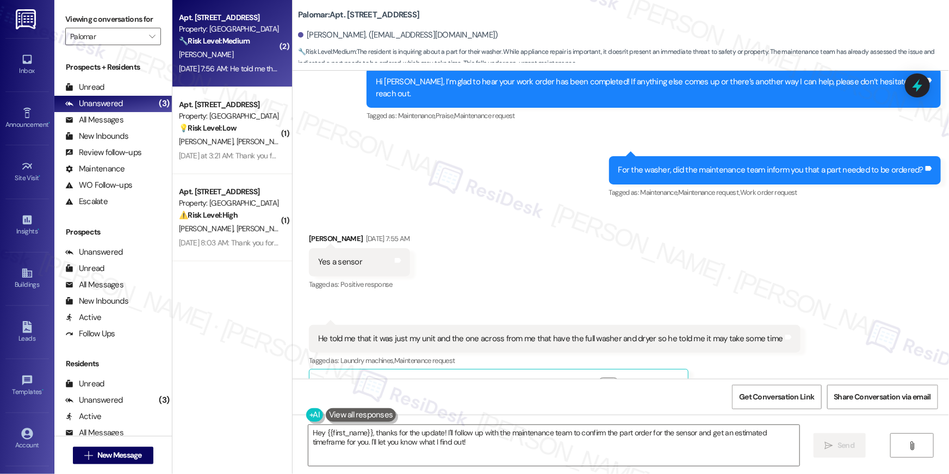
scroll to position [1558, 0]
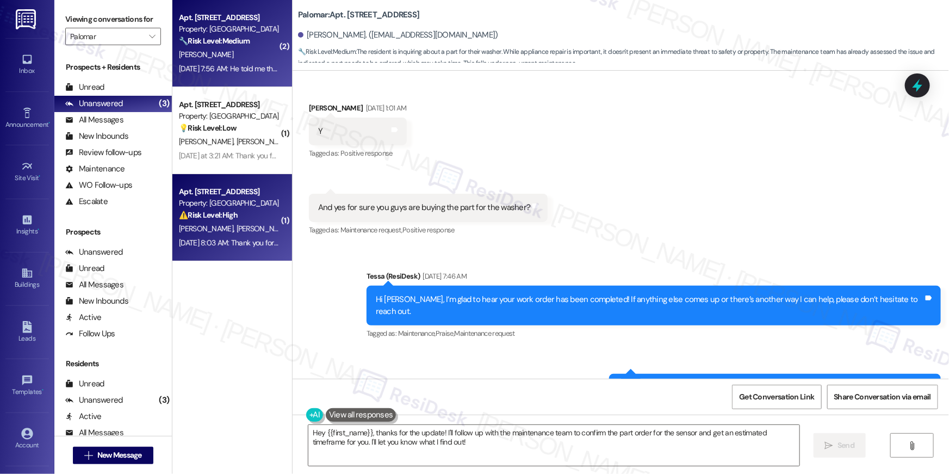
click at [207, 238] on div "[DATE] 8:03 AM: Thank you for your message. Our offices are currently closed, b…" at bounding box center [478, 243] width 599 height 10
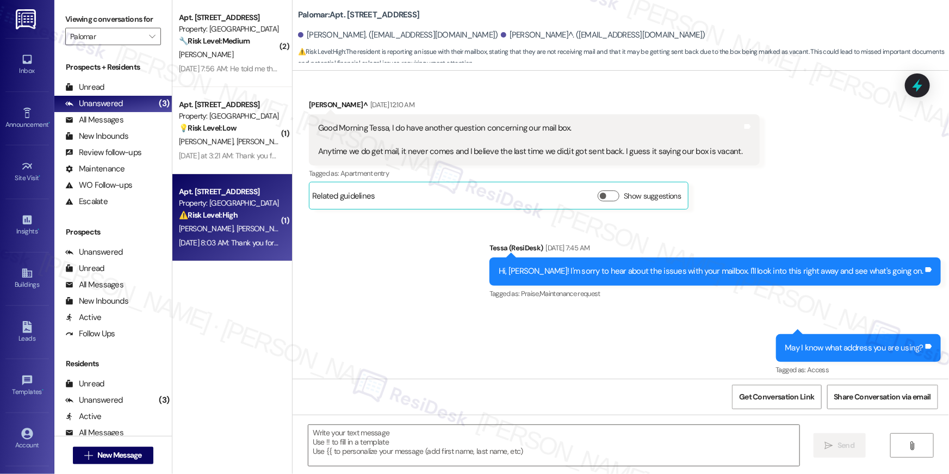
scroll to position [1719, 0]
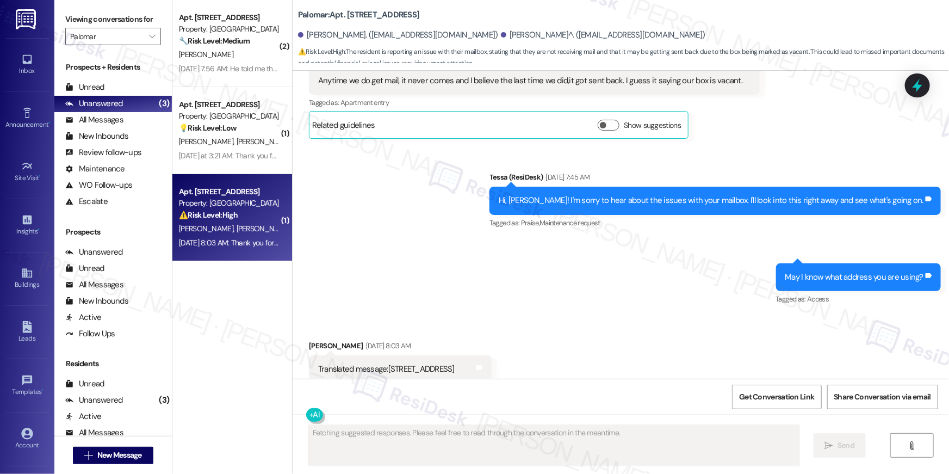
click at [492, 281] on div "Sent via SMS Tessa (ResiDesk) [DATE] 7:45 AM Hi, [PERSON_NAME]! I'm sorry to he…" at bounding box center [621, 231] width 657 height 169
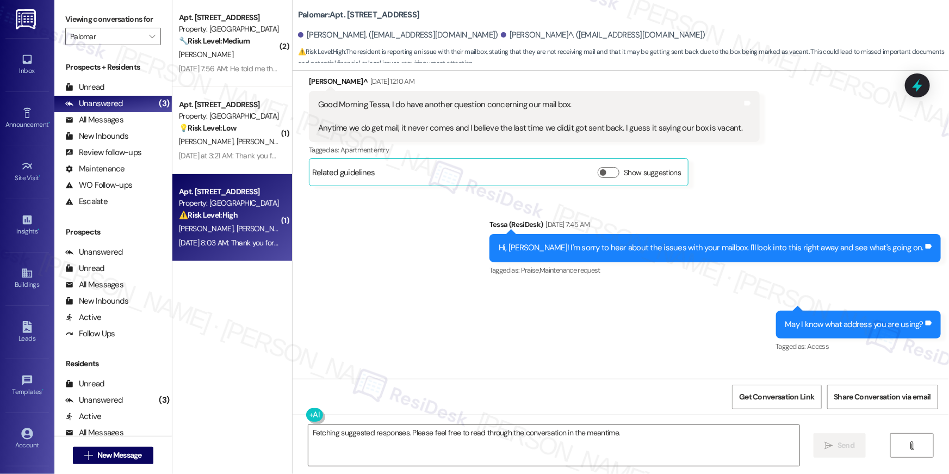
scroll to position [1823, 0]
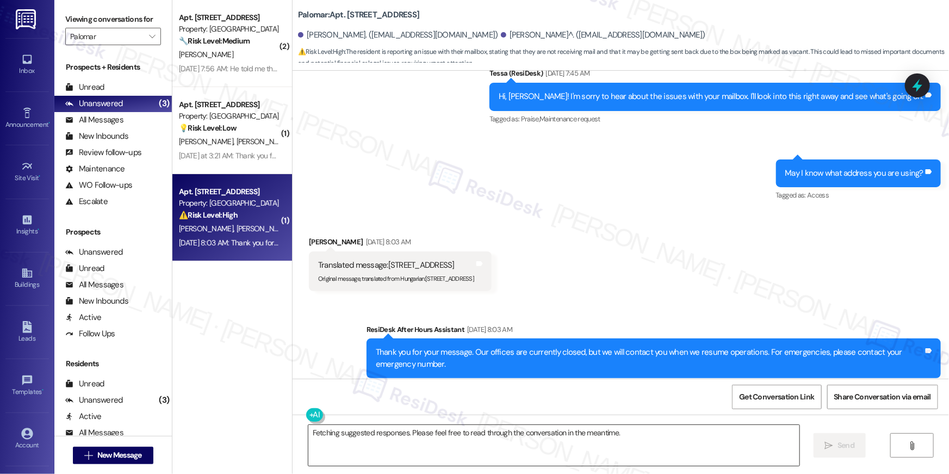
click at [596, 433] on textarea "Fetching suggested responses. Please feel free to read through the conversation…" at bounding box center [553, 445] width 491 height 41
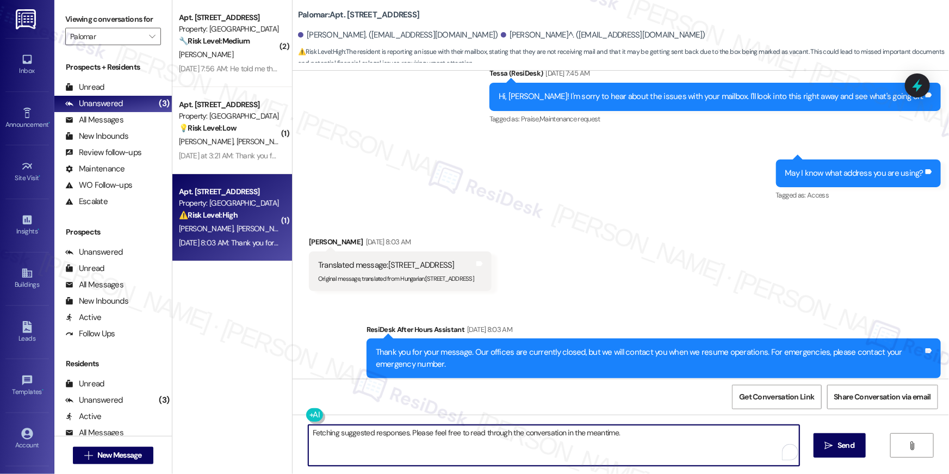
click at [619, 454] on textarea "Fetching suggested responses. Please feel free to read through the conversation…" at bounding box center [553, 445] width 491 height 41
drag, startPoint x: 348, startPoint y: 423, endPoint x: 305, endPoint y: 422, distance: 43.0
click at [305, 424] on div "Fetching suggested responses. Please feel free to read through the conversation…" at bounding box center [548, 445] width 492 height 42
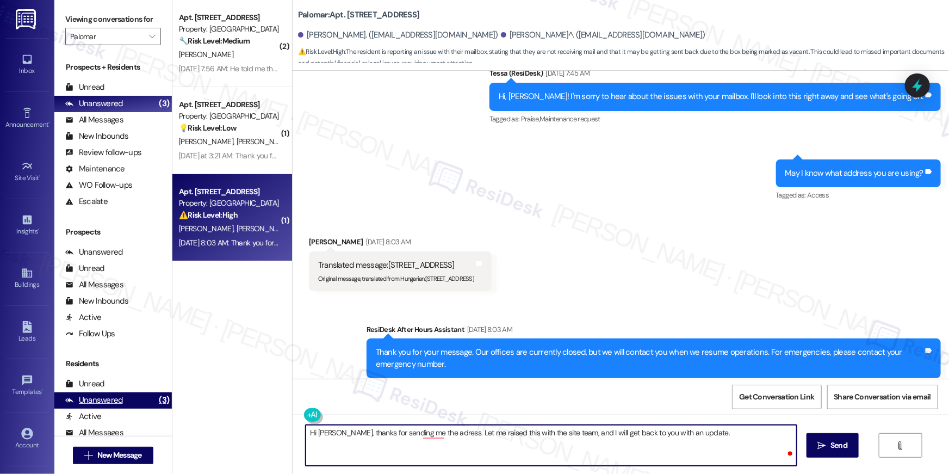
type textarea "Hi [PERSON_NAME], thanks for sending me the adress. Let me raised this with the…"
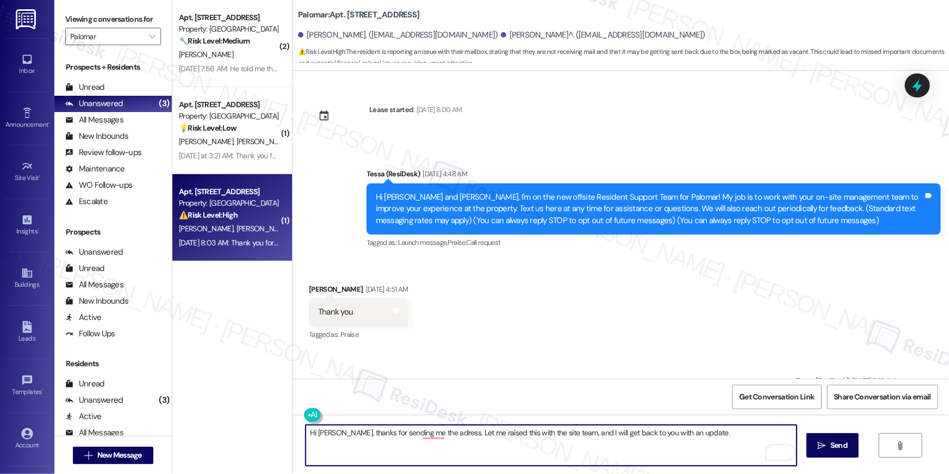
scroll to position [1823, 0]
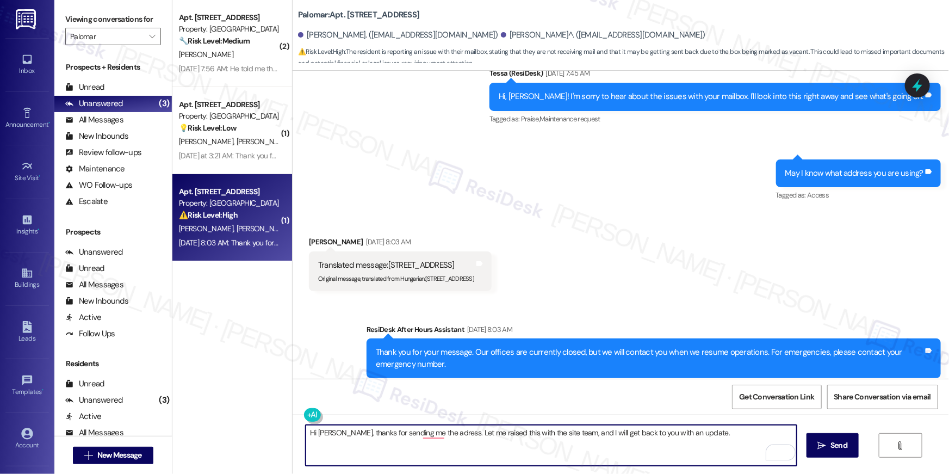
drag, startPoint x: 424, startPoint y: 432, endPoint x: 430, endPoint y: 433, distance: 6.6
click at [424, 432] on textarea "Hi [PERSON_NAME], thanks for sending me the adress. Let me raised this with the…" at bounding box center [551, 445] width 491 height 41
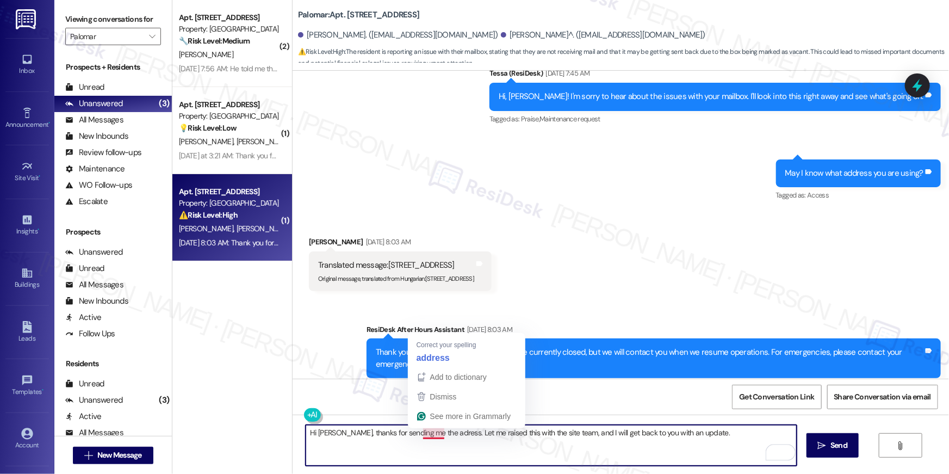
type textarea "Hi [PERSON_NAME], thanks for sending me the address. Let me raised this with th…"
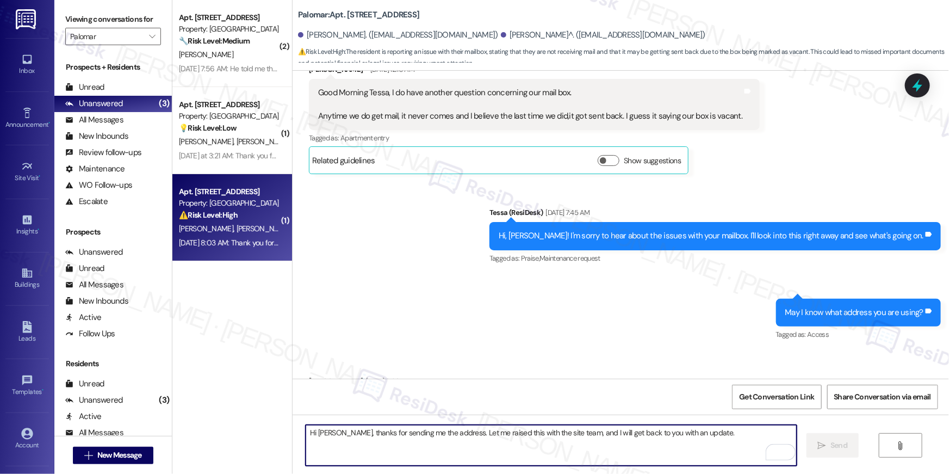
scroll to position [1682, 0]
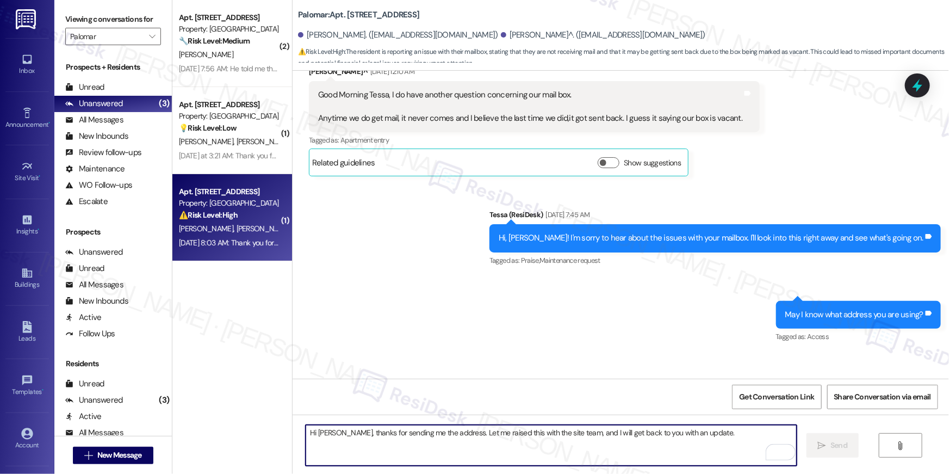
click at [661, 450] on textarea "Hi [PERSON_NAME], thanks for sending me the address. Let me raised this with th…" at bounding box center [551, 445] width 491 height 41
click at [662, 450] on textarea "Hi [PERSON_NAME], thanks for sending me the address. Let me raised this with th…" at bounding box center [551, 445] width 491 height 41
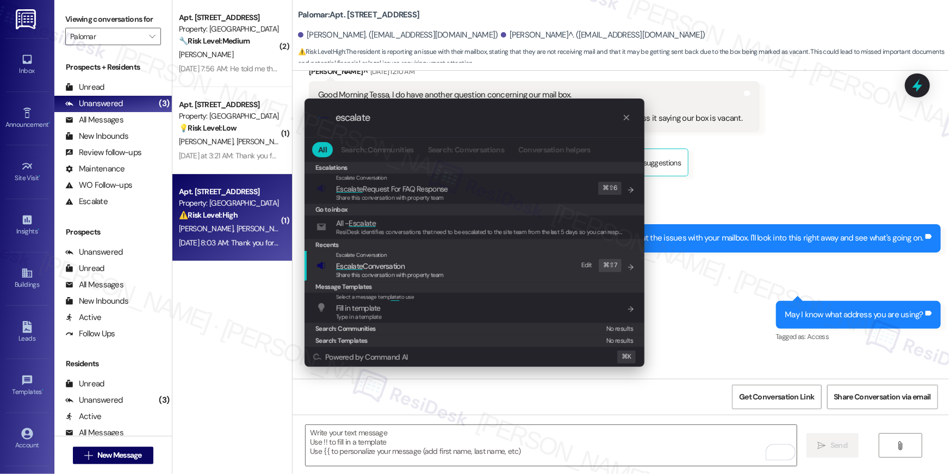
type input "escalate"
click at [468, 260] on div "Escalate Conversation Escalate Conversation Share this conversation with proper…" at bounding box center [476, 265] width 318 height 29
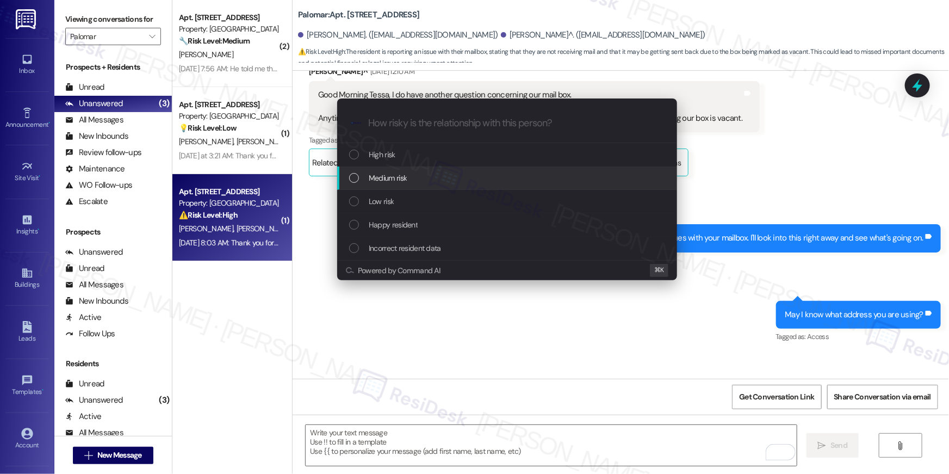
click at [395, 179] on span "Medium risk" at bounding box center [388, 178] width 38 height 12
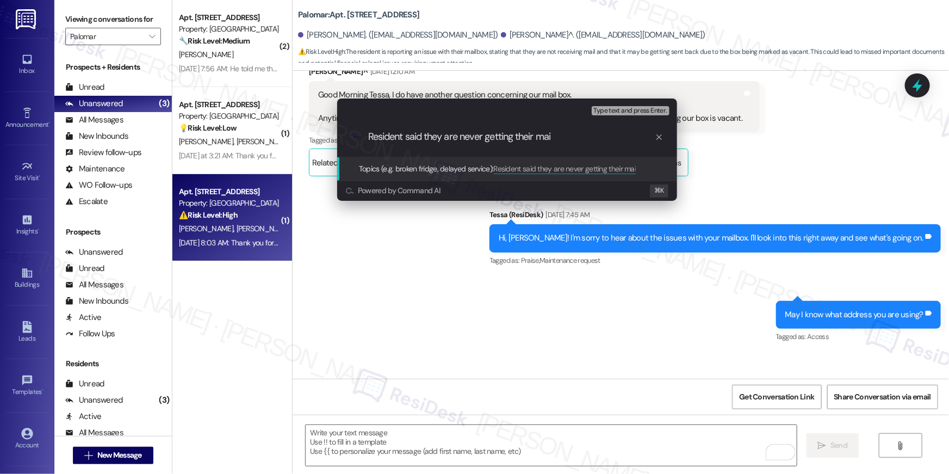
type input "Resident said they are never getting their mail"
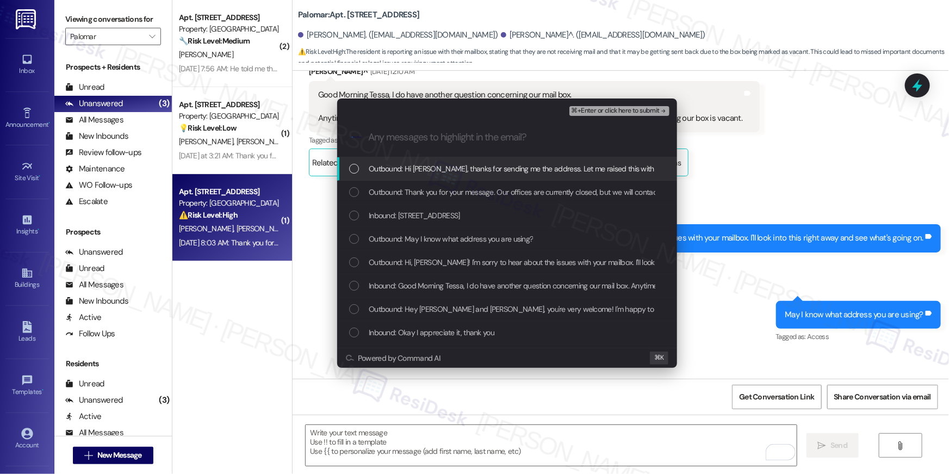
drag, startPoint x: 349, startPoint y: 170, endPoint x: 355, endPoint y: 190, distance: 21.0
click at [350, 171] on div "List of options" at bounding box center [354, 169] width 10 height 10
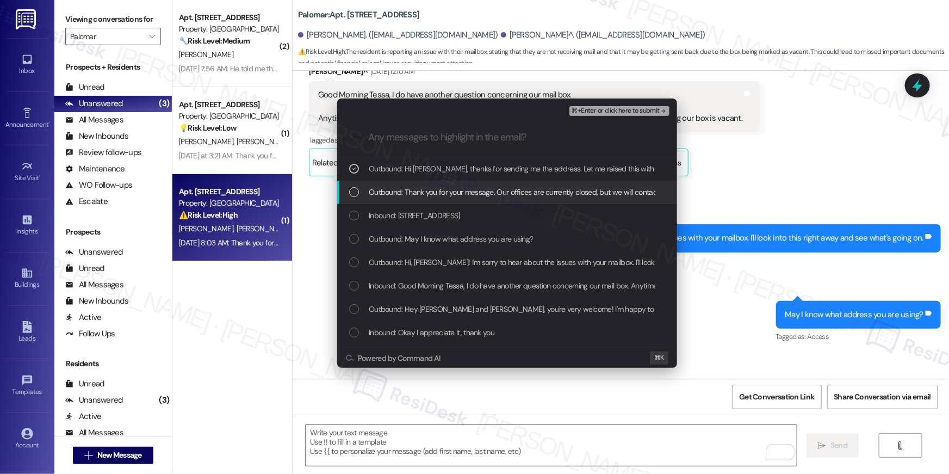
click at [355, 194] on div "List of options" at bounding box center [354, 192] width 10 height 10
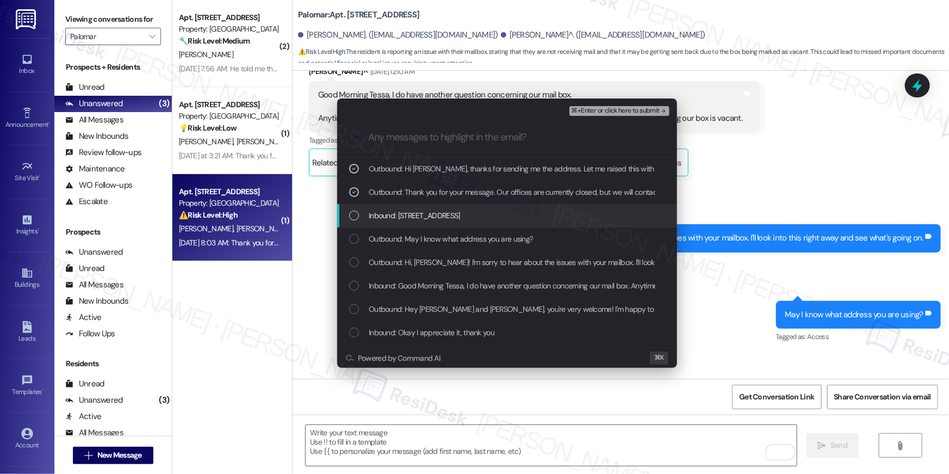
click at [351, 215] on div "List of options" at bounding box center [354, 216] width 10 height 10
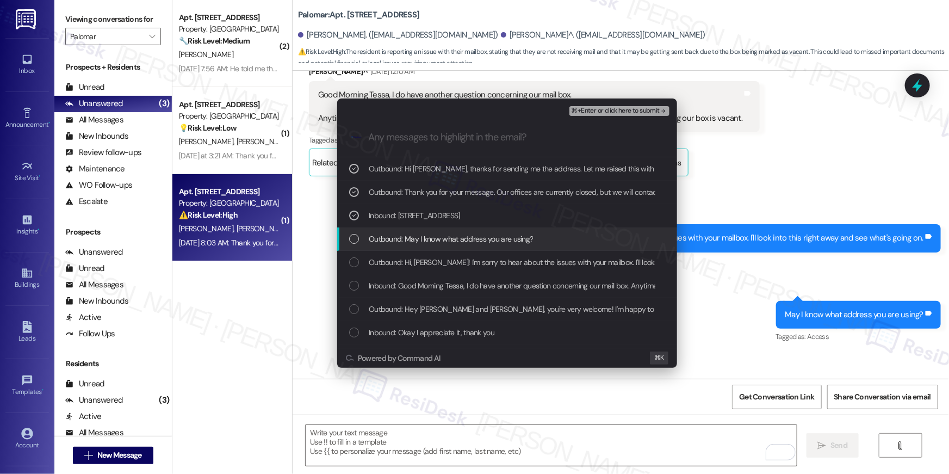
click at [351, 234] on div "List of options" at bounding box center [354, 239] width 10 height 10
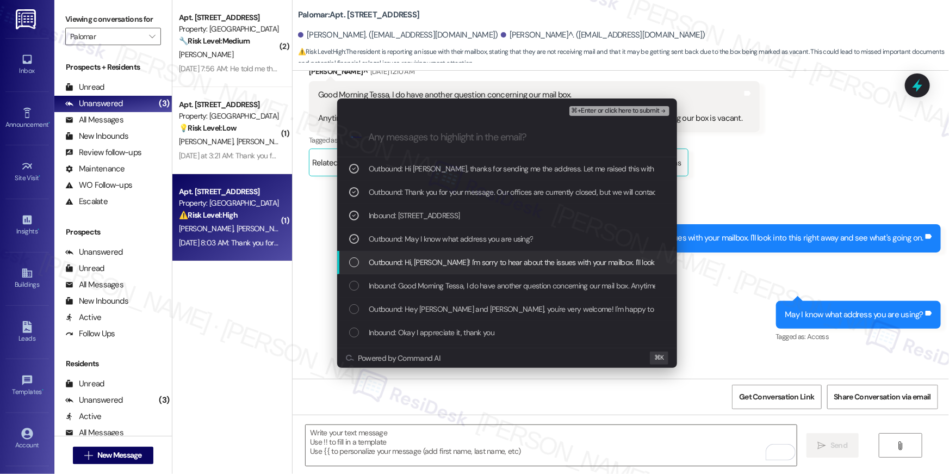
click at [357, 263] on div "List of options" at bounding box center [354, 262] width 10 height 10
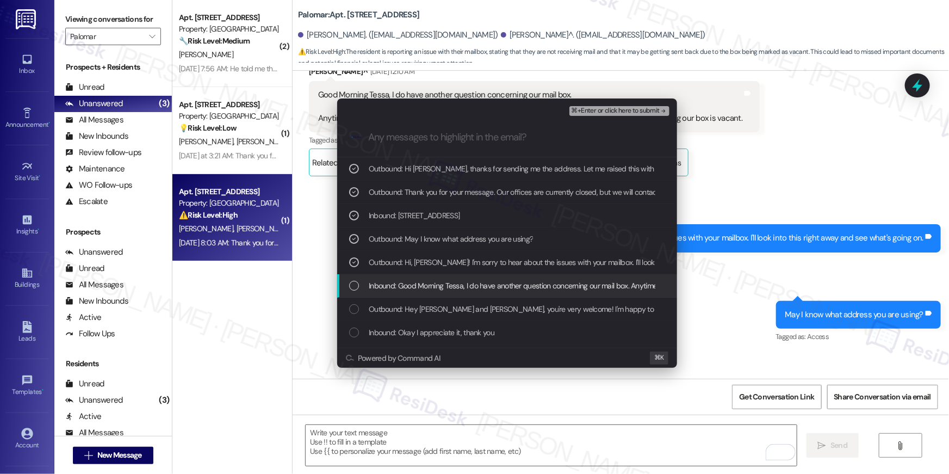
click at [356, 277] on div "Inbound: Good Morning Tessa, I do have another question concerning our mail box…" at bounding box center [507, 285] width 340 height 23
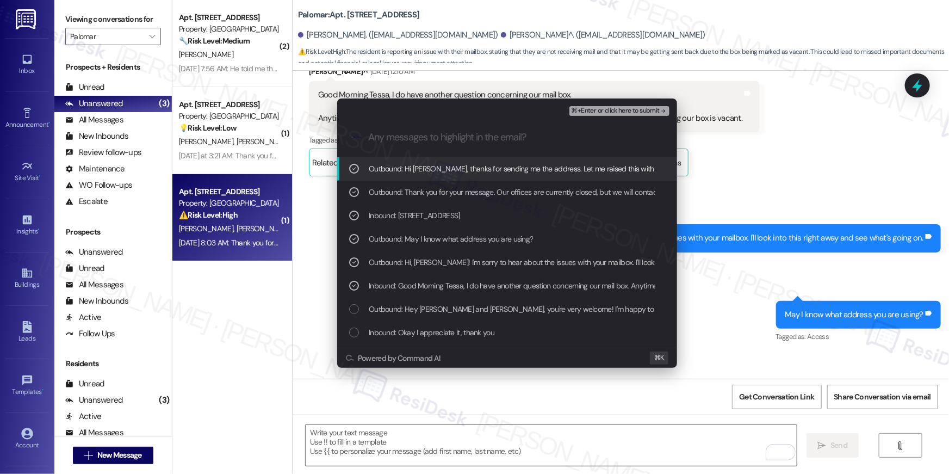
click at [623, 112] on span "⌘+Enter or click here to submit" at bounding box center [616, 111] width 88 height 8
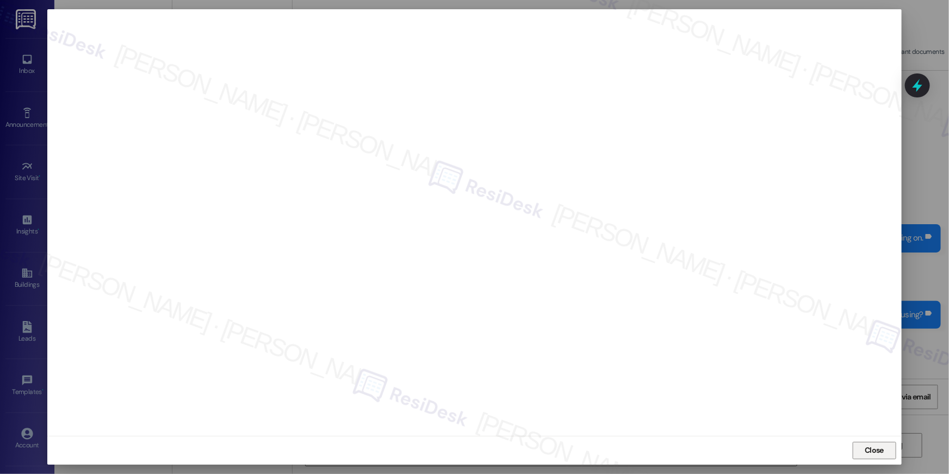
click at [885, 452] on span "Close" at bounding box center [874, 449] width 23 height 11
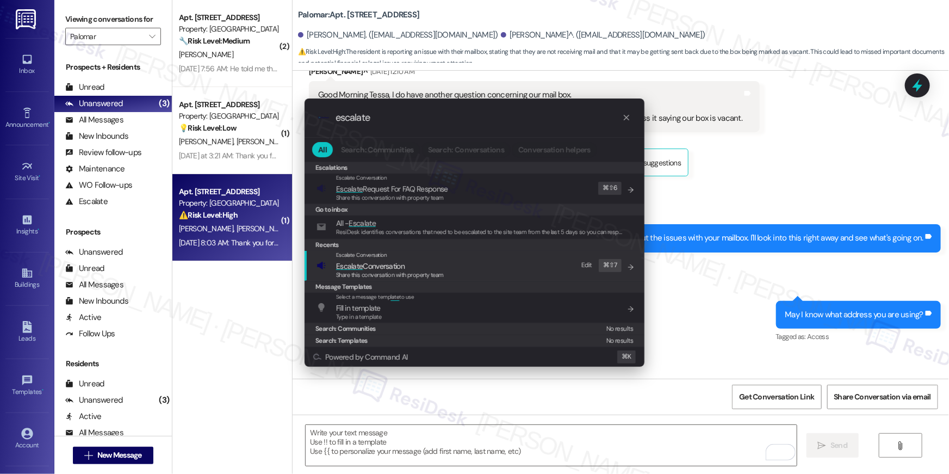
type input "escalate"
drag, startPoint x: 407, startPoint y: 264, endPoint x: 411, endPoint y: 240, distance: 23.7
click at [407, 264] on span "Escalate Conversation" at bounding box center [390, 266] width 108 height 12
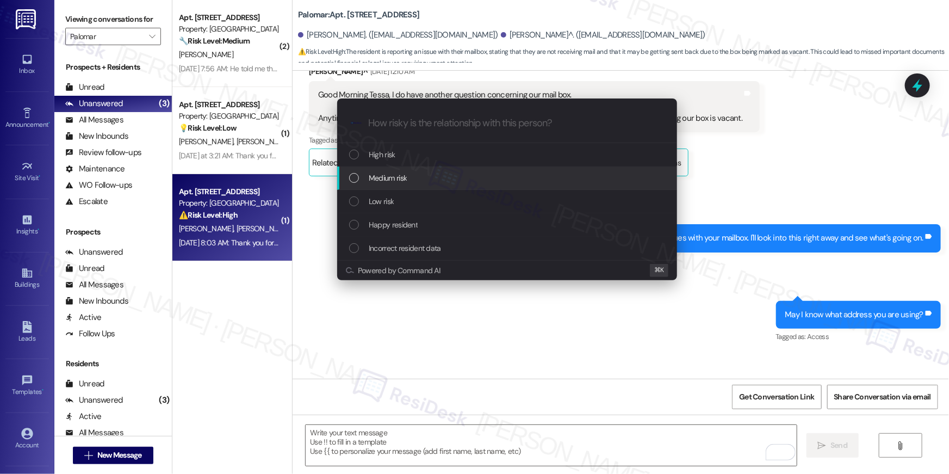
click at [395, 176] on span "Medium risk" at bounding box center [388, 178] width 38 height 12
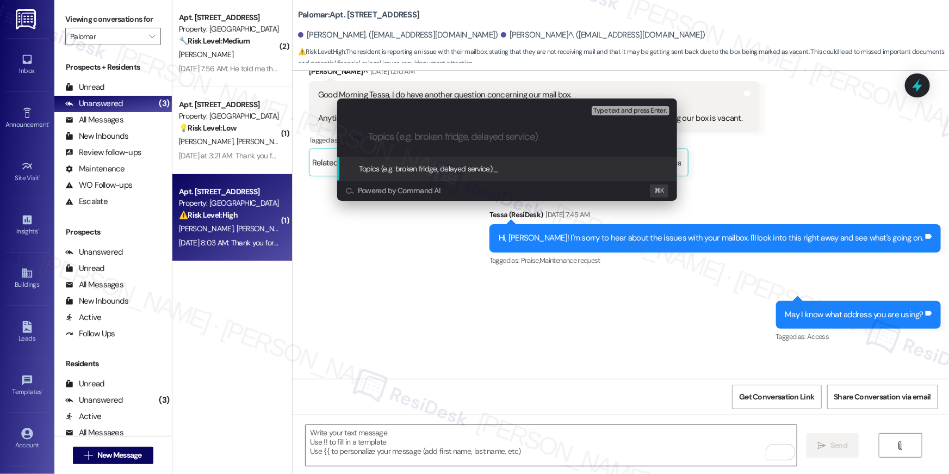
paste input "Resident said they are never getting their mail"
type input "Resident said they are never getting their mail"
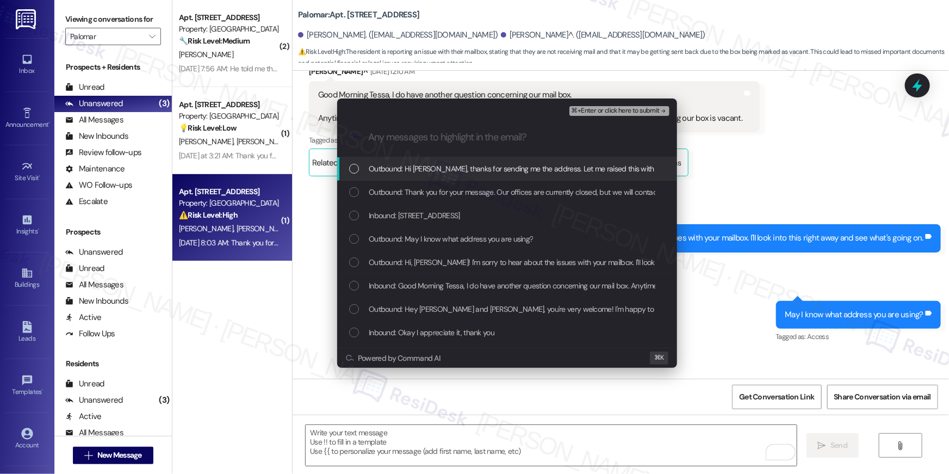
click at [356, 169] on div "List of options" at bounding box center [354, 169] width 10 height 10
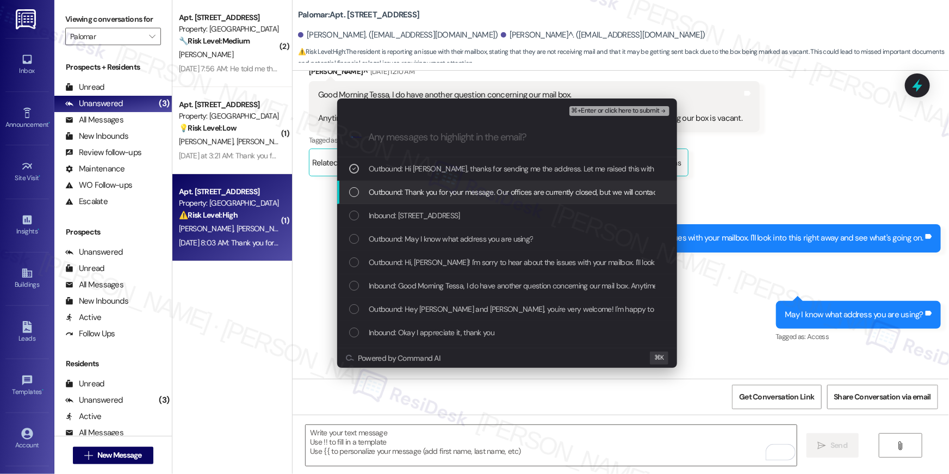
drag, startPoint x: 356, startPoint y: 189, endPoint x: 354, endPoint y: 213, distance: 24.0
click at [356, 189] on div "List of options" at bounding box center [354, 192] width 10 height 10
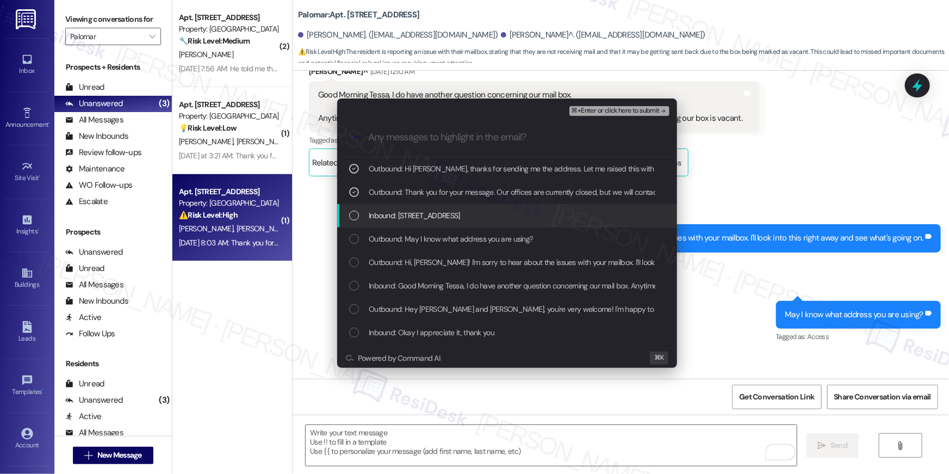
drag, startPoint x: 353, startPoint y: 218, endPoint x: 356, endPoint y: 225, distance: 7.6
click at [353, 218] on div "List of options" at bounding box center [354, 216] width 10 height 10
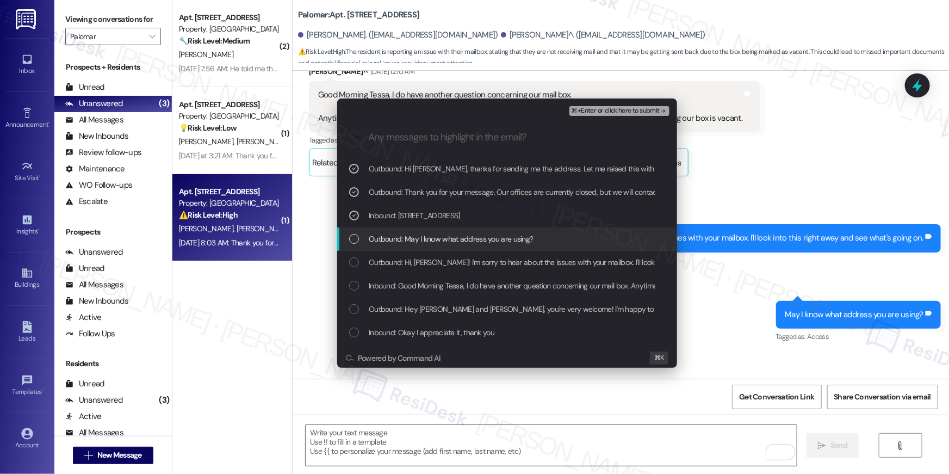
drag, startPoint x: 355, startPoint y: 240, endPoint x: 350, endPoint y: 260, distance: 20.2
click at [354, 240] on div "List of options" at bounding box center [354, 239] width 10 height 10
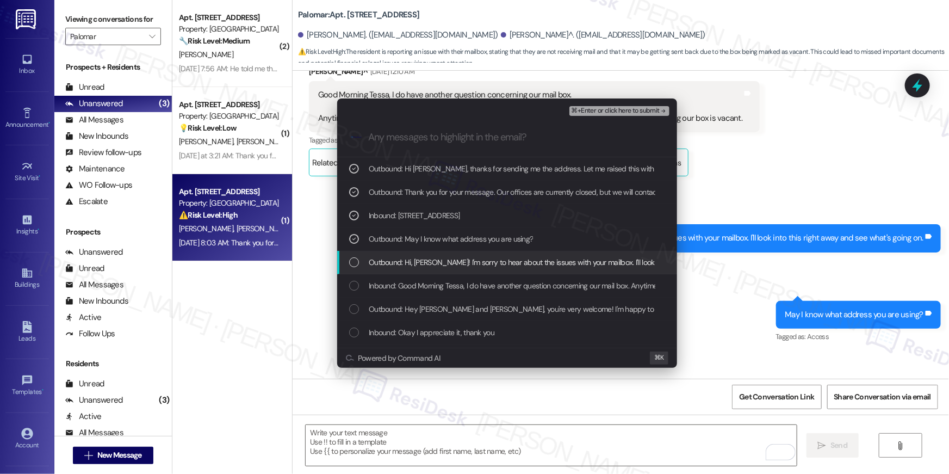
click at [350, 262] on div "List of options" at bounding box center [354, 262] width 10 height 10
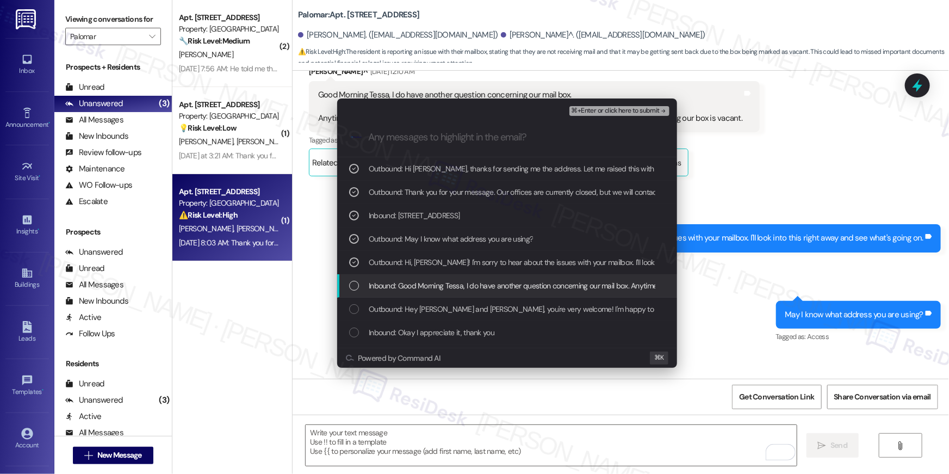
click at [351, 293] on div "Inbound: Good Morning Tessa, I do have another question concerning our mail box…" at bounding box center [507, 285] width 340 height 23
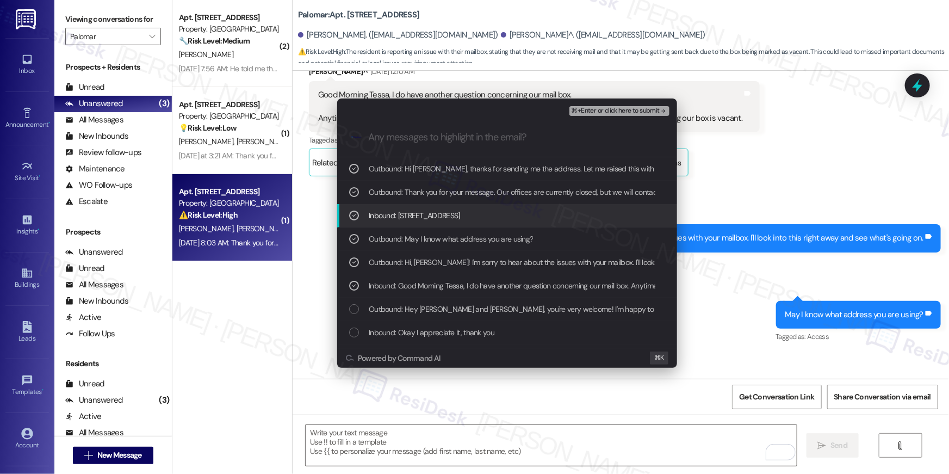
click at [598, 107] on span "⌘+Enter or click here to submit" at bounding box center [616, 111] width 88 height 8
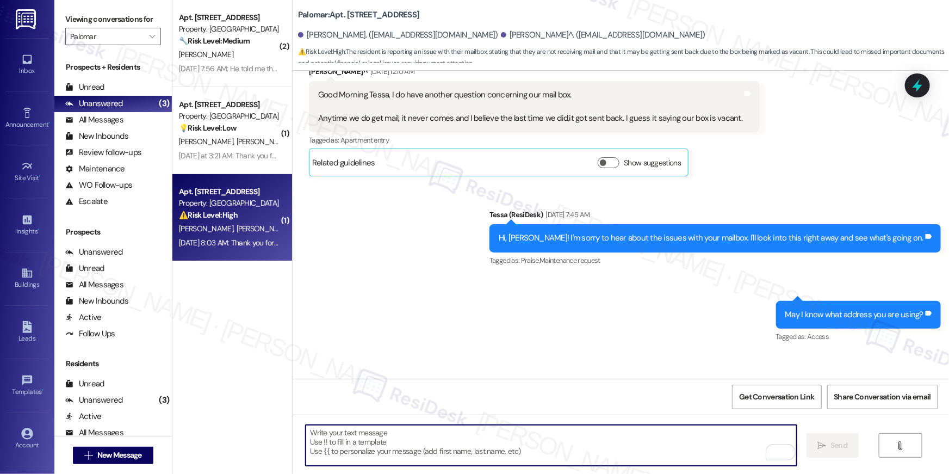
scroll to position [0, 0]
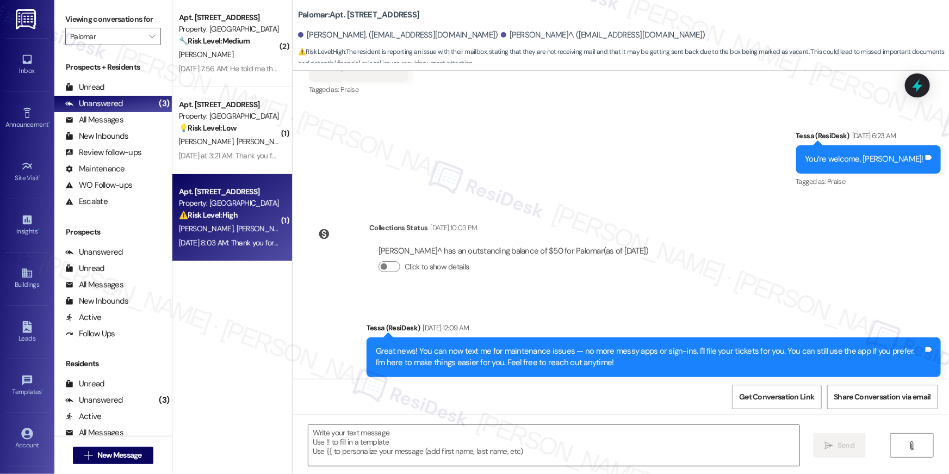
type textarea "Fetching suggested responses. Please feel free to read through the conversation…"
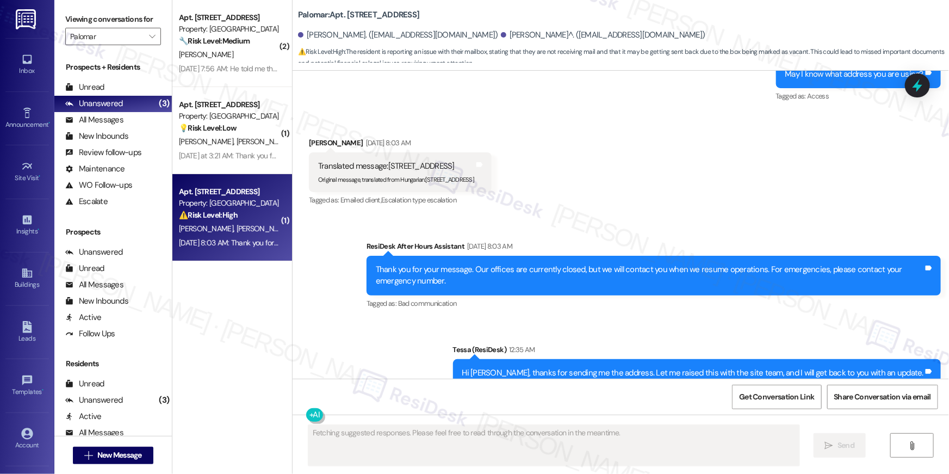
scroll to position [1931, 0]
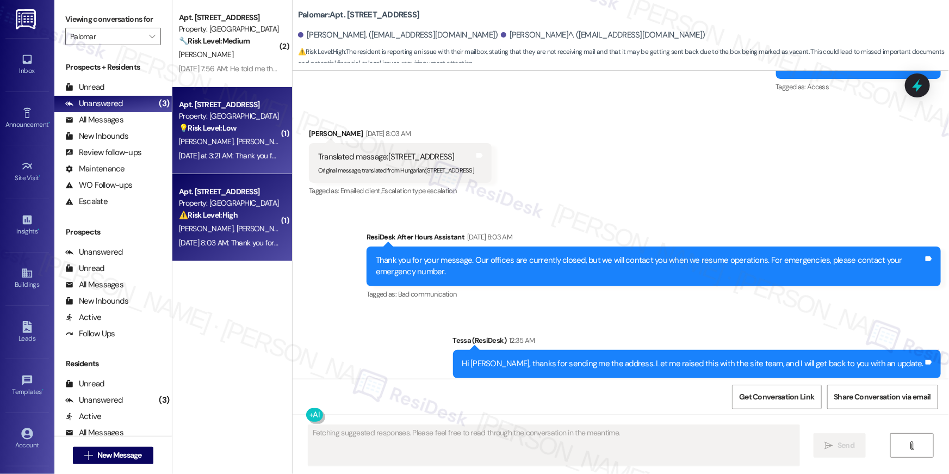
click at [220, 132] on strong "💡 Risk Level: Low" at bounding box center [208, 128] width 58 height 10
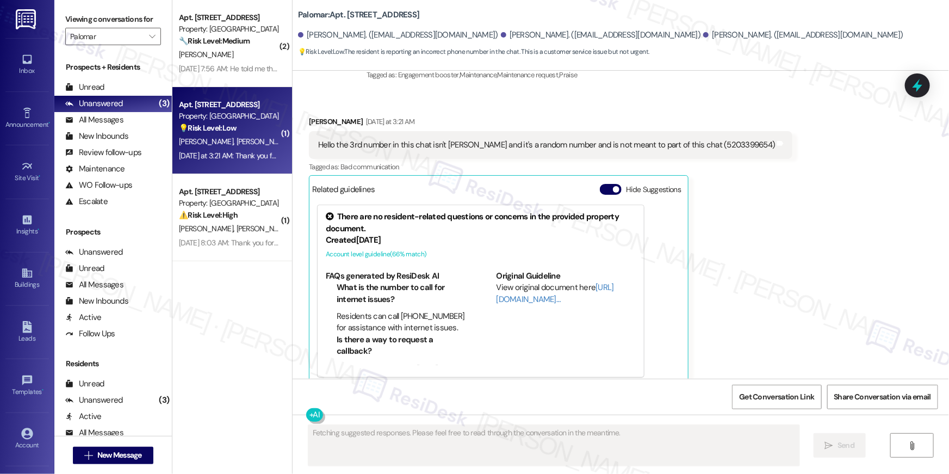
scroll to position [386, 0]
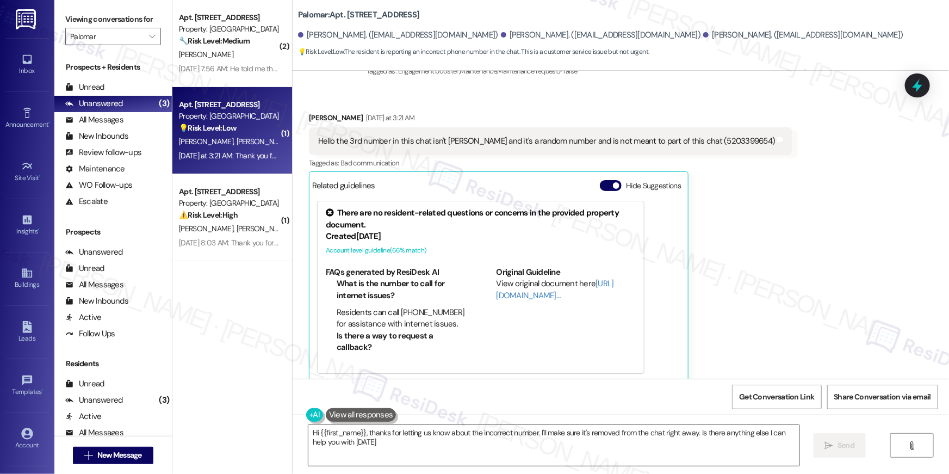
type textarea "Hi {{first_name}}, thanks for letting us know about the incorrect number. I'll …"
click at [418, 454] on textarea "Hi {{first_name}}, thanks for letting us know about the incorrect number. I'll …" at bounding box center [553, 445] width 491 height 41
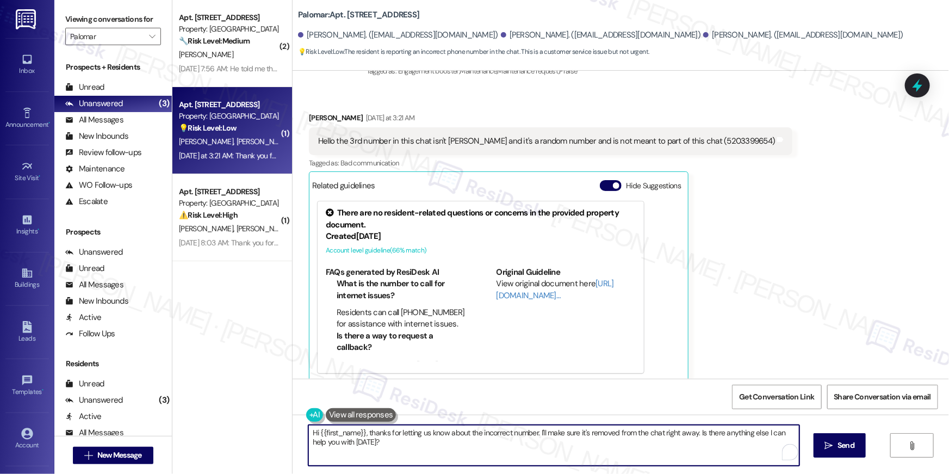
click at [464, 444] on textarea "Hi {{first_name}}, thanks for letting us know about the incorrect number. I'll …" at bounding box center [553, 445] width 491 height 41
click at [715, 447] on textarea "Hi {{first_name}}, thanks for letting us know about the incorrect number. I'll …" at bounding box center [551, 445] width 491 height 41
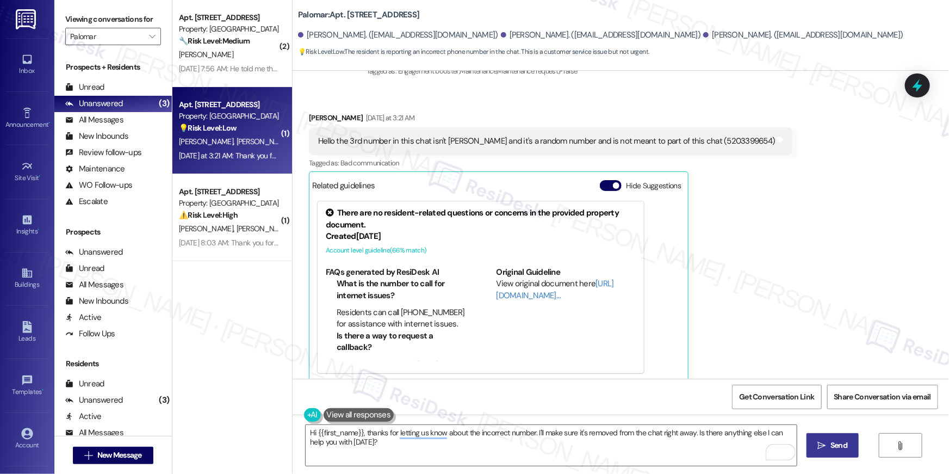
click at [842, 448] on span "Send" at bounding box center [839, 445] width 17 height 11
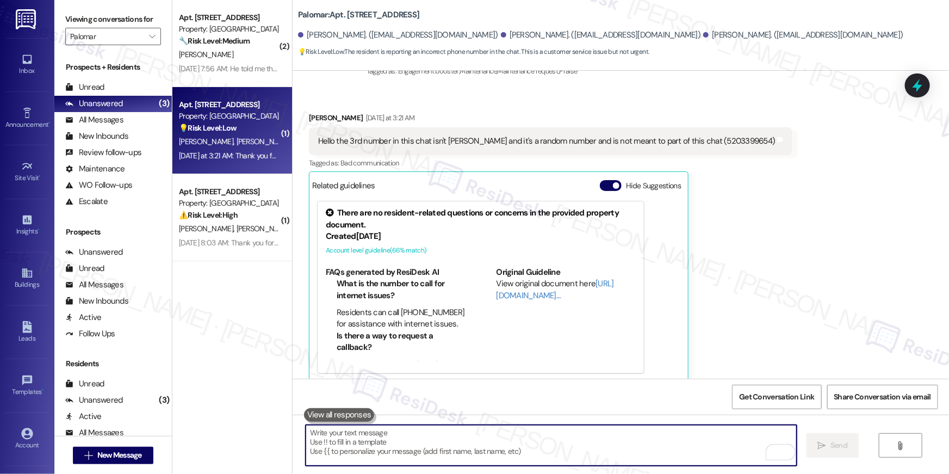
click at [617, 445] on textarea "To enrich screen reader interactions, please activate Accessibility in Grammarl…" at bounding box center [551, 445] width 491 height 41
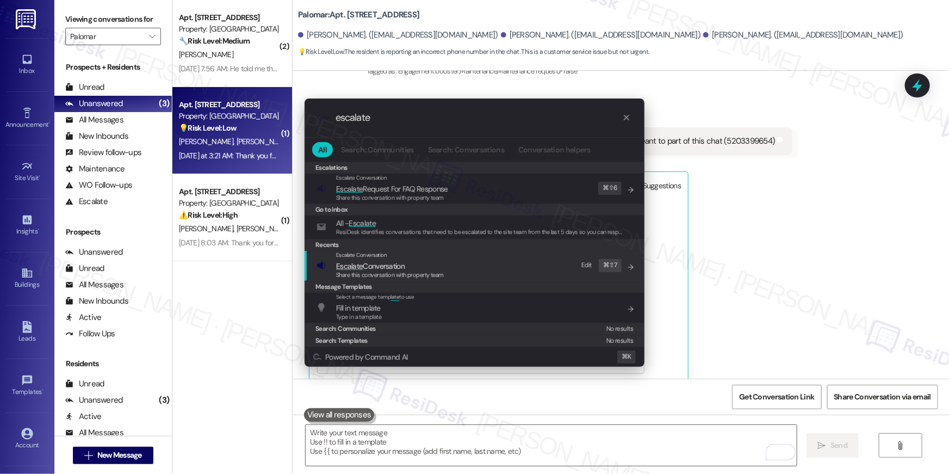
type input "escalate"
drag, startPoint x: 404, startPoint y: 277, endPoint x: 408, endPoint y: 272, distance: 6.2
click at [404, 276] on span "Share this conversation with property team" at bounding box center [390, 275] width 108 height 8
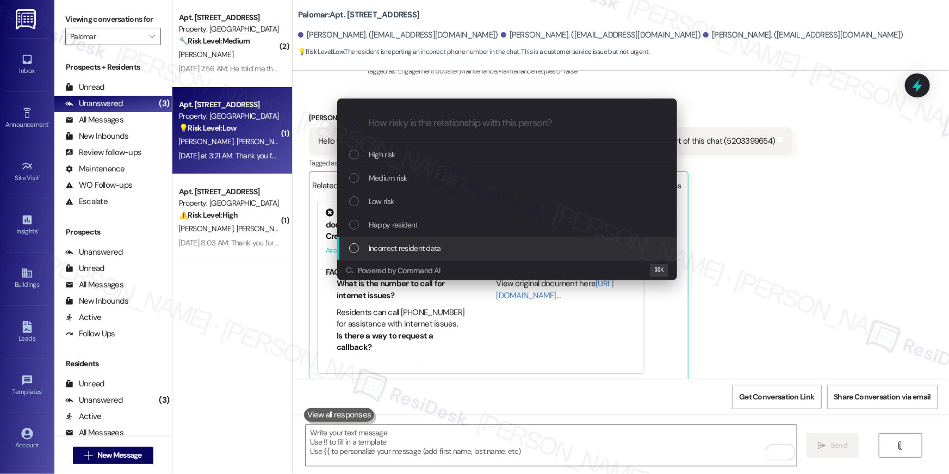
click at [415, 249] on span "Incorrect resident data" at bounding box center [405, 248] width 72 height 12
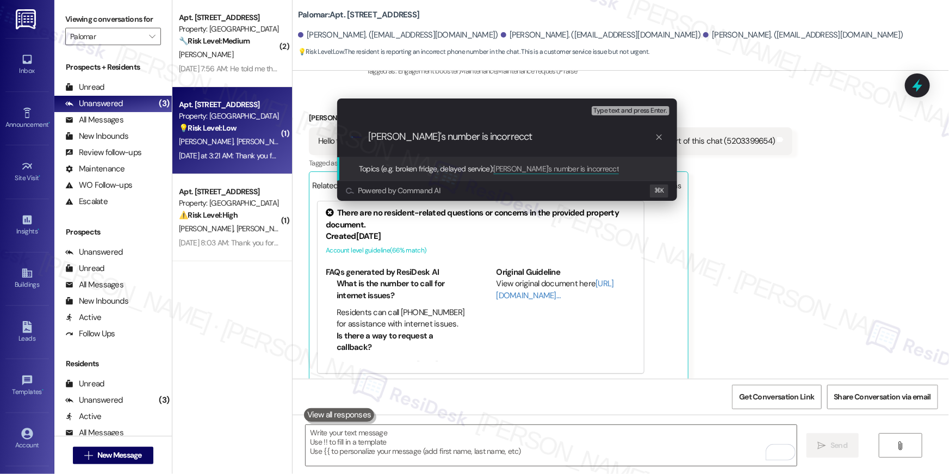
click at [484, 138] on input "Anthony's number is incorrecct" at bounding box center [511, 136] width 287 height 11
type input "Anthony's number is incorrect"
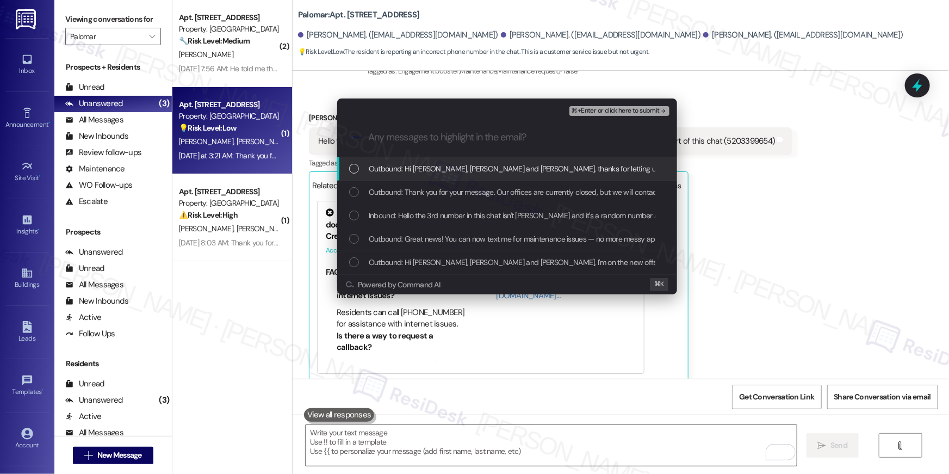
click at [518, 171] on span "Outbound: Hi Judith, Anthony and Jeremy, thanks for letting us know about the i…" at bounding box center [726, 169] width 714 height 12
click at [509, 190] on span "Outbound: Thank you for your message. Our offices are currently closed, but we …" at bounding box center [660, 192] width 583 height 12
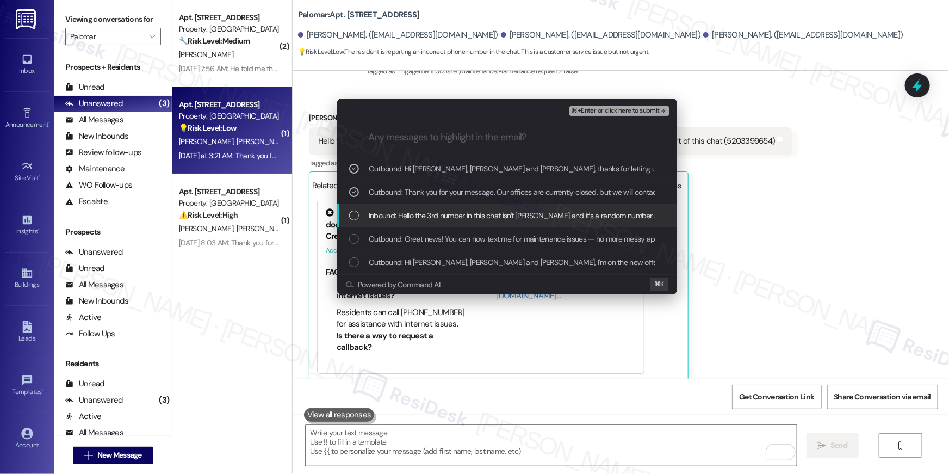
click at [510, 213] on span "Inbound: Hello the 3rd number in this chat isn't Anthony and it's a random numb…" at bounding box center [593, 215] width 449 height 12
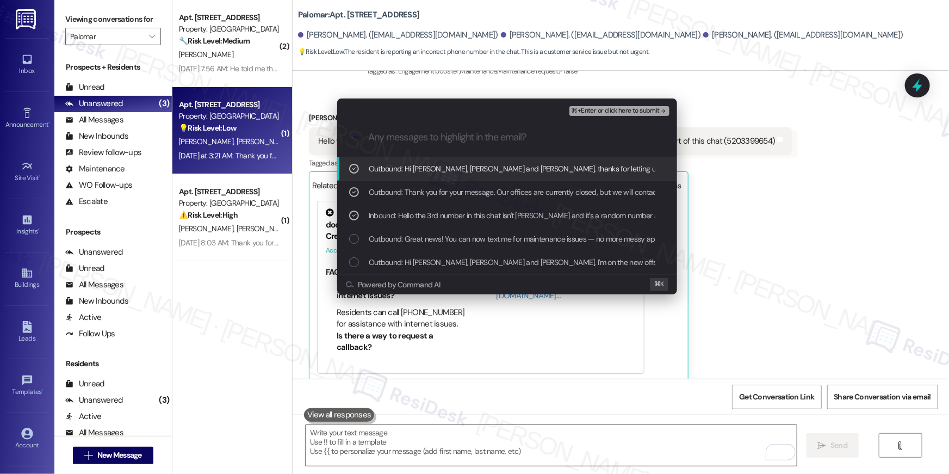
click at [606, 113] on span "⌘+Enter or click here to submit" at bounding box center [616, 111] width 88 height 8
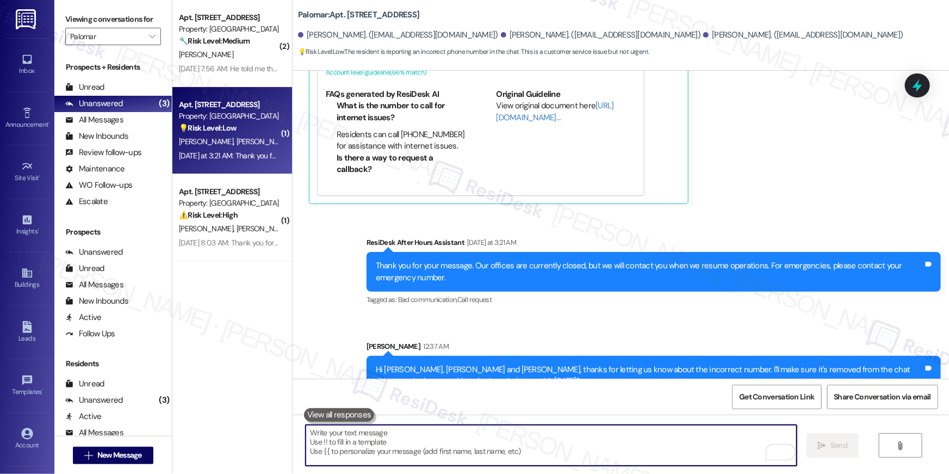
scroll to position [577, 0]
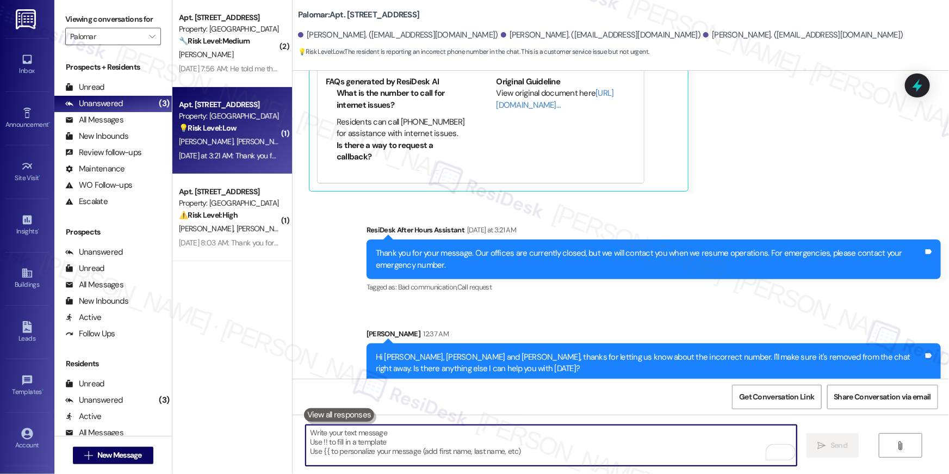
click at [737, 448] on textarea "To enrich screen reader interactions, please activate Accessibility in Grammarl…" at bounding box center [551, 445] width 491 height 41
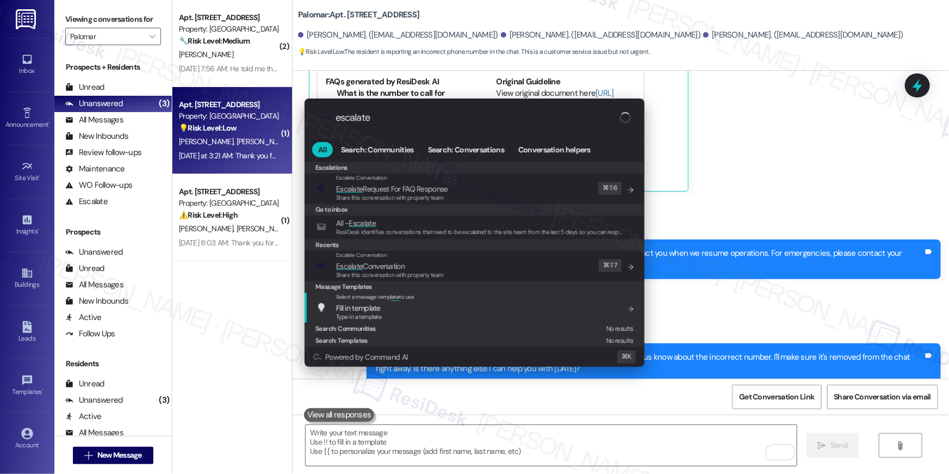
type input "escalate"
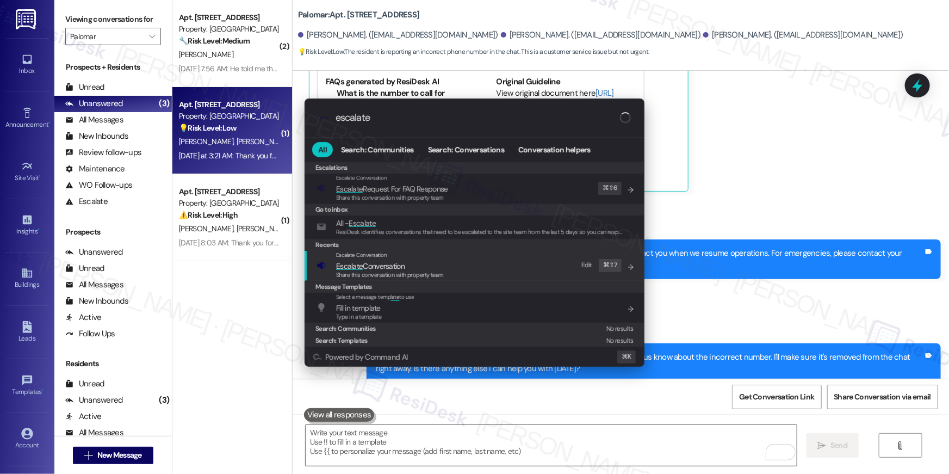
click at [483, 272] on div "Escalate Conversation Escalate Conversation Share this conversation with proper…" at bounding box center [476, 265] width 318 height 29
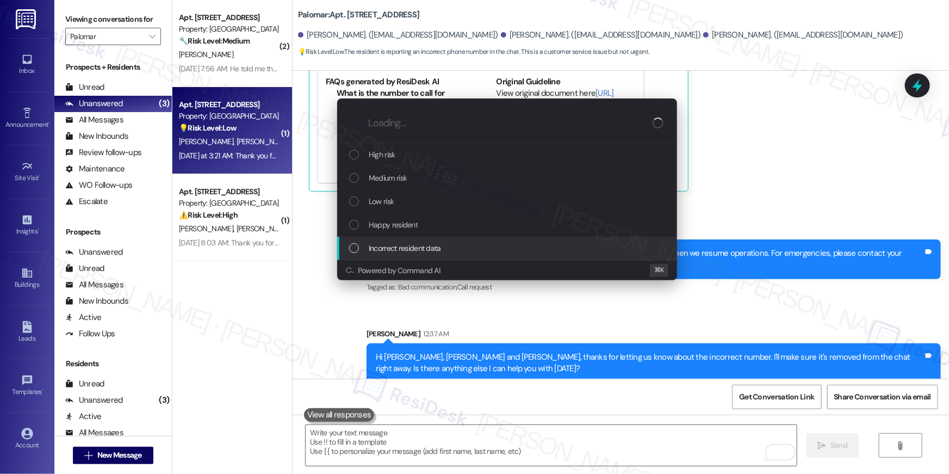
click at [404, 248] on span "Incorrect resident data" at bounding box center [405, 248] width 72 height 12
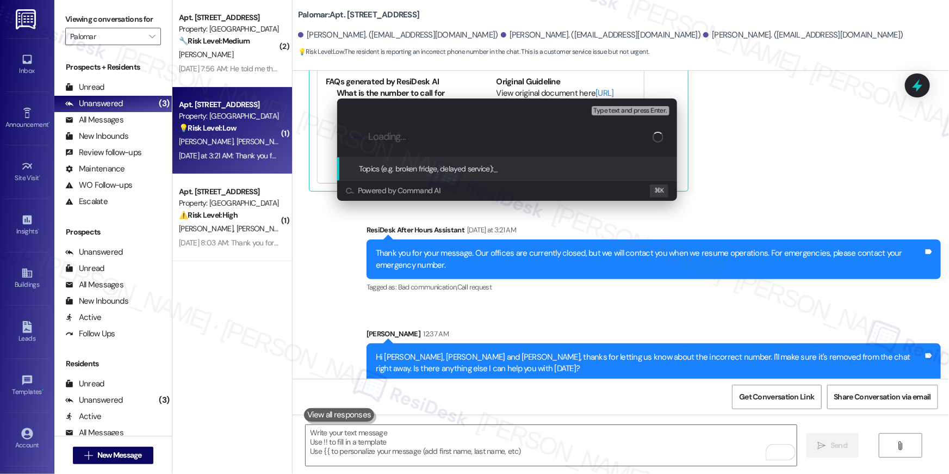
paste input "Anthony's number is incorrect"
type input "Anthony's number is incorrect"
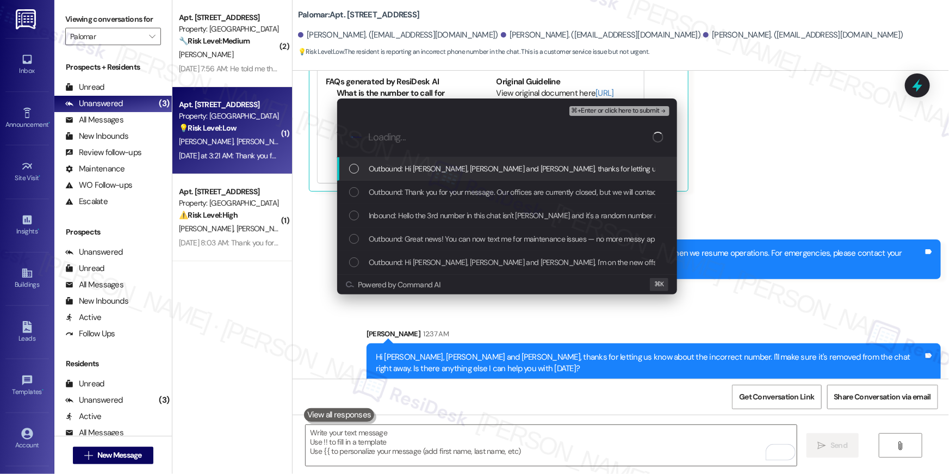
drag, startPoint x: 415, startPoint y: 166, endPoint x: 412, endPoint y: 173, distance: 7.1
click at [412, 173] on span "Outbound: Hi Judith, Anthony and Jeremy, thanks for letting us know about the i…" at bounding box center [726, 169] width 714 height 12
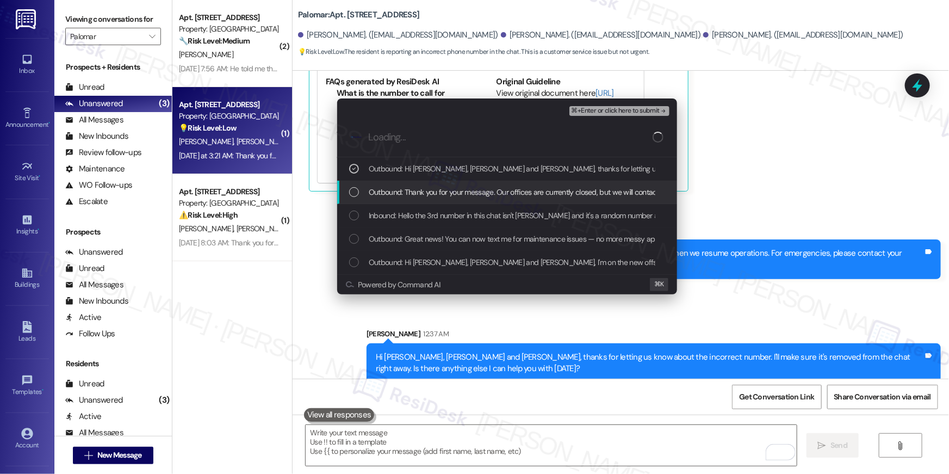
drag, startPoint x: 413, startPoint y: 191, endPoint x: 412, endPoint y: 196, distance: 5.5
click at [413, 191] on span "Outbound: Thank you for your message. Our offices are currently closed, but we …" at bounding box center [660, 192] width 583 height 12
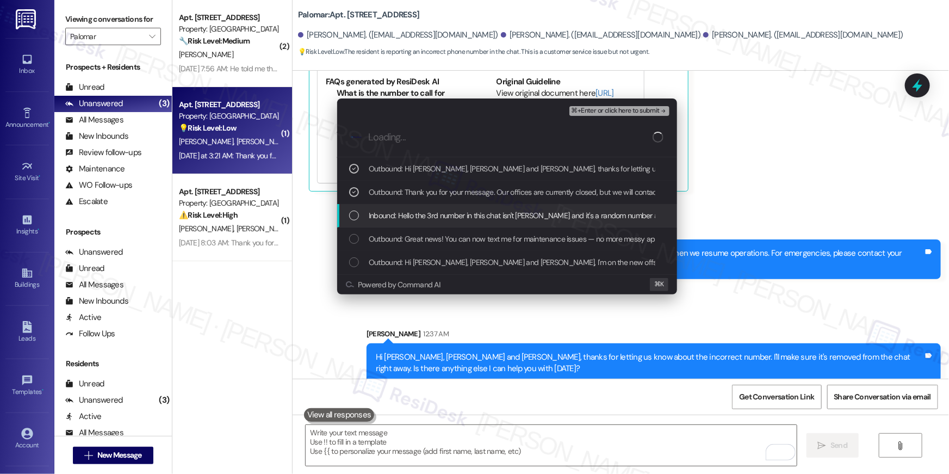
drag, startPoint x: 413, startPoint y: 213, endPoint x: 422, endPoint y: 222, distance: 12.7
click at [414, 213] on span "Inbound: Hello the 3rd number in this chat isn't Anthony and it's a random numb…" at bounding box center [593, 215] width 449 height 12
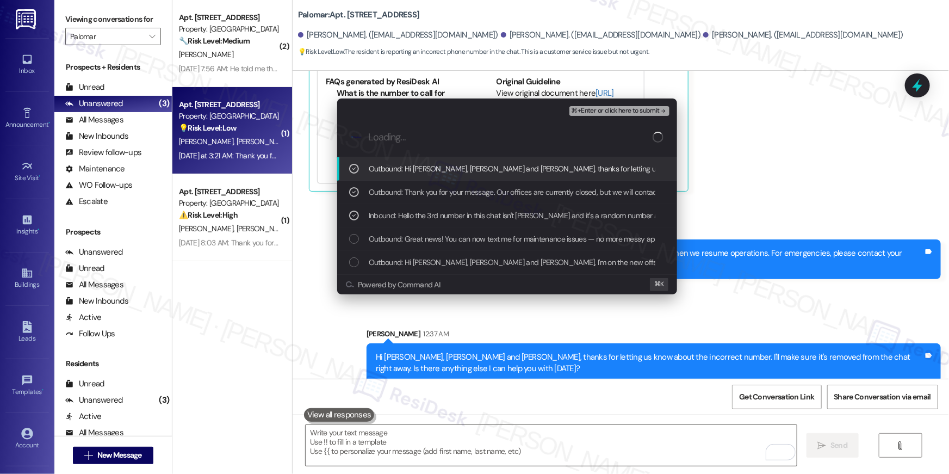
click at [616, 117] on div "⌘+Enter or click here to submit" at bounding box center [621, 111] width 102 height 14
click at [616, 113] on span "⌘+Enter or click here to submit" at bounding box center [616, 111] width 88 height 8
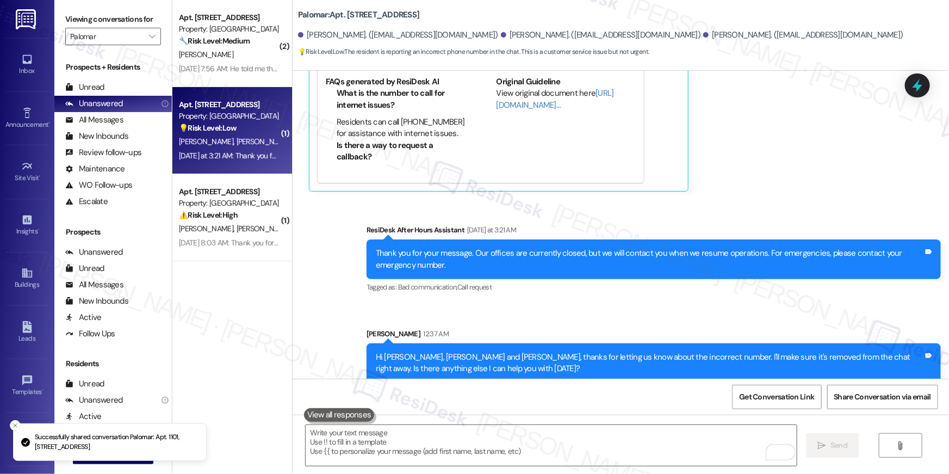
scroll to position [386, 0]
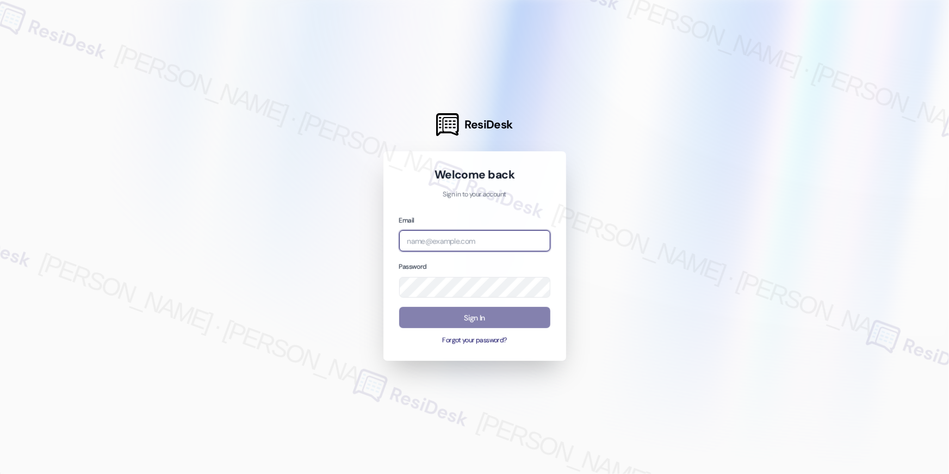
click at [493, 242] on input "email" at bounding box center [474, 240] width 151 height 21
click at [493, 241] on input "email" at bounding box center [474, 240] width 151 height 21
paste input "automated-surveys-asset_living-resen.eight@asset_[DOMAIN_NAME]"
type input "automated-surveys-asset_living-resen.eight@asset_[DOMAIN_NAME]"
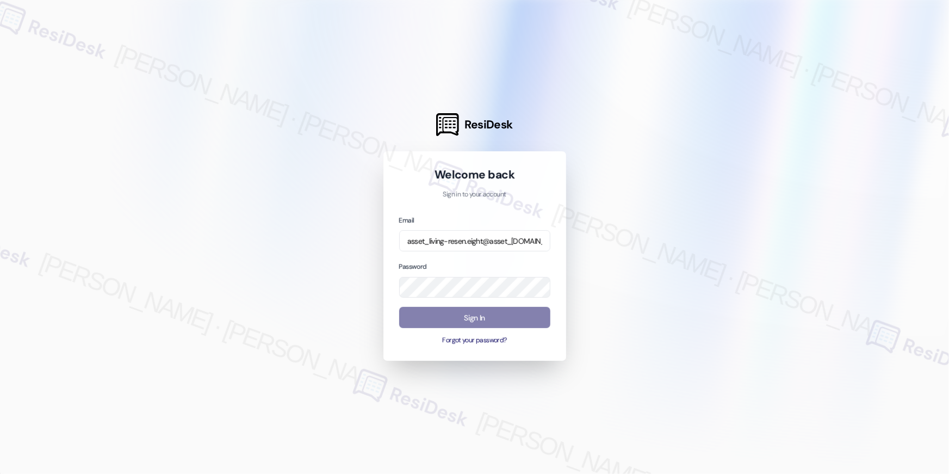
scroll to position [0, 0]
click at [620, 284] on div at bounding box center [474, 237] width 949 height 474
click at [526, 308] on button "Sign In" at bounding box center [474, 317] width 151 height 21
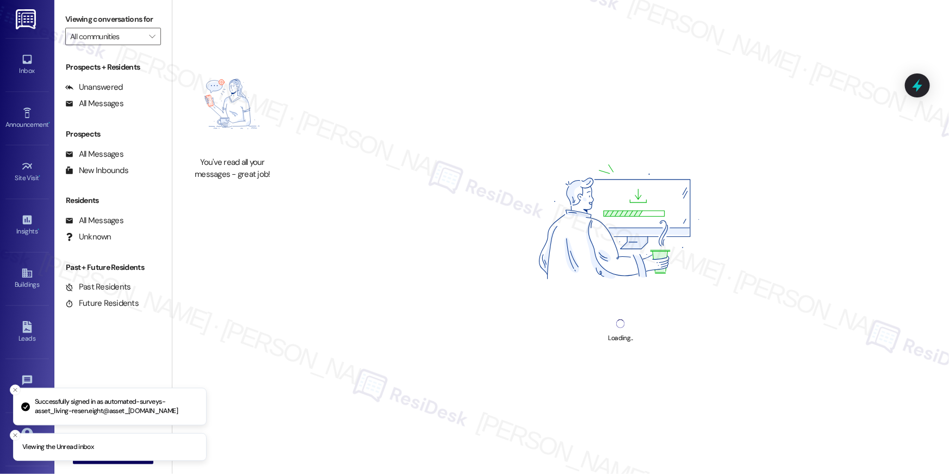
type input "Palomar"
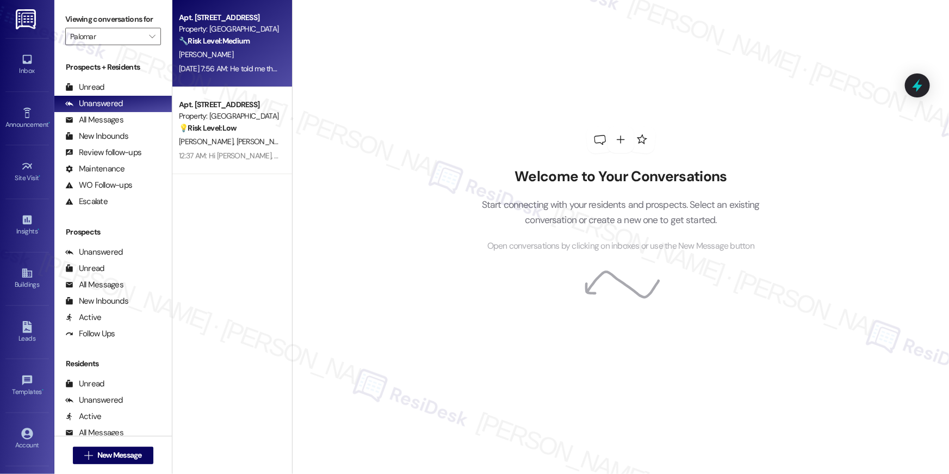
click at [239, 79] on div "Apt. [STREET_ADDRESS] Property: Palomar 🔧 Risk Level: Medium The resident is in…" at bounding box center [232, 43] width 120 height 87
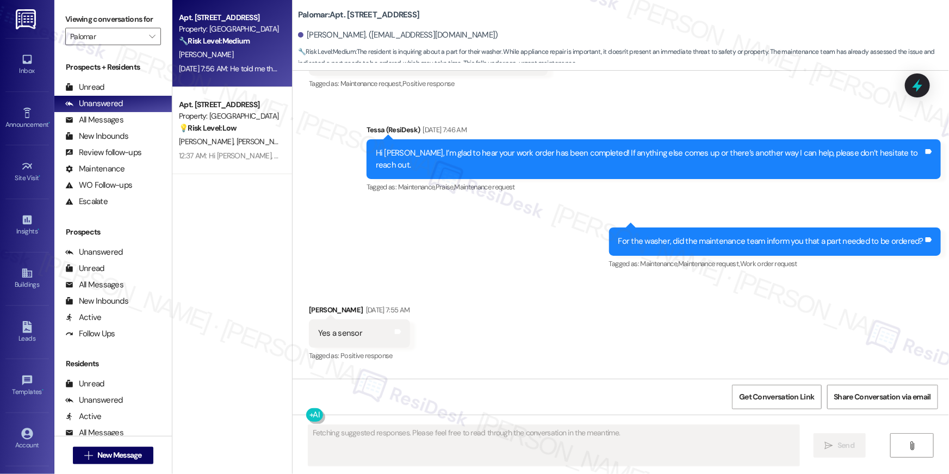
scroll to position [1778, 0]
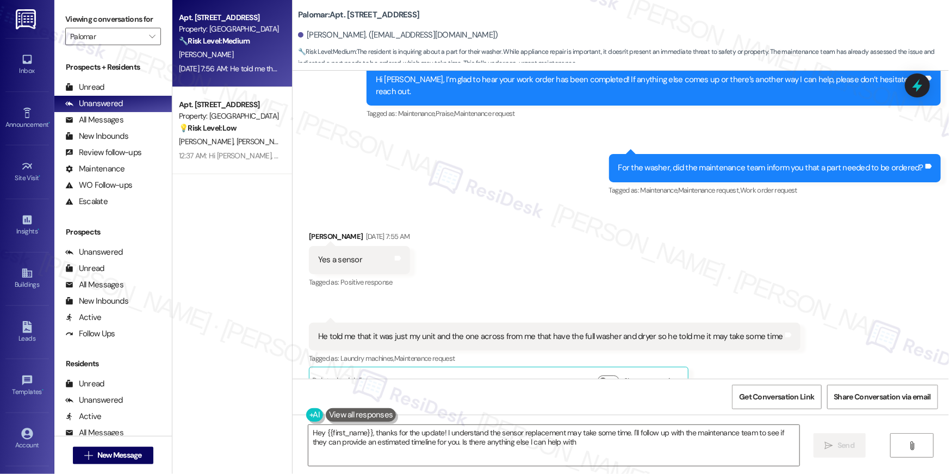
type textarea "Hey {{first_name}}, thanks for the update! I understand the sensor replacement …"
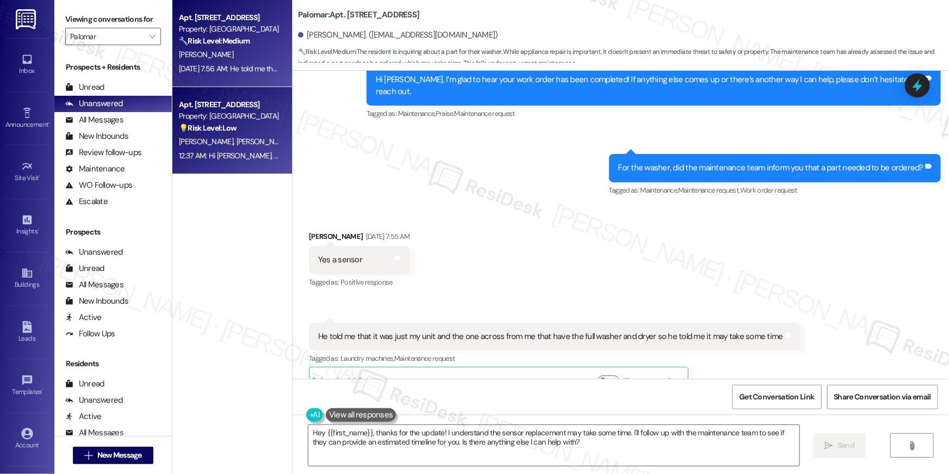
click at [233, 98] on div "Apt. 1101, [STREET_ADDRESS] Property: Palomar 💡 Risk Level: Low The resident is…" at bounding box center [229, 116] width 103 height 37
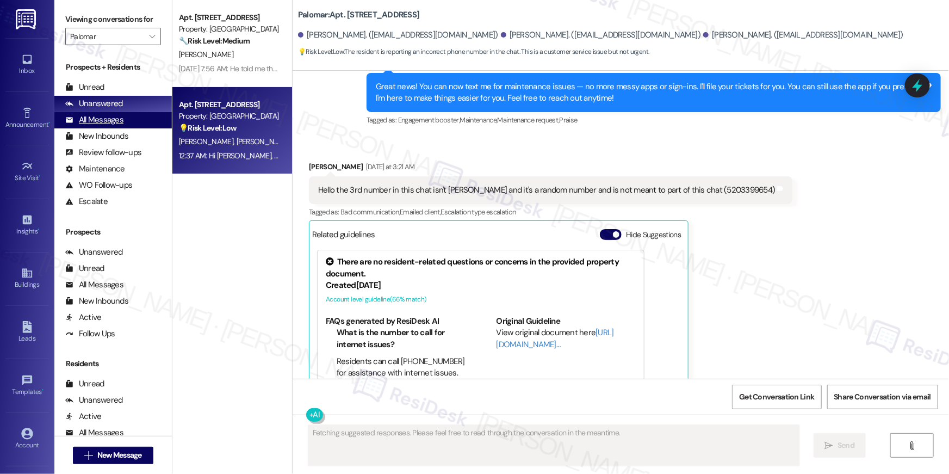
scroll to position [386, 0]
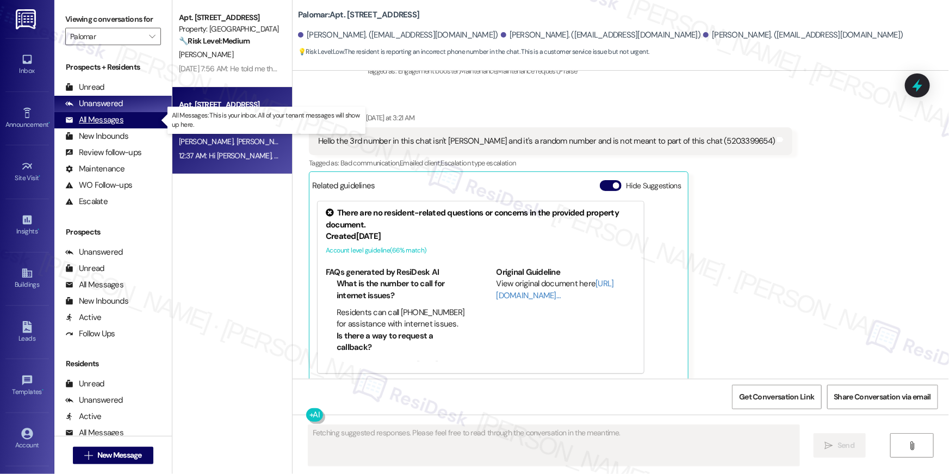
click at [104, 125] on div "All Messages" at bounding box center [94, 119] width 58 height 11
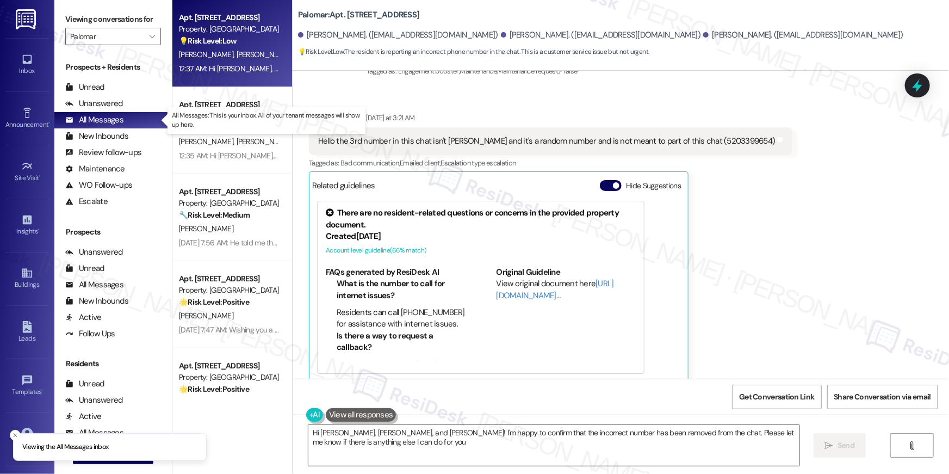
type textarea "Hi [PERSON_NAME], [PERSON_NAME], and [PERSON_NAME]! I'm happy to confirm that t…"
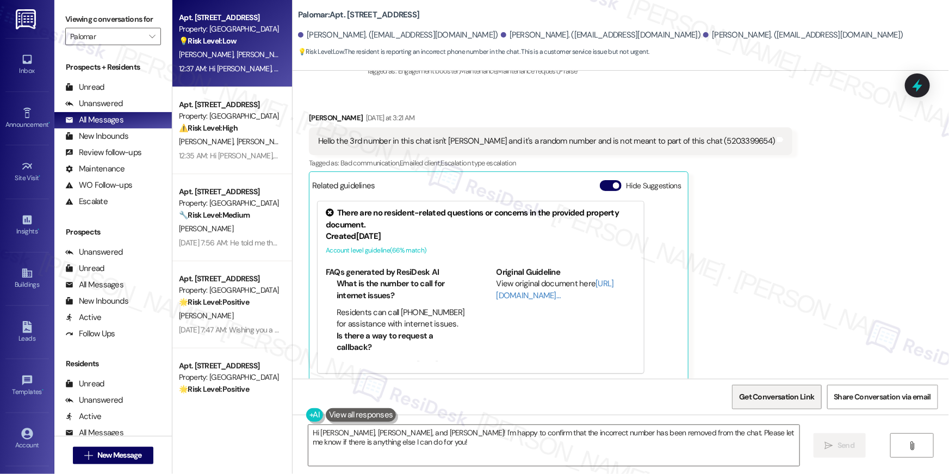
click at [776, 393] on span "Get Conversation Link" at bounding box center [776, 396] width 75 height 11
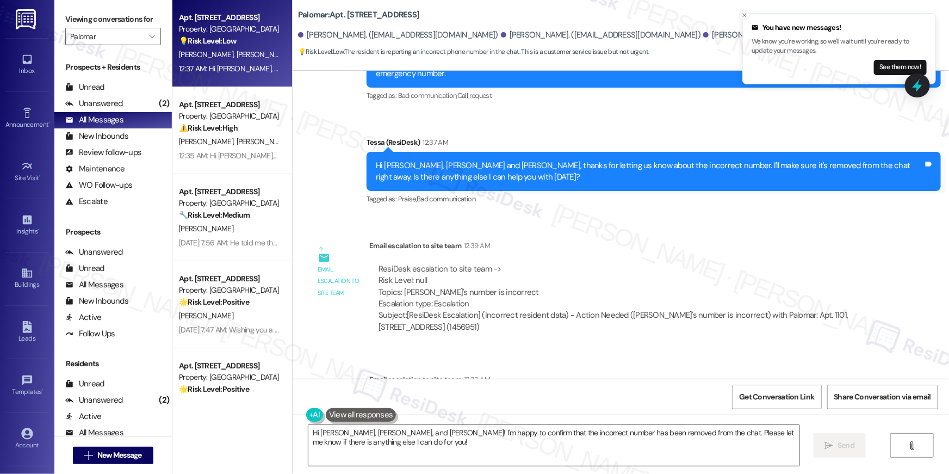
scroll to position [687, 0]
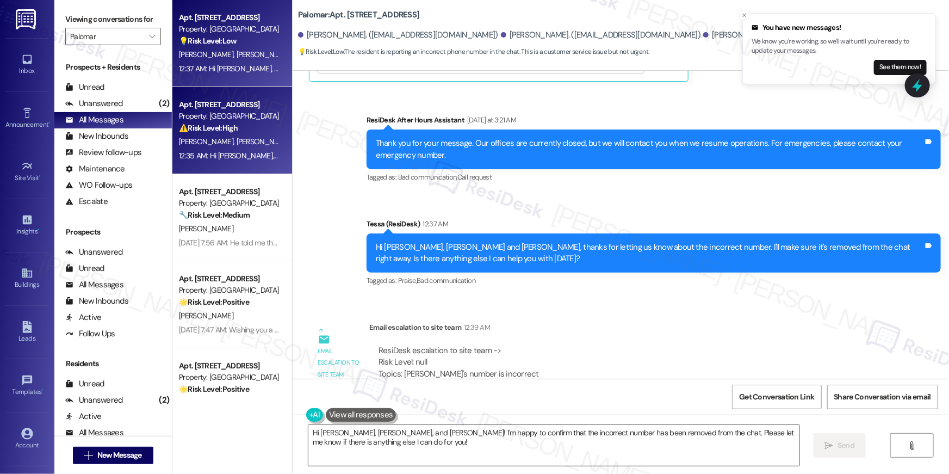
click at [239, 148] on div "[PERSON_NAME] [PERSON_NAME]^" at bounding box center [229, 142] width 103 height 14
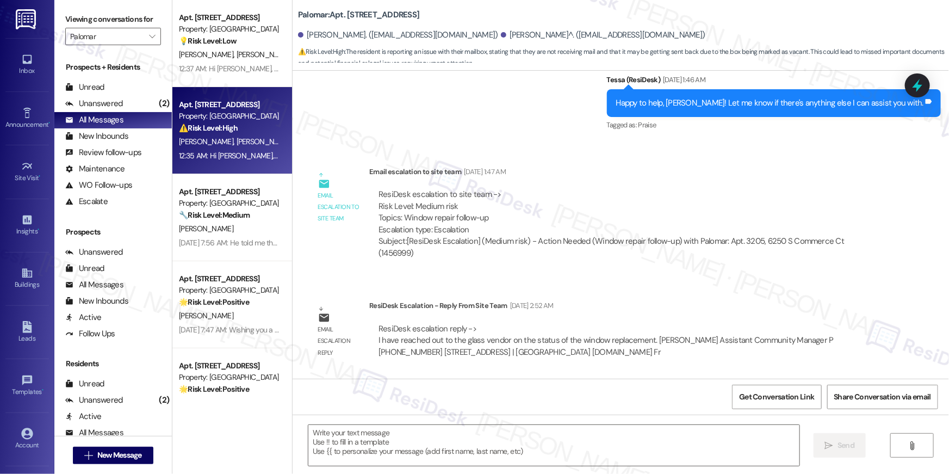
type textarea "Fetching suggested responses. Please feel free to read through the conversation…"
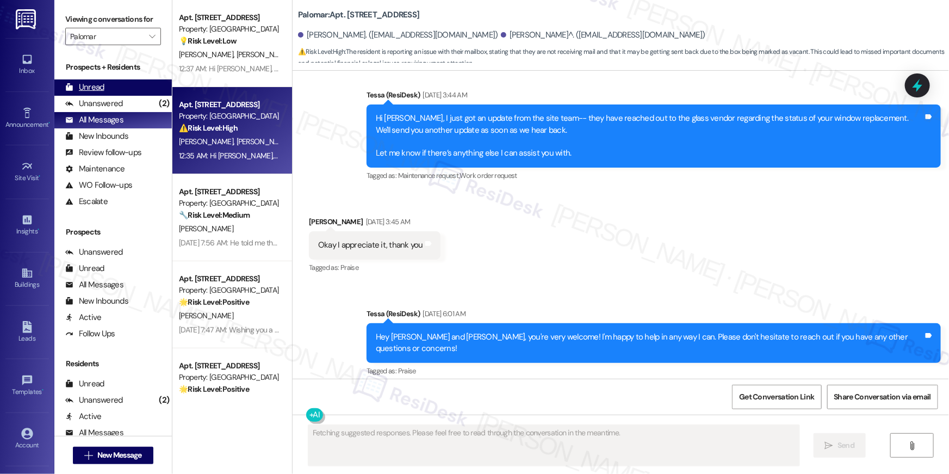
scroll to position [1735, 0]
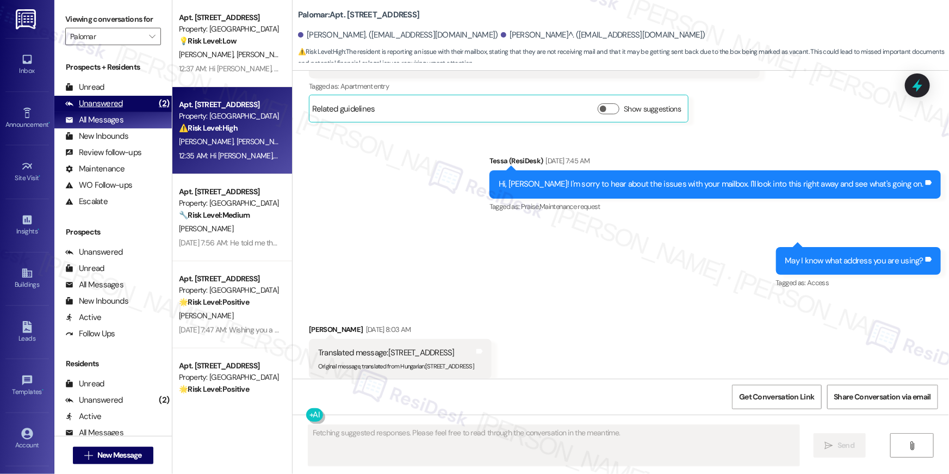
click at [126, 106] on div "Unanswered (2)" at bounding box center [113, 104] width 118 height 16
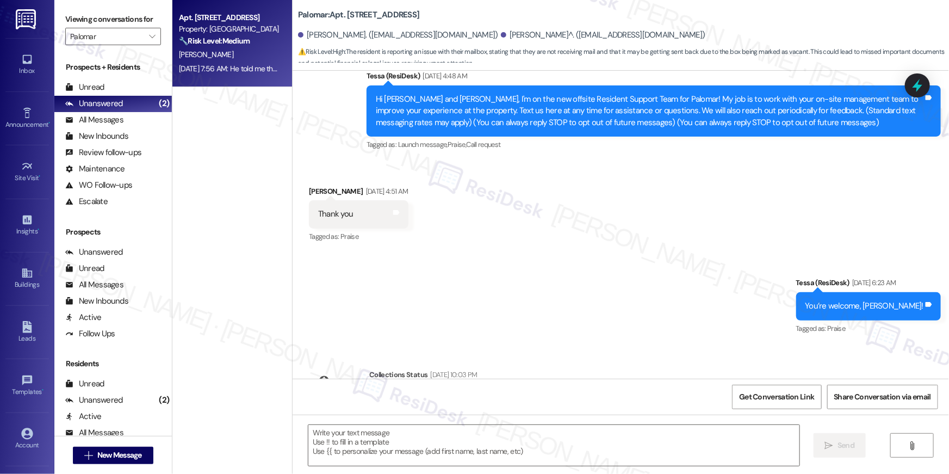
type textarea "Fetching suggested responses. Please feel free to read through the conversation…"
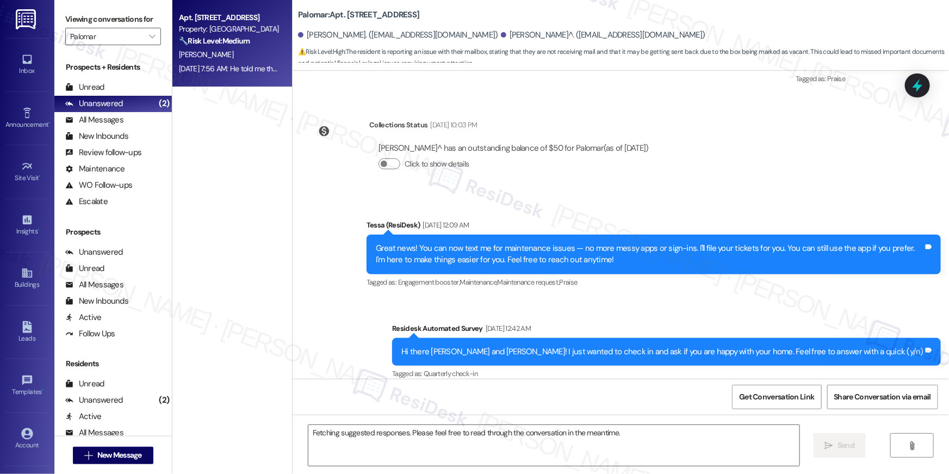
click at [249, 50] on div "[PERSON_NAME]" at bounding box center [229, 55] width 103 height 14
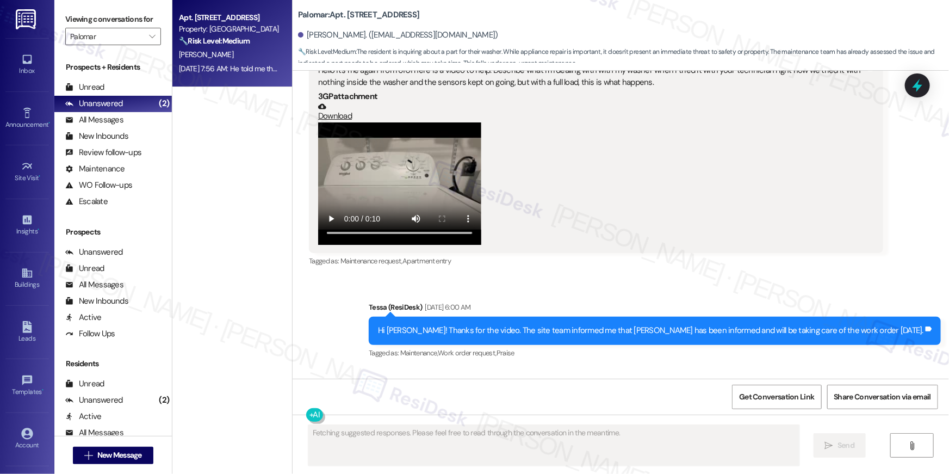
scroll to position [1778, 0]
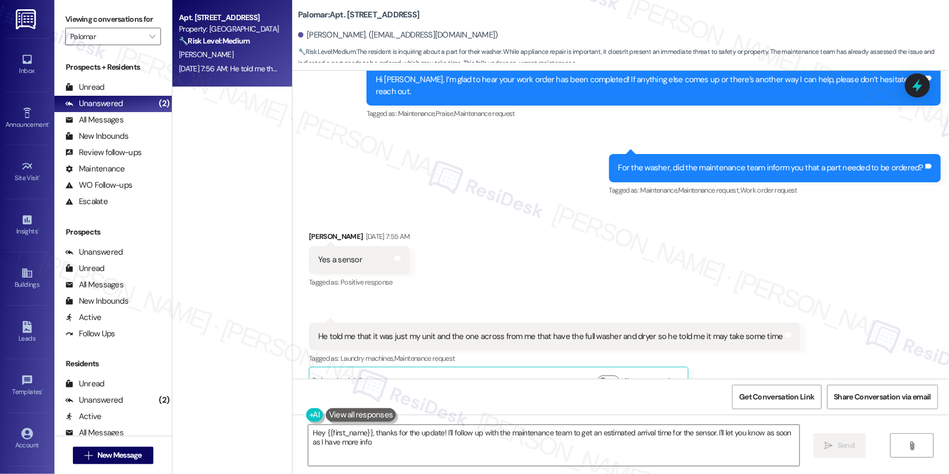
type textarea "Hey {{first_name}}, thanks for the update! I'll follow up with the maintenance …"
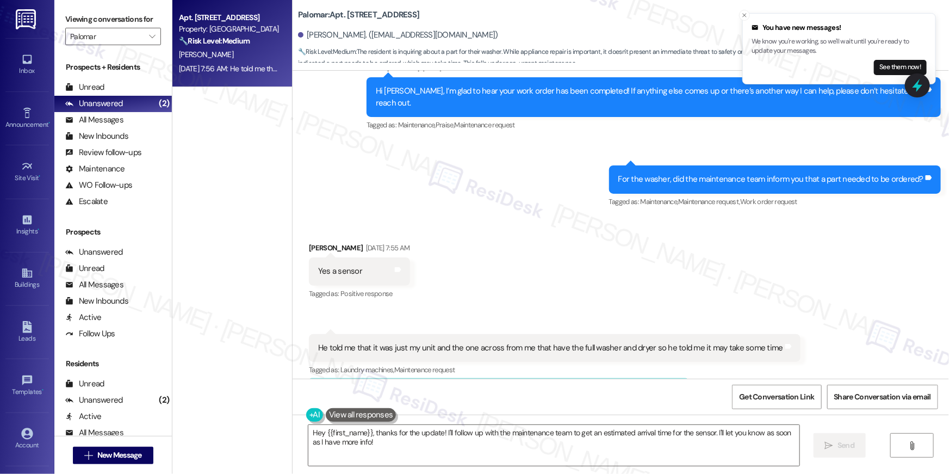
scroll to position [1878, 0]
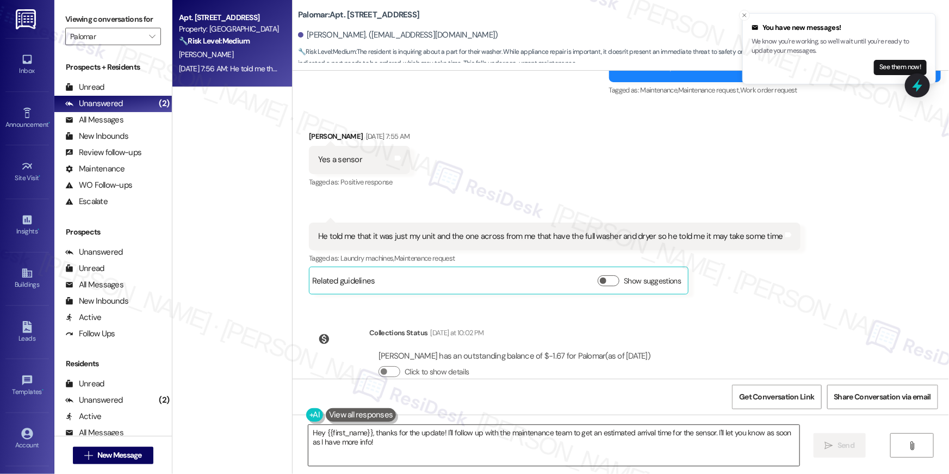
click at [425, 452] on textarea "Hey {{first_name}}, thanks for the update! I'll follow up with the maintenance …" at bounding box center [553, 445] width 491 height 41
drag, startPoint x: 841, startPoint y: 441, endPoint x: 802, endPoint y: 443, distance: 38.7
click at [841, 441] on span "Send" at bounding box center [839, 445] width 17 height 11
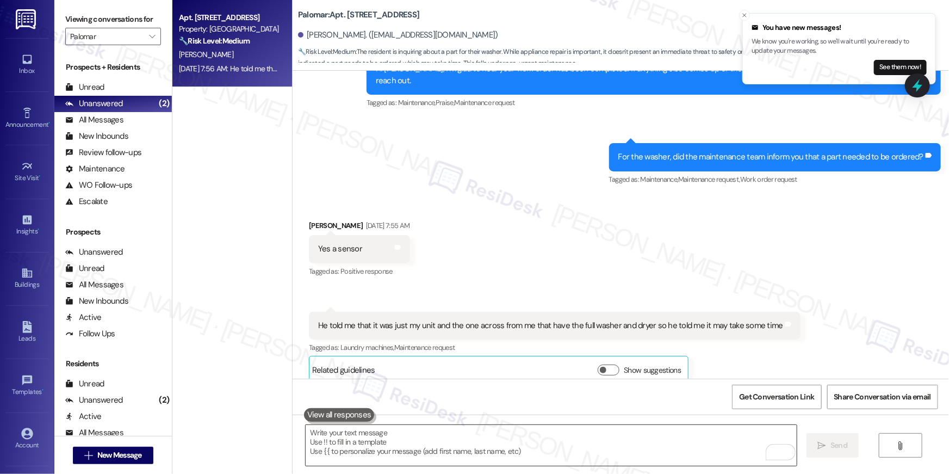
scroll to position [1778, 0]
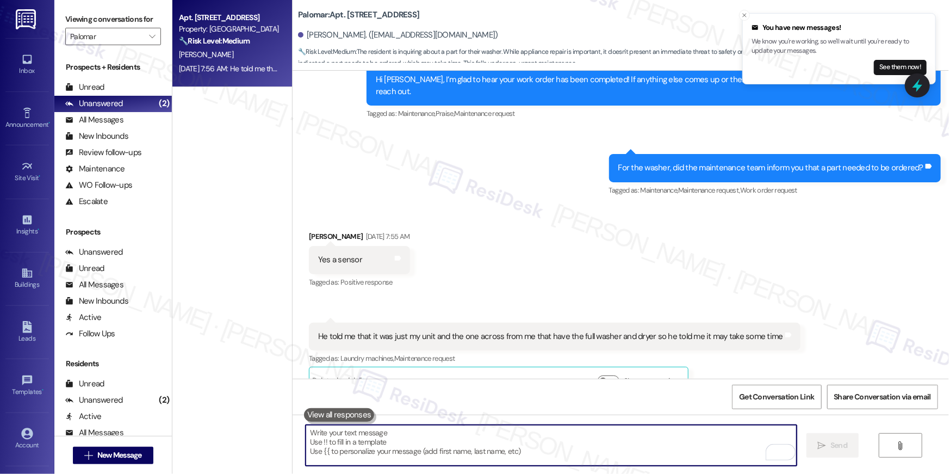
click at [656, 455] on textarea "To enrich screen reader interactions, please activate Accessibility in Grammarl…" at bounding box center [551, 445] width 491 height 41
click at [657, 446] on textarea "To enrich screen reader interactions, please activate Accessibility in Grammarl…" at bounding box center [551, 445] width 491 height 41
click at [656, 446] on textarea "To enrich screen reader interactions, please activate Accessibility in Grammarl…" at bounding box center [551, 445] width 491 height 41
click at [617, 443] on textarea "To enrich screen reader interactions, please activate Accessibility in Grammarl…" at bounding box center [551, 445] width 491 height 41
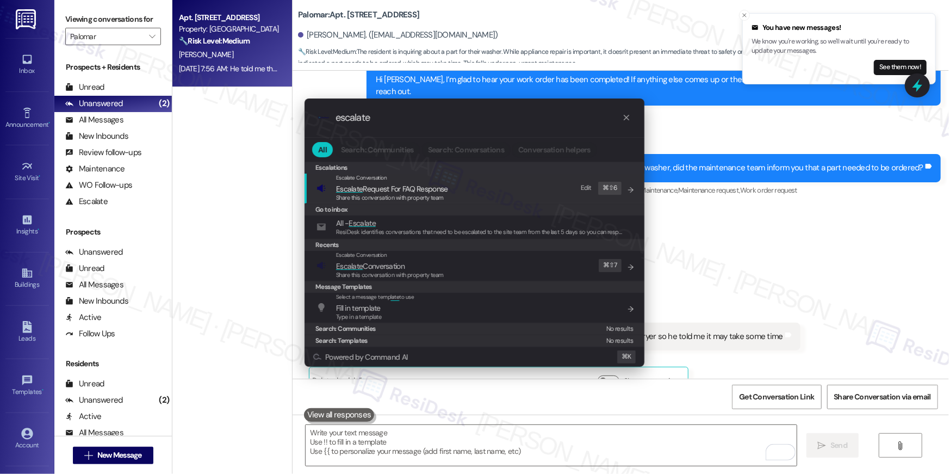
type input "escalate"
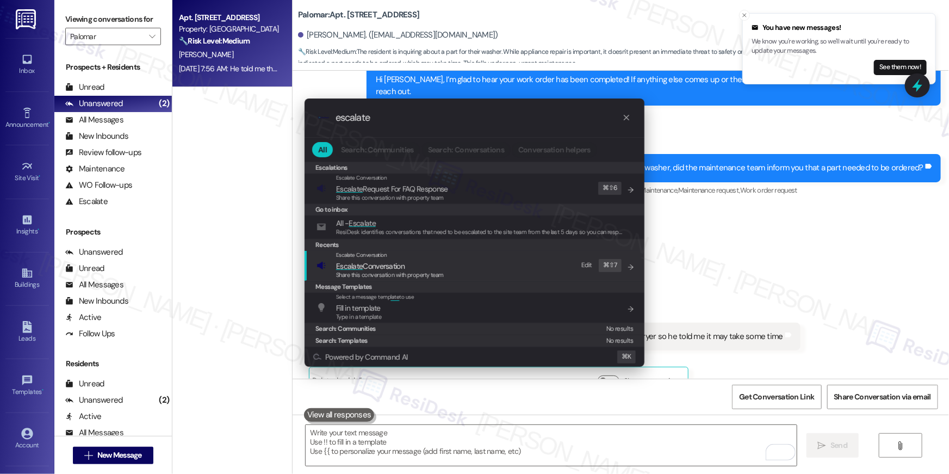
click at [412, 260] on span "Escalate Conversation" at bounding box center [390, 266] width 108 height 12
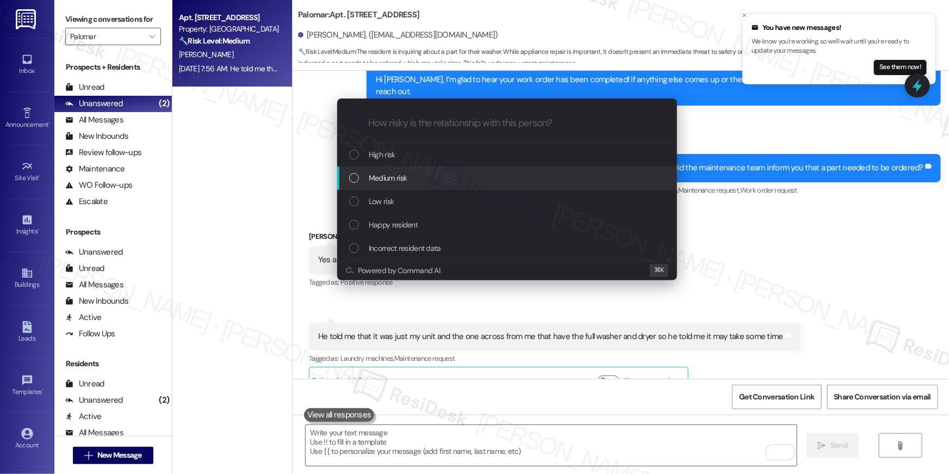
click at [392, 177] on span "Medium risk" at bounding box center [388, 178] width 38 height 12
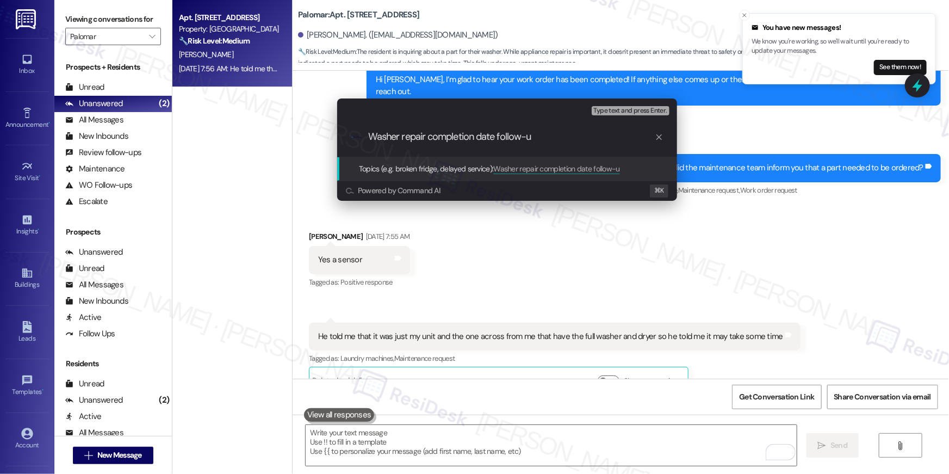
type input "Washer repair completion date follow-up"
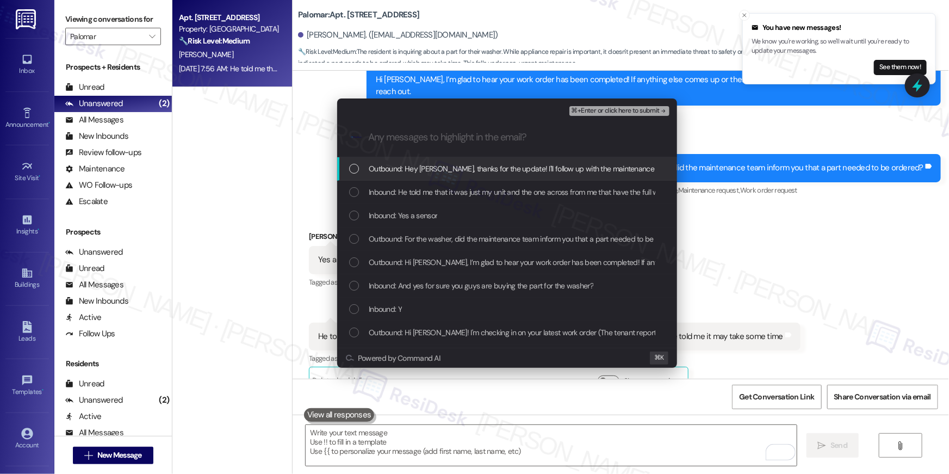
click at [355, 171] on div "List of options" at bounding box center [354, 169] width 10 height 10
drag, startPoint x: 350, startPoint y: 189, endPoint x: 350, endPoint y: 201, distance: 11.4
click at [350, 191] on div "List of options" at bounding box center [354, 192] width 10 height 10
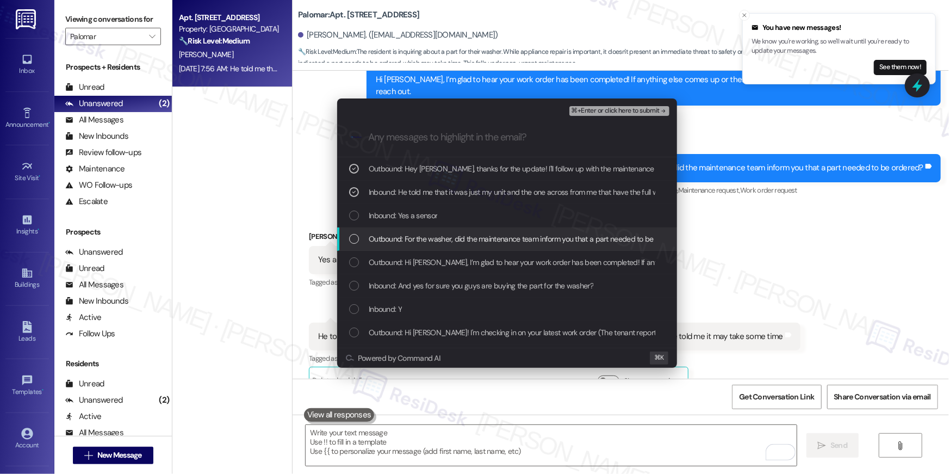
click at [351, 227] on div "Outbound: For the washer, did the maintenance team inform you that a part neede…" at bounding box center [507, 238] width 340 height 23
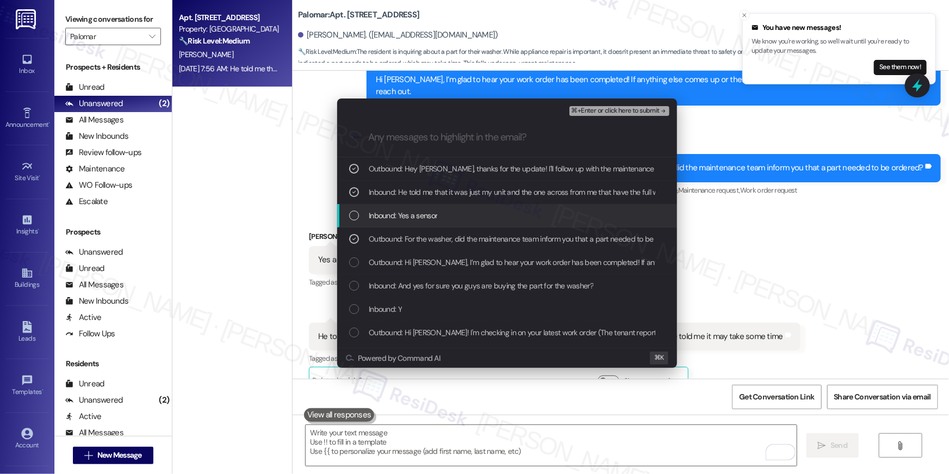
click at [351, 224] on div "Inbound: Yes a sensor" at bounding box center [507, 215] width 340 height 23
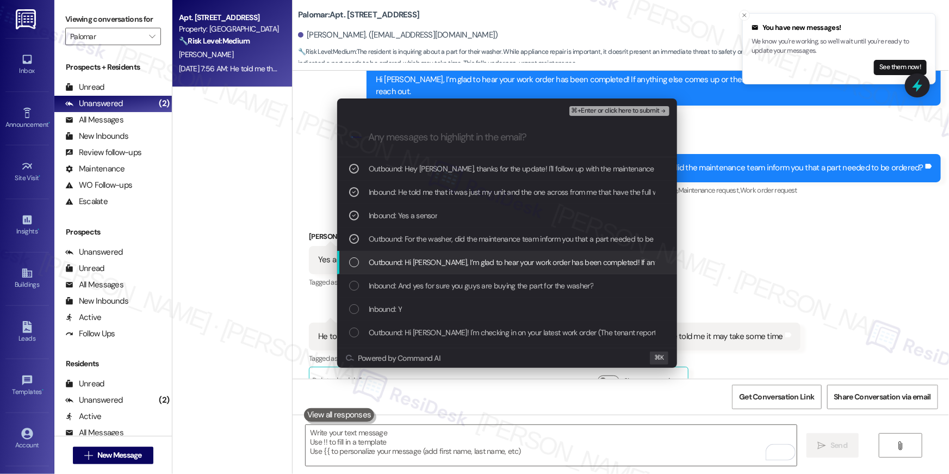
drag, startPoint x: 350, startPoint y: 263, endPoint x: 356, endPoint y: 269, distance: 8.5
click at [350, 264] on div "List of options" at bounding box center [354, 262] width 10 height 10
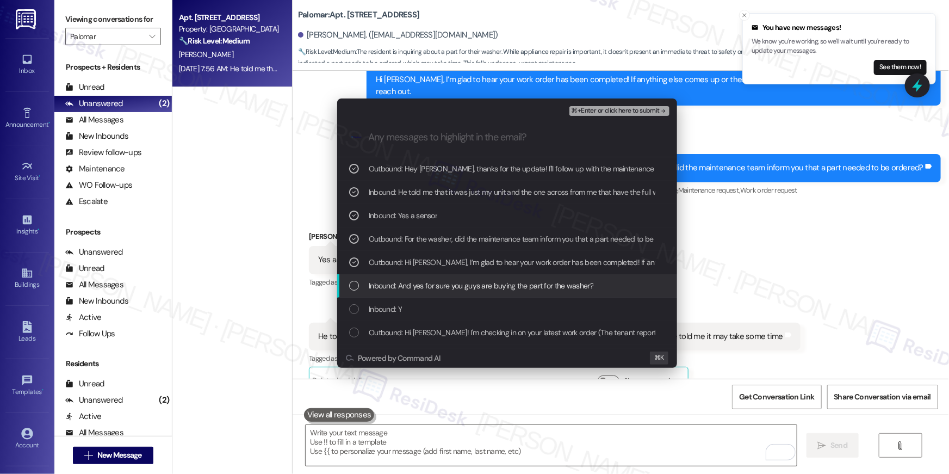
click at [354, 289] on div "List of options" at bounding box center [354, 286] width 10 height 10
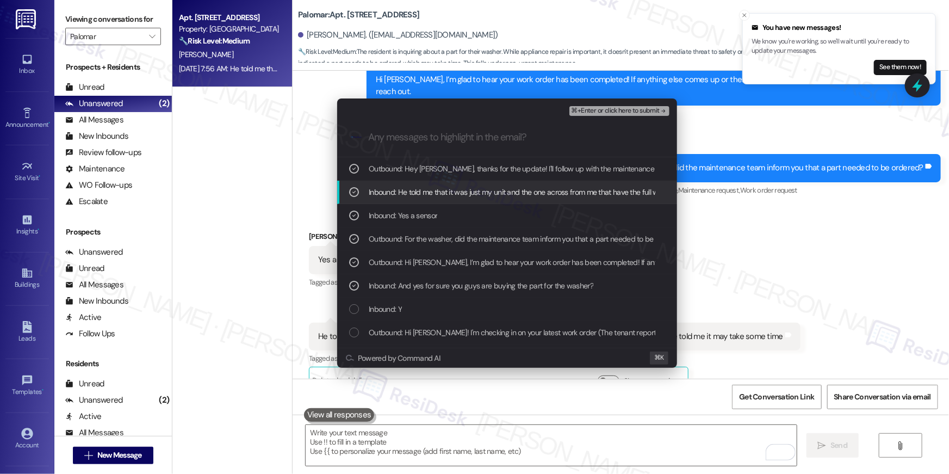
click at [598, 115] on div "⌘+Enter or click here to submit" at bounding box center [621, 111] width 102 height 14
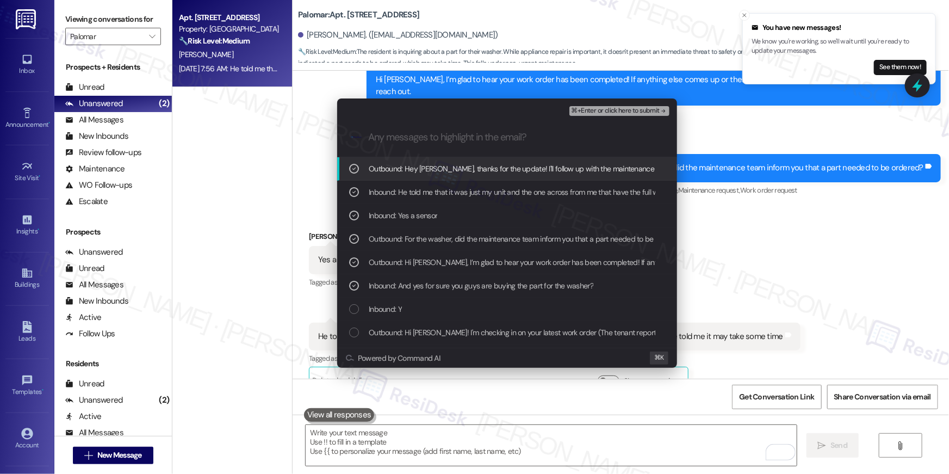
click at [598, 112] on span "⌘+Enter or click here to submit" at bounding box center [616, 111] width 88 height 8
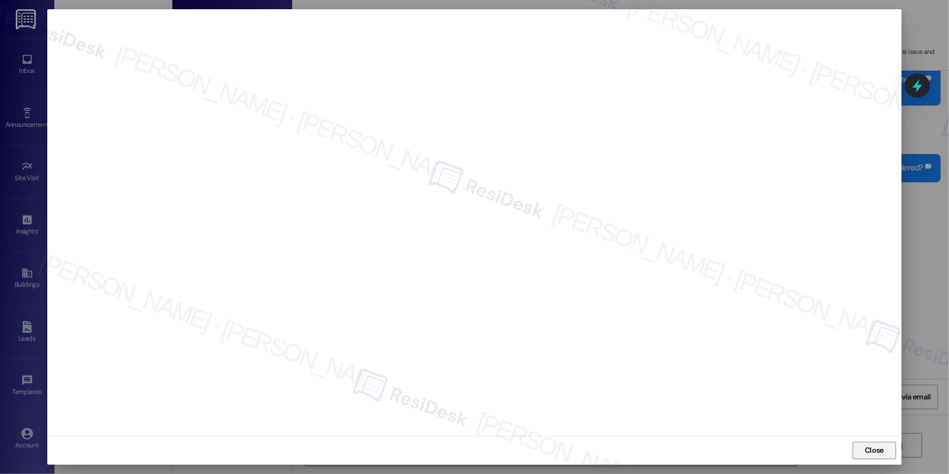
click at [881, 453] on span "Close" at bounding box center [874, 449] width 19 height 11
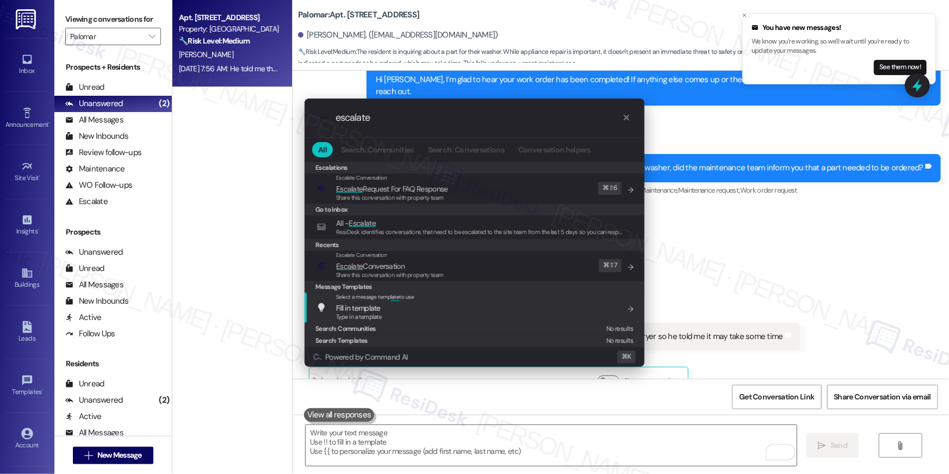
type input "escalate"
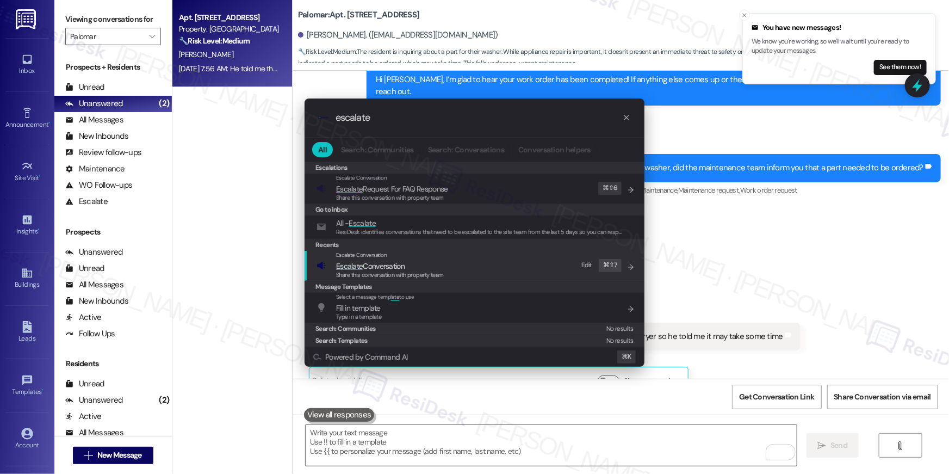
click at [510, 267] on div "Escalate Conversation Escalate Conversation Share this conversation with proper…" at bounding box center [476, 265] width 318 height 29
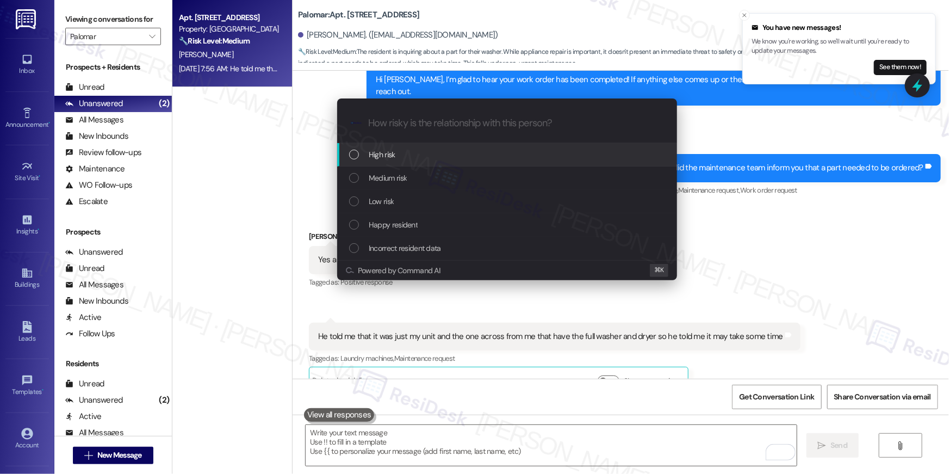
click at [459, 156] on div "High risk" at bounding box center [508, 155] width 318 height 12
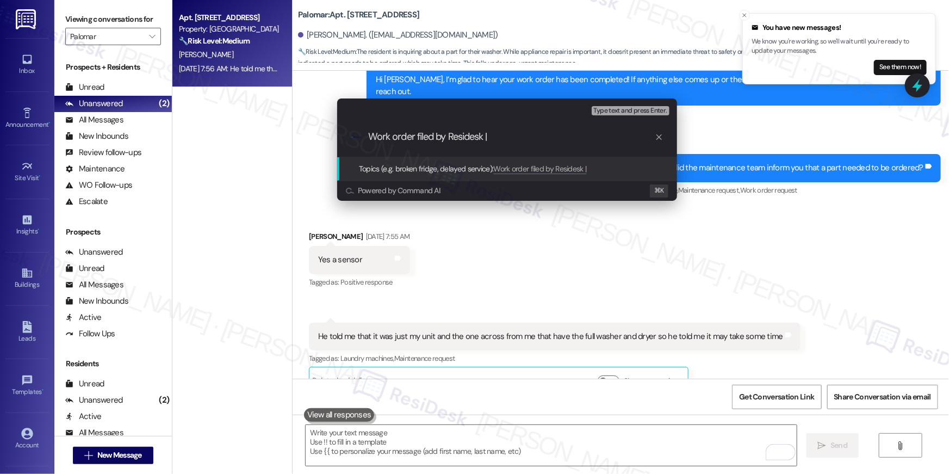
paste input "Washer repair completion date follow-up"
type input "Work order filed by Residesk | Washer repair completion date follow-up"
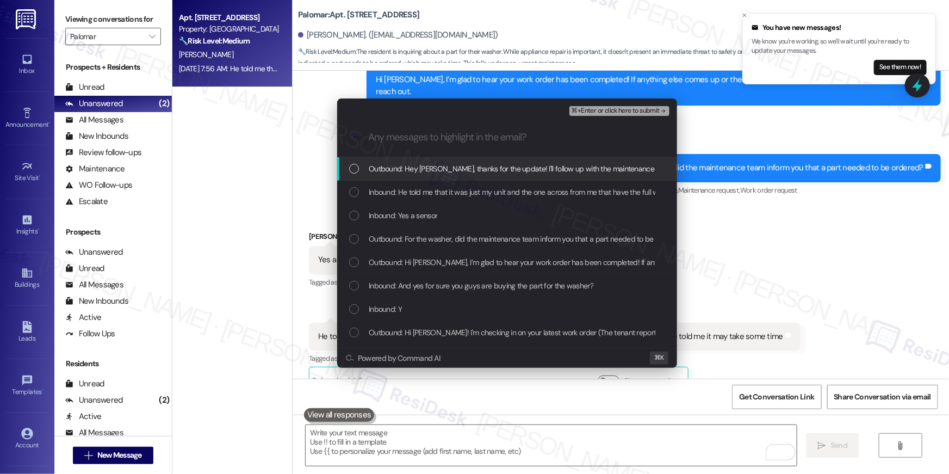
scroll to position [0, 0]
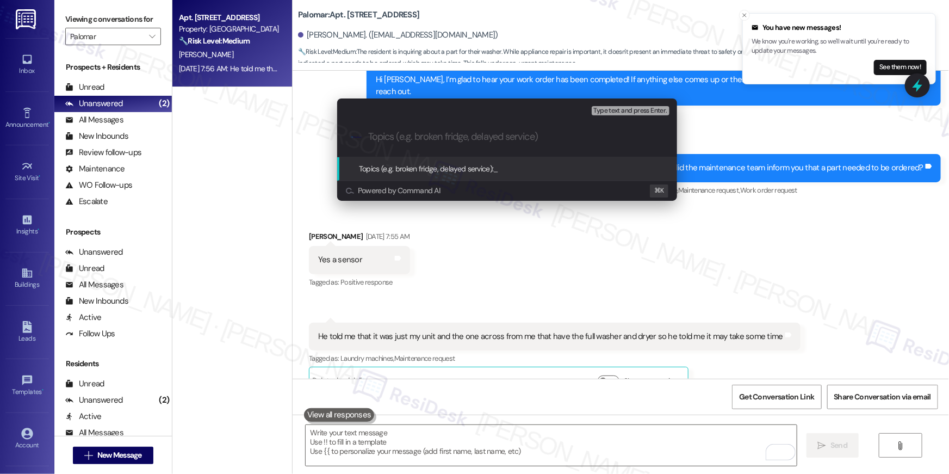
paste input "Work order filed by Residesk | Washer repair completion date follow-up"
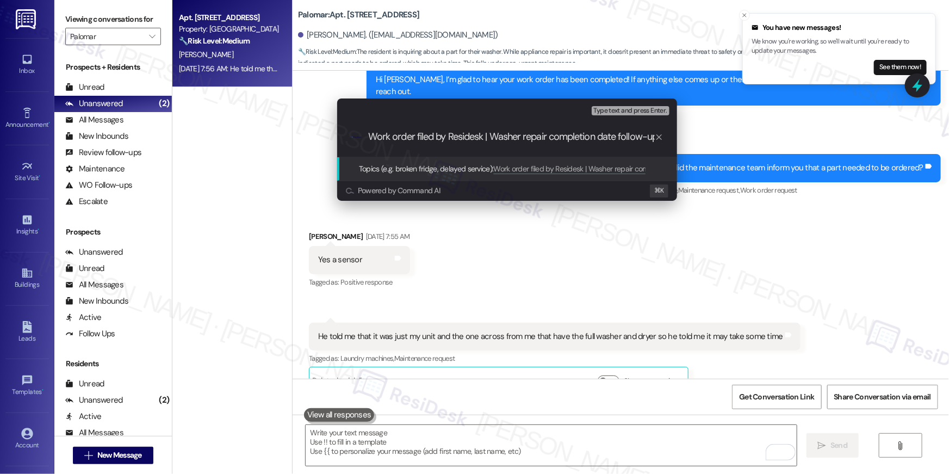
drag, startPoint x: 483, startPoint y: 140, endPoint x: 223, endPoint y: 114, distance: 261.4
click at [223, 114] on div "Escalate Conversation High risk Topics (e.g. broken fridge, delayed service) An…" at bounding box center [474, 237] width 949 height 474
type input "Washer repair completion date follow-up"
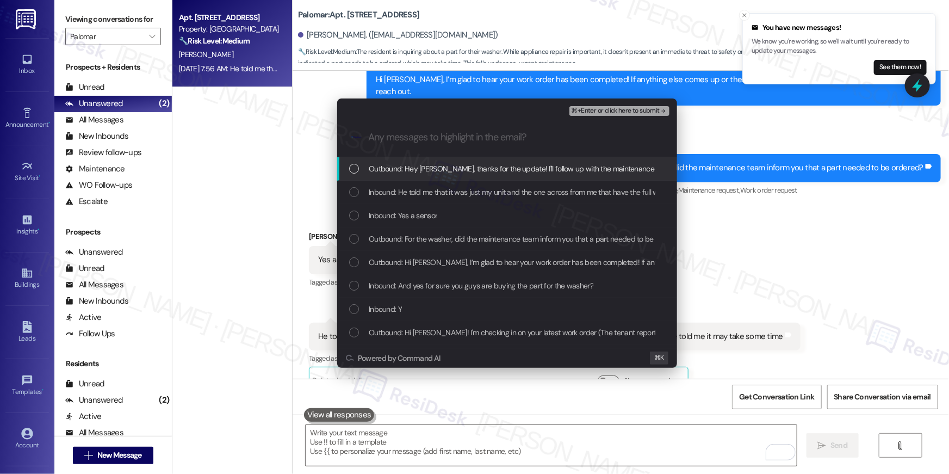
drag, startPoint x: 351, startPoint y: 170, endPoint x: 355, endPoint y: 192, distance: 22.1
click at [353, 180] on div "Outbound: Hey [PERSON_NAME], thanks for the update! I'll follow up with the mai…" at bounding box center [507, 168] width 340 height 23
click at [355, 192] on div "Inbound: He told me that it was just my unit and the one across from me that ha…" at bounding box center [508, 192] width 318 height 12
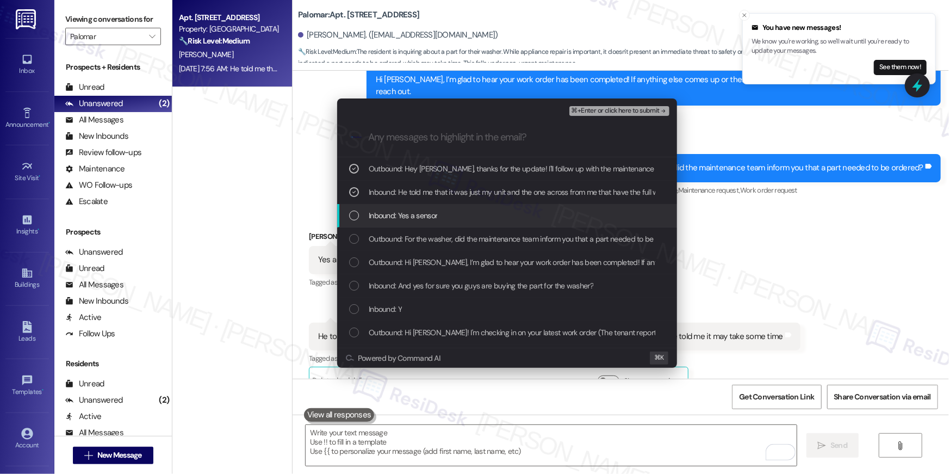
drag, startPoint x: 358, startPoint y: 225, endPoint x: 357, endPoint y: 241, distance: 16.3
click at [357, 227] on div "Outbound: Hey [PERSON_NAME], thanks for the update! I'll follow up with the mai…" at bounding box center [507, 356] width 340 height 398
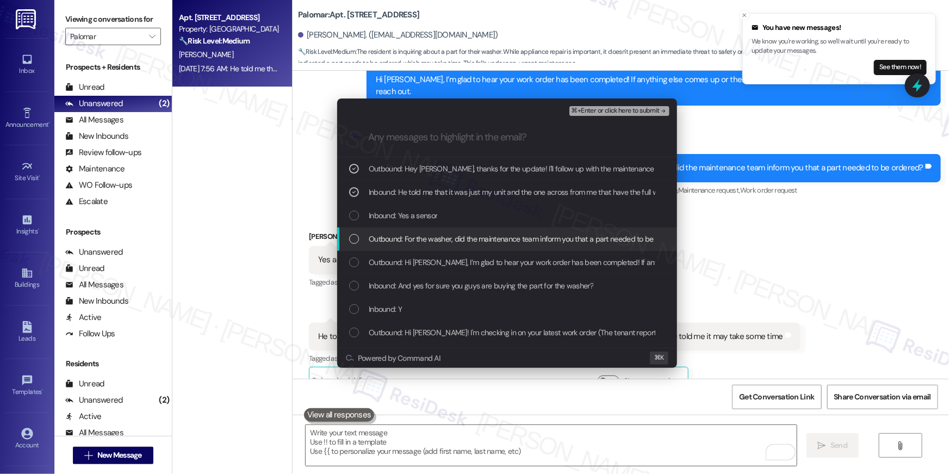
drag, startPoint x: 355, startPoint y: 238, endPoint x: 354, endPoint y: 228, distance: 9.9
click at [355, 238] on div "List of options" at bounding box center [354, 239] width 10 height 10
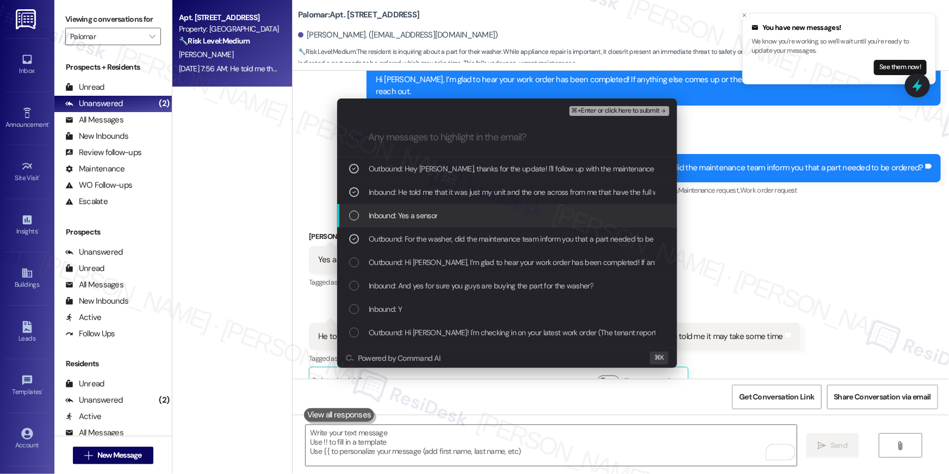
click at [354, 226] on div "Inbound: Yes a sensor" at bounding box center [507, 215] width 340 height 23
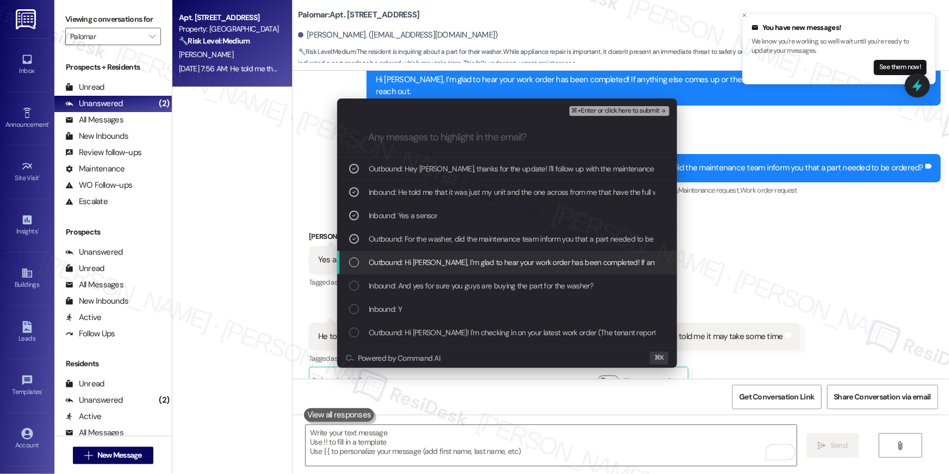
drag, startPoint x: 353, startPoint y: 265, endPoint x: 352, endPoint y: 288, distance: 23.4
click at [353, 265] on div "List of options" at bounding box center [354, 262] width 10 height 10
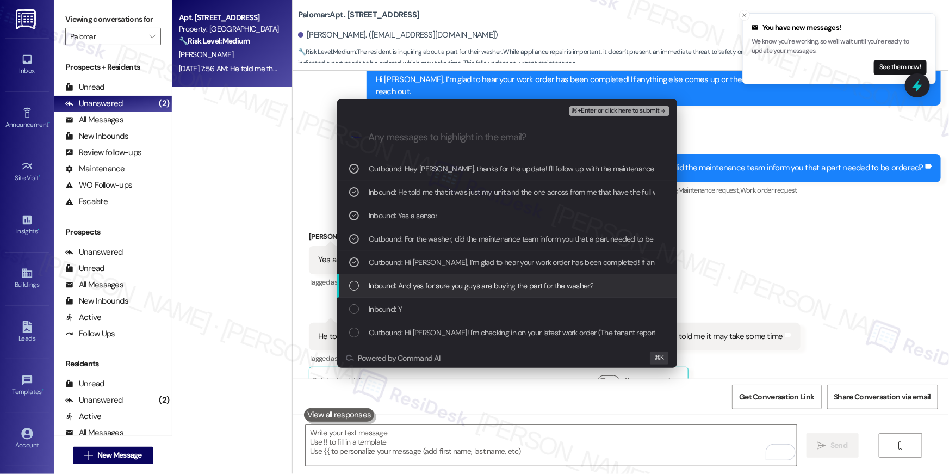
drag, startPoint x: 352, startPoint y: 291, endPoint x: 355, endPoint y: 296, distance: 6.6
click at [353, 293] on div "Inbound: And yes for sure you guys are buying the part for the washer?" at bounding box center [507, 285] width 340 height 23
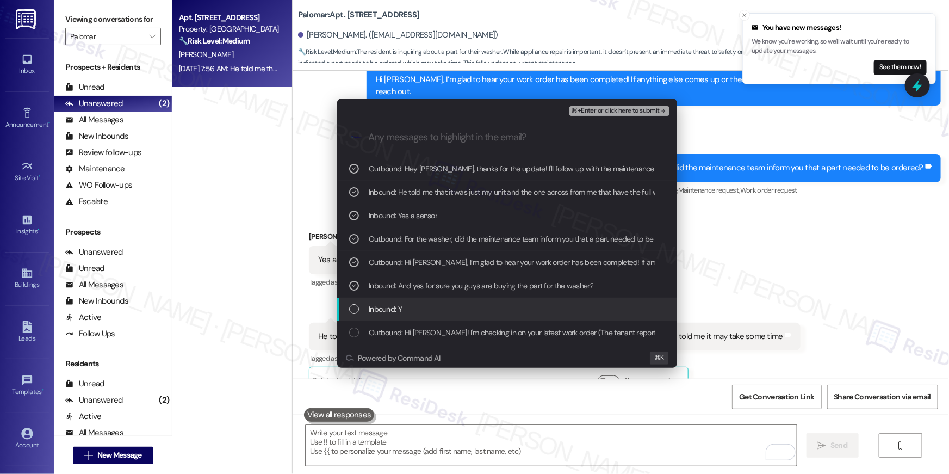
click at [357, 305] on div "List of options" at bounding box center [354, 309] width 10 height 10
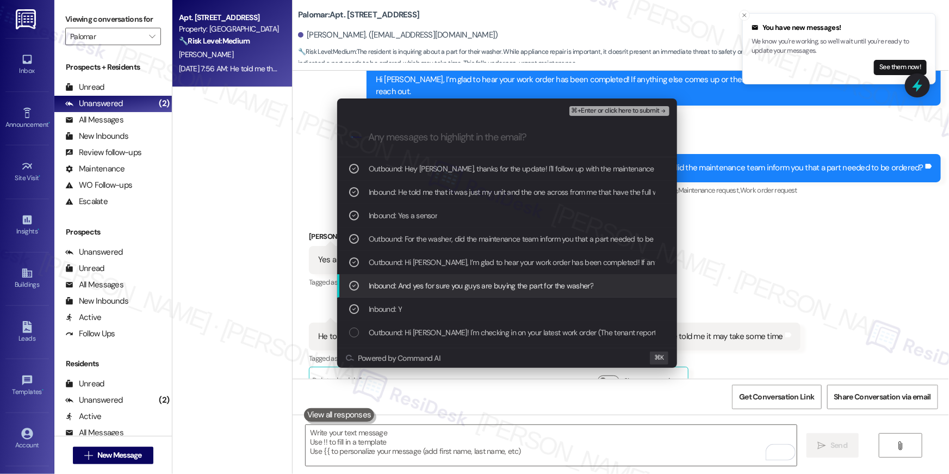
scroll to position [144, 0]
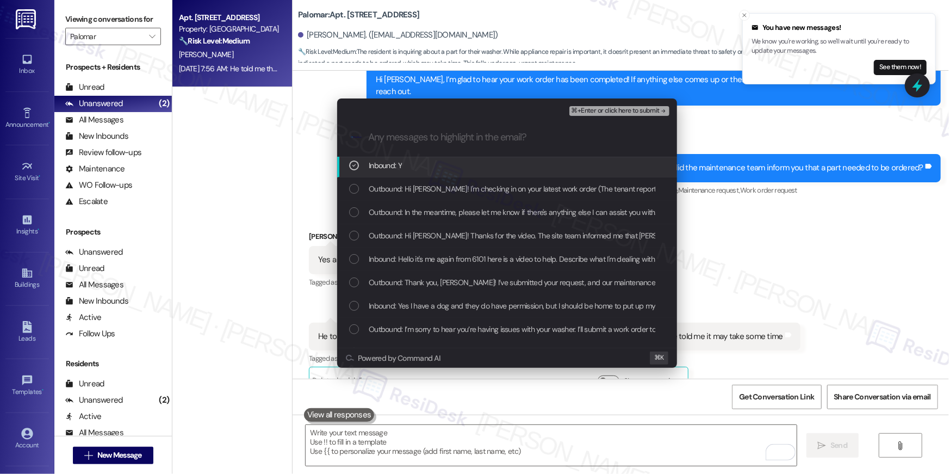
click at [354, 164] on icon "List of options" at bounding box center [354, 166] width 8 height 8
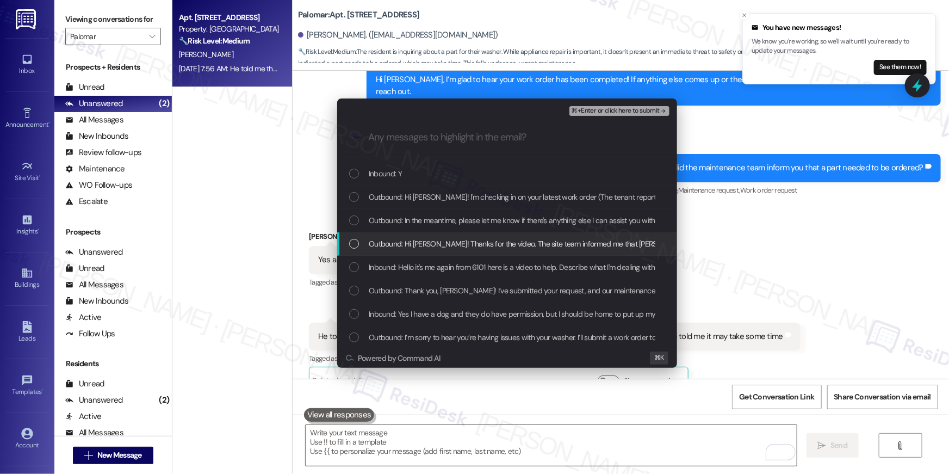
scroll to position [124, 0]
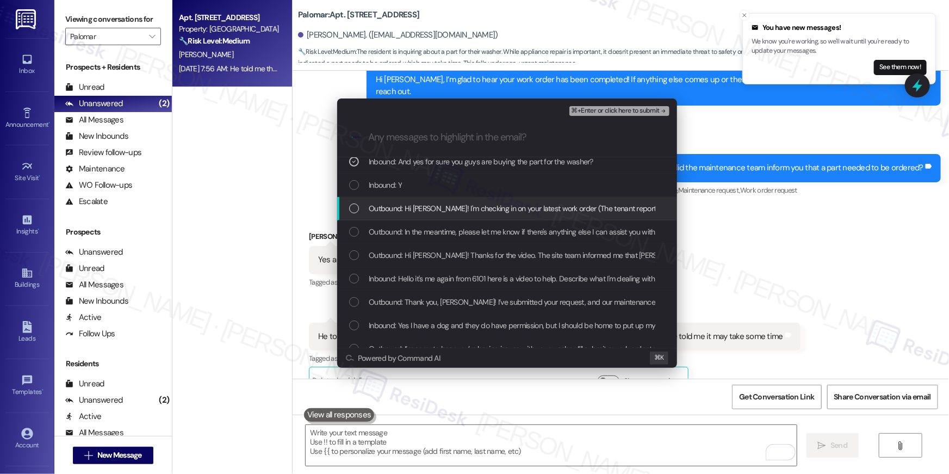
click at [611, 115] on div "⌘+Enter or click here to submit" at bounding box center [621, 111] width 102 height 14
click at [608, 114] on span "⌘+Enter or click here to submit" at bounding box center [616, 111] width 88 height 8
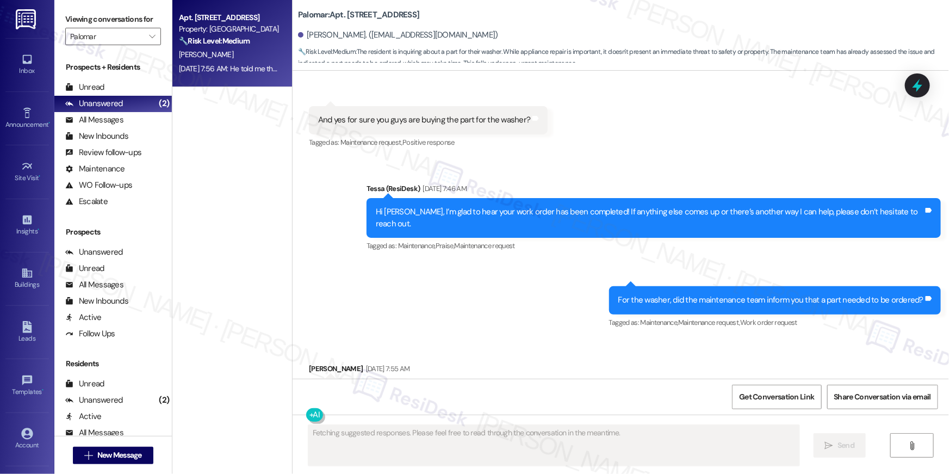
scroll to position [1778, 0]
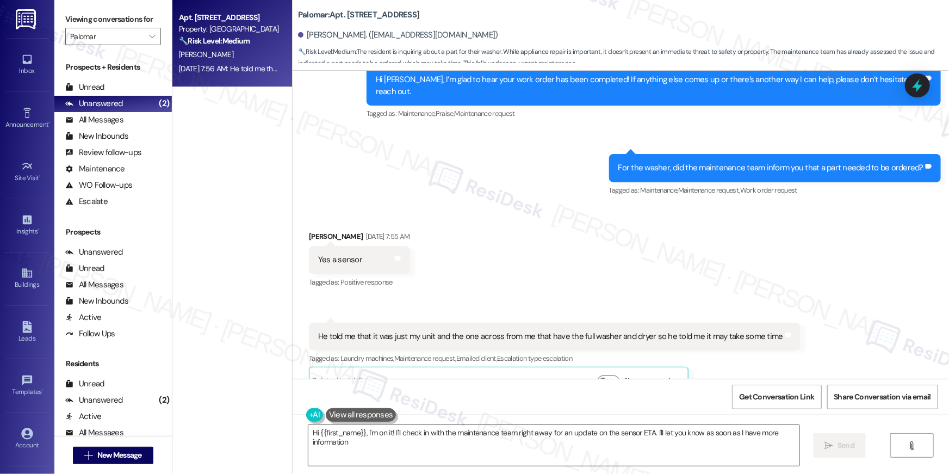
type textarea "Hi {{first_name}}, I'm on it! I'll check in with the maintenance team right awa…"
click at [147, 38] on span "" at bounding box center [152, 36] width 10 height 17
click at [153, 27] on label "Viewing conversations for" at bounding box center [113, 19] width 96 height 17
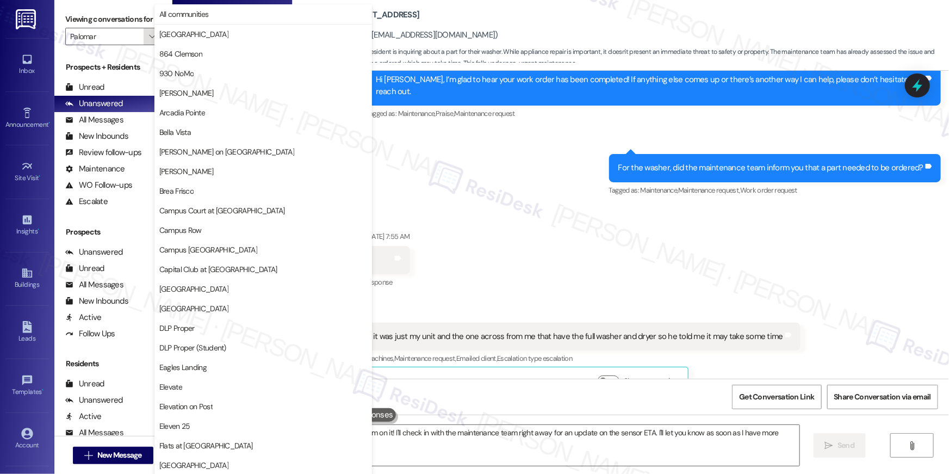
click at [149, 34] on icon "" at bounding box center [152, 36] width 6 height 9
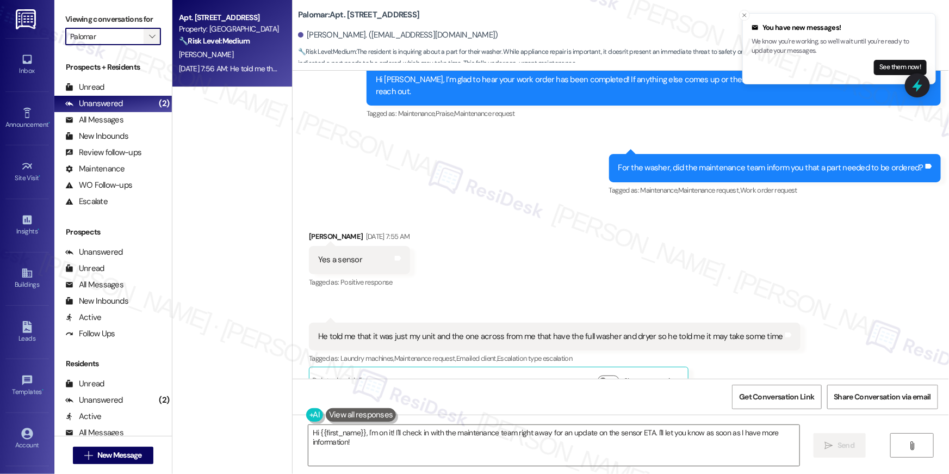
click at [150, 34] on span "" at bounding box center [152, 36] width 10 height 17
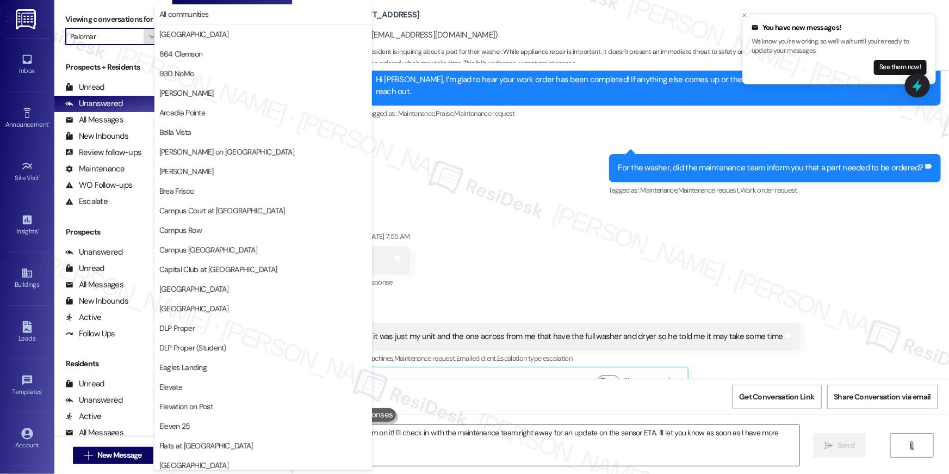
scroll to position [569, 0]
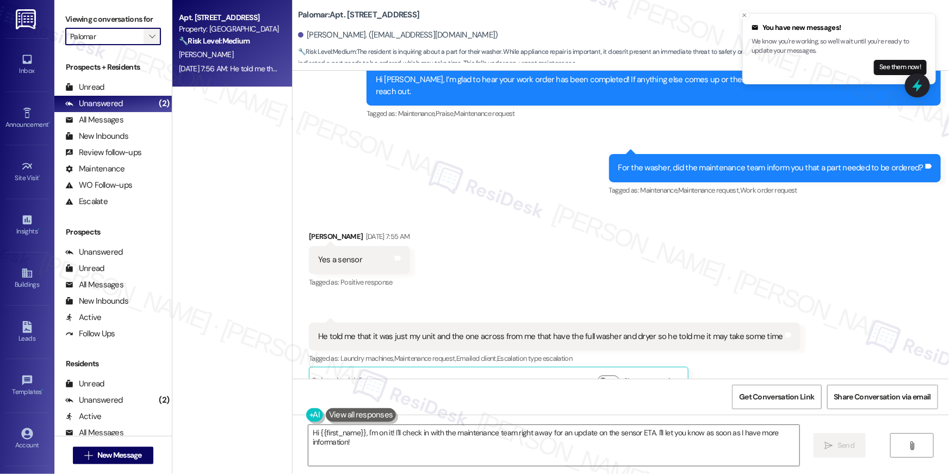
click at [144, 35] on button "" at bounding box center [152, 36] width 17 height 17
click at [150, 33] on span "" at bounding box center [152, 36] width 10 height 17
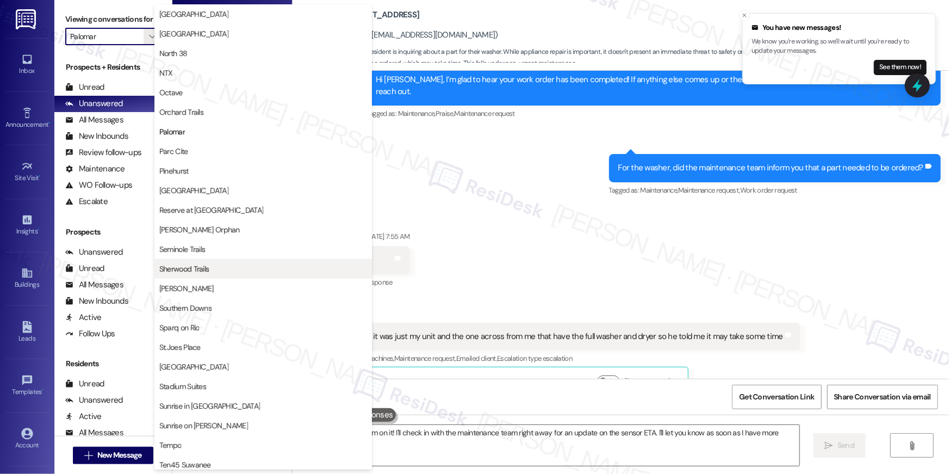
click at [188, 263] on span "Sherwood Trails" at bounding box center [184, 268] width 50 height 11
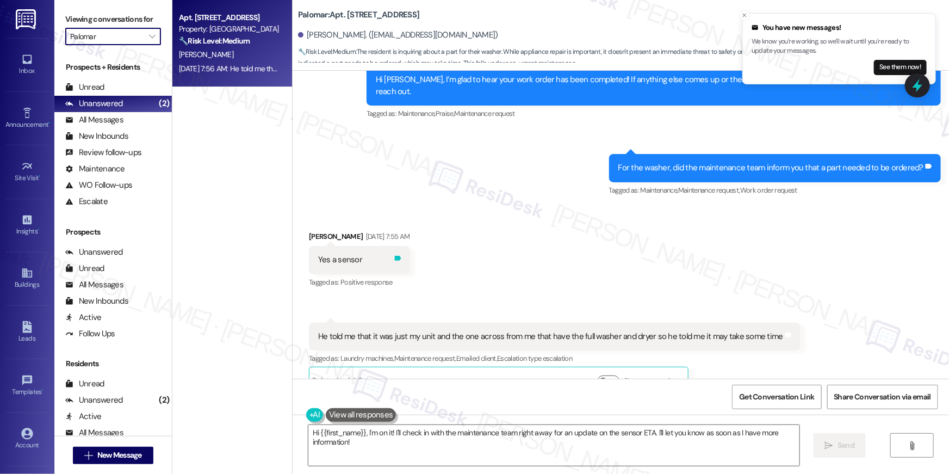
type input "Sherwood Trails"
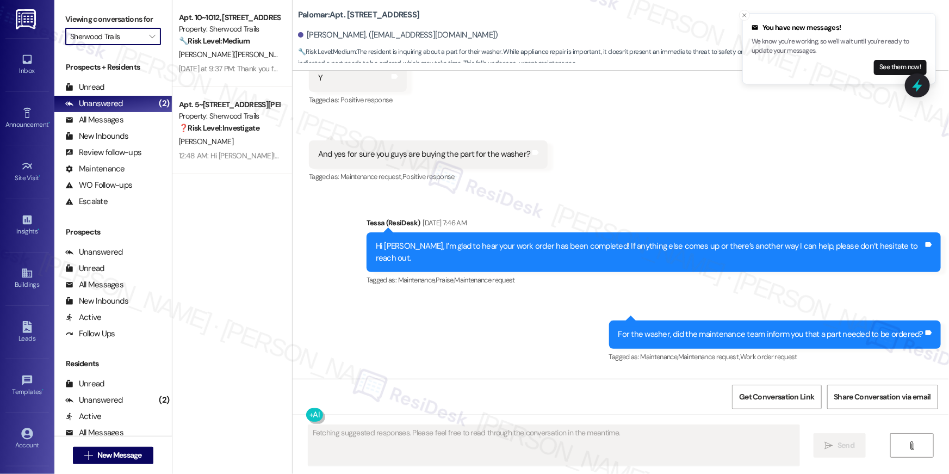
scroll to position [1778, 0]
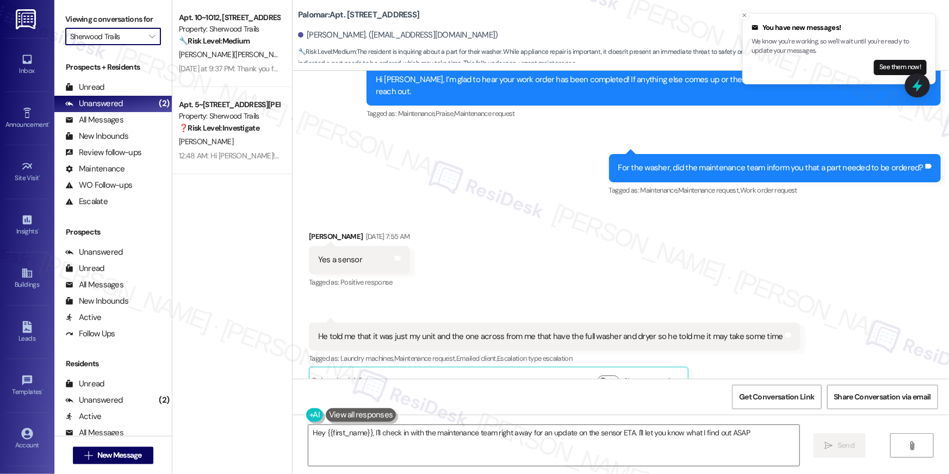
type textarea "Hey {{first_name}}, I'll check in with the maintenance team right away for an u…"
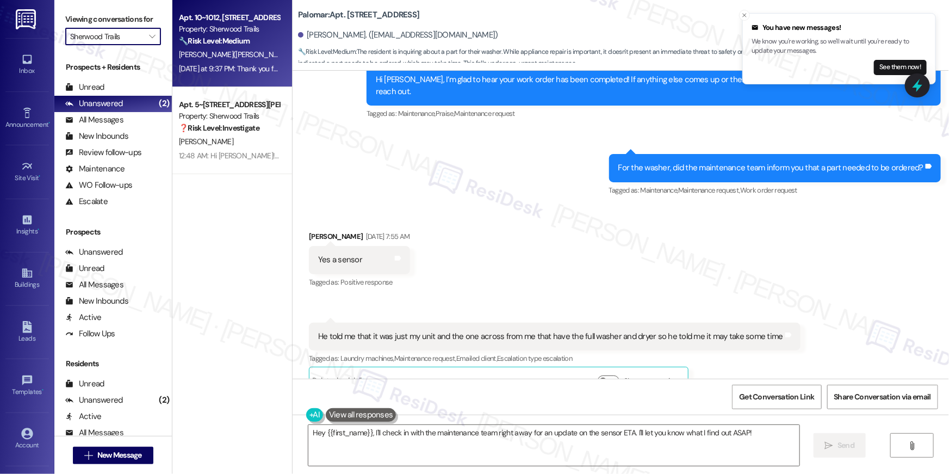
click at [208, 59] on span "B. Givens(Jha)" at bounding box center [235, 55] width 113 height 10
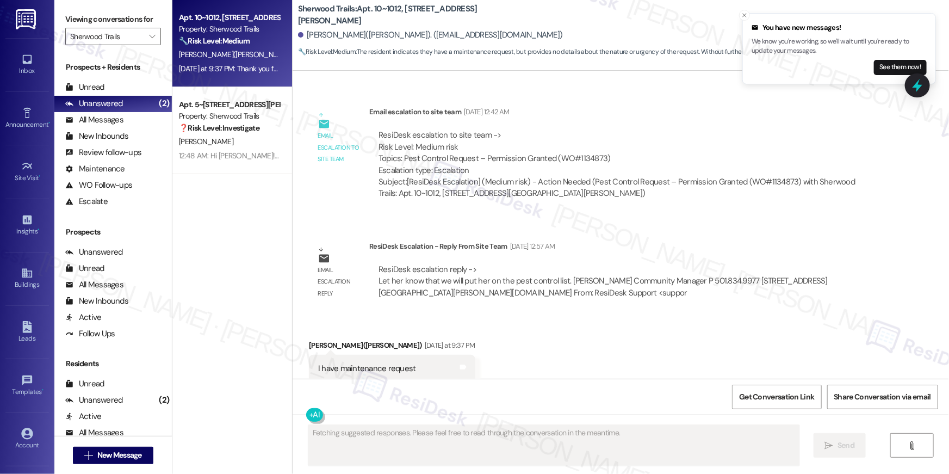
scroll to position [804, 0]
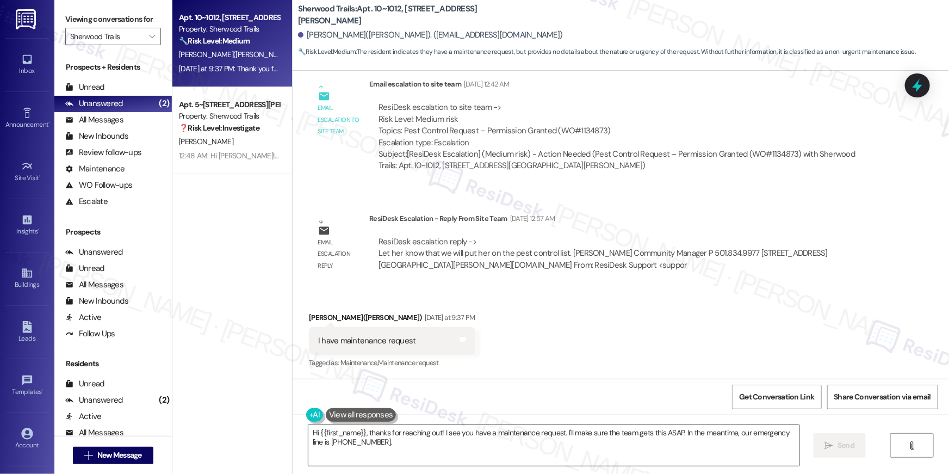
drag, startPoint x: 506, startPoint y: 291, endPoint x: 509, endPoint y: 285, distance: 6.6
click at [508, 287] on div "Received via SMS Barbara Givens(Jha) Yesterday at 9:37 PM I have maintenance re…" at bounding box center [621, 333] width 657 height 92
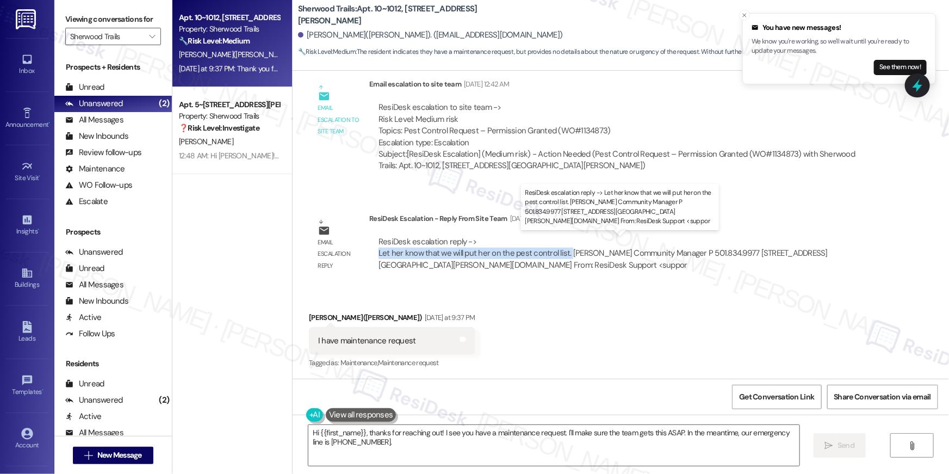
drag, startPoint x: 374, startPoint y: 251, endPoint x: 563, endPoint y: 252, distance: 189.3
click at [563, 252] on div "ResiDesk escalation reply -> Let her know that we will put her on the pest cont…" at bounding box center [603, 253] width 449 height 34
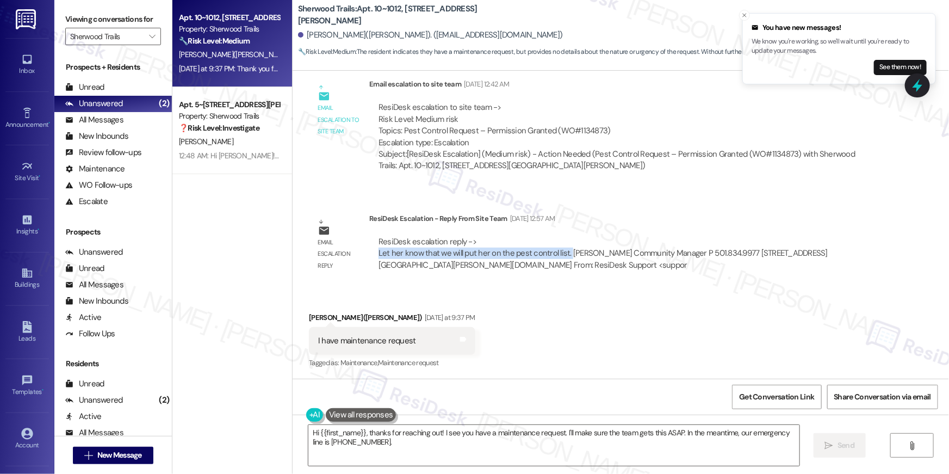
copy div "Let her know that we will put her on the pest control list."
click at [426, 438] on textarea "Hi {{first_name}}, thanks for reaching out! I see you have a maintenance reques…" at bounding box center [553, 445] width 491 height 41
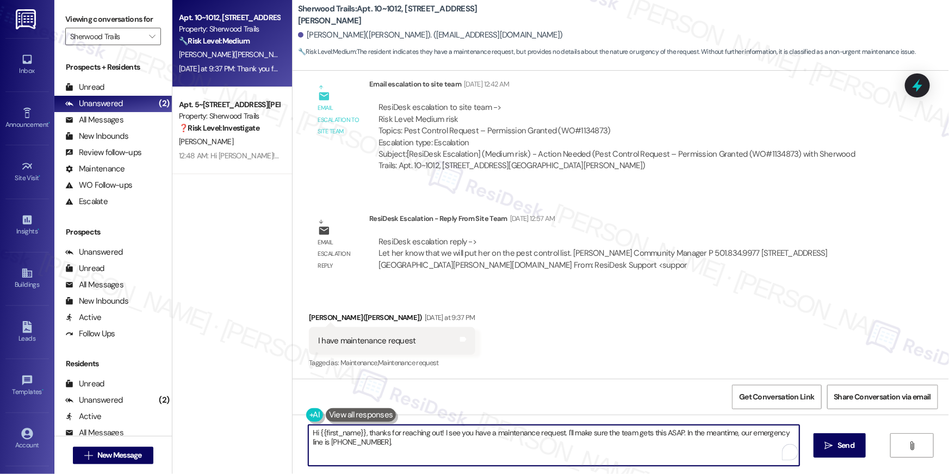
click at [361, 431] on textarea "Hi {{first_name}}, thanks for reaching out! I see you have a maintenance reques…" at bounding box center [553, 445] width 491 height 41
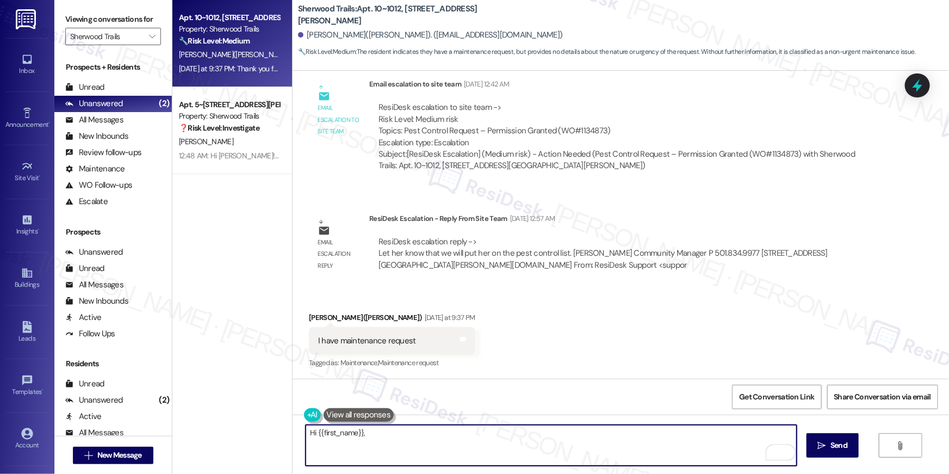
paste textarea "I received an update from the site team. We will add you to the pest control li…"
type textarea "Hi {{first_name}}, I received an update from the site team. We will add you to …"
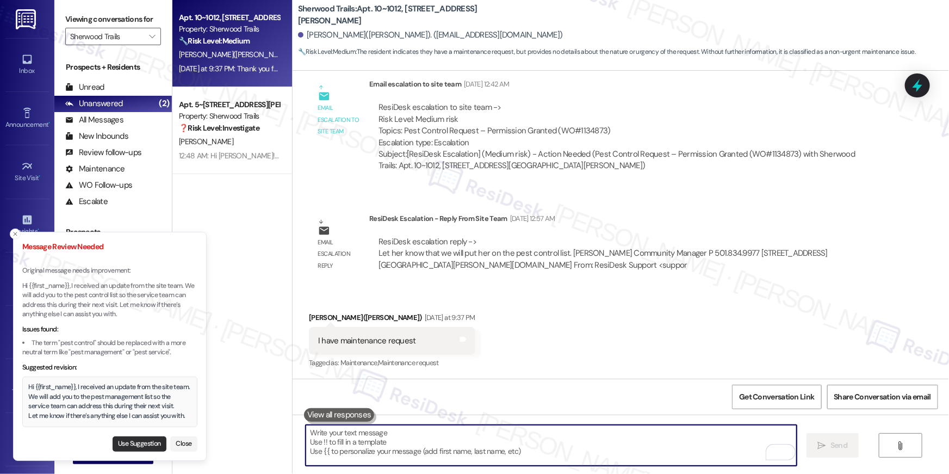
click at [152, 440] on button "Use Suggestion" at bounding box center [140, 443] width 54 height 15
type textarea "Hi {{first_name}}, I received an update from the site team. We will add you to …"
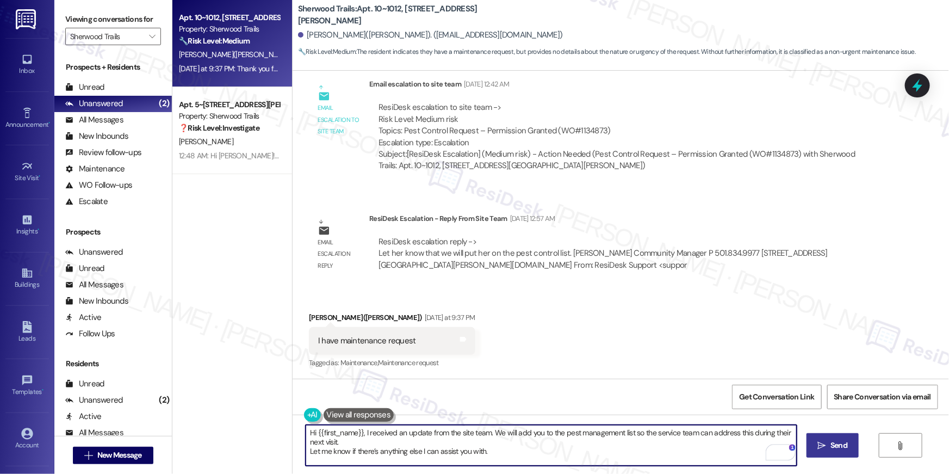
drag, startPoint x: 847, startPoint y: 455, endPoint x: 822, endPoint y: 451, distance: 24.8
click at [847, 455] on button " Send" at bounding box center [833, 445] width 53 height 24
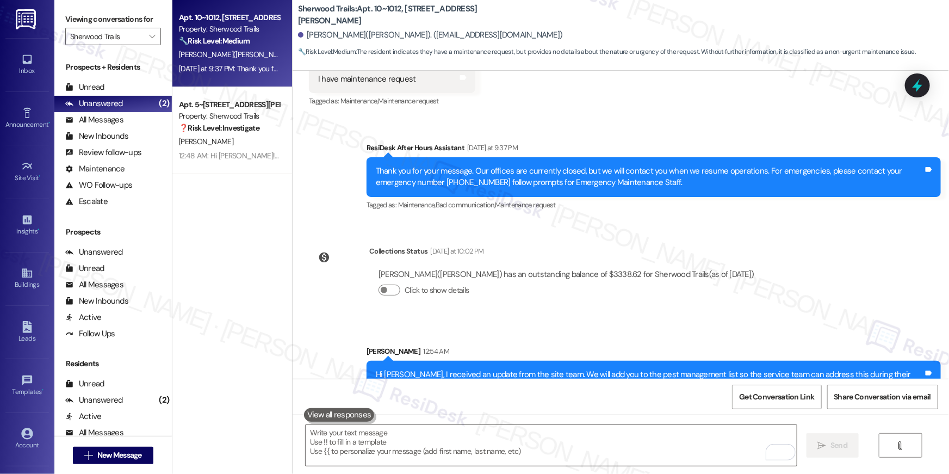
scroll to position [1063, 0]
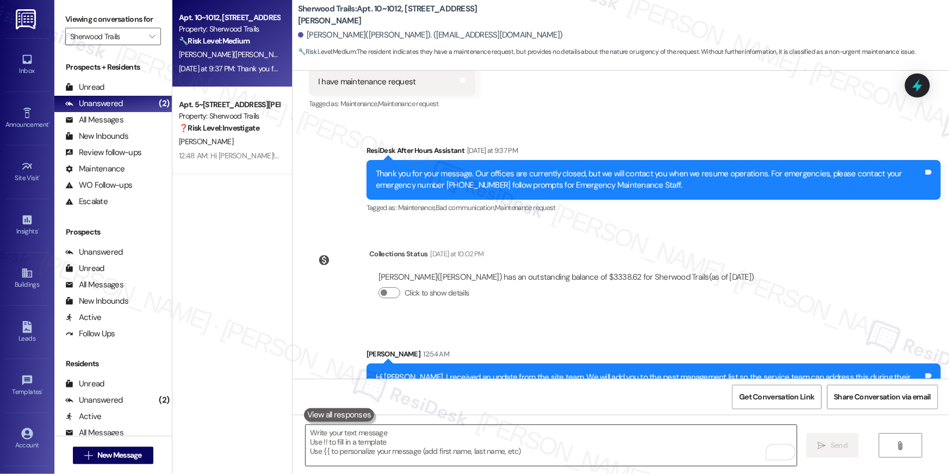
click at [510, 438] on textarea "To enrich screen reader interactions, please activate Accessibility in Grammarl…" at bounding box center [551, 445] width 491 height 41
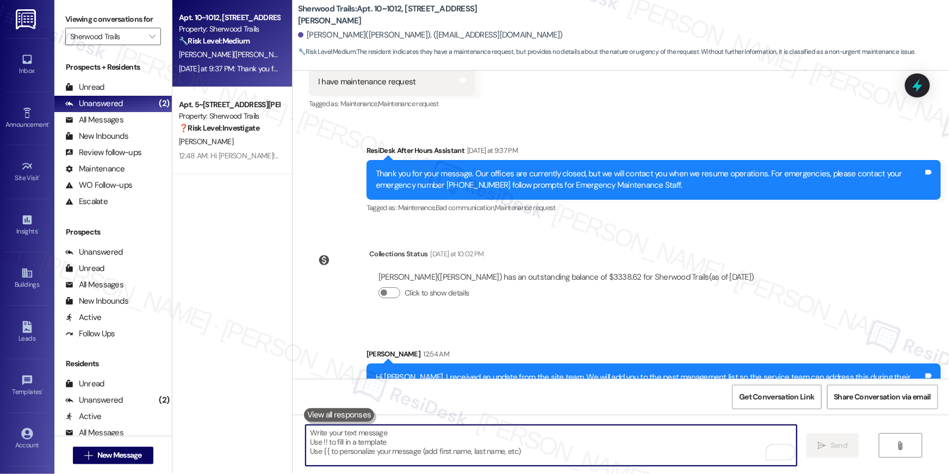
drag, startPoint x: 510, startPoint y: 438, endPoint x: 519, endPoint y: 429, distance: 13.1
click at [510, 438] on textarea "To enrich screen reader interactions, please activate Accessibility in Grammarl…" at bounding box center [551, 445] width 491 height 41
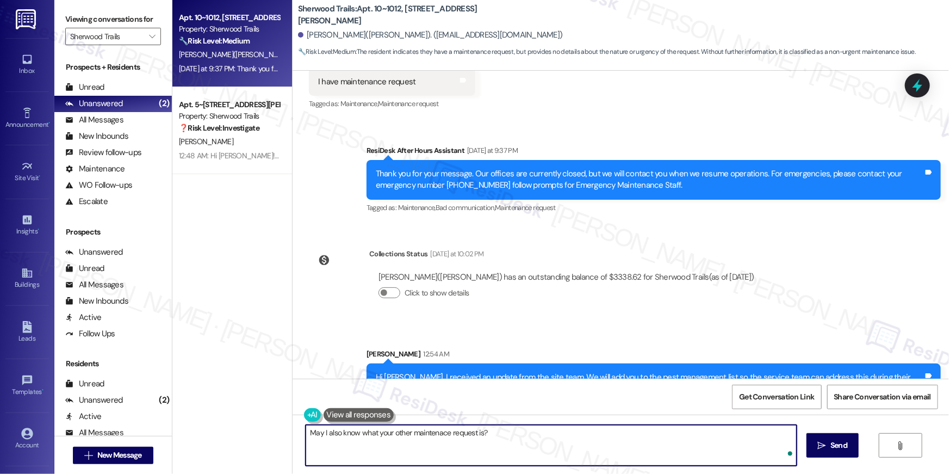
type textarea "May I also know what your other maintenace request is?"
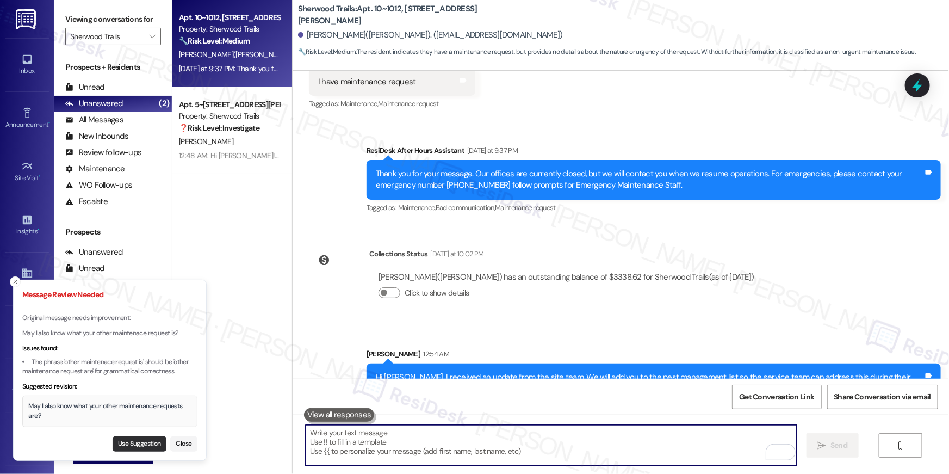
click at [152, 441] on button "Use Suggestion" at bounding box center [140, 443] width 54 height 15
type textarea "May I also know what your other maintenance requests are?"
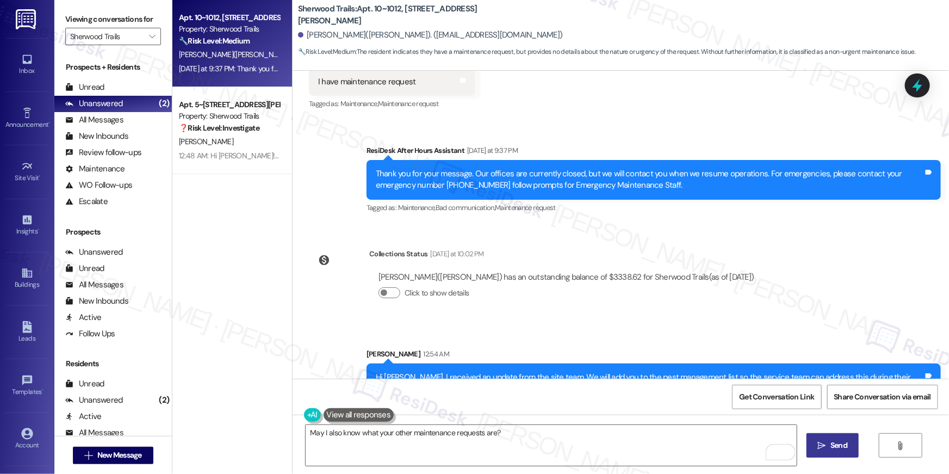
click at [832, 443] on span "Send" at bounding box center [839, 445] width 17 height 11
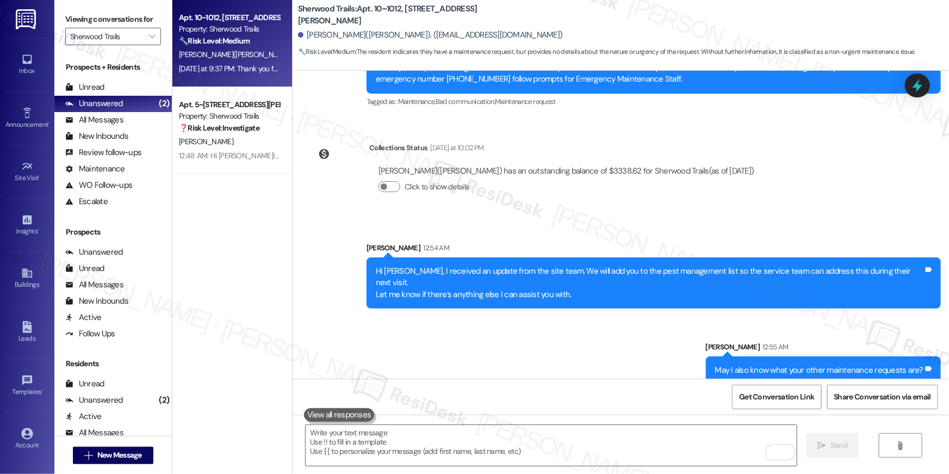
scroll to position [1171, 0]
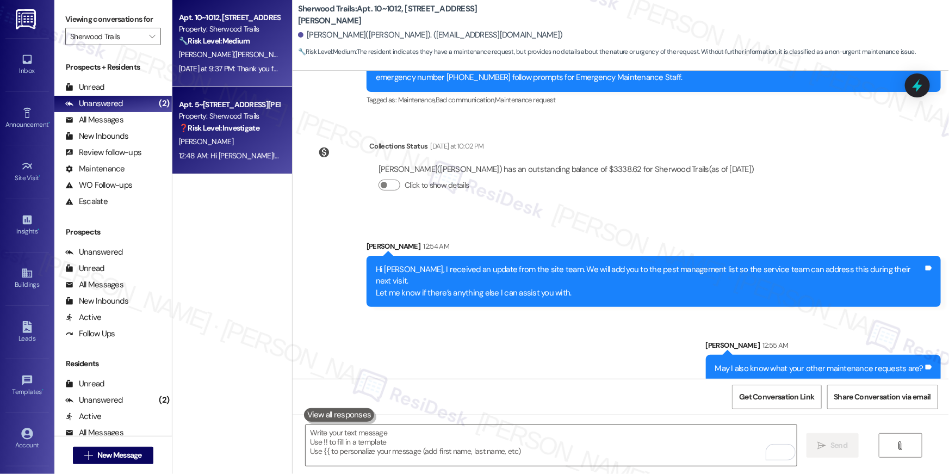
click at [246, 125] on strong "❓ Risk Level: Investigate" at bounding box center [219, 128] width 81 height 10
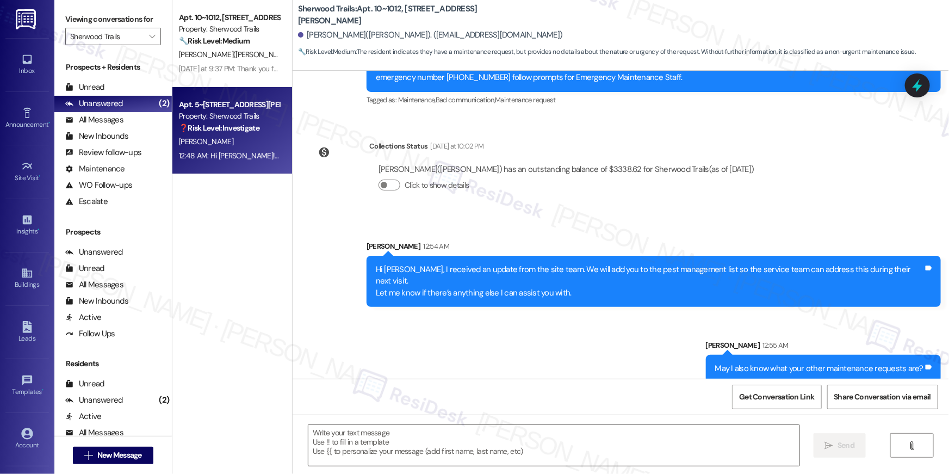
type textarea "Fetching suggested responses. Please feel free to read through the conversation…"
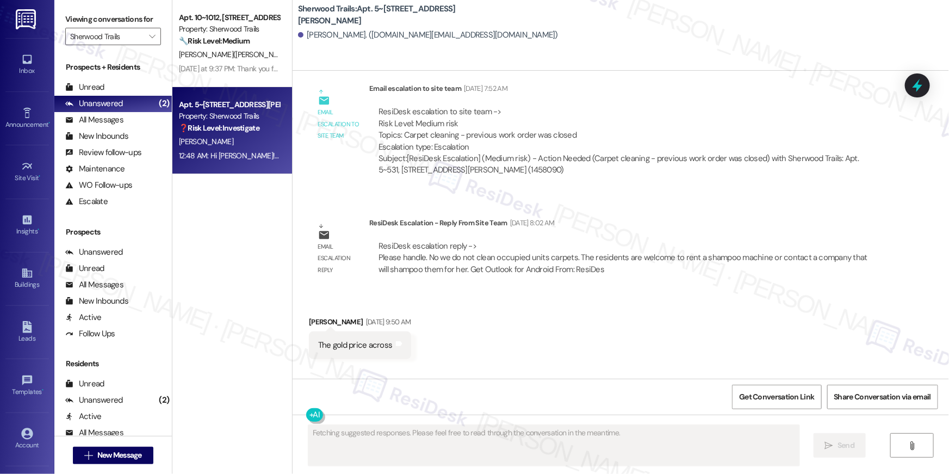
scroll to position [8825, 0]
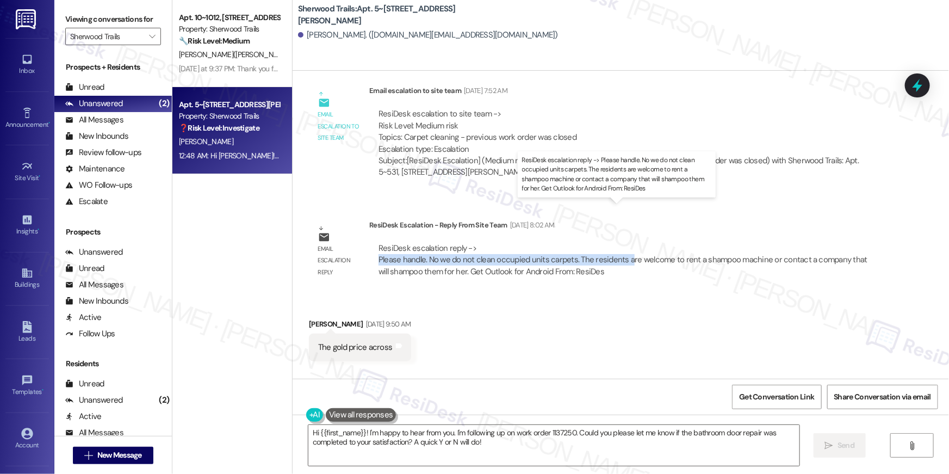
drag, startPoint x: 368, startPoint y: 220, endPoint x: 595, endPoint y: 221, distance: 226.3
click at [620, 234] on div "ResiDesk escalation reply -> Please handle. No we do not clean occupied units c…" at bounding box center [626, 259] width 514 height 51
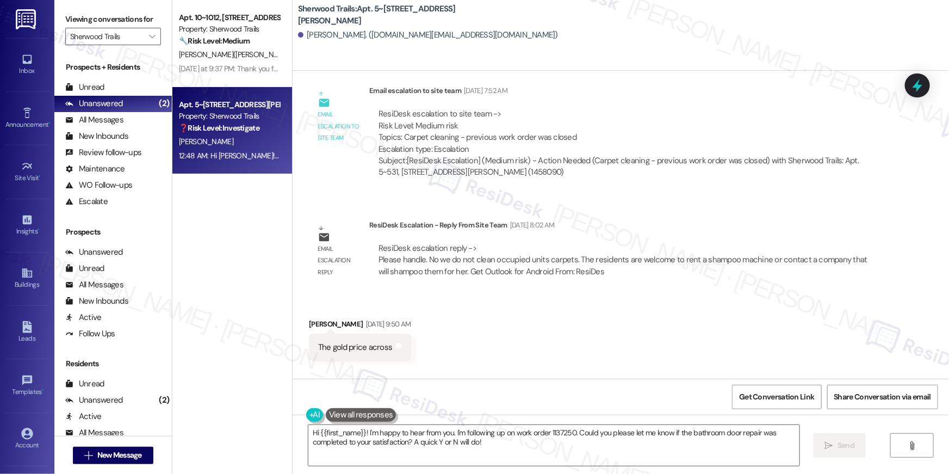
click at [417, 243] on div "ResiDesk escalation reply -> Please handle. No we do not clean occupied units c…" at bounding box center [623, 260] width 489 height 34
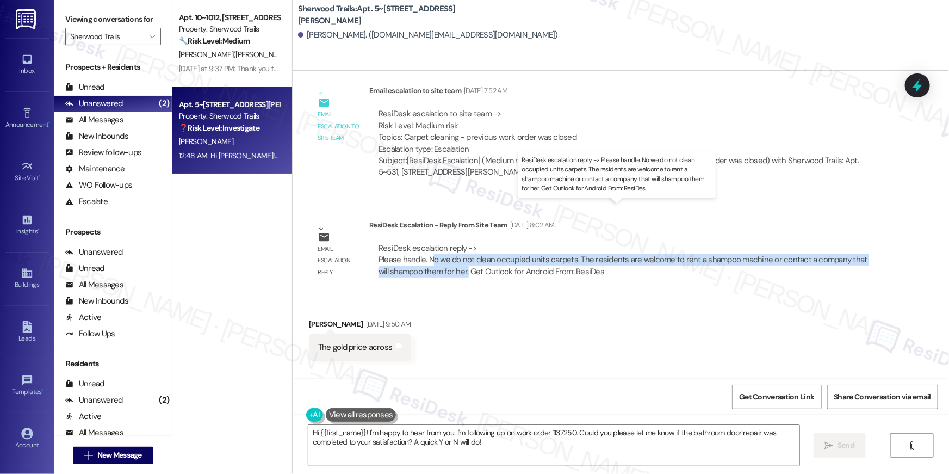
drag, startPoint x: 425, startPoint y: 220, endPoint x: 449, endPoint y: 232, distance: 27.3
click at [449, 243] on div "ResiDesk escalation reply -> Please handle. No we do not clean occupied units c…" at bounding box center [623, 260] width 489 height 34
copy div "o we do not clean occupied units carpets. The residents are welcome to rent a s…"
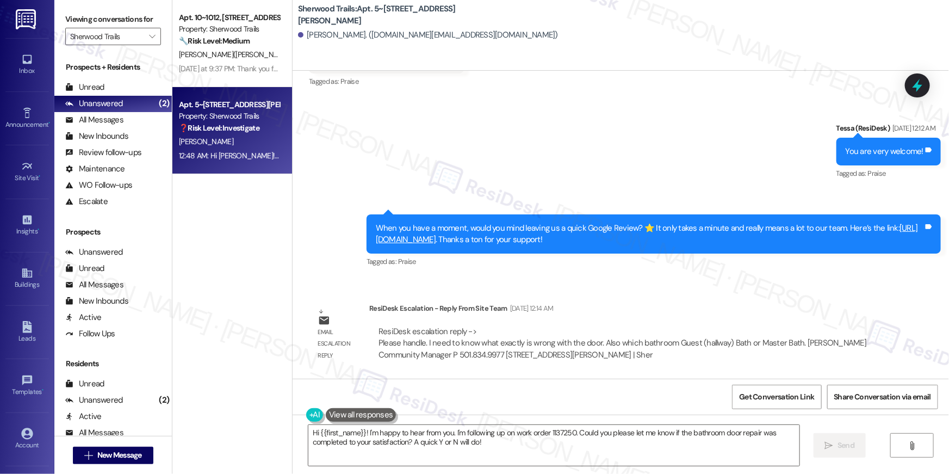
scroll to position [7372, 0]
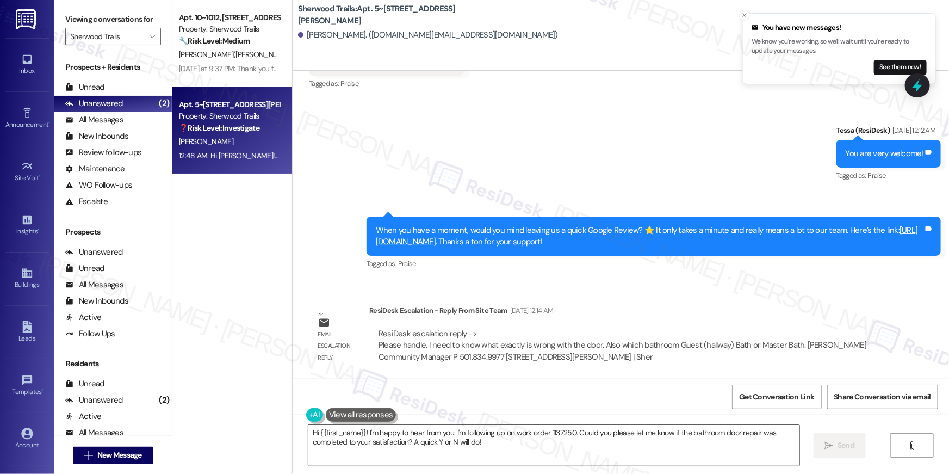
click at [508, 442] on textarea "Hi {{first_name}}! I'm happy to hear from you. I'm following up on work order 1…" at bounding box center [553, 445] width 491 height 41
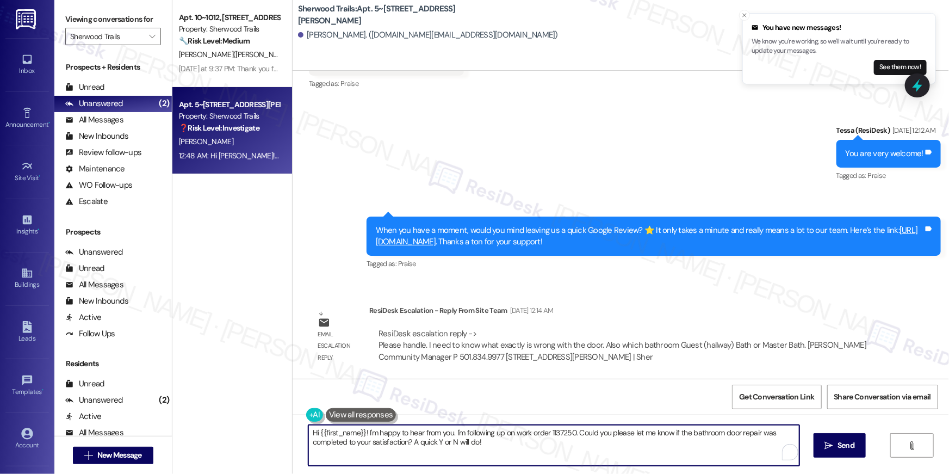
click at [514, 444] on textarea "Hi {{first_name}}! I'm happy to hear from you. I'm following up on work order 1…" at bounding box center [553, 445] width 491 height 41
click at [363, 431] on textarea "Hi {{first_name}}! I'm happy to hear from you. I'm following up on work order 1…" at bounding box center [553, 445] width 491 height 41
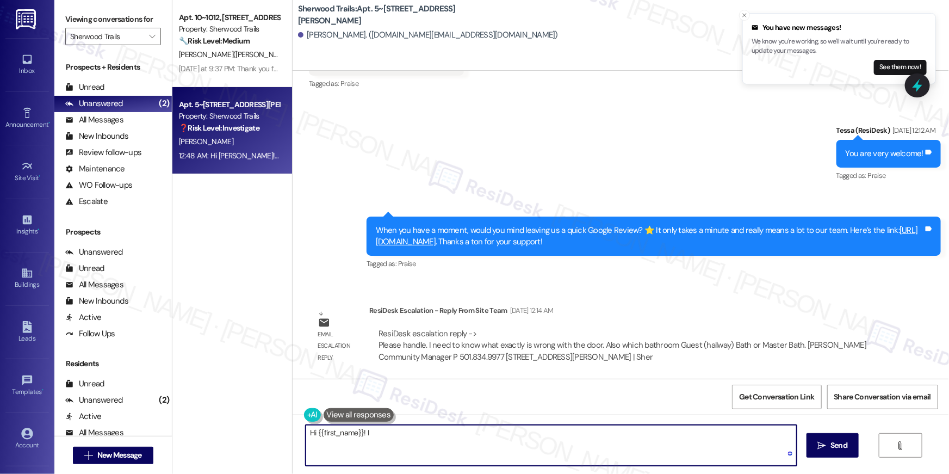
paste textarea "I received an update from the site team. We do not clean carpets in occupied un…"
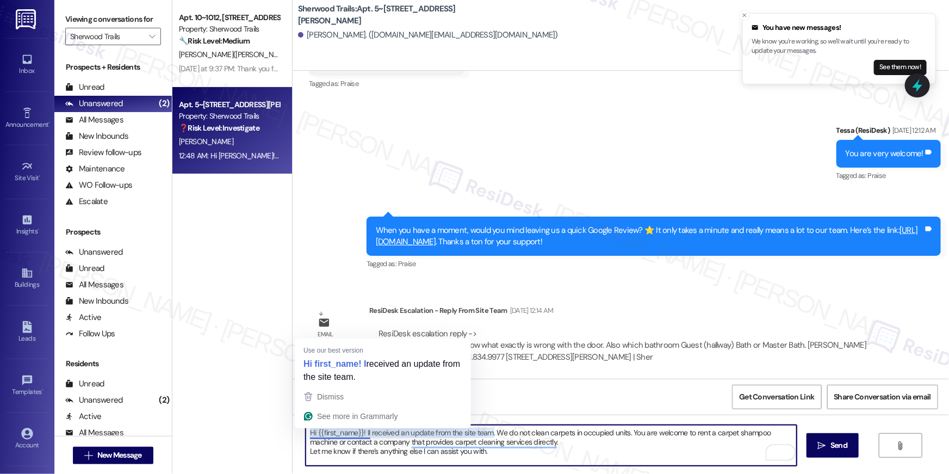
click at [365, 434] on textarea "Hi {{first_name}}! II received an update from the site team. We do not clean ca…" at bounding box center [551, 445] width 491 height 41
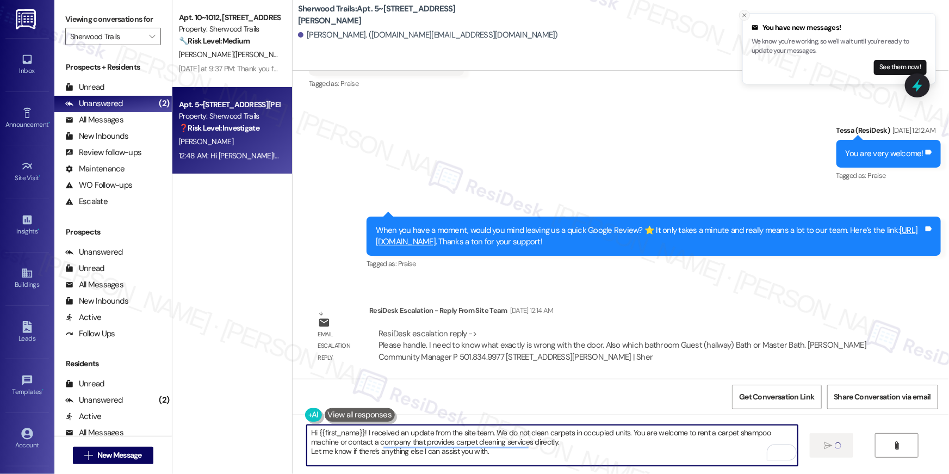
type textarea "Hi {{first_name}}! I received an update from the site team. We do not clean car…"
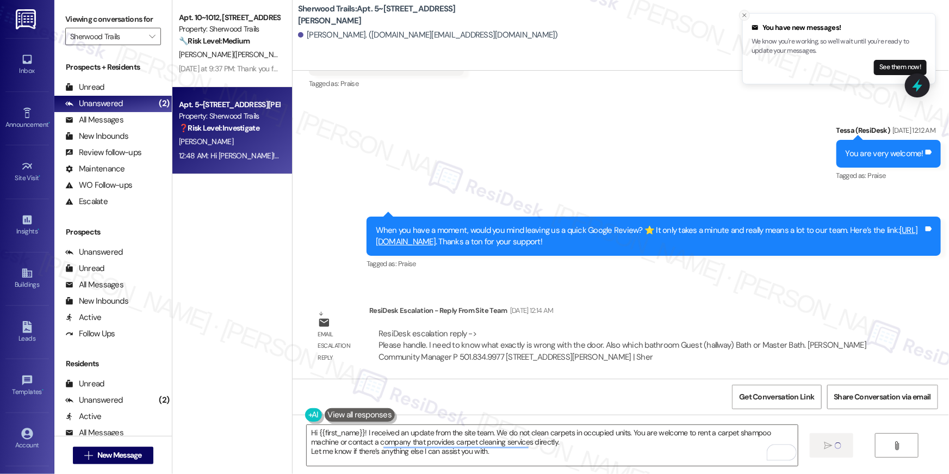
click at [744, 15] on line "Close toast" at bounding box center [744, 15] width 3 height 3
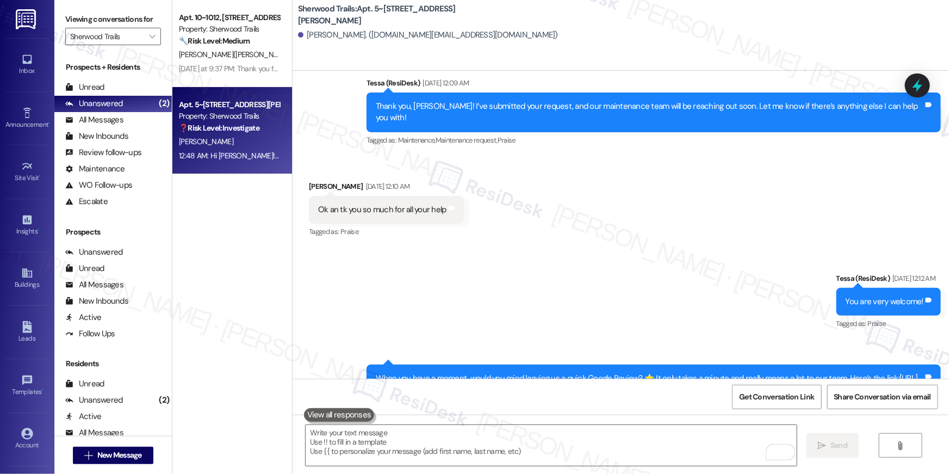
scroll to position [7222, 0]
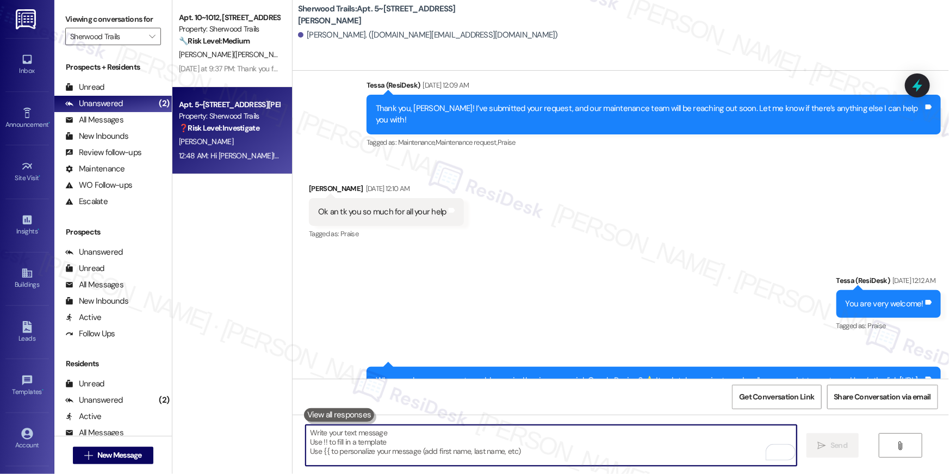
click at [455, 375] on link "https://www.theresidesk.com/links/review-ZGcP_5qwD" at bounding box center [647, 386] width 542 height 22
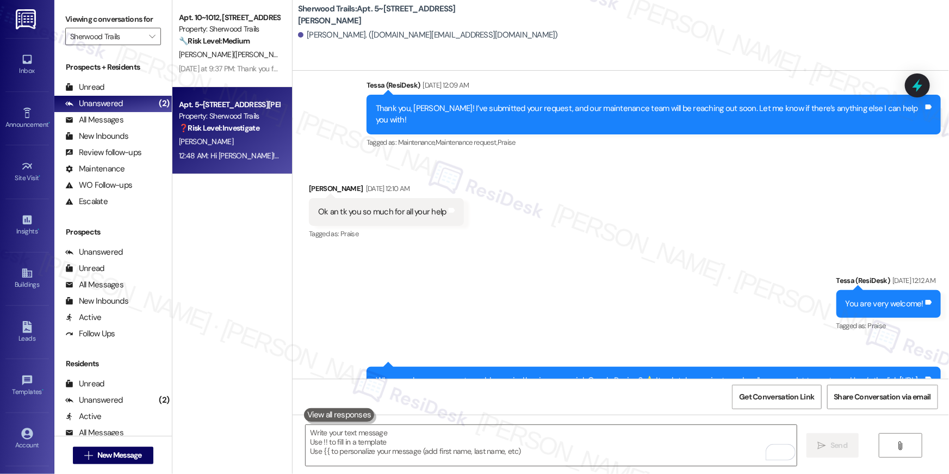
click at [393, 14] on b "Sherwood Trails: Apt. 5~531, 10401 Brockington Road" at bounding box center [407, 14] width 218 height 23
copy div "Sherwood Trails: Apt. 5~531, 10401 Brockington Road"
click at [769, 404] on span "Get Conversation Link" at bounding box center [776, 396] width 79 height 23
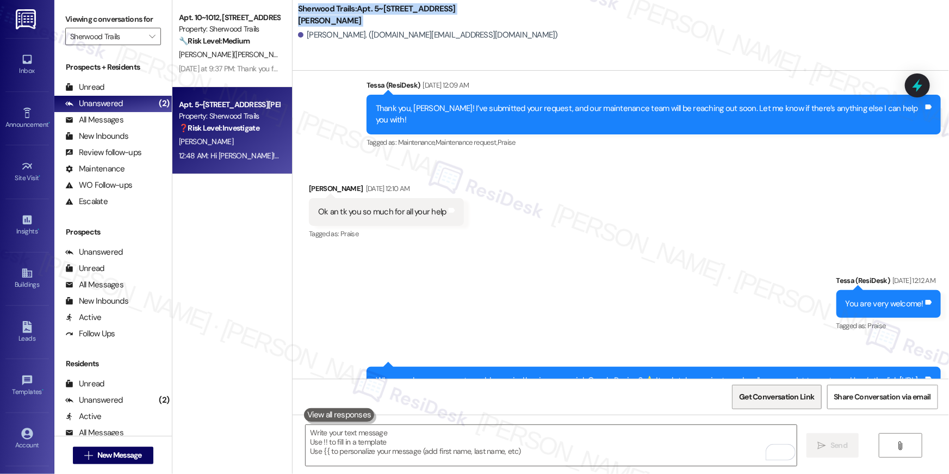
click at [755, 392] on span "Get Conversation Link" at bounding box center [776, 396] width 75 height 11
click at [755, 393] on span "Get Conversation Link" at bounding box center [776, 396] width 75 height 11
click at [790, 395] on span "Get Conversation Link" at bounding box center [776, 396] width 75 height 11
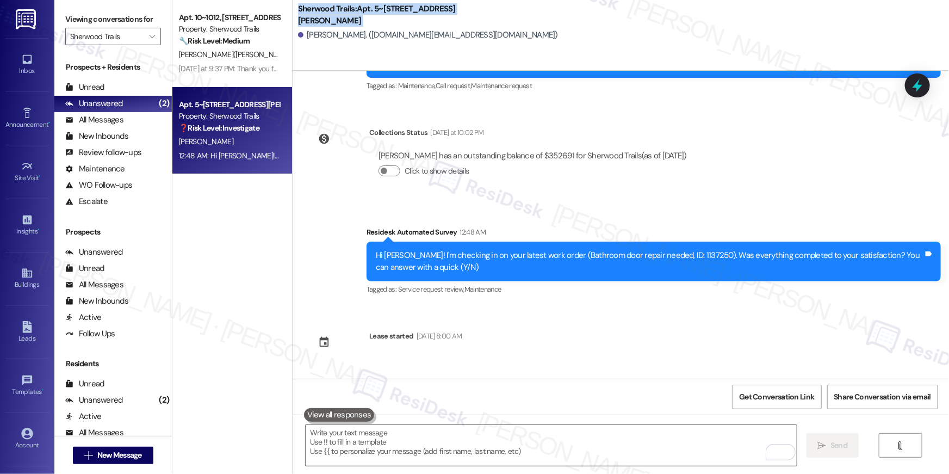
scroll to position [9247, 0]
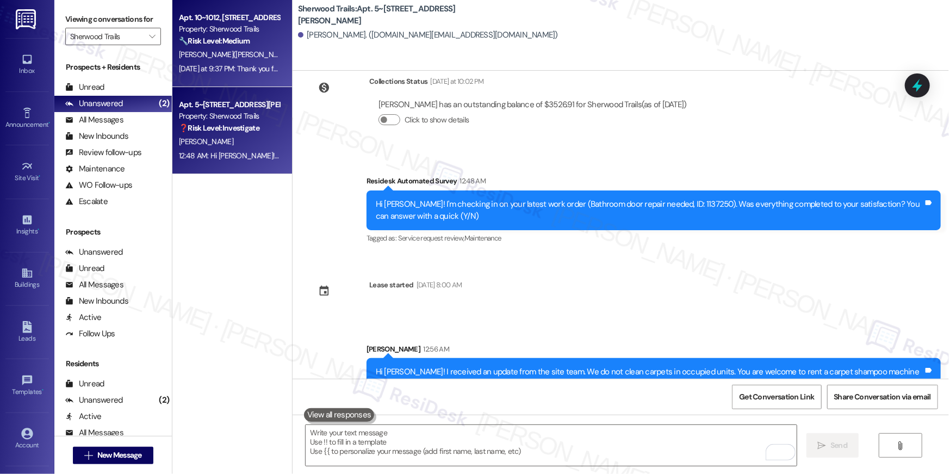
click at [201, 68] on div "Yesterday at 9:37 PM: Thank you for your message. Our offices are currently clo…" at bounding box center [591, 69] width 824 height 10
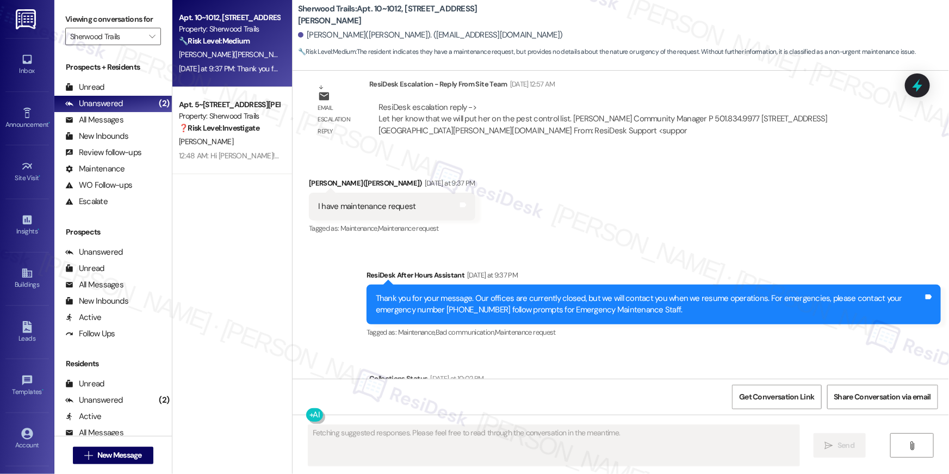
scroll to position [1188, 0]
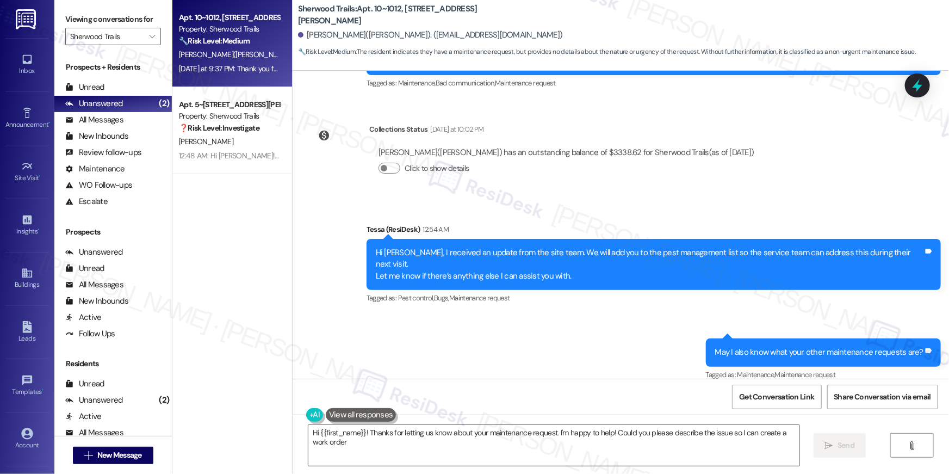
type textarea "Hi {{first_name}}! Thanks for letting us know about your maintenance request. I…"
click at [149, 35] on span "" at bounding box center [152, 36] width 10 height 17
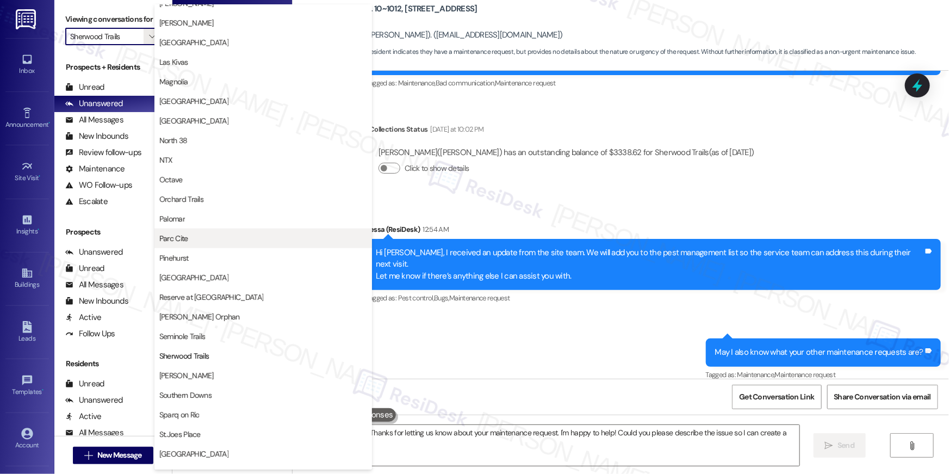
scroll to position [403, 0]
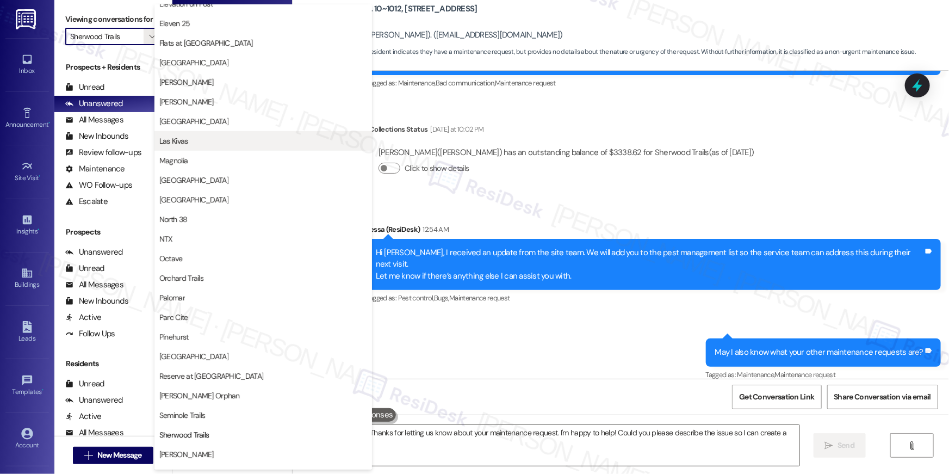
click at [187, 145] on span "Las Kivas" at bounding box center [173, 140] width 29 height 11
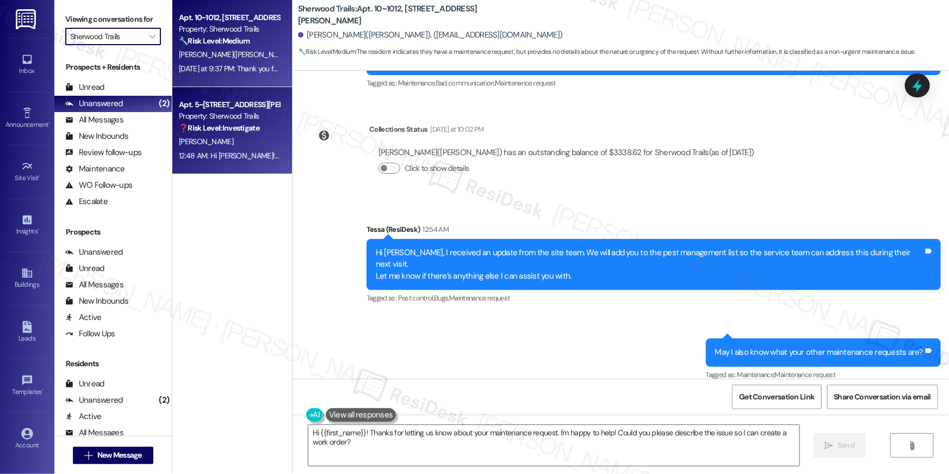
type input "Las Kivas"
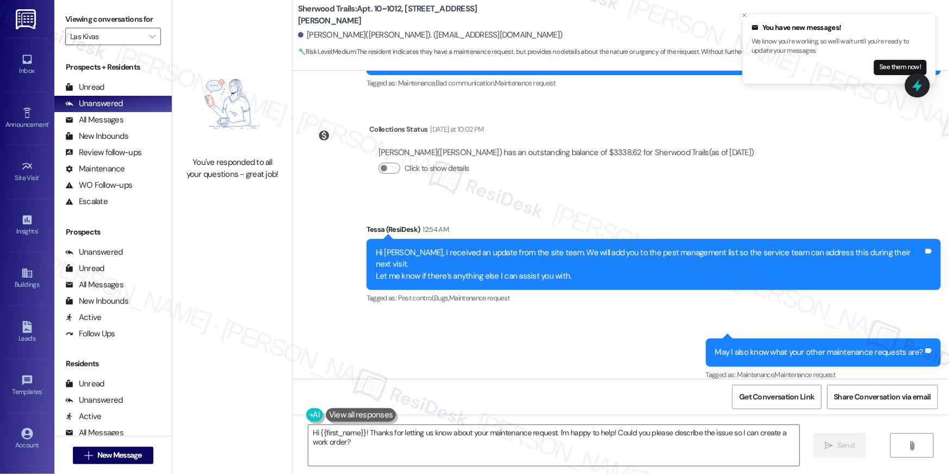
click at [119, 468] on div " New Message" at bounding box center [113, 455] width 81 height 27
click at [123, 458] on span "New Message" at bounding box center [119, 454] width 45 height 11
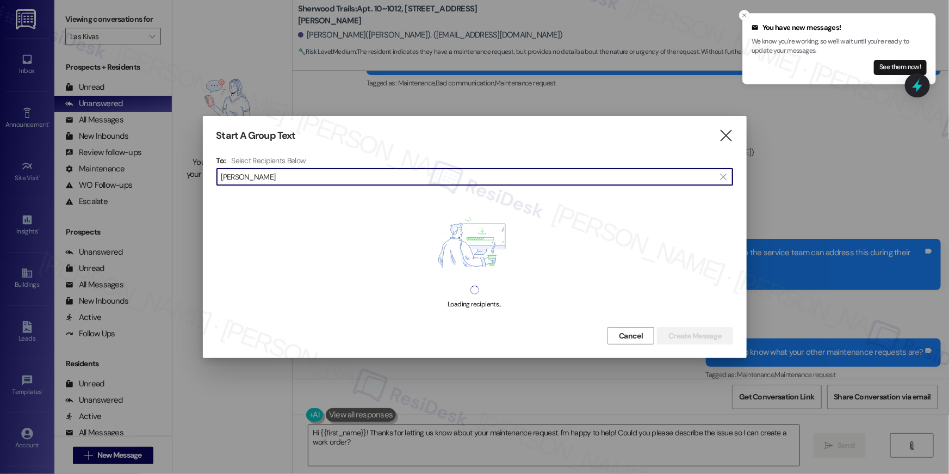
type input "ashley"
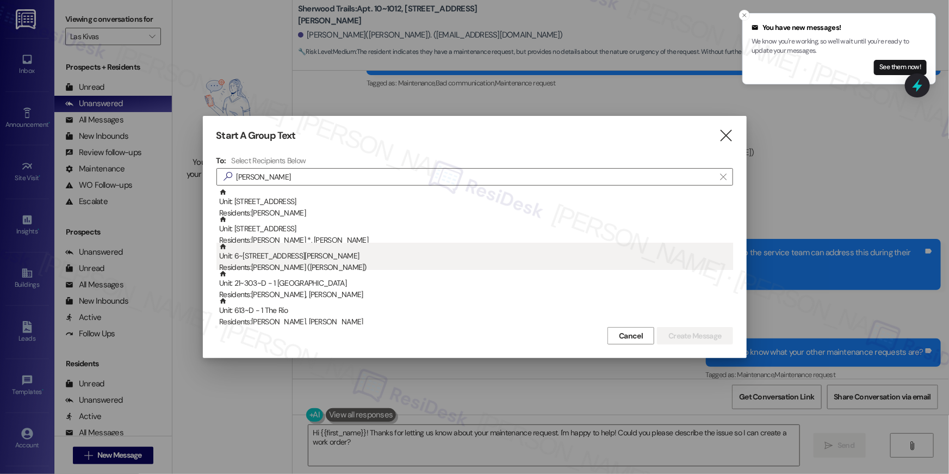
click at [320, 258] on div "Unit: 6~613 - 10401 Brockington Road Residents: Ashley Mendoza (Jha)" at bounding box center [476, 258] width 514 height 31
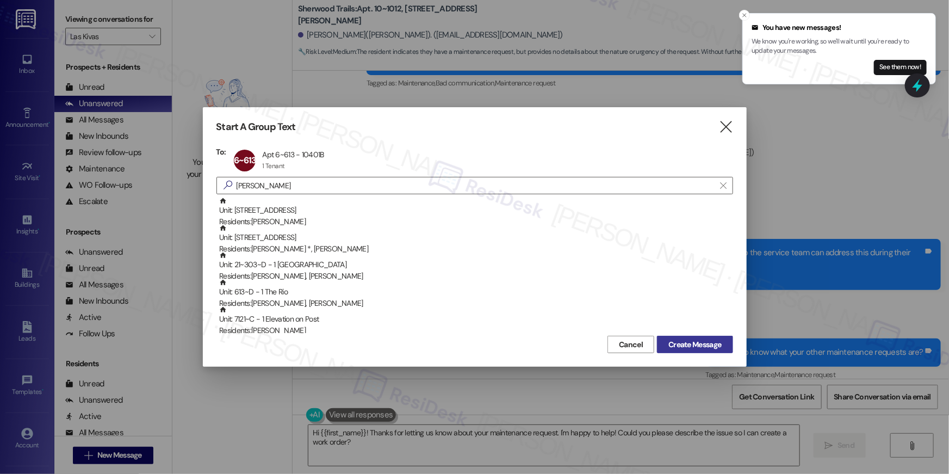
click at [709, 341] on span "Create Message" at bounding box center [695, 344] width 53 height 11
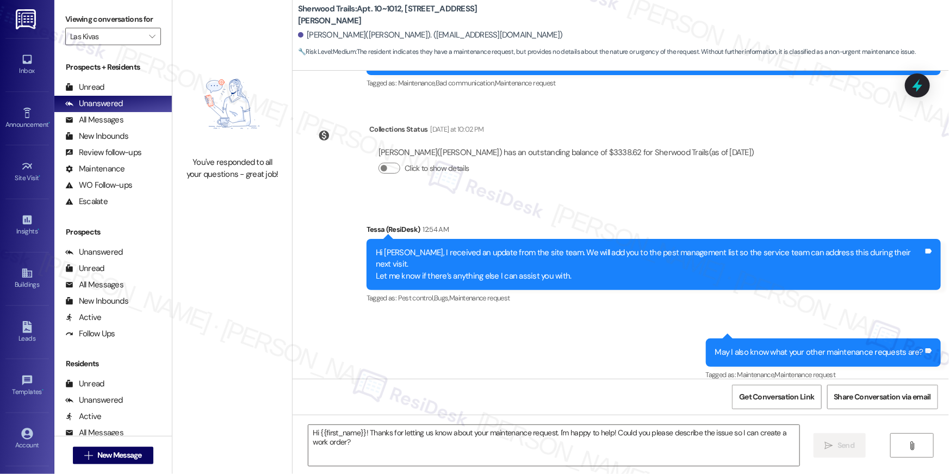
type textarea "Fetching suggested responses. Please feel free to read through the conversation…"
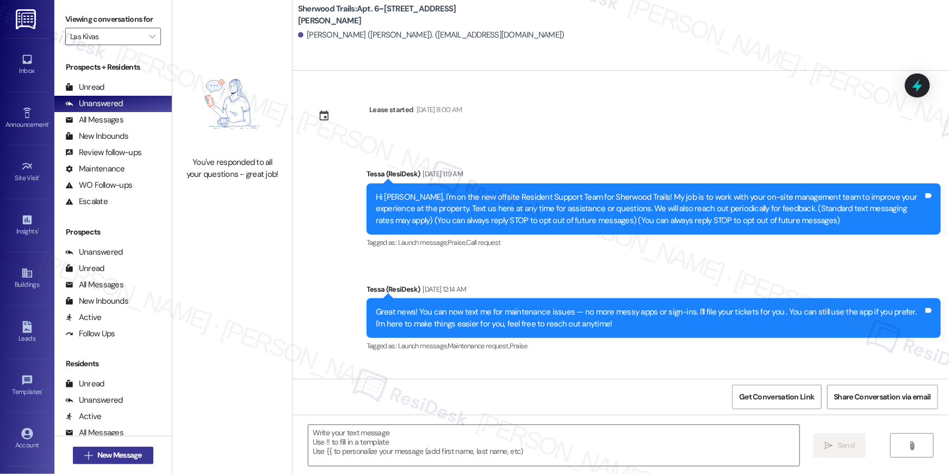
click at [128, 449] on span "New Message" at bounding box center [119, 454] width 45 height 11
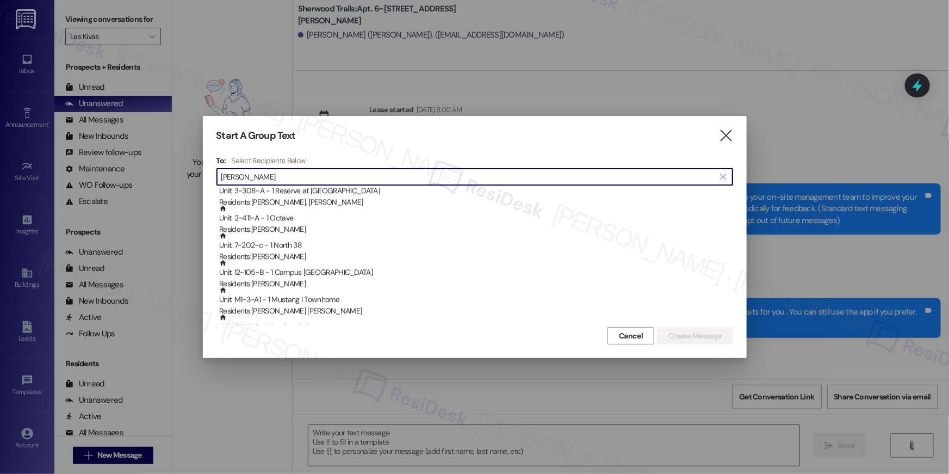
scroll to position [1702, 0]
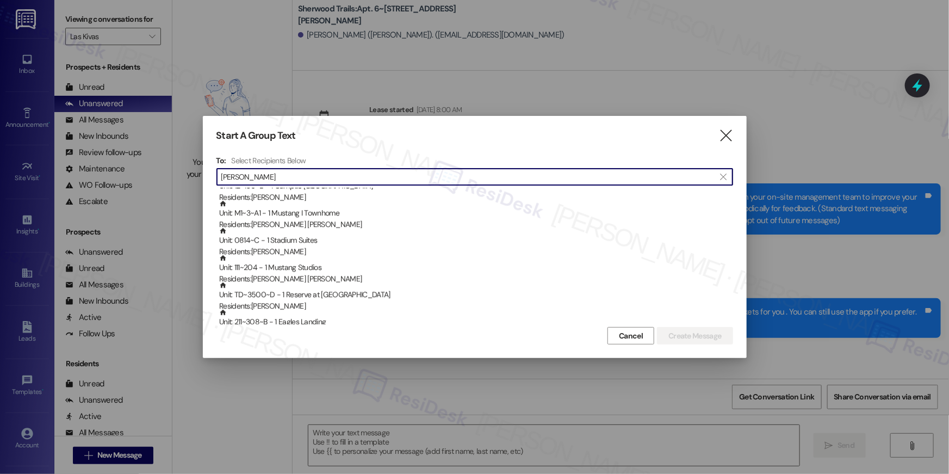
click at [297, 181] on input "ashley" at bounding box center [468, 176] width 494 height 15
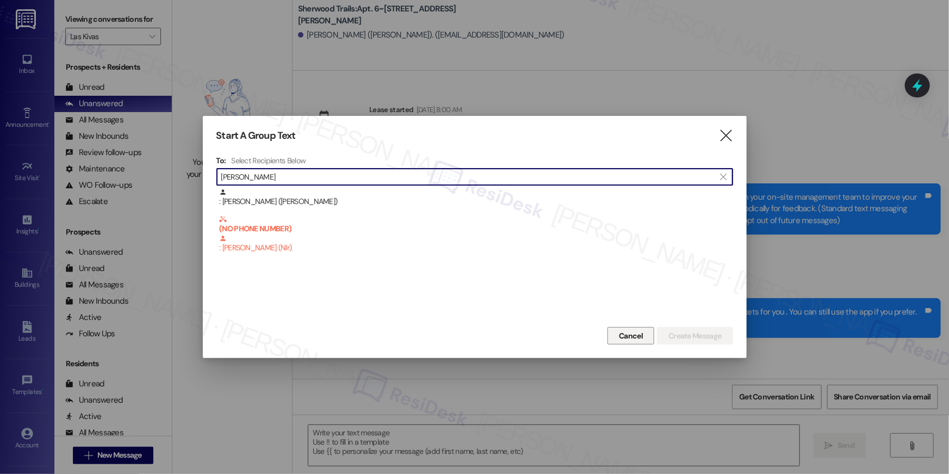
type input "ashley brocking"
click at [622, 331] on span "Cancel" at bounding box center [631, 335] width 24 height 11
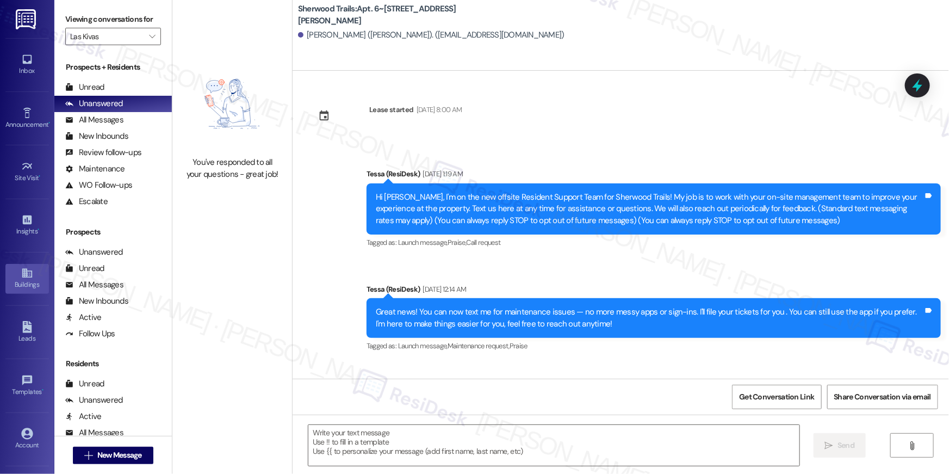
click at [22, 282] on div "Buildings" at bounding box center [27, 284] width 54 height 11
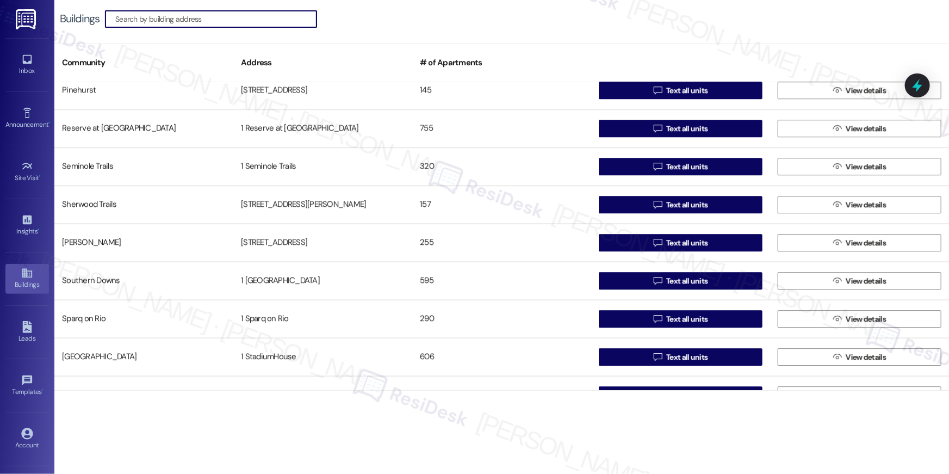
scroll to position [1570, 0]
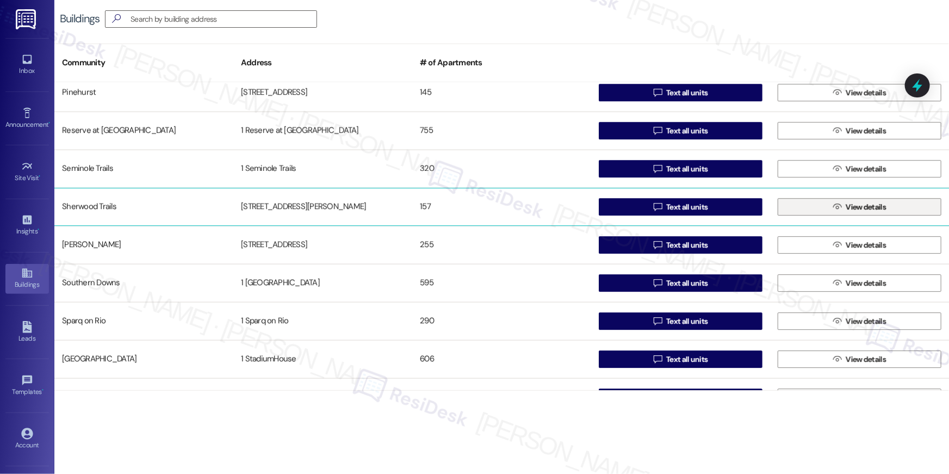
click at [836, 207] on icon "" at bounding box center [837, 206] width 8 height 9
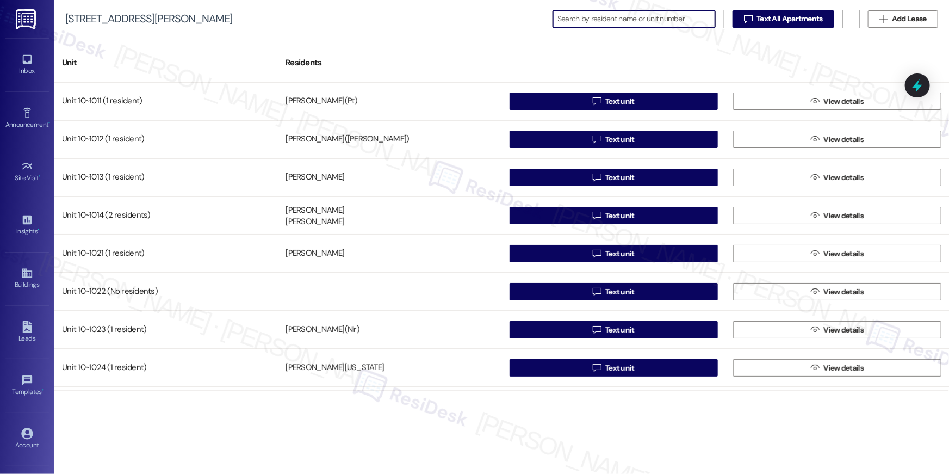
click at [634, 17] on input at bounding box center [637, 18] width 158 height 15
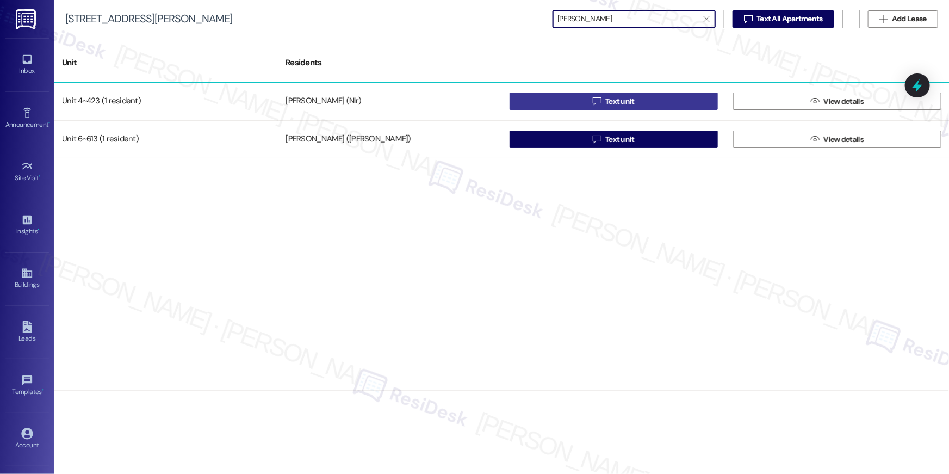
type input "ashley"
click at [674, 104] on button " Text unit" at bounding box center [614, 100] width 208 height 17
click at [647, 104] on button " Text unit" at bounding box center [614, 100] width 208 height 17
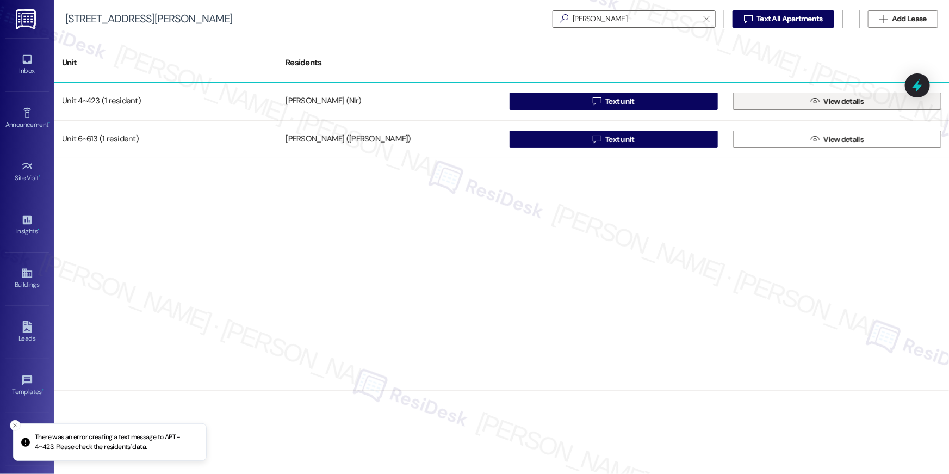
click at [813, 95] on span " View details" at bounding box center [837, 101] width 57 height 16
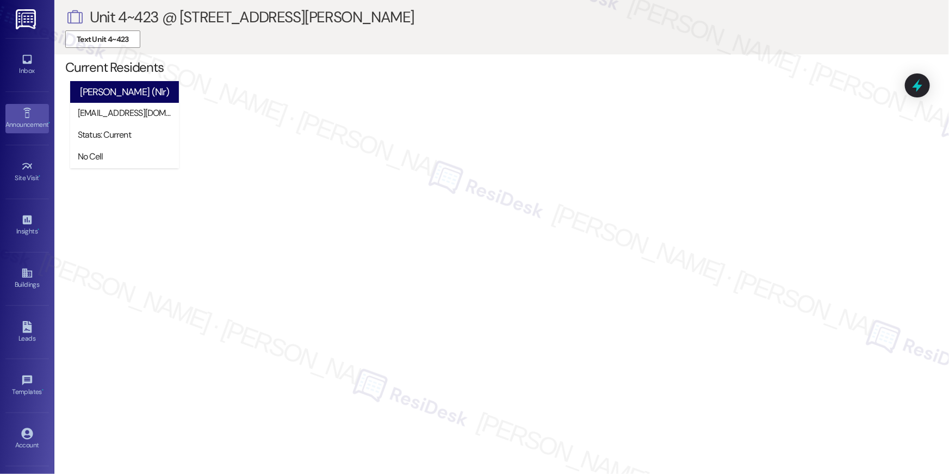
click at [27, 115] on icon at bounding box center [27, 113] width 8 height 10
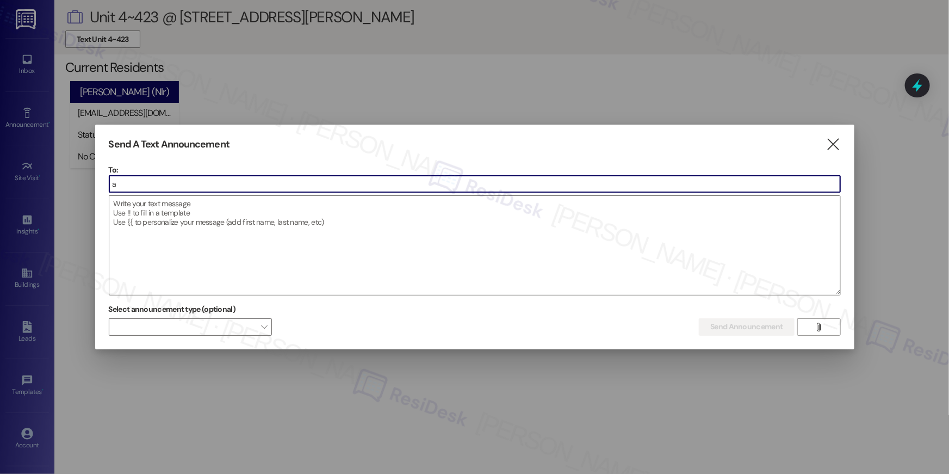
type input "as"
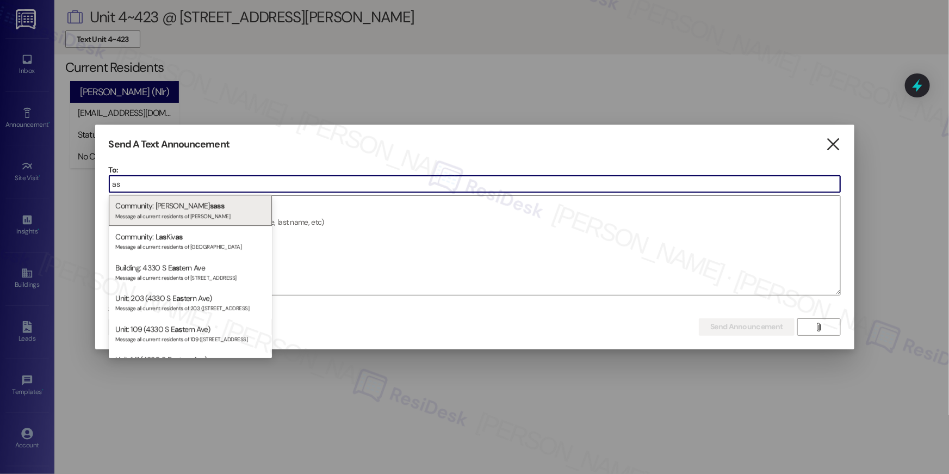
click at [831, 143] on icon "" at bounding box center [833, 144] width 15 height 11
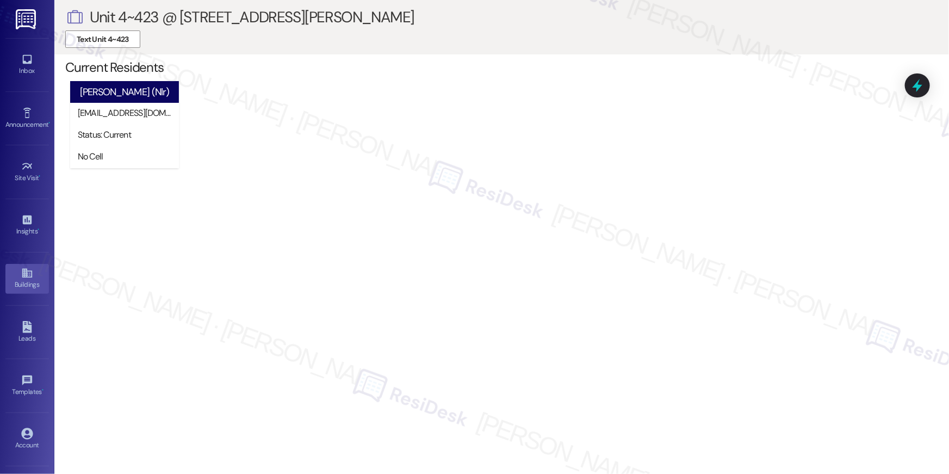
click at [29, 275] on icon at bounding box center [27, 273] width 10 height 9
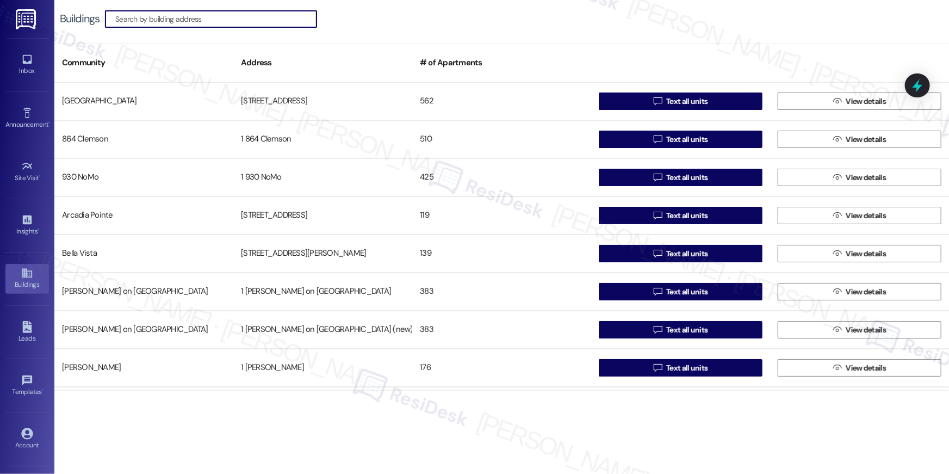
scroll to position [337, 0]
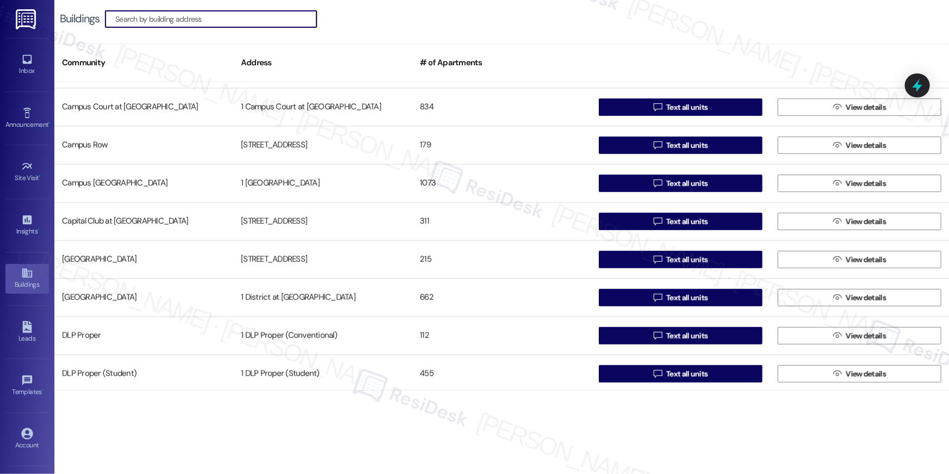
click at [229, 20] on input at bounding box center [215, 18] width 201 height 15
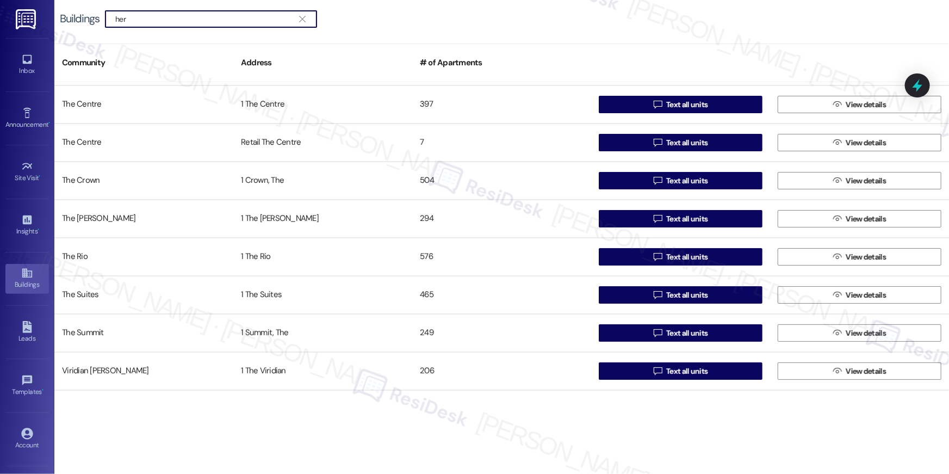
scroll to position [0, 0]
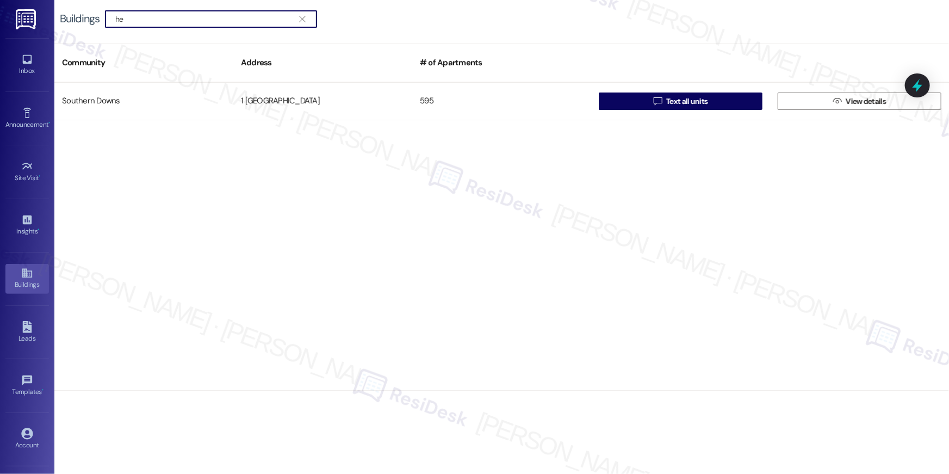
type input "h"
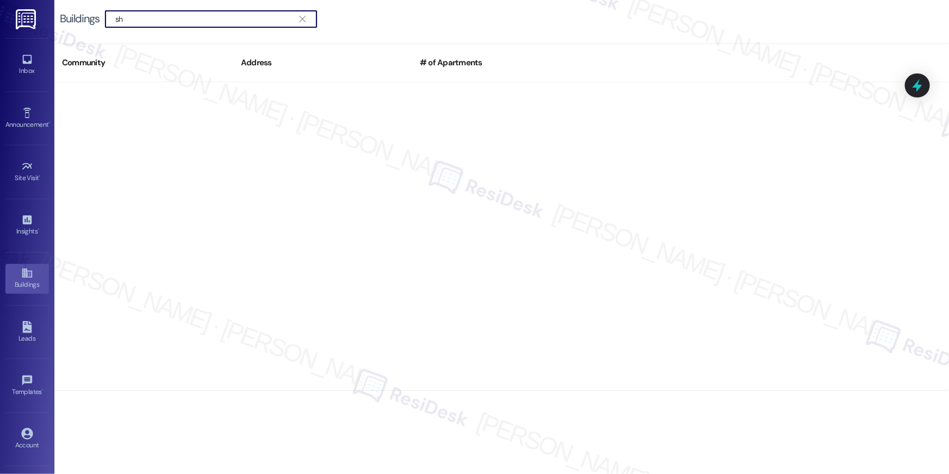
type input "s"
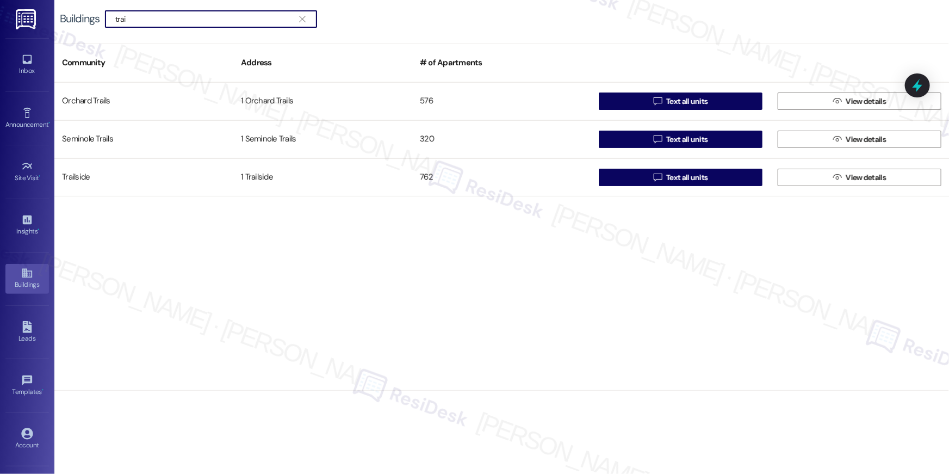
click at [160, 14] on input "trai" at bounding box center [204, 18] width 178 height 15
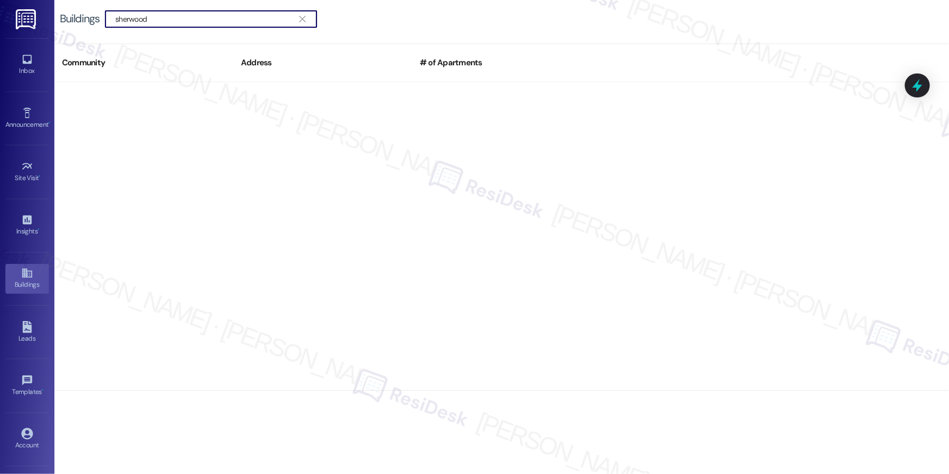
type input "sherwood"
click at [23, 281] on div "Buildings" at bounding box center [27, 284] width 54 height 11
click at [23, 279] on div "Buildings" at bounding box center [27, 284] width 54 height 11
click at [303, 15] on icon "" at bounding box center [302, 19] width 6 height 9
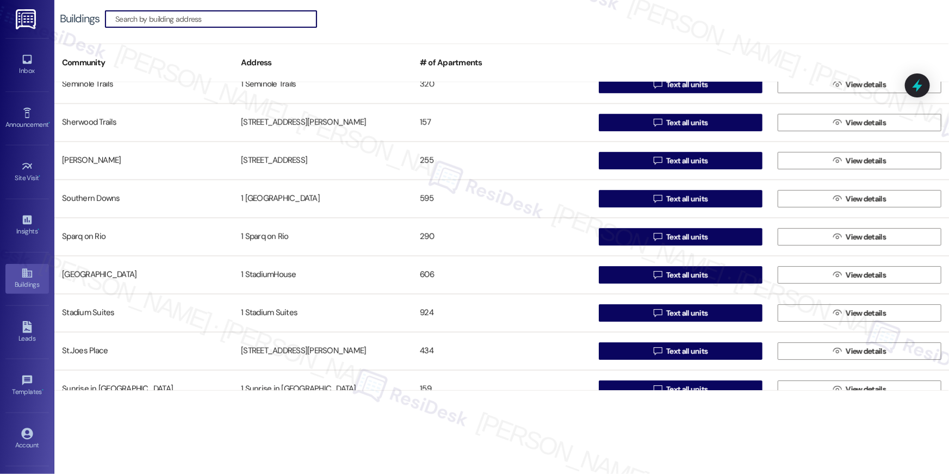
scroll to position [1624, 0]
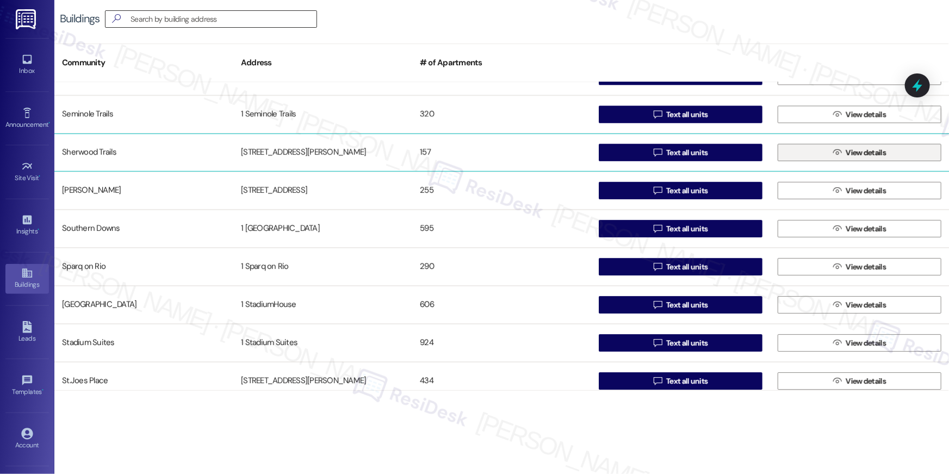
click at [831, 157] on span " View details" at bounding box center [859, 152] width 57 height 16
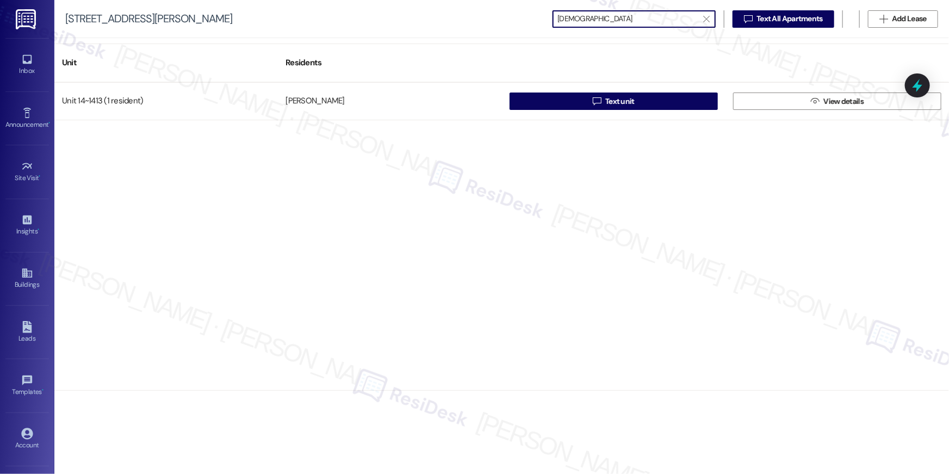
click at [585, 21] on input "christi" at bounding box center [628, 18] width 140 height 15
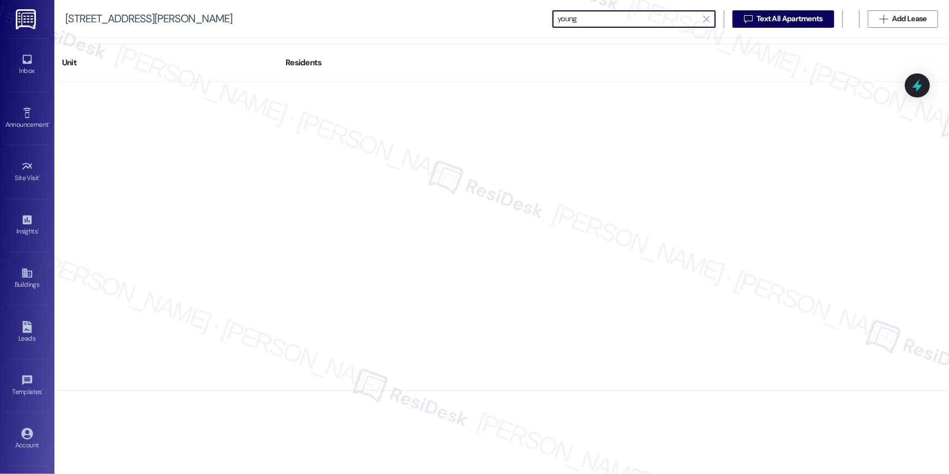
click at [583, 17] on input "young" at bounding box center [628, 18] width 140 height 15
click at [598, 21] on input "young" at bounding box center [628, 18] width 140 height 15
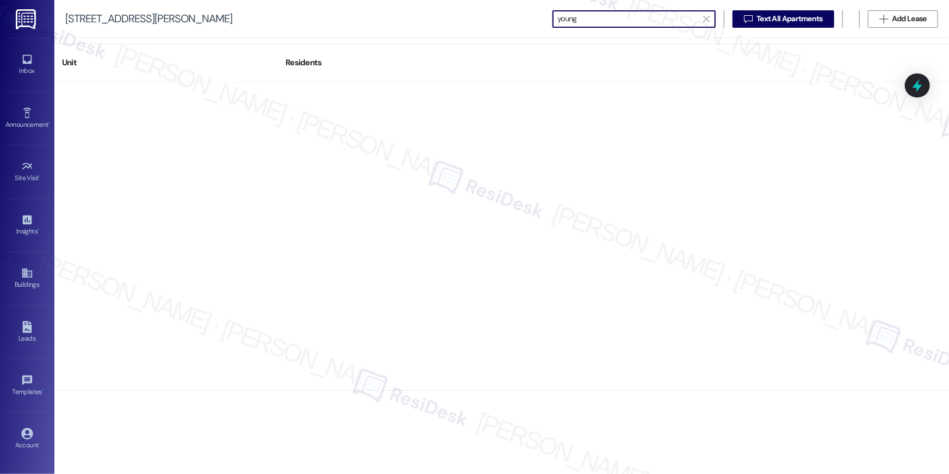
click at [597, 21] on input "young" at bounding box center [628, 18] width 140 height 15
type input "y"
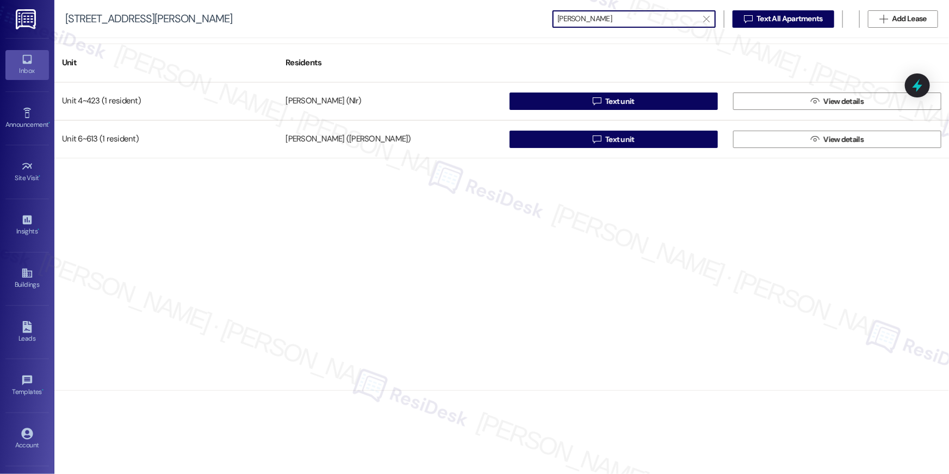
type input "haley"
click at [21, 63] on icon at bounding box center [27, 59] width 12 height 12
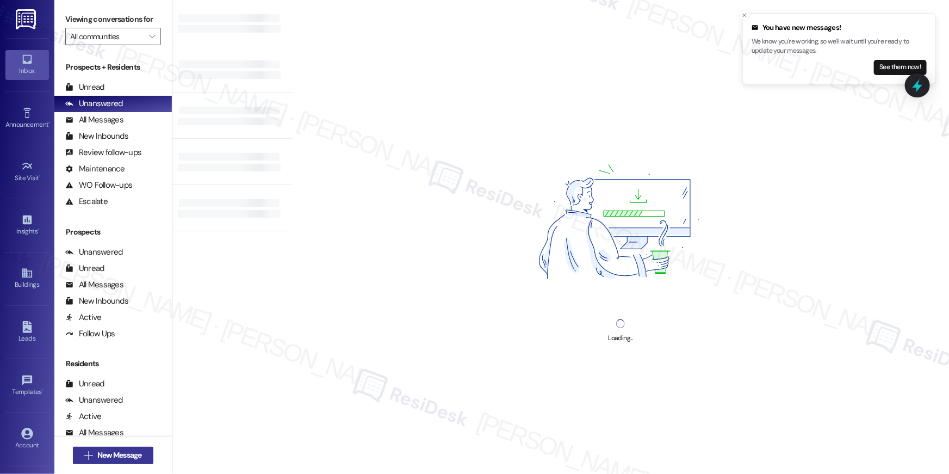
click at [121, 459] on span "New Message" at bounding box center [119, 454] width 45 height 11
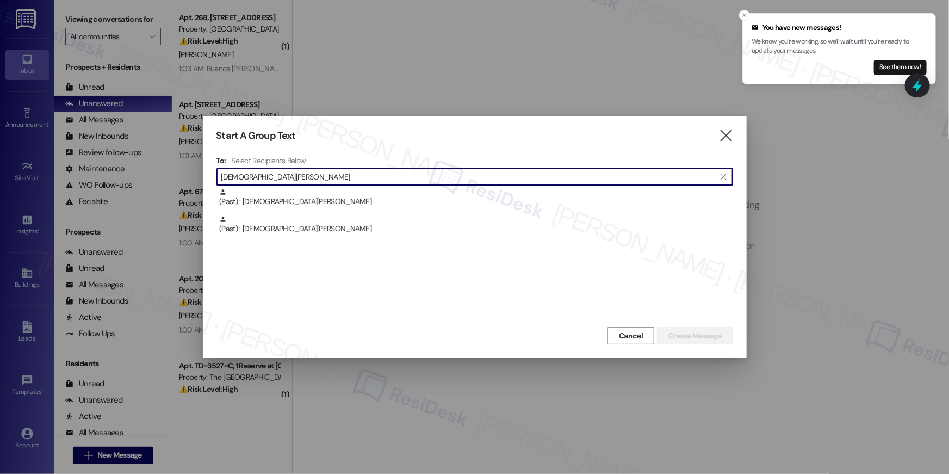
click at [293, 174] on input "christi young" at bounding box center [468, 176] width 494 height 15
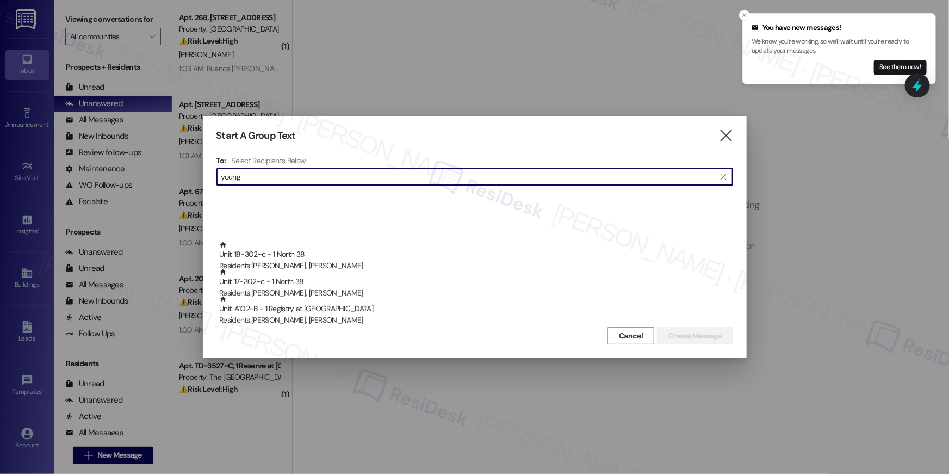
scroll to position [294, 0]
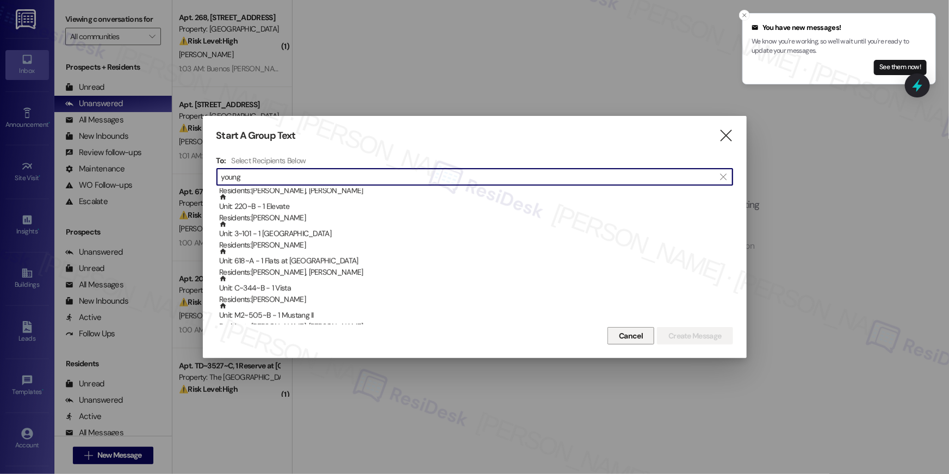
type input "young"
drag, startPoint x: 638, startPoint y: 336, endPoint x: 642, endPoint y: 327, distance: 9.5
click at [639, 331] on span "Cancel" at bounding box center [631, 335] width 24 height 11
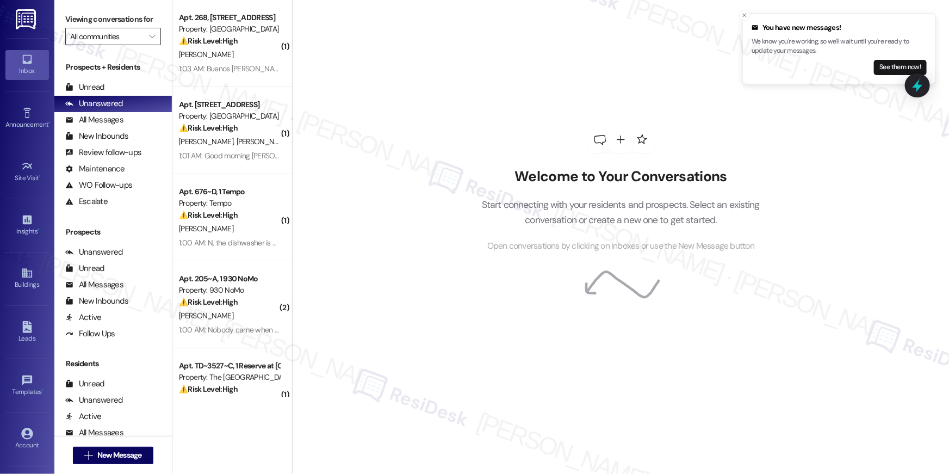
click at [136, 38] on input "All communities" at bounding box center [106, 36] width 73 height 17
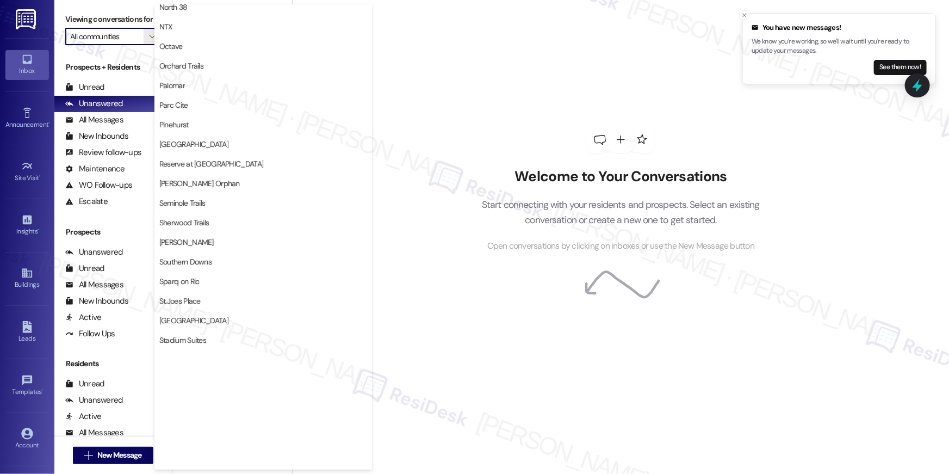
scroll to position [713, 0]
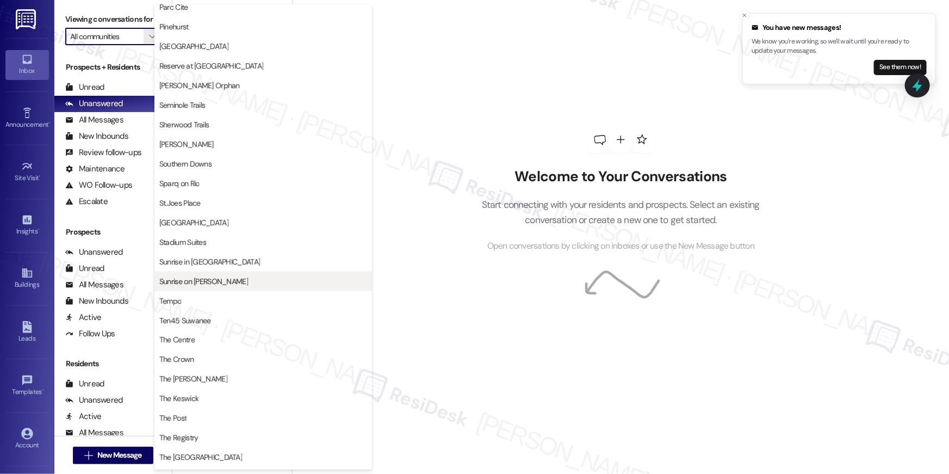
click at [198, 277] on span "Sunrise on [PERSON_NAME]" at bounding box center [203, 281] width 89 height 11
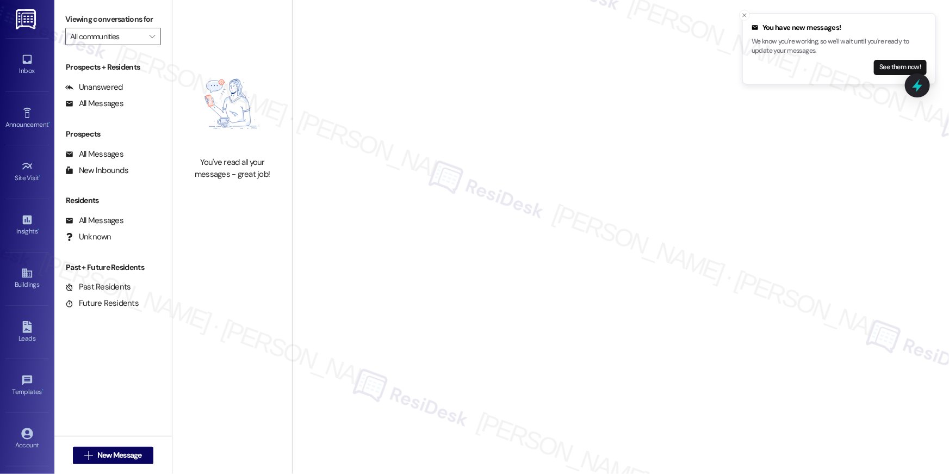
type input "Sunrise on [PERSON_NAME]"
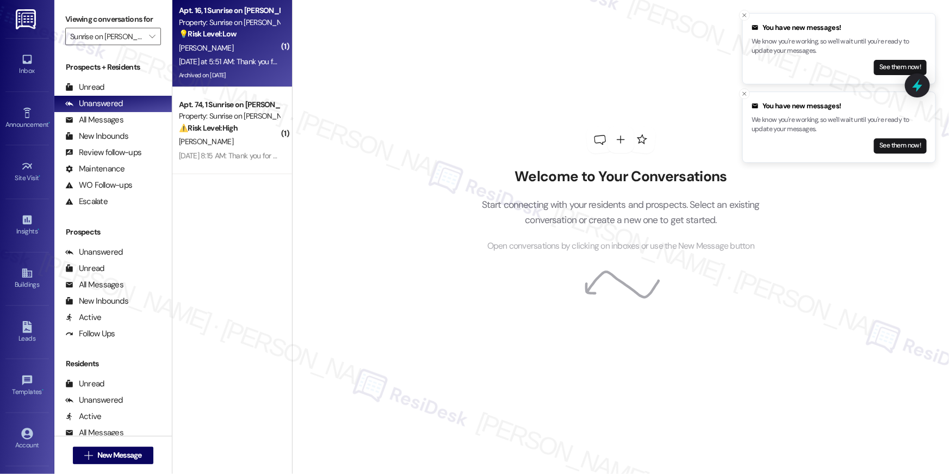
click at [217, 43] on div "S. Rangel" at bounding box center [229, 48] width 103 height 14
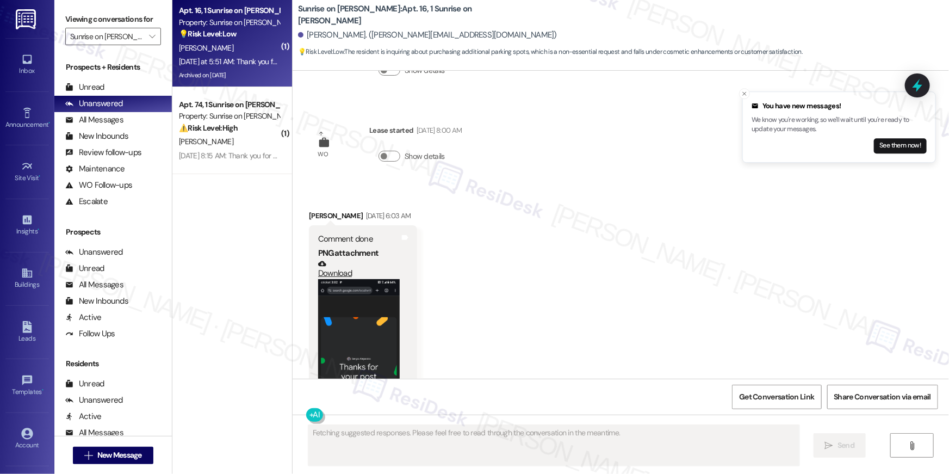
scroll to position [871, 0]
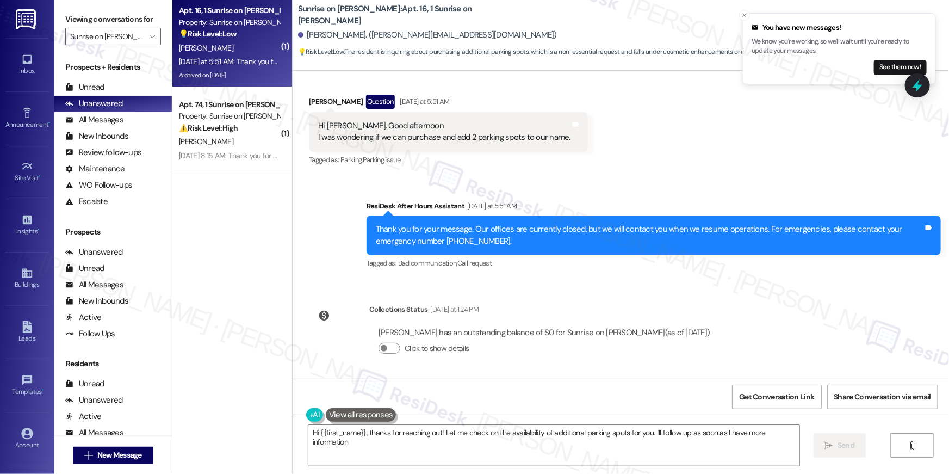
type textarea "Hi {{first_name}}, thanks for reaching out! Let me check on the availability of…"
click at [578, 150] on div "Received via SMS Sergio Rangel Question Yesterday at 5:51 AM Hi Tessa. Good aft…" at bounding box center [448, 131] width 295 height 89
click at [431, 450] on textarea "Hi {{first_name}}, thanks for reaching out! Let me check on the availability of…" at bounding box center [553, 445] width 491 height 41
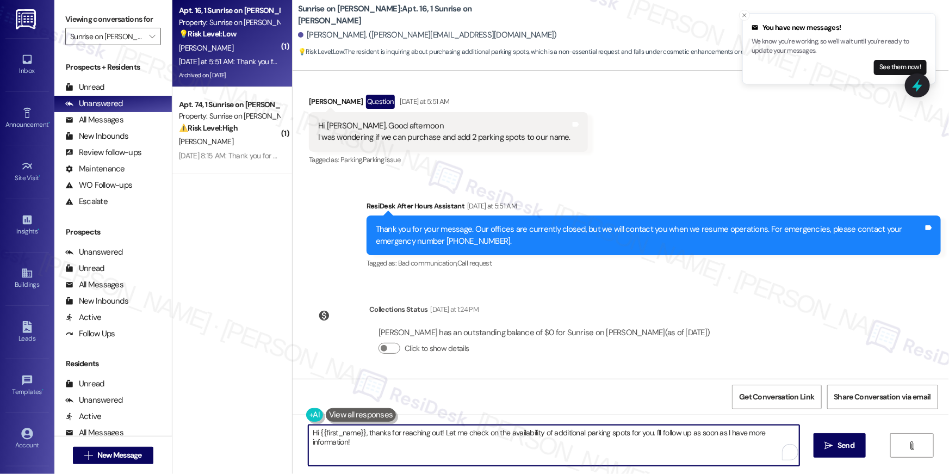
click at [524, 448] on textarea "Hi {{first_name}}, thanks for reaching out! Let me check on the availability of…" at bounding box center [553, 445] width 491 height 41
click at [824, 441] on icon "" at bounding box center [822, 445] width 8 height 9
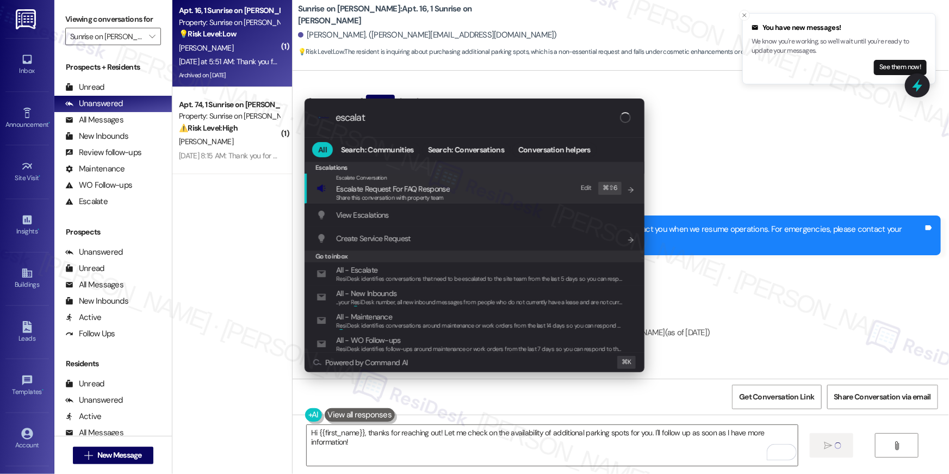
type input "escalate"
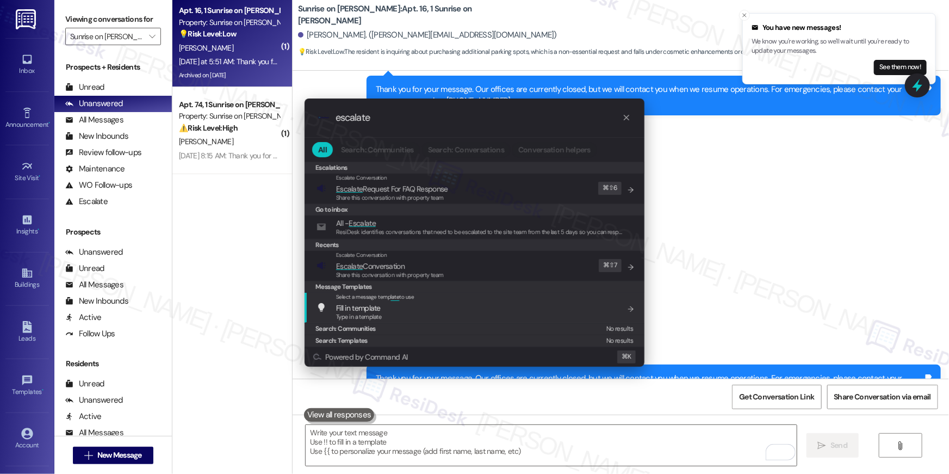
scroll to position [668, 0]
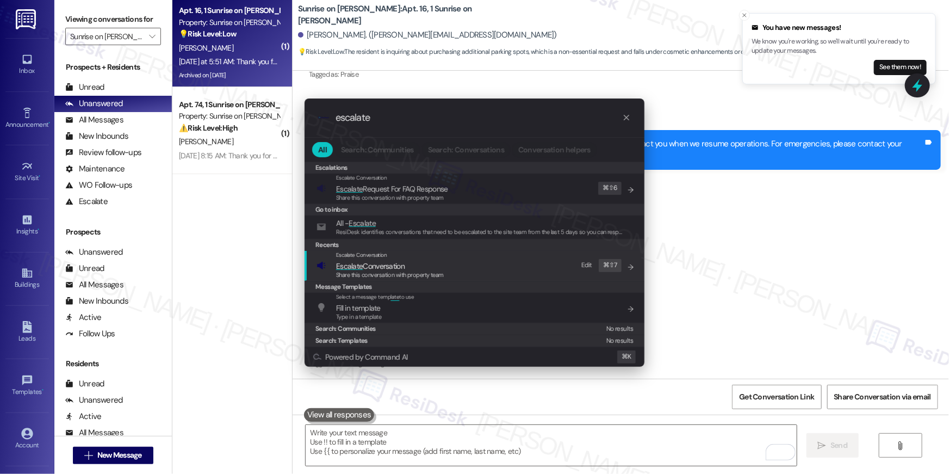
type input "escalate"
click at [426, 266] on span "Escalate Conversation" at bounding box center [390, 266] width 108 height 12
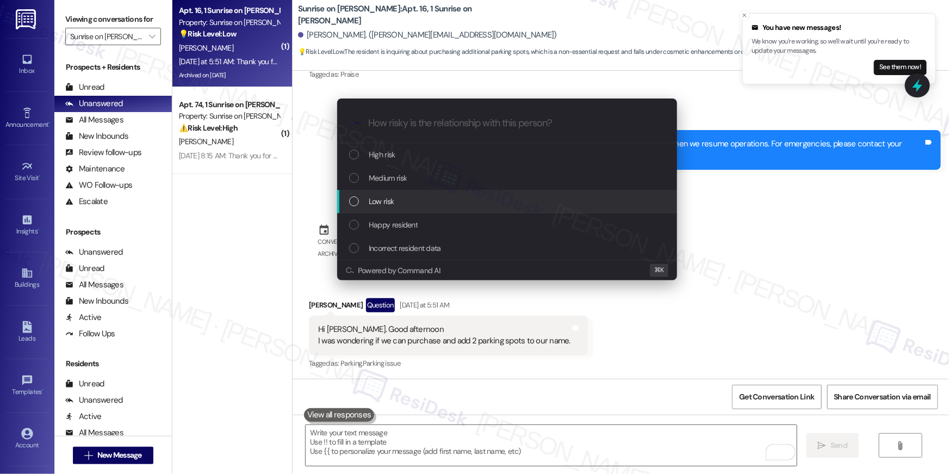
click at [407, 207] on div "Low risk" at bounding box center [508, 201] width 318 height 12
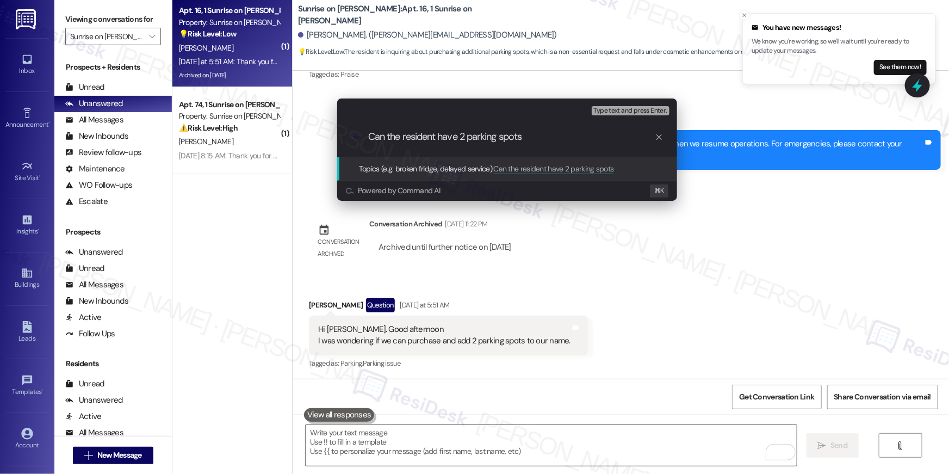
type input "Can the resident have 2 parking spots?"
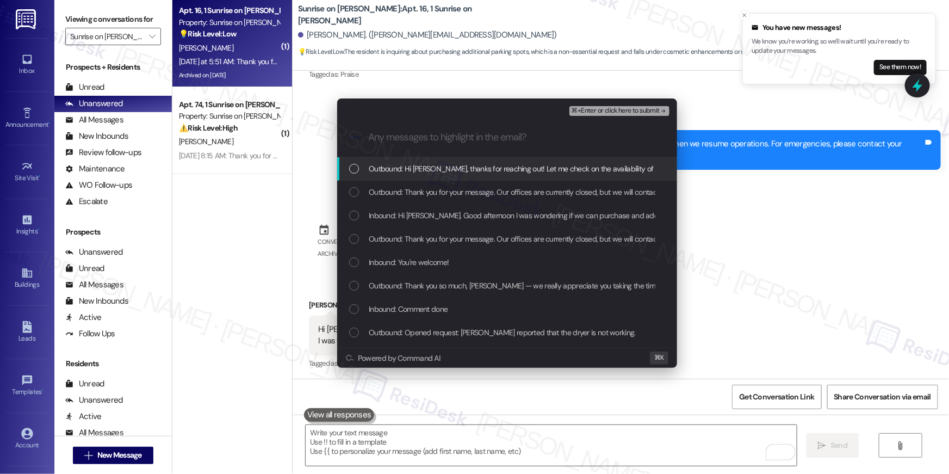
click at [446, 173] on span "Outbound: Hi Sergio, thanks for reaching out! Let me check on the availability …" at bounding box center [637, 169] width 537 height 12
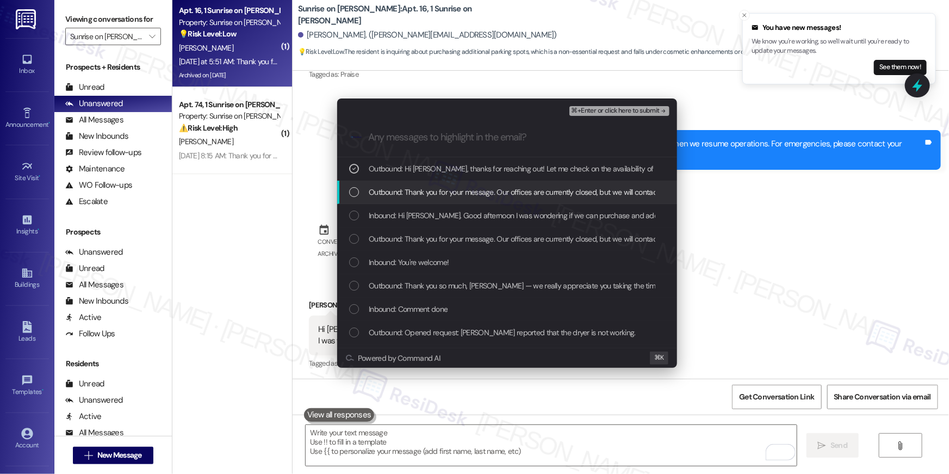
drag, startPoint x: 446, startPoint y: 196, endPoint x: 439, endPoint y: 218, distance: 23.2
click at [445, 196] on span "Outbound: Thank you for your message. Our offices are currently closed, but we …" at bounding box center [691, 192] width 645 height 12
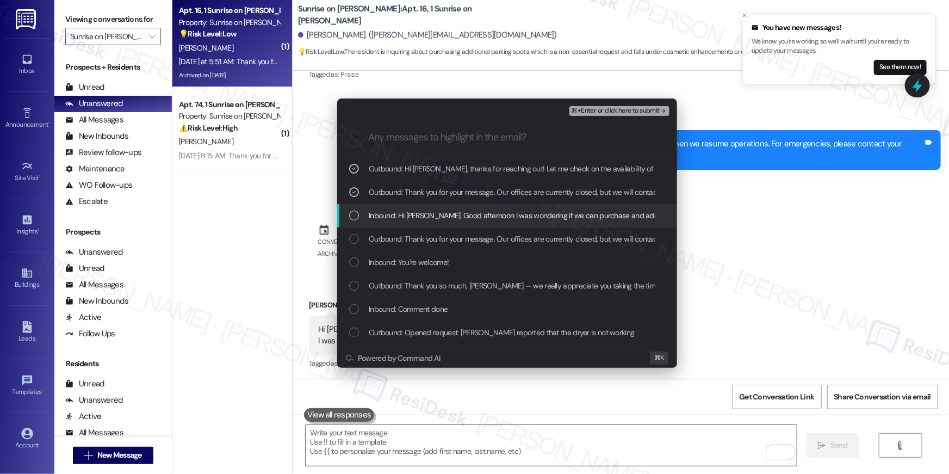
drag, startPoint x: 439, startPoint y: 219, endPoint x: 473, endPoint y: 208, distance: 35.8
click at [439, 218] on span "Inbound: Hi Tessa. Good afternoon I was wondering if we can purchase and add 2 …" at bounding box center [560, 215] width 382 height 12
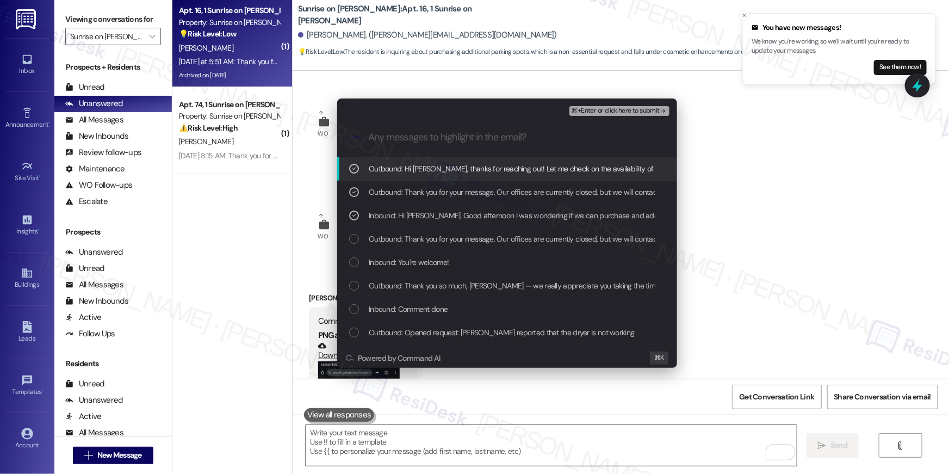
scroll to position [668, 0]
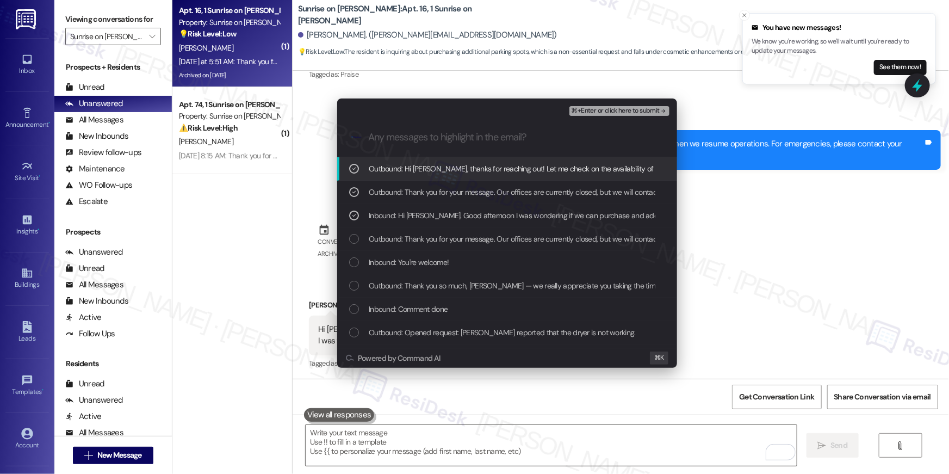
click at [644, 111] on span "⌘+Enter or click here to submit" at bounding box center [616, 111] width 88 height 8
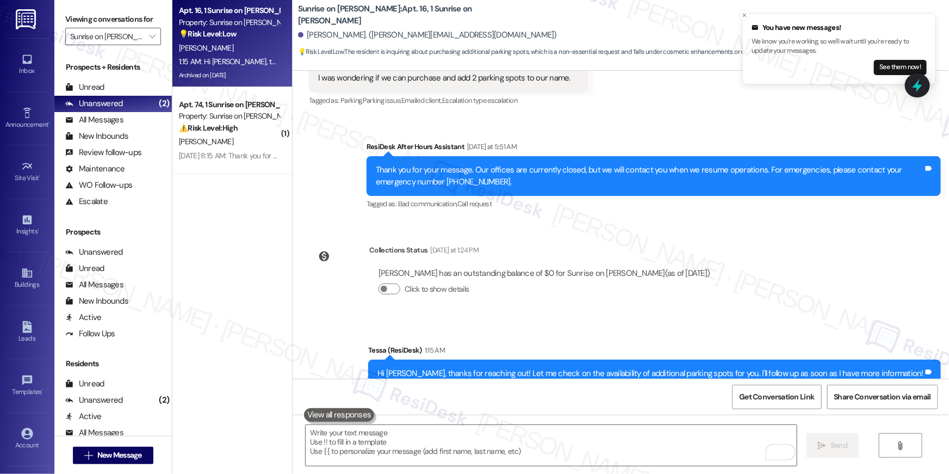
scroll to position [963, 0]
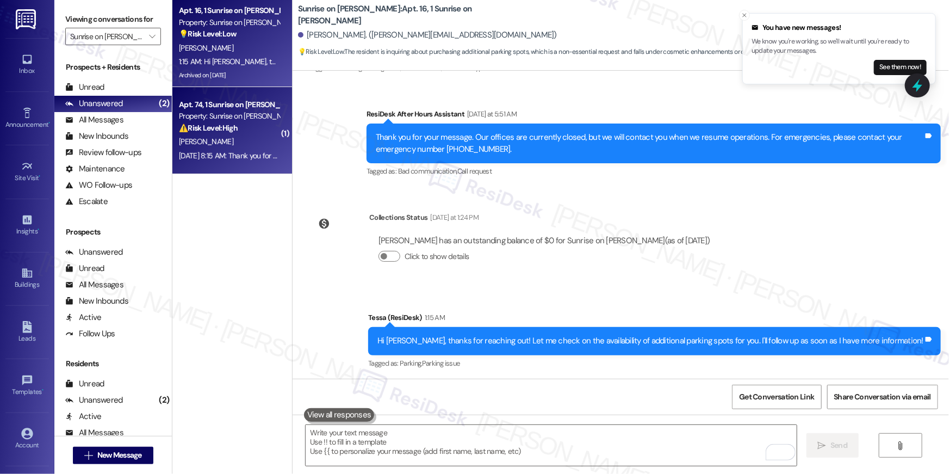
click at [230, 151] on div "Sep 13, 2025 at 8:15 AM: Thank you for your message. Our offices are currently …" at bounding box center [508, 156] width 658 height 10
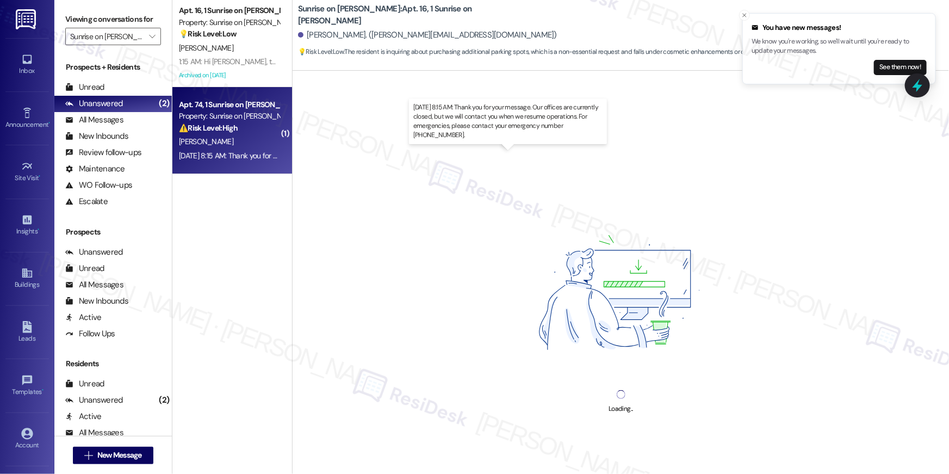
click at [230, 151] on div "Sep 13, 2025 at 8:15 AM: Thank you for your message. Our offices are currently …" at bounding box center [508, 156] width 658 height 10
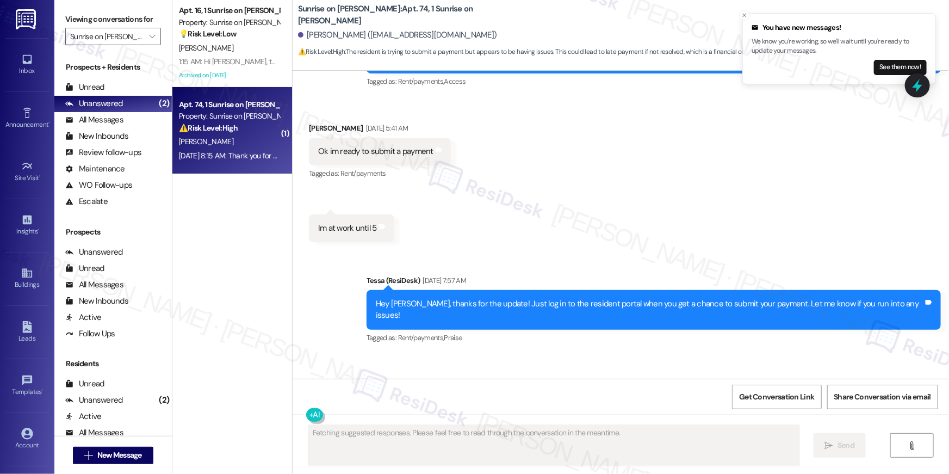
scroll to position [1755, 0]
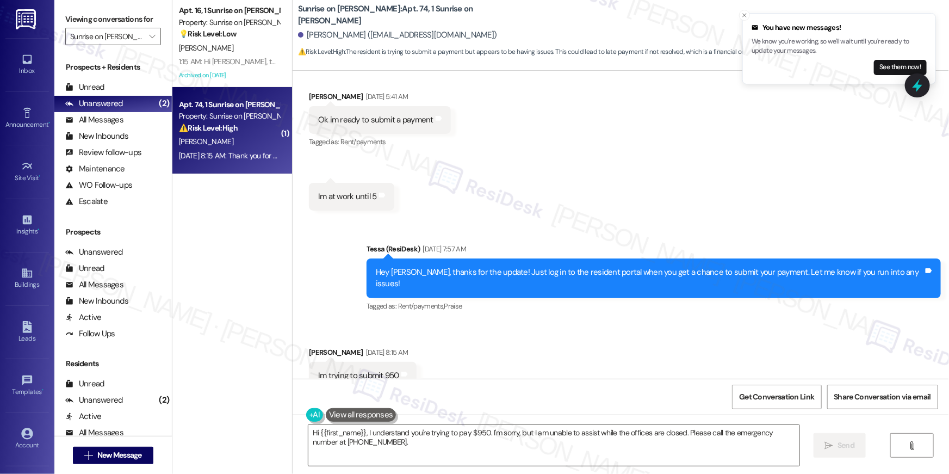
click at [503, 328] on div "Received via SMS Leonard Ware Jr Sep 13, 2025 at 8:15 AM Im trying to submit 95…" at bounding box center [621, 368] width 657 height 92
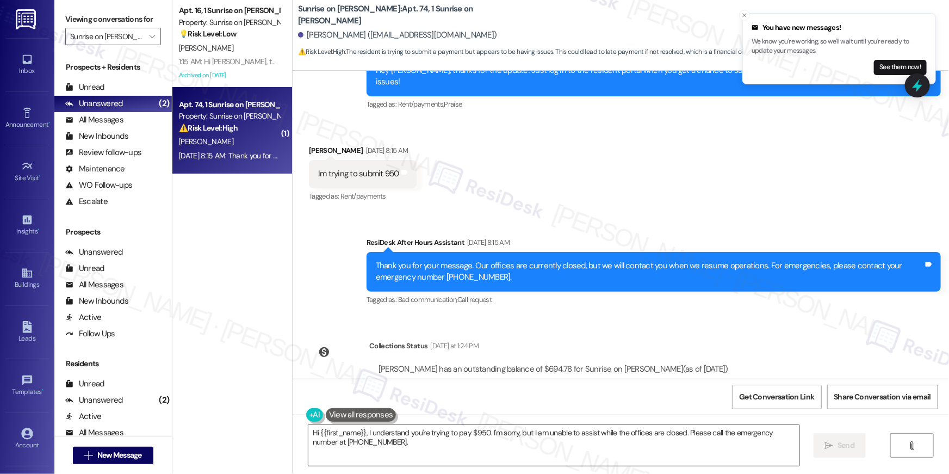
scroll to position [1959, 0]
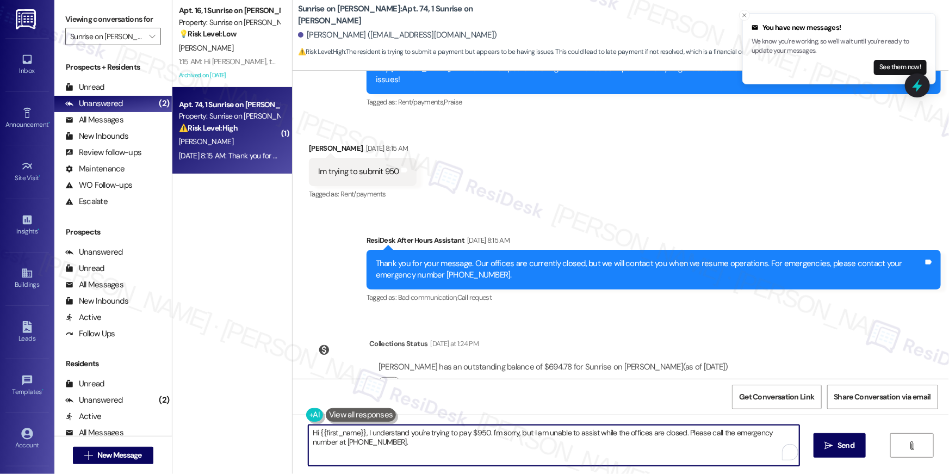
click at [486, 449] on textarea "Hi {{first_name}}, I understand you're trying to pay $950. I'm sorry, but I am …" at bounding box center [553, 445] width 491 height 41
click at [474, 453] on textarea "Hi {{first_name}}, I understand you're trying to pay $950. I'm sorry, but I am …" at bounding box center [551, 445] width 491 height 41
drag, startPoint x: 364, startPoint y: 431, endPoint x: 383, endPoint y: 465, distance: 38.3
click at [383, 465] on textarea "Hi {{first_name}}, I understand you're trying to pay $950. I'm sorry, but I am …" at bounding box center [551, 445] width 491 height 41
type textarea "Hi {{first_name}}, just checking in to see if you were able to make your paymen…"
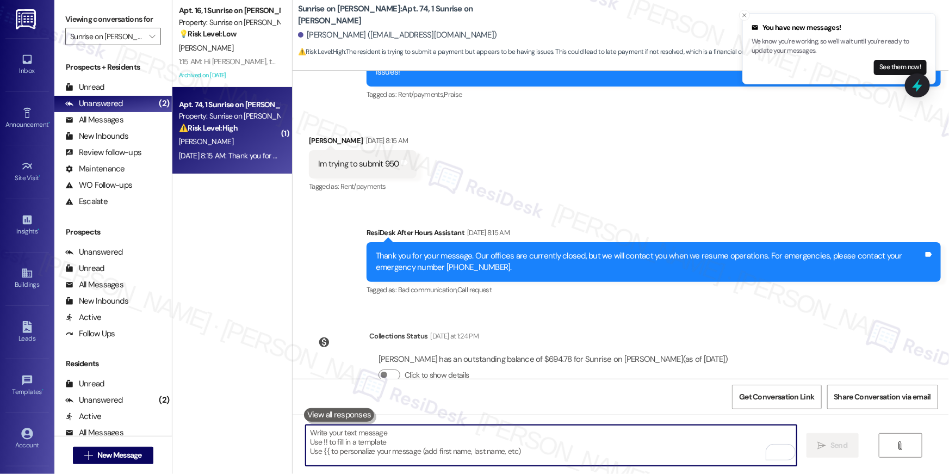
scroll to position [2034, 0]
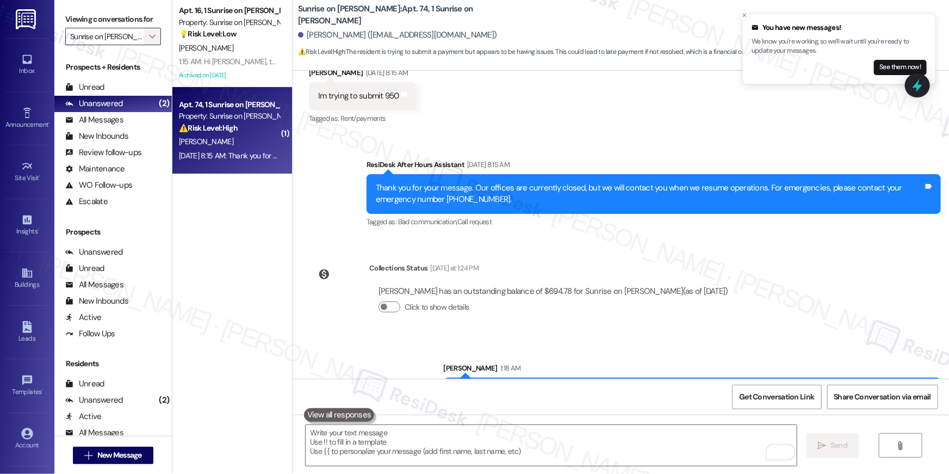
click at [152, 43] on button "" at bounding box center [152, 36] width 17 height 17
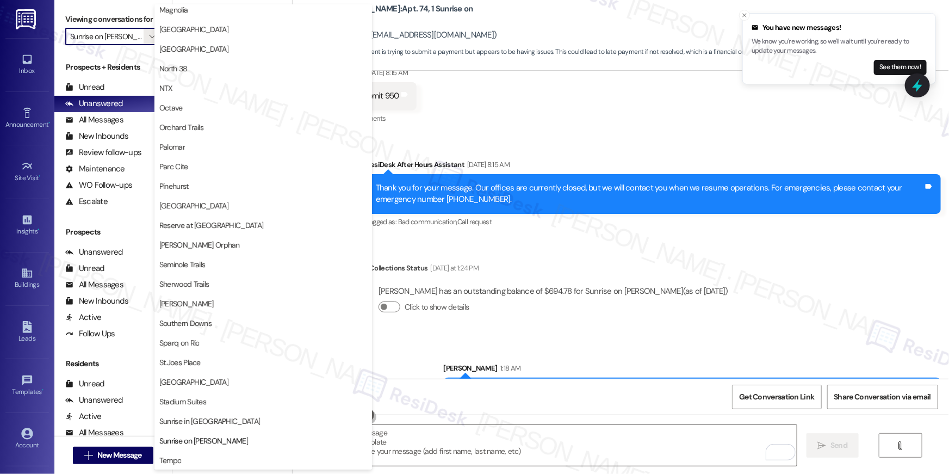
scroll to position [775, 0]
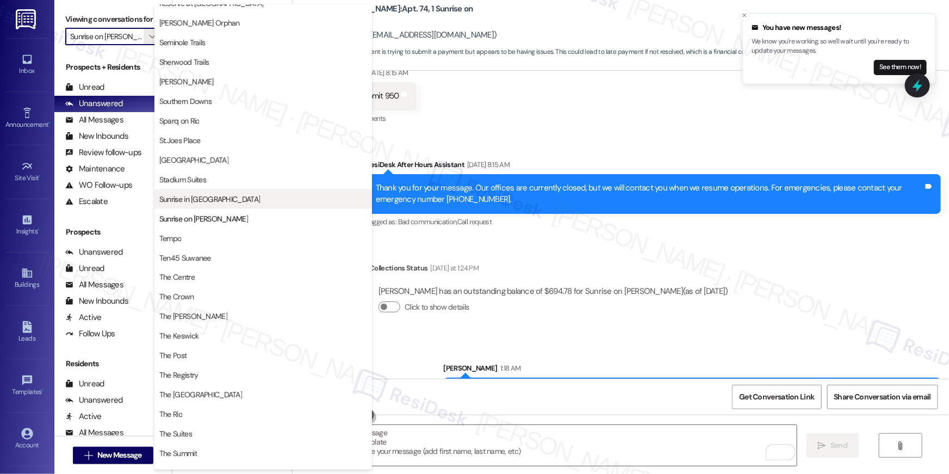
click at [215, 194] on span "Sunrise in Chandler" at bounding box center [209, 199] width 101 height 11
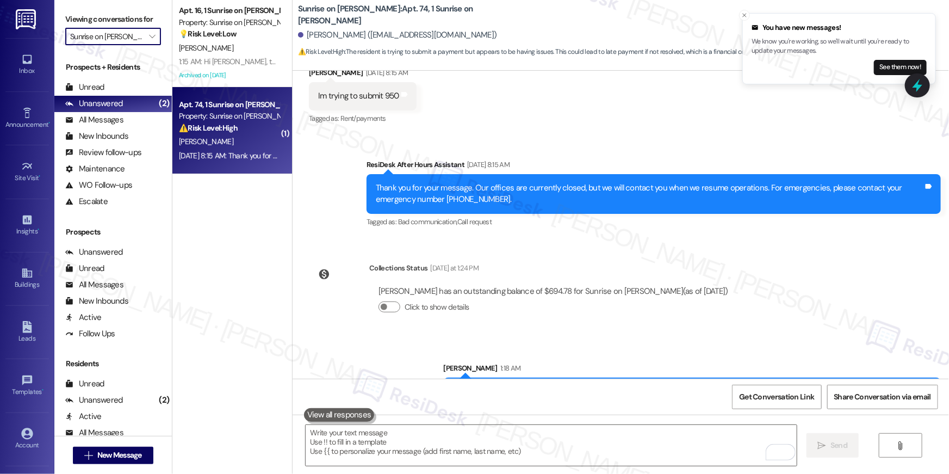
type input "Sunrise in Chandler"
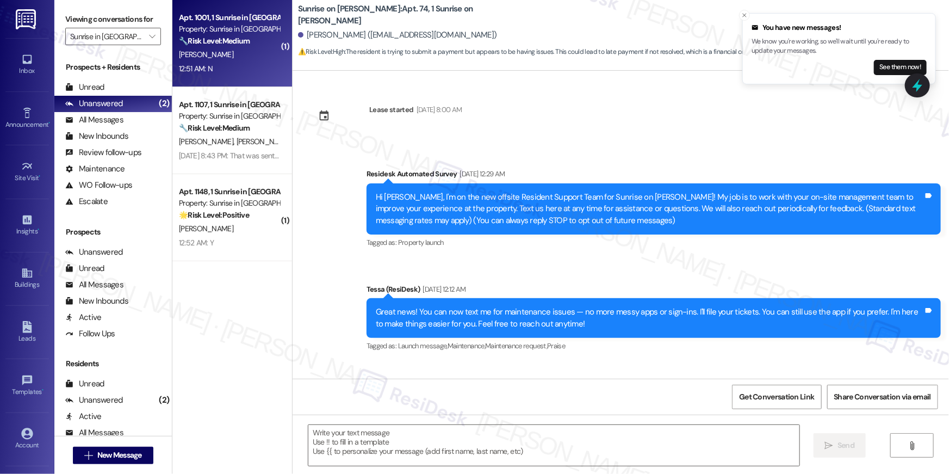
click at [216, 60] on div "S. Begaye" at bounding box center [229, 55] width 103 height 14
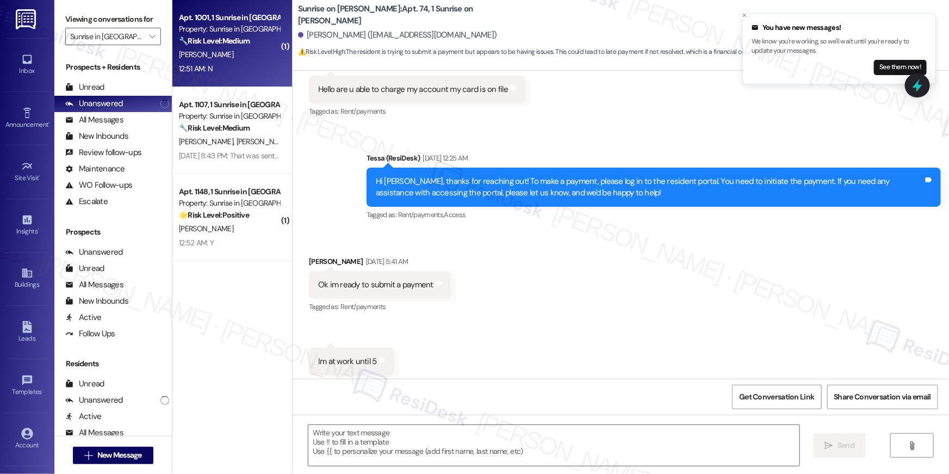
scroll to position [1755, 0]
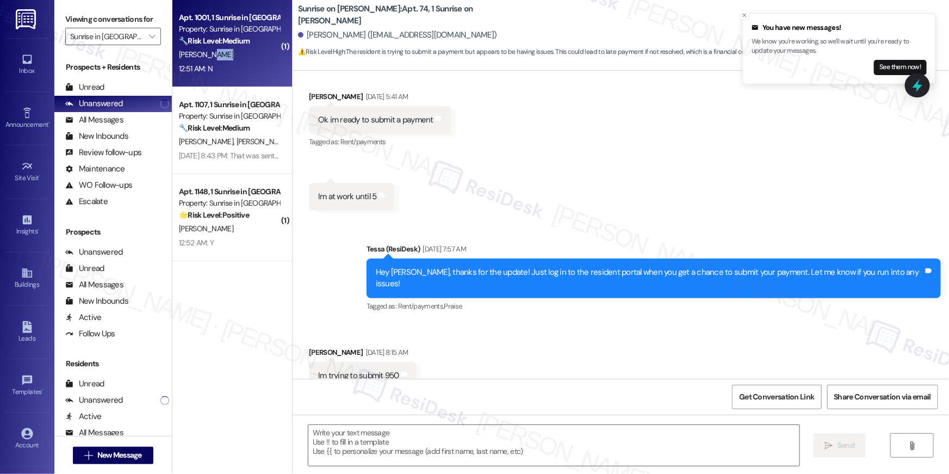
click at [216, 60] on div "S. Begaye" at bounding box center [229, 55] width 103 height 14
type textarea "Fetching suggested responses. Please feel free to read through the conversation…"
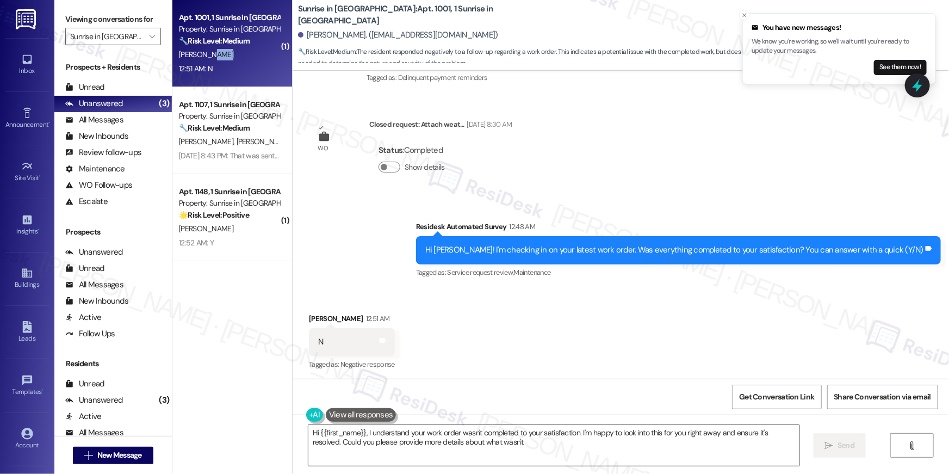
scroll to position [723, 0]
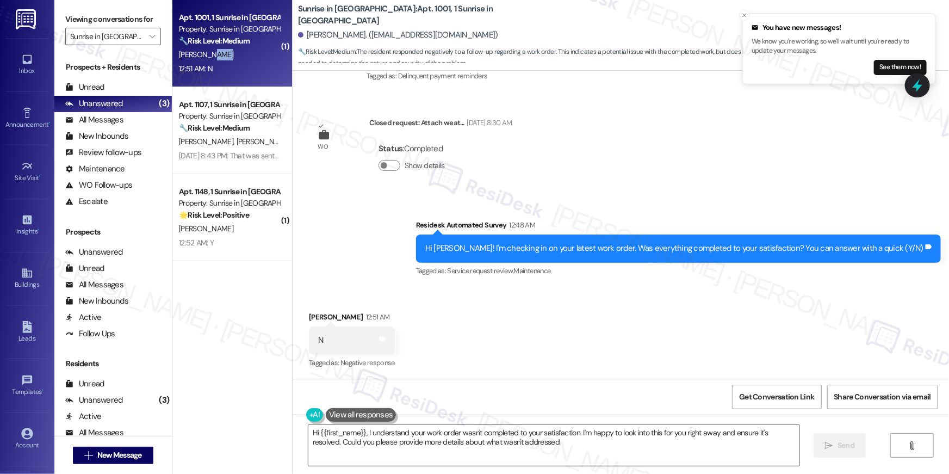
type textarea "Hi {{first_name}}, I understand your work order wasn't completed to your satisf…"
click at [570, 441] on textarea "Hi {{first_name}}, I understand your work order wasn't completed to your satisf…" at bounding box center [553, 445] width 491 height 41
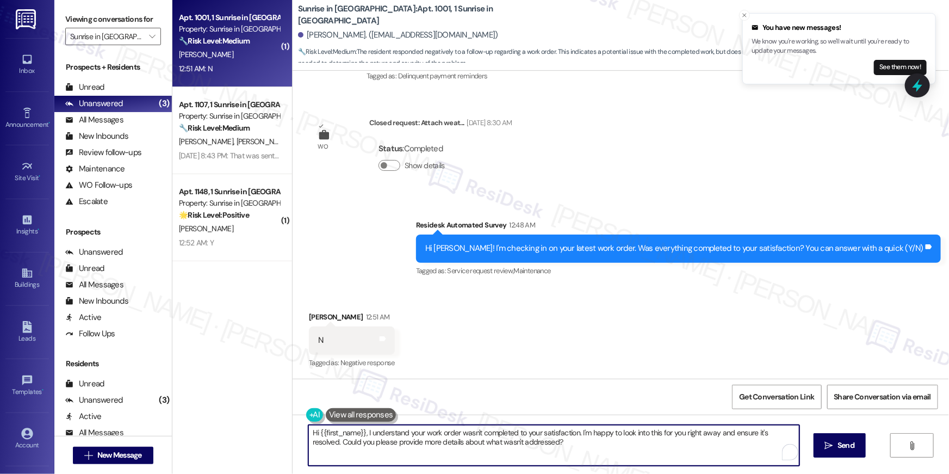
click at [573, 440] on textarea "Hi {{first_name}}, I understand your work order wasn't completed to your satisf…" at bounding box center [553, 445] width 491 height 41
click at [818, 446] on icon "" at bounding box center [822, 445] width 8 height 9
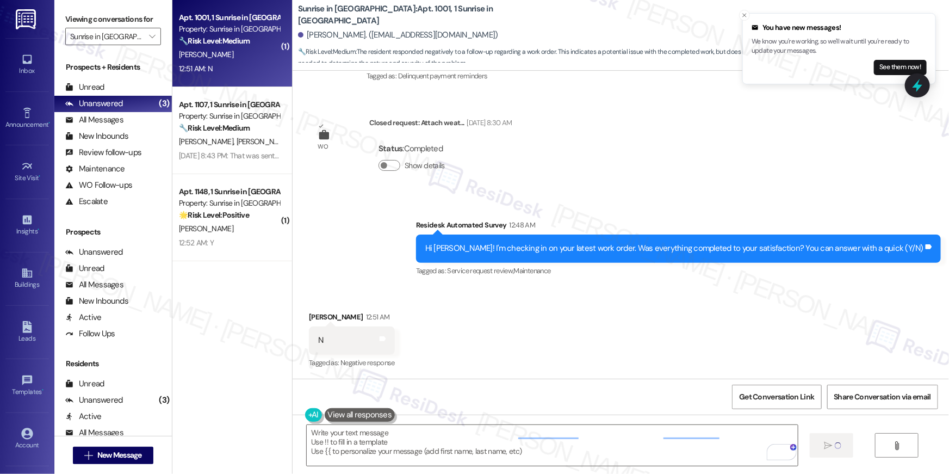
type textarea "Fetching suggested responses. Please feel free to read through the conversation…"
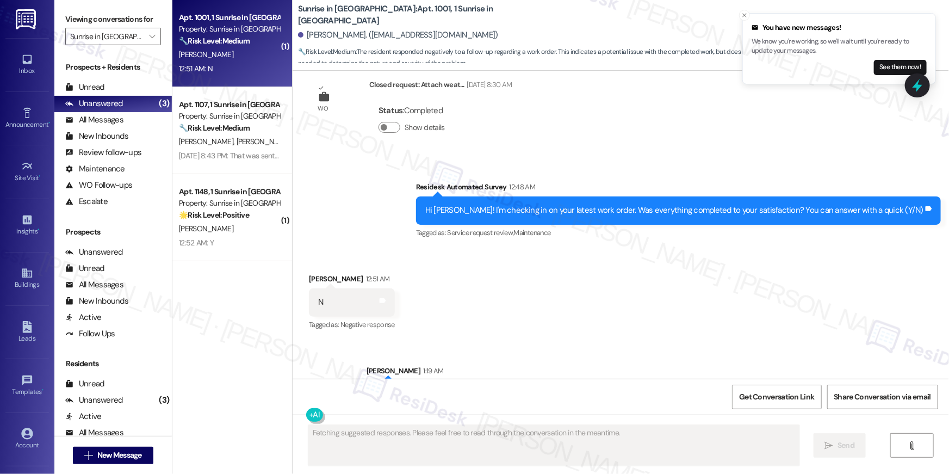
scroll to position [811, 0]
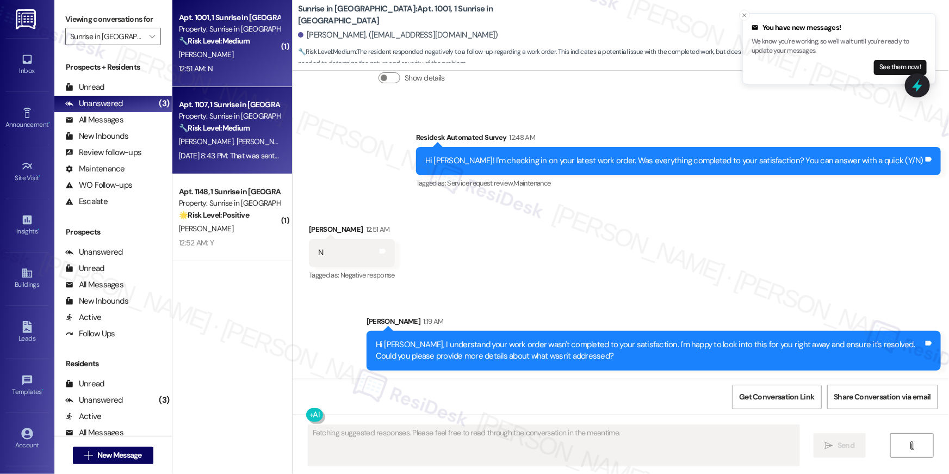
click at [237, 137] on span "A. Bennetti" at bounding box center [264, 142] width 54 height 10
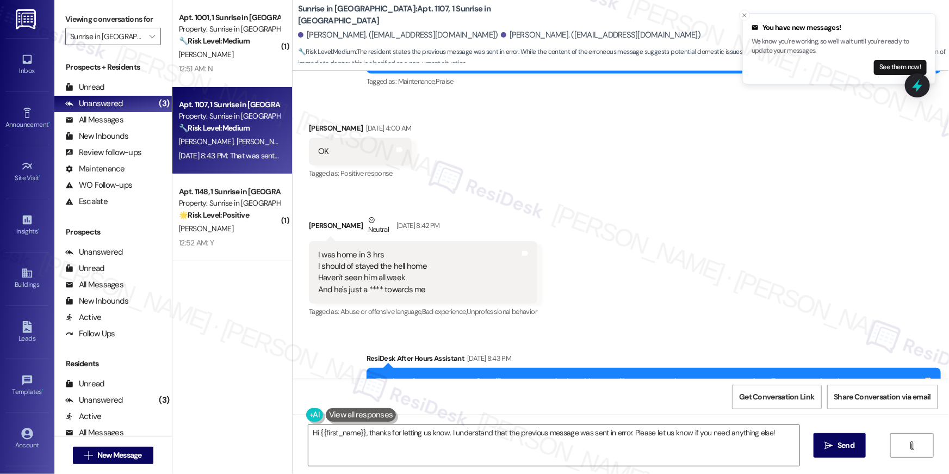
scroll to position [1197, 0]
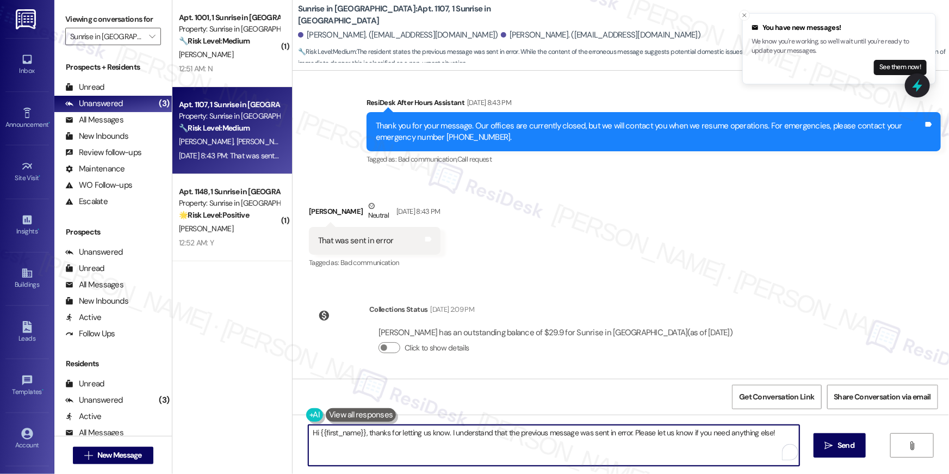
click at [427, 454] on textarea "Hi {{first_name}}, thanks for letting us know. I understand that the previous m…" at bounding box center [553, 445] width 491 height 41
click at [375, 456] on textarea "Hi {{first_name}}, thanks for letting us know. I understand that the previous m…" at bounding box center [553, 445] width 491 height 41
click at [375, 455] on textarea "Hi {{first_name}}, thanks for letting us know. I understand that the previous m…" at bounding box center [553, 445] width 491 height 41
type textarea "Hi Allison, I hope all is well. If there's anything related to your home that y…"
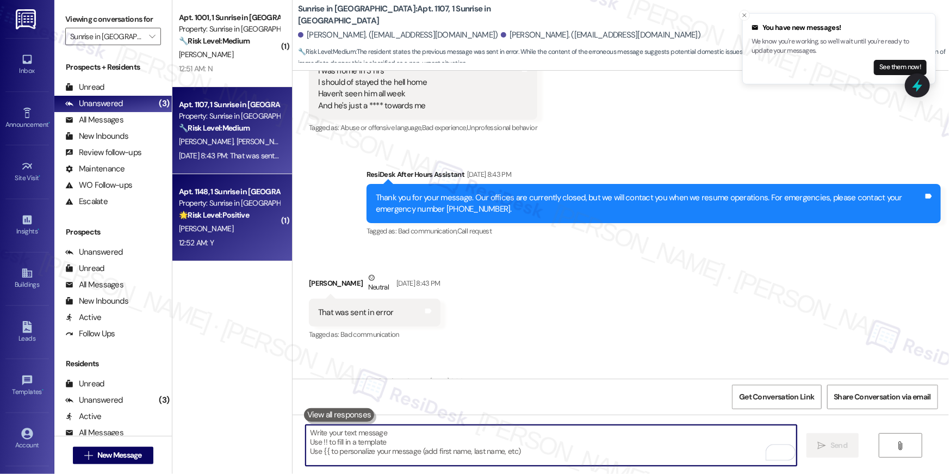
scroll to position [1097, 0]
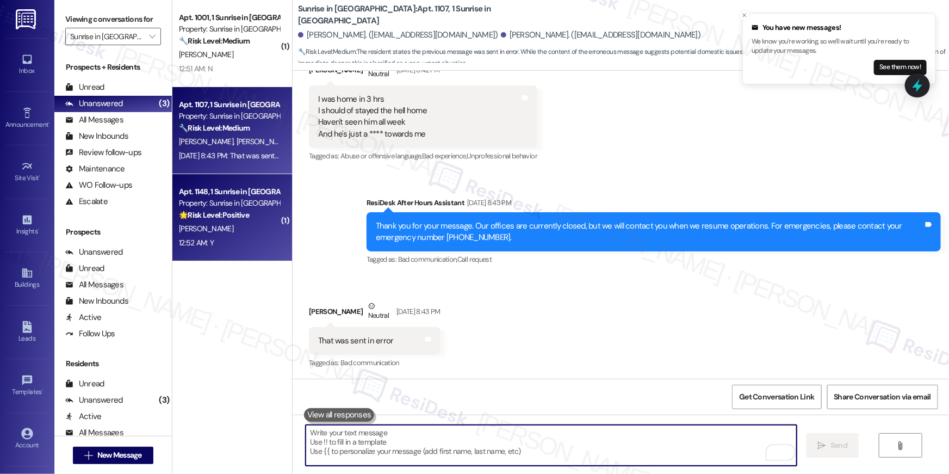
click at [230, 229] on div "P. Hester" at bounding box center [229, 229] width 103 height 14
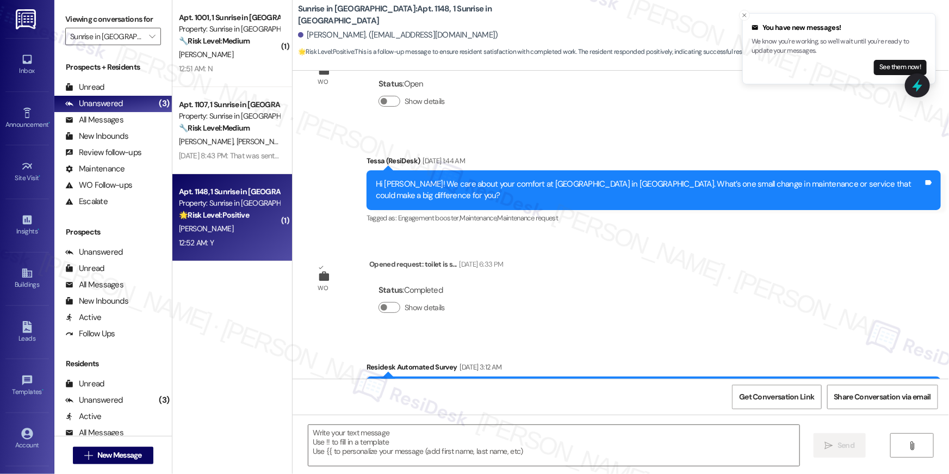
type textarea "Fetching suggested responses. Please feel free to read through the conversation…"
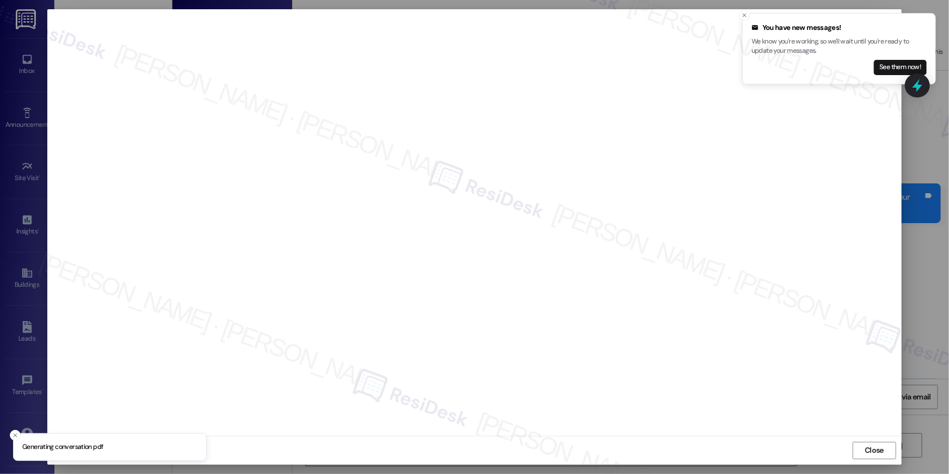
scroll to position [993, 0]
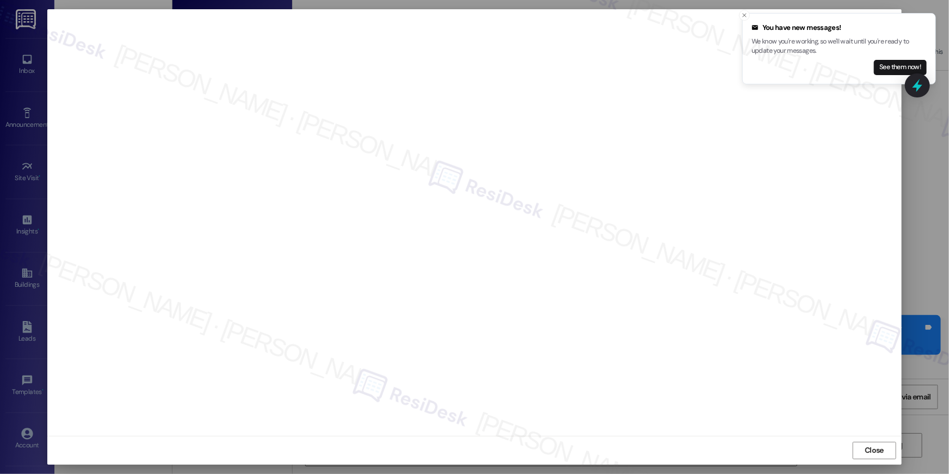
click at [869, 454] on span "Close" at bounding box center [874, 449] width 19 height 11
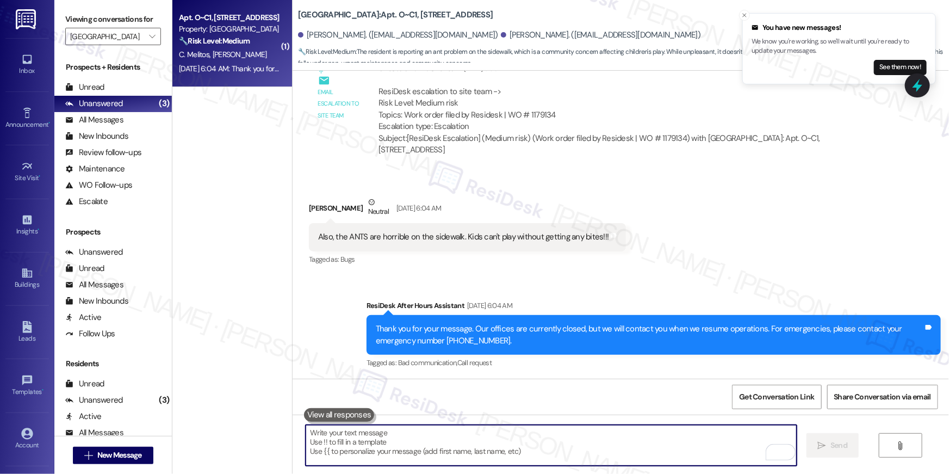
drag, startPoint x: 689, startPoint y: 444, endPoint x: 689, endPoint y: 438, distance: 6.0
click at [689, 444] on textarea "To enrich screen reader interactions, please activate Accessibility in Grammarl…" at bounding box center [551, 445] width 491 height 41
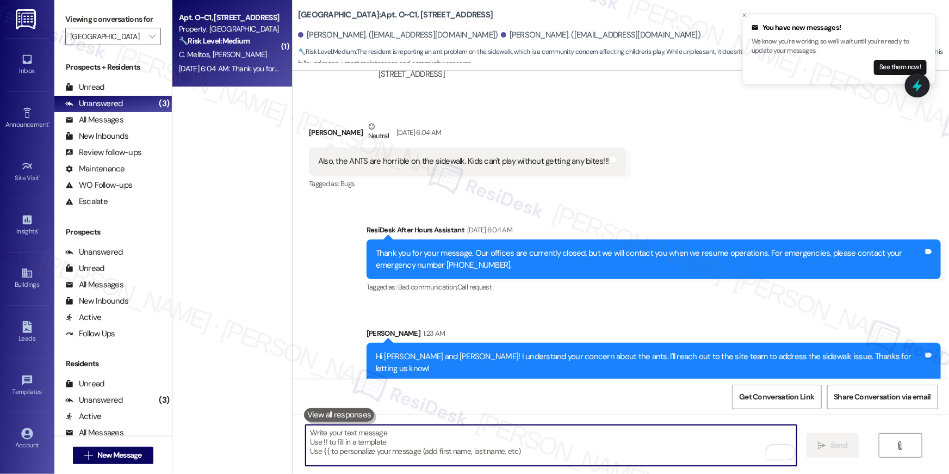
click at [672, 422] on div " Send " at bounding box center [621, 456] width 657 height 82
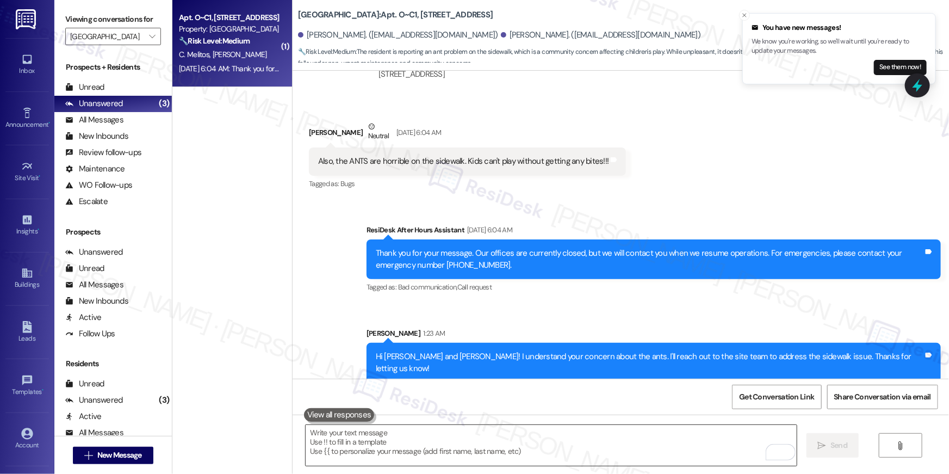
drag, startPoint x: 672, startPoint y: 422, endPoint x: 675, endPoint y: 449, distance: 27.3
click at [672, 424] on div " Send " at bounding box center [621, 456] width 657 height 82
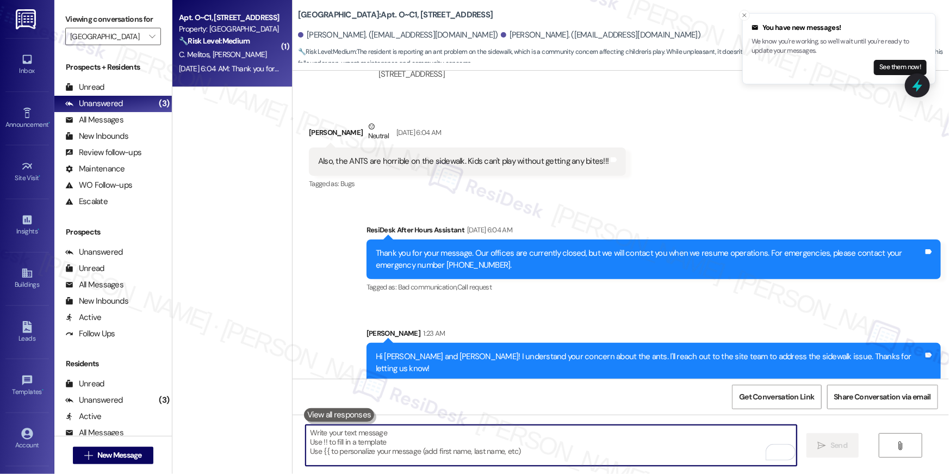
click at [676, 453] on textarea "To enrich screen reader interactions, please activate Accessibility in Grammarl…" at bounding box center [551, 445] width 491 height 41
click at [680, 456] on textarea "To enrich screen reader interactions, please activate Accessibility in Grammarl…" at bounding box center [551, 445] width 491 height 41
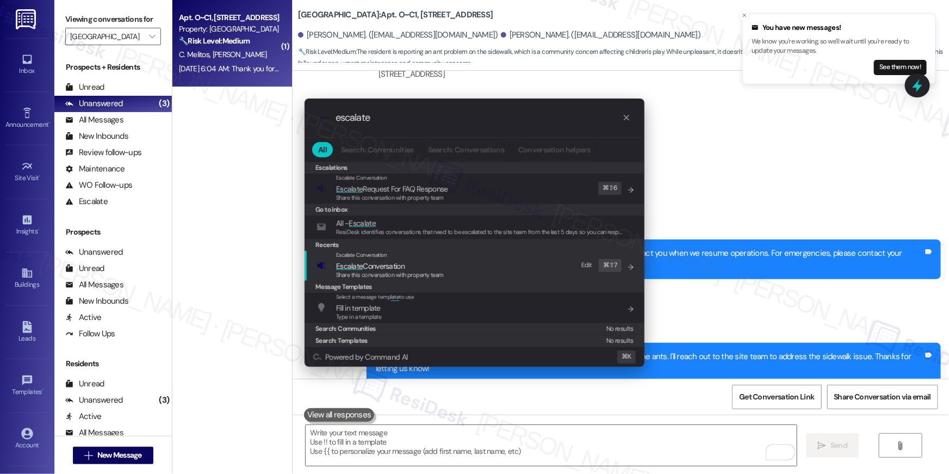
type input "escalate"
click at [376, 271] on span "Share this conversation with property team" at bounding box center [390, 275] width 108 height 8
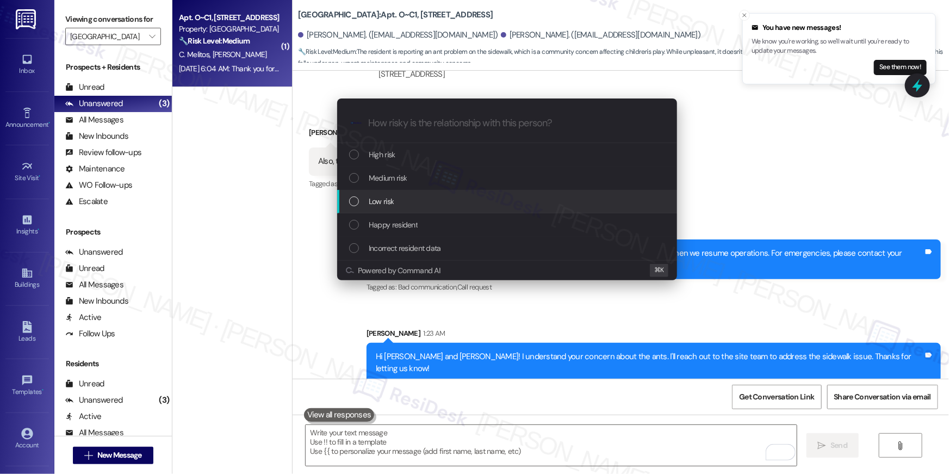
drag, startPoint x: 388, startPoint y: 164, endPoint x: 385, endPoint y: 203, distance: 39.8
click at [385, 203] on div "High risk Medium risk Low risk Happy resident Incorrect resident data" at bounding box center [507, 201] width 340 height 117
drag, startPoint x: 385, startPoint y: 203, endPoint x: 393, endPoint y: 190, distance: 15.7
click at [385, 203] on span "Low risk" at bounding box center [381, 201] width 25 height 12
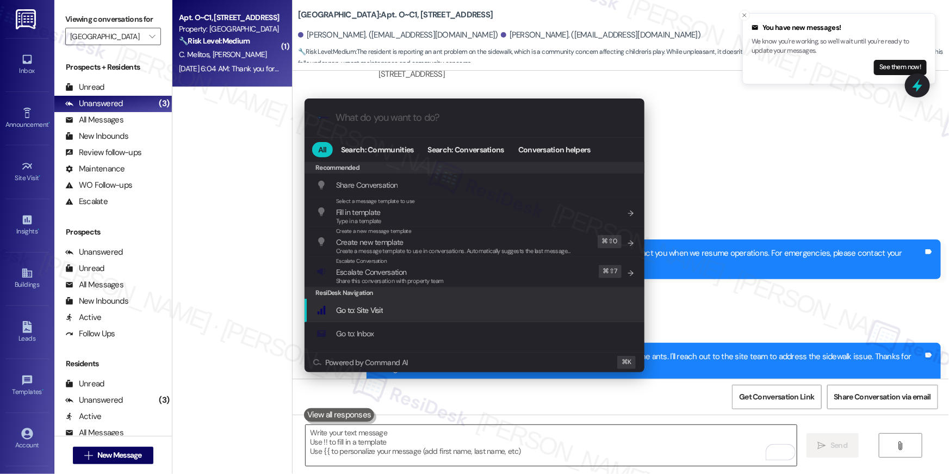
click at [708, 450] on div ".cls-1{fill:#0a055f;}.cls-2{fill:#0cc4c4;} resideskLogoBlueOrange All Search: C…" at bounding box center [474, 237] width 949 height 474
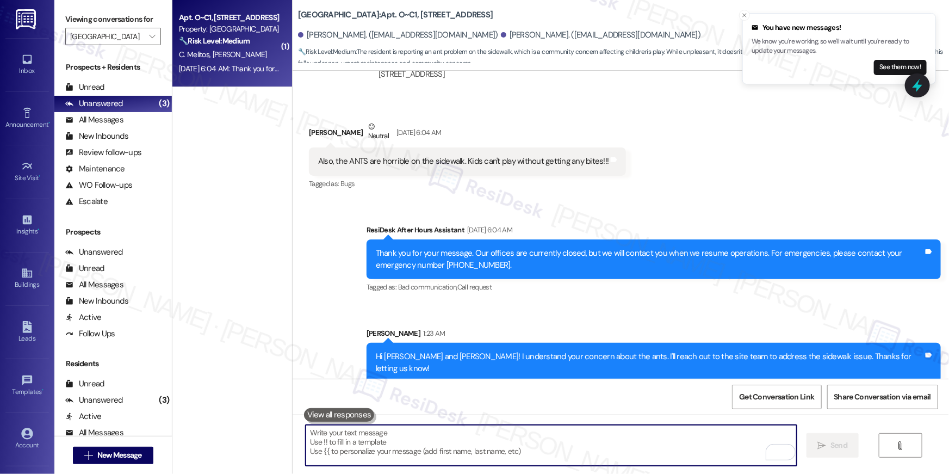
click at [693, 444] on textarea "To enrich screen reader interactions, please activate Accessibility in Grammarl…" at bounding box center [551, 445] width 491 height 41
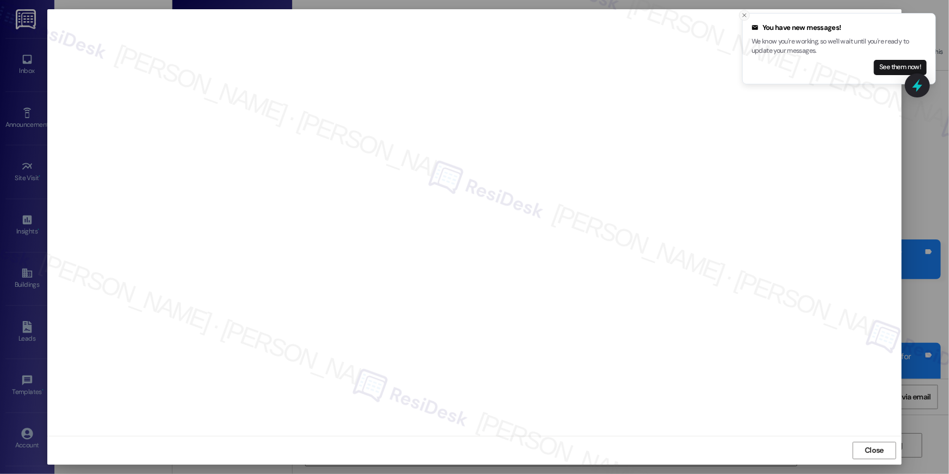
click at [745, 16] on icon "Close toast" at bounding box center [745, 15] width 7 height 7
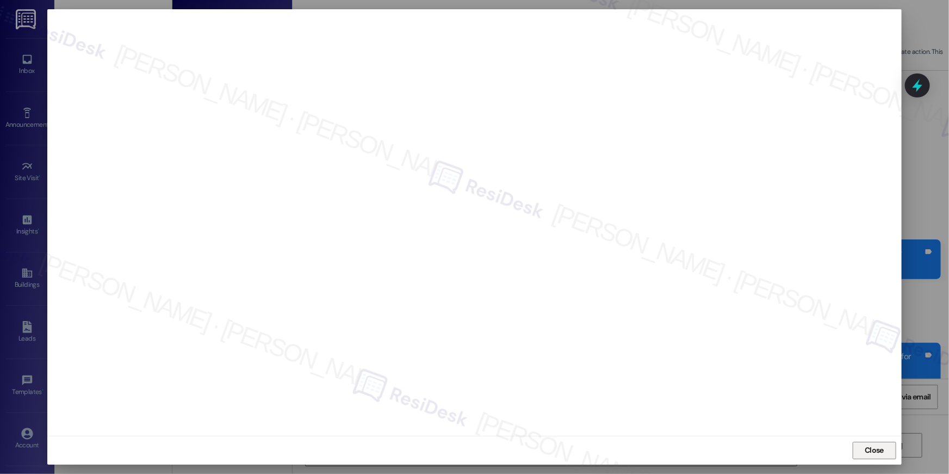
click at [878, 453] on span "Close" at bounding box center [874, 449] width 19 height 11
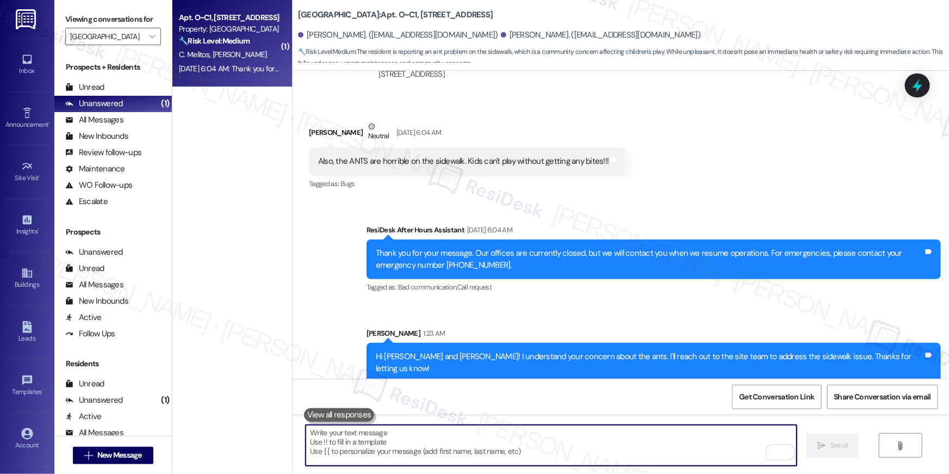
drag, startPoint x: 559, startPoint y: 468, endPoint x: 565, endPoint y: 462, distance: 8.1
click at [560, 468] on div " Send " at bounding box center [621, 456] width 657 height 82
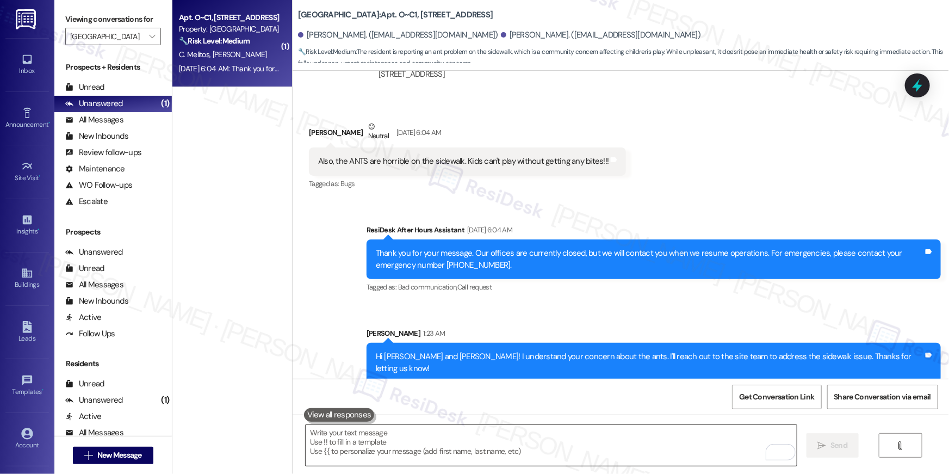
click at [573, 446] on textarea "To enrich screen reader interactions, please activate Accessibility in Grammarl…" at bounding box center [551, 445] width 491 height 41
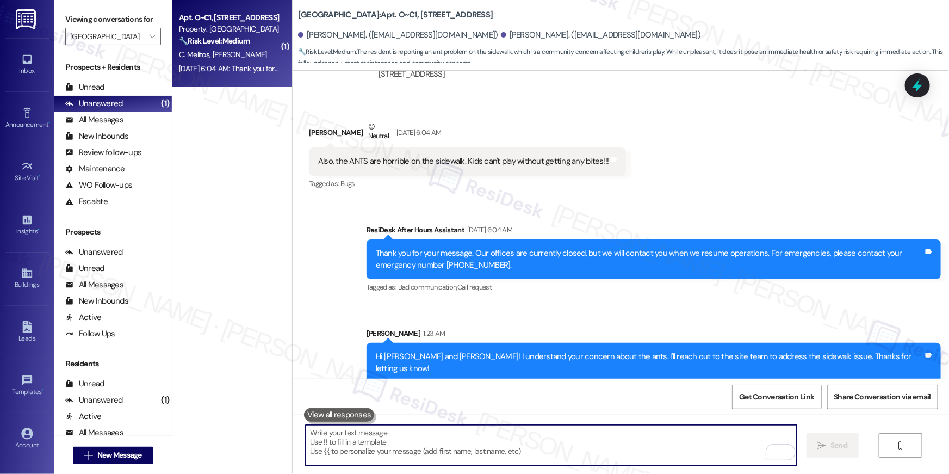
drag, startPoint x: 573, startPoint y: 446, endPoint x: 583, endPoint y: 437, distance: 13.1
click at [574, 446] on textarea "To enrich screen reader interactions, please activate Accessibility in Grammarl…" at bounding box center [551, 445] width 491 height 41
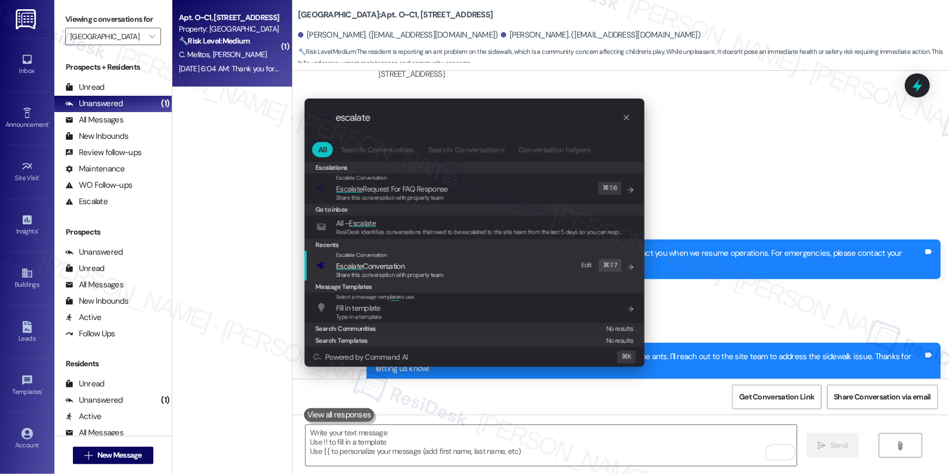
type input "escalate"
click at [386, 270] on div "Share this conversation with property team" at bounding box center [390, 275] width 108 height 10
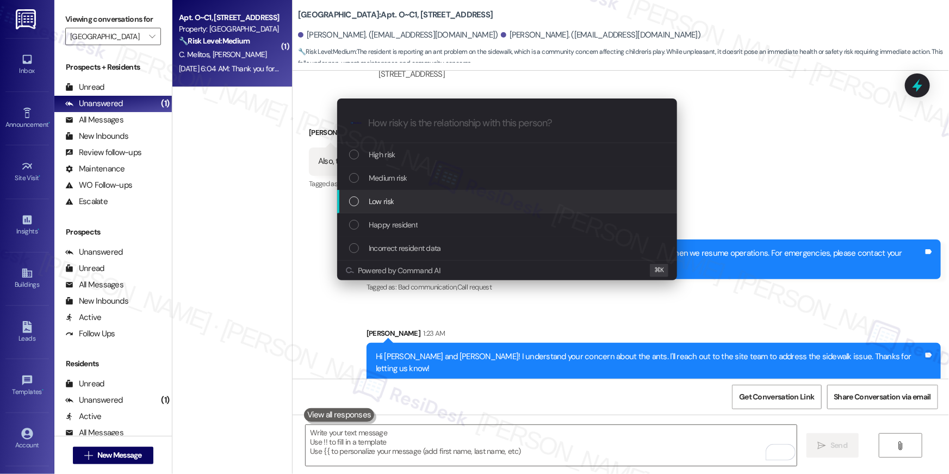
click at [394, 205] on div "Low risk" at bounding box center [508, 201] width 318 height 12
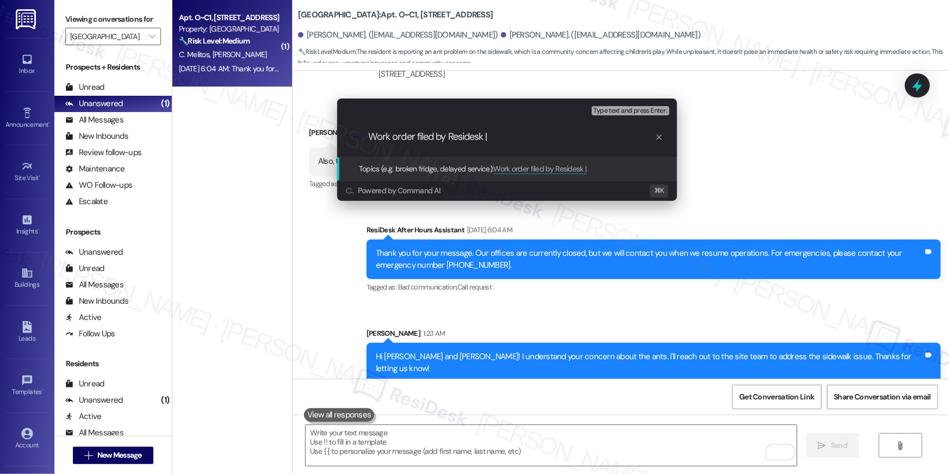
paste input "serviceRequestId:"1179737""
drag, startPoint x: 491, startPoint y: 134, endPoint x: 565, endPoint y: 141, distance: 74.8
click at [565, 141] on input "Work order filed by Residesk | serviceRequestId:"1179737"" at bounding box center [511, 136] width 287 height 11
click at [560, 137] on input "Work order filed by Residesk | WO # 1179737"" at bounding box center [511, 136] width 287 height 11
type input "Work order filed by Residesk | WO # 1179737"
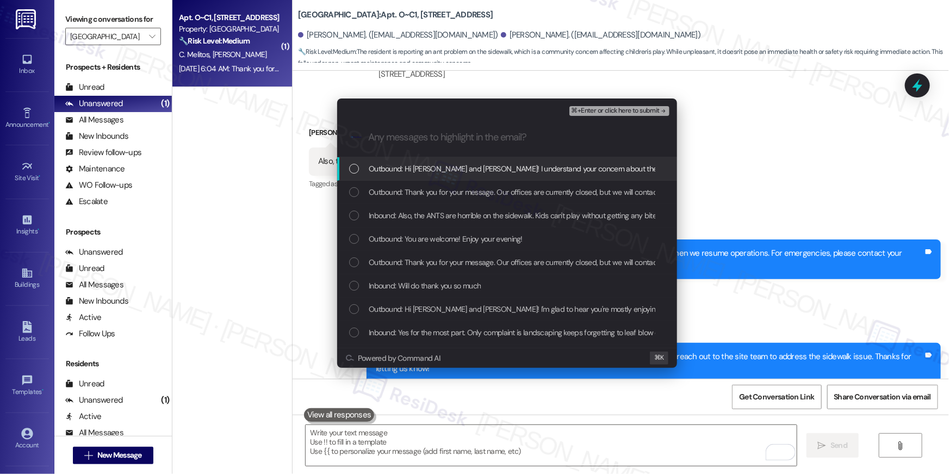
drag, startPoint x: 407, startPoint y: 170, endPoint x: 406, endPoint y: 180, distance: 9.3
click at [407, 170] on span "Outbound: Hi [PERSON_NAME] and [PERSON_NAME]! I understand your concern about t…" at bounding box center [657, 169] width 577 height 12
click at [399, 190] on span "Outbound: Thank you for your message. Our offices are currently closed, but we …" at bounding box center [691, 192] width 645 height 12
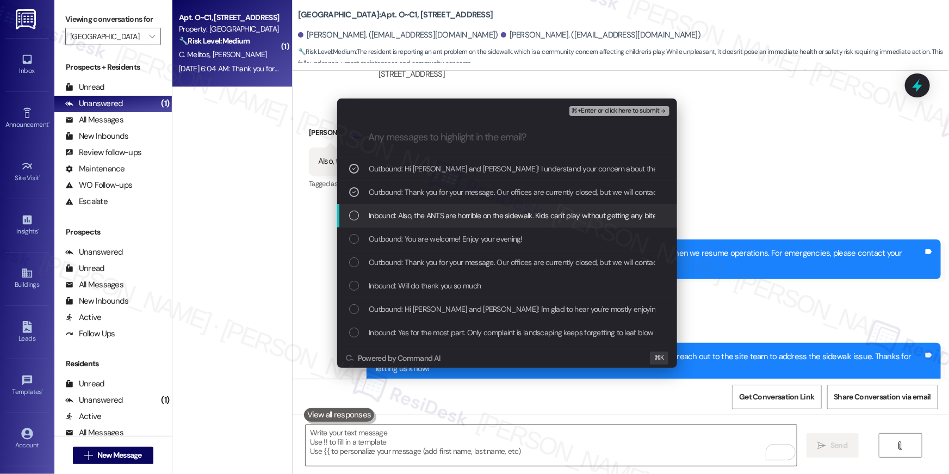
click at [403, 209] on span "Inbound: Also, the ANTS are horrible on the sidewalk. Kids can't play without g…" at bounding box center [517, 215] width 296 height 12
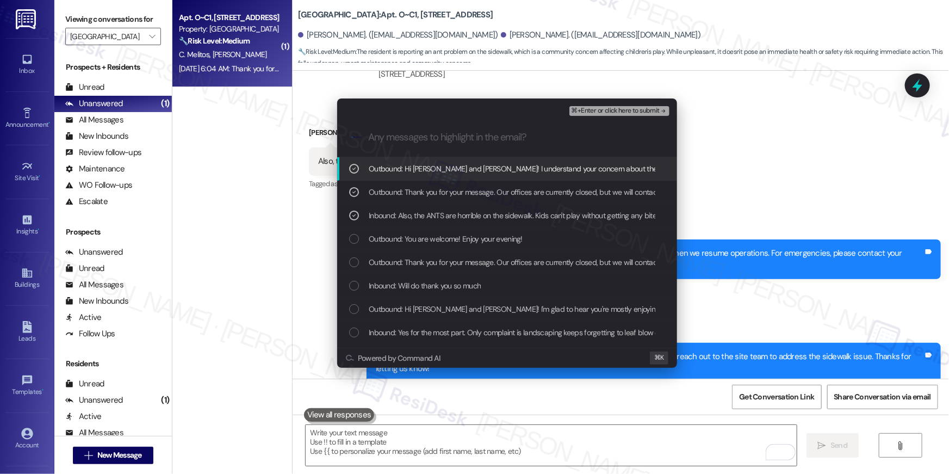
click at [603, 111] on span "⌘+Enter or click here to submit" at bounding box center [616, 111] width 88 height 8
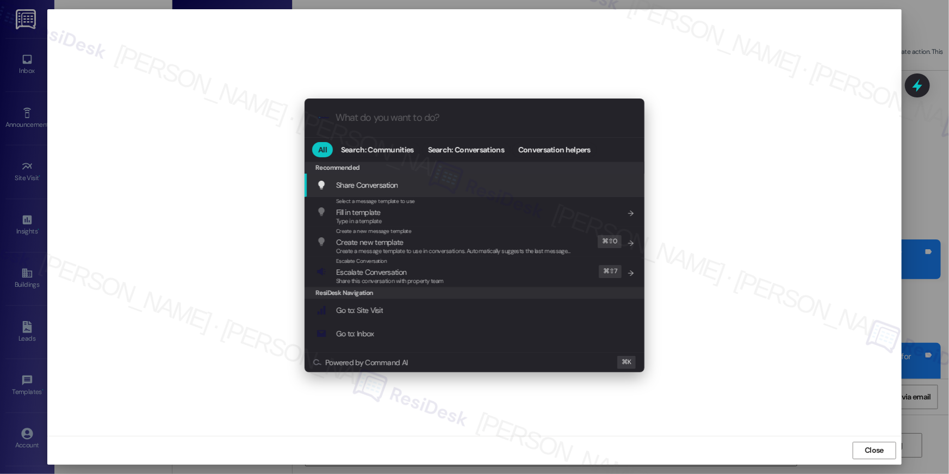
click at [500, 116] on input "What do you want to do?" at bounding box center [483, 117] width 295 height 11
click at [430, 122] on input "What do you want to do?" at bounding box center [483, 117] width 295 height 11
click at [431, 122] on input "What do you want to do?" at bounding box center [483, 117] width 295 height 11
drag, startPoint x: 380, startPoint y: 118, endPoint x: 399, endPoint y: 241, distance: 125.0
click at [380, 118] on input "What do you want to do?" at bounding box center [483, 117] width 295 height 11
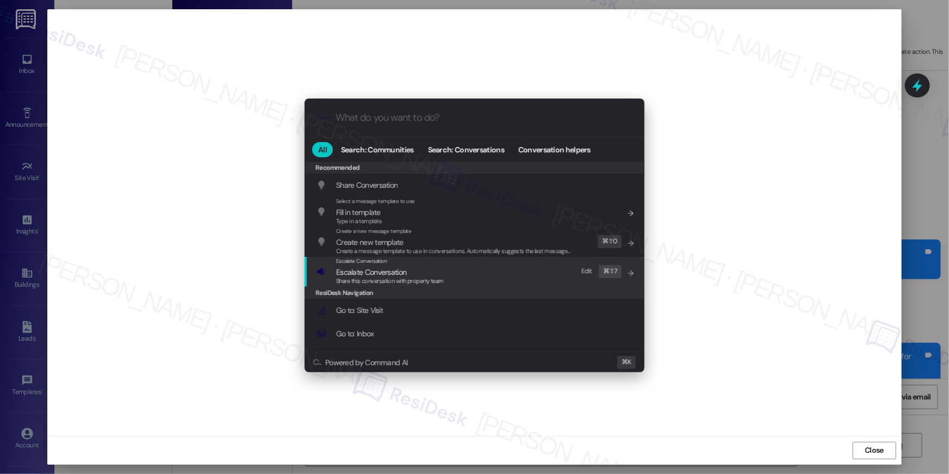
scroll to position [187, 0]
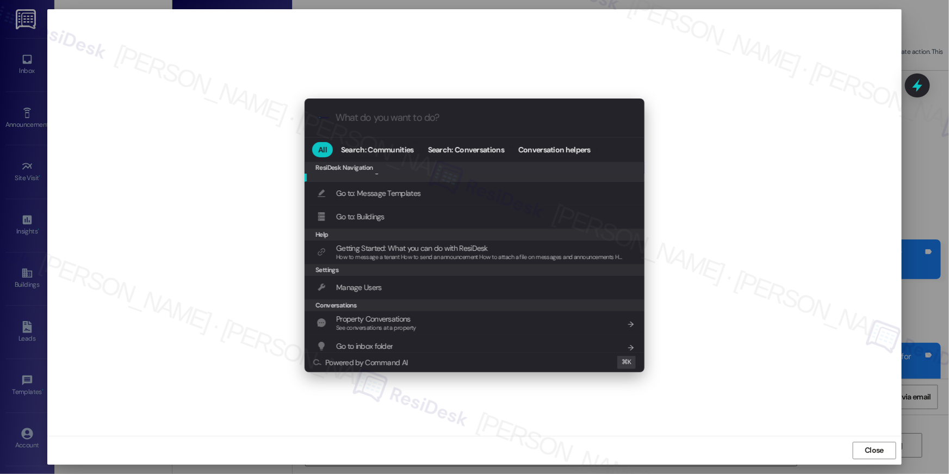
click at [385, 118] on input "What do you want to do?" at bounding box center [483, 117] width 295 height 11
click at [341, 117] on input "What do you want to do?" at bounding box center [483, 117] width 295 height 11
click at [365, 121] on input "What do you want to do?" at bounding box center [483, 117] width 295 height 11
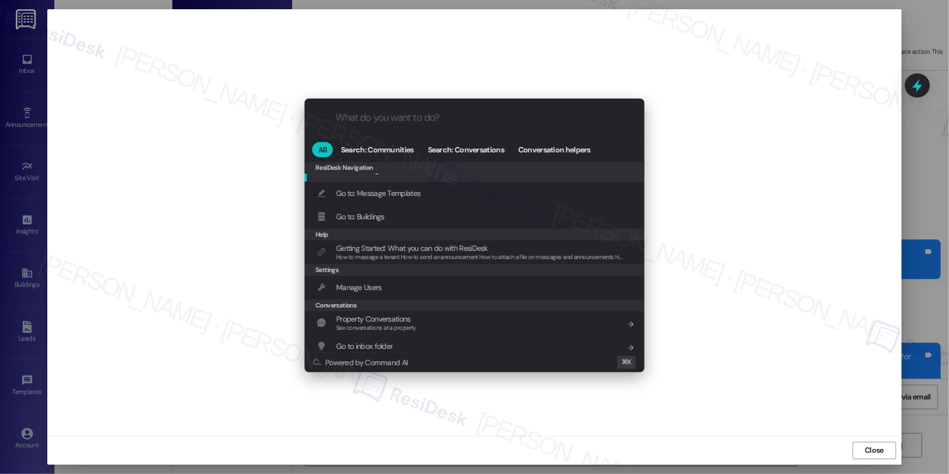
click at [447, 116] on input "What do you want to do?" at bounding box center [483, 117] width 295 height 11
drag, startPoint x: 486, startPoint y: 115, endPoint x: 481, endPoint y: 120, distance: 7.0
click at [486, 116] on input "What do you want to do?" at bounding box center [483, 117] width 295 height 11
drag, startPoint x: 429, startPoint y: 125, endPoint x: 350, endPoint y: 123, distance: 79.5
click at [423, 125] on div ".cls-1{fill:#0a055f;}.cls-2{fill:#0cc4c4;} resideskLogoBlueOrange" at bounding box center [475, 117] width 340 height 39
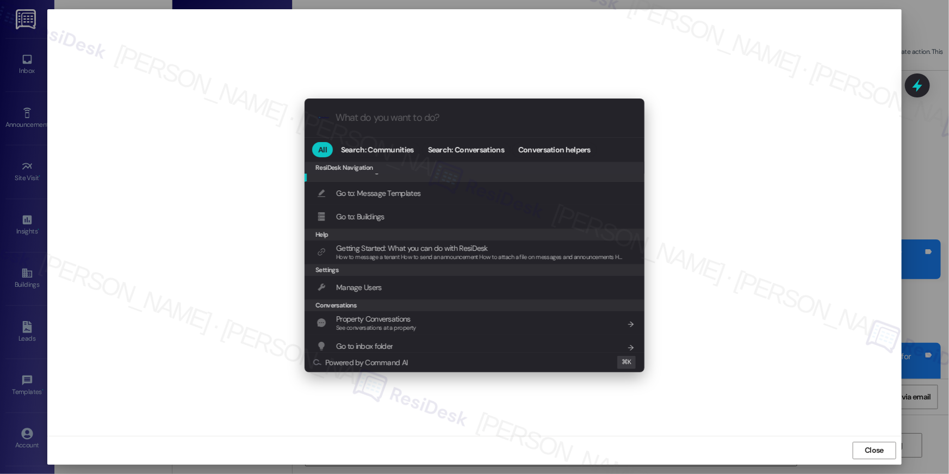
click at [349, 123] on input "What do you want to do?" at bounding box center [483, 117] width 295 height 11
click at [338, 119] on input "What do you want to do?" at bounding box center [483, 117] width 295 height 11
click at [666, 416] on div ".cls-1{fill:#0a055f;}.cls-2{fill:#0cc4c4;} resideskLogoBlueOrange All Search: C…" at bounding box center [474, 237] width 949 height 474
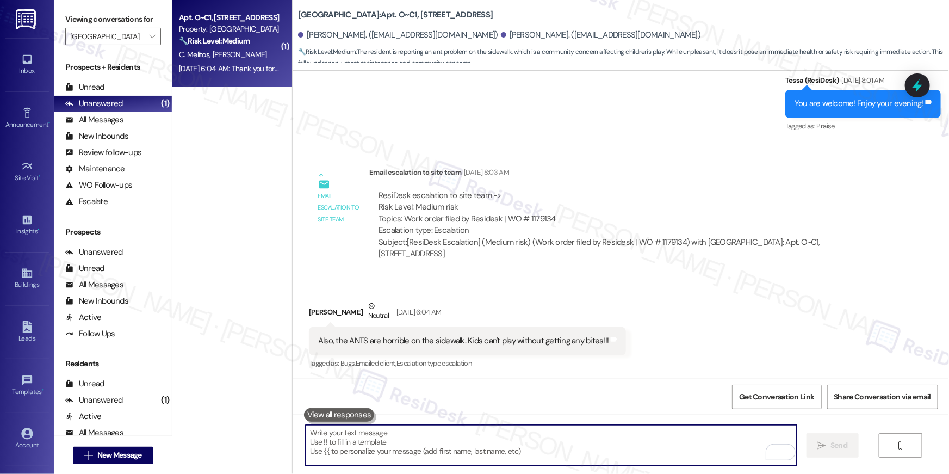
scroll to position [1085, 0]
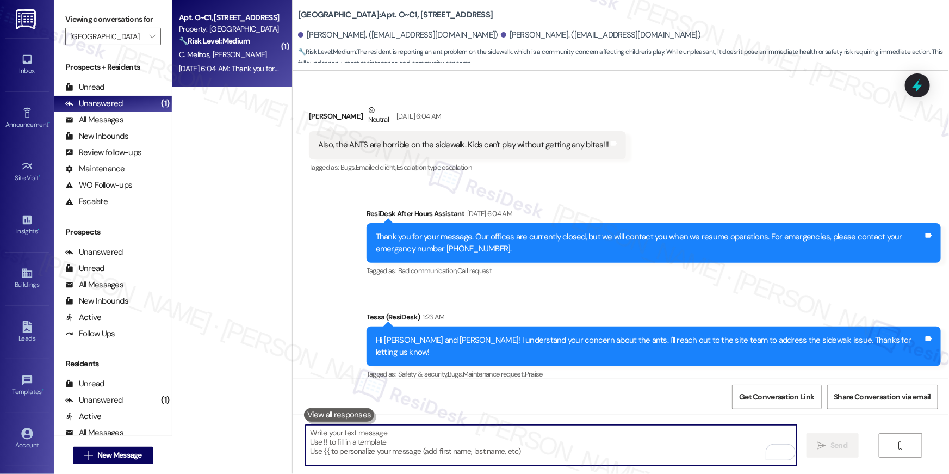
click at [554, 446] on textarea "To enrich screen reader interactions, please activate Accessibility in Grammarl…" at bounding box center [551, 445] width 491 height 41
drag, startPoint x: 555, startPoint y: 446, endPoint x: 563, endPoint y: 437, distance: 10.8
click at [556, 446] on textarea "To enrich screen reader interactions, please activate Accessibility in Grammarl…" at bounding box center [551, 445] width 491 height 41
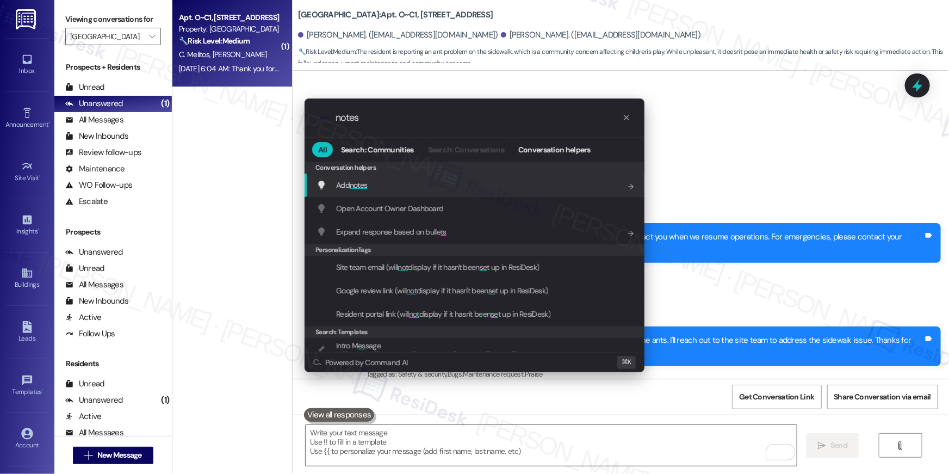
type input "notes"
click at [360, 181] on span "notes" at bounding box center [359, 185] width 18 height 10
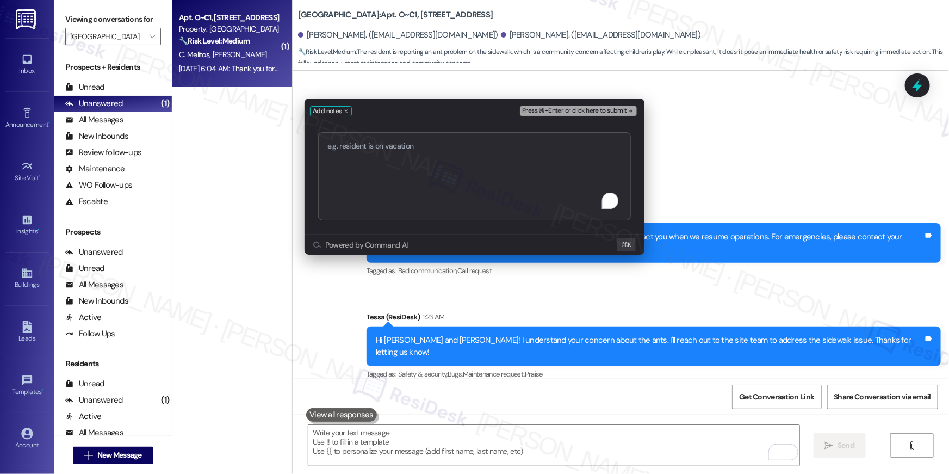
click at [382, 155] on textarea "To enrich screen reader interactions, please activate Accessibility in Grammarl…" at bounding box center [474, 176] width 313 height 88
type textarea "Work order filed by Residesk | WO # 1179737"
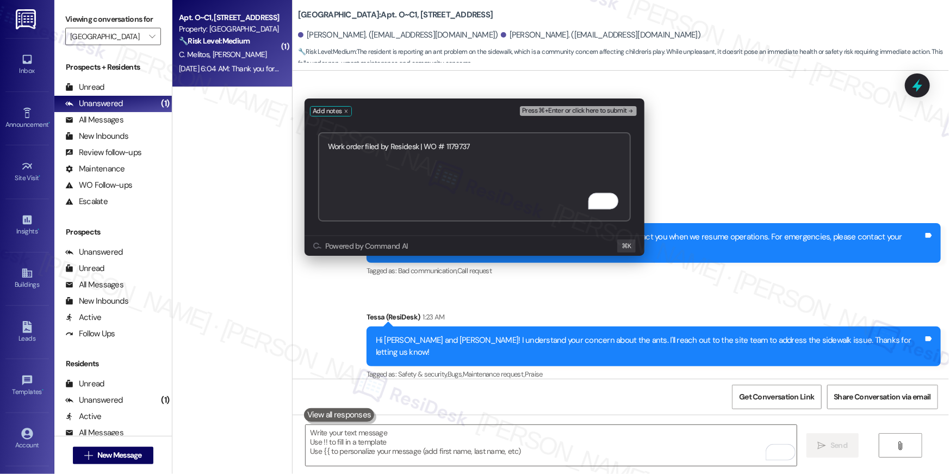
click at [601, 102] on div "Add notes Press ⌘+Enter or click here to submit" at bounding box center [475, 108] width 340 height 21
click at [600, 108] on span "Press ⌘+Enter or click here to submit" at bounding box center [574, 111] width 105 height 8
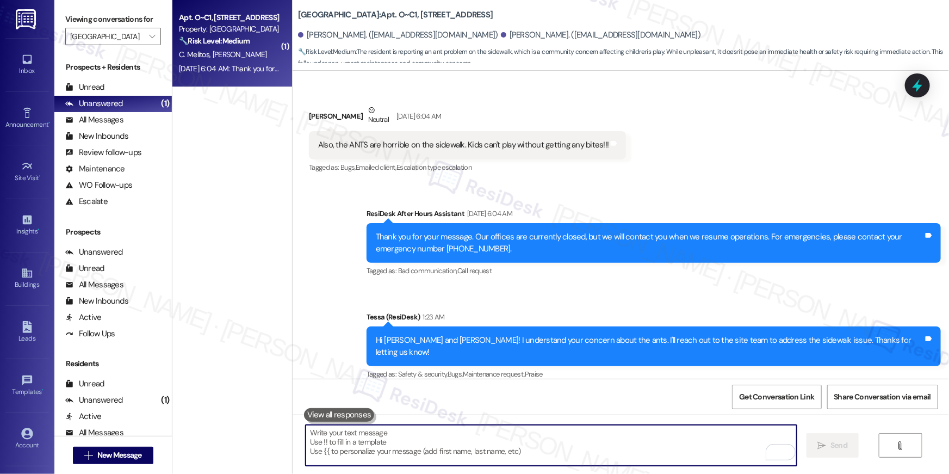
scroll to position [889, 0]
